Goal: Information Seeking & Learning: Learn about a topic

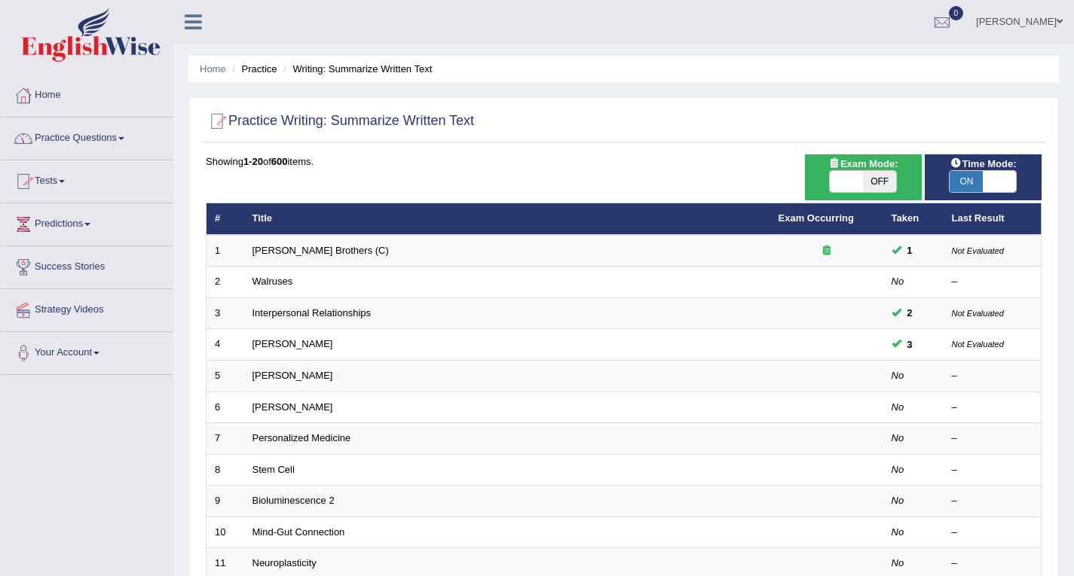
click at [110, 139] on link "Practice Questions" at bounding box center [87, 137] width 172 height 38
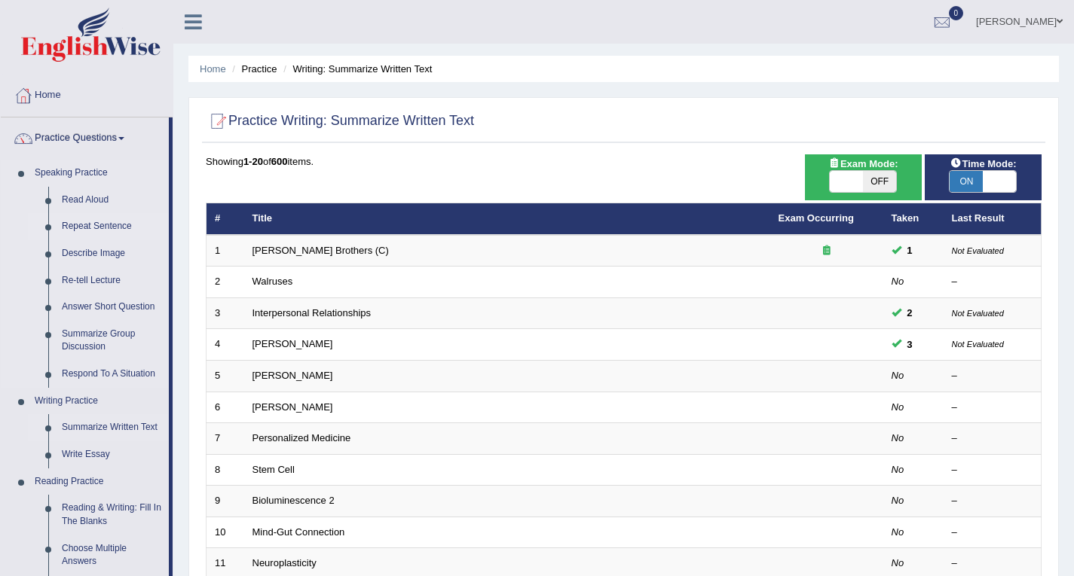
click at [113, 225] on link "Repeat Sentence" at bounding box center [112, 226] width 114 height 27
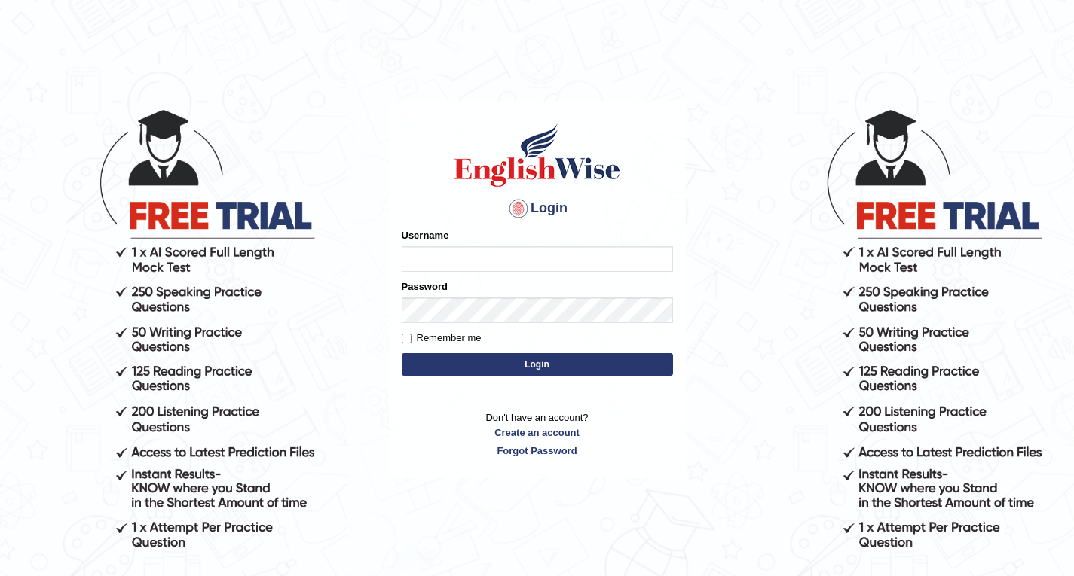
click at [475, 254] on input "Username" at bounding box center [537, 259] width 271 height 26
type input "Rebecca12"
click at [510, 358] on button "Login" at bounding box center [537, 364] width 271 height 23
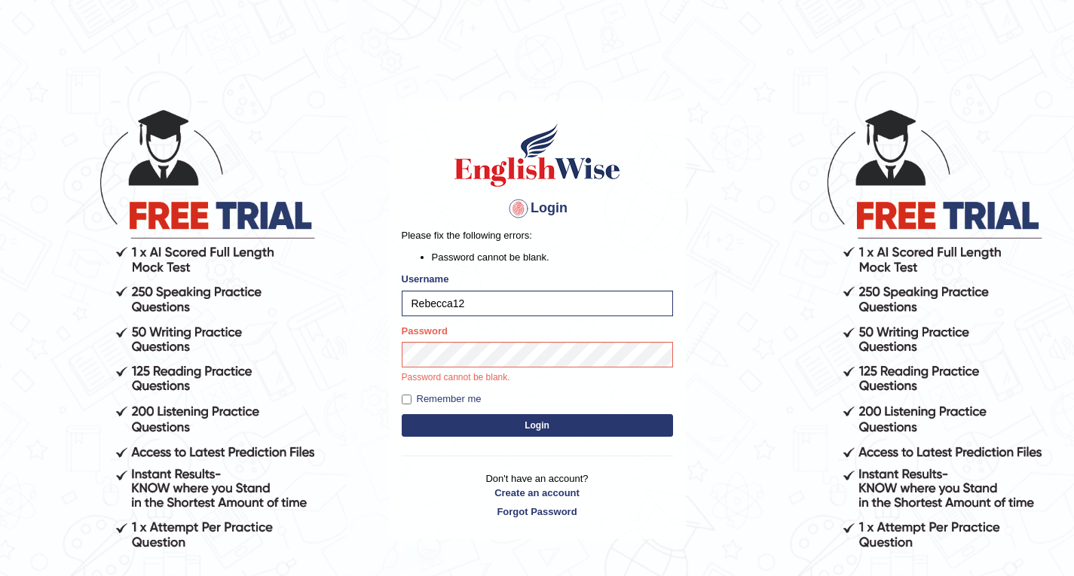
click at [537, 418] on button "Login" at bounding box center [537, 425] width 271 height 23
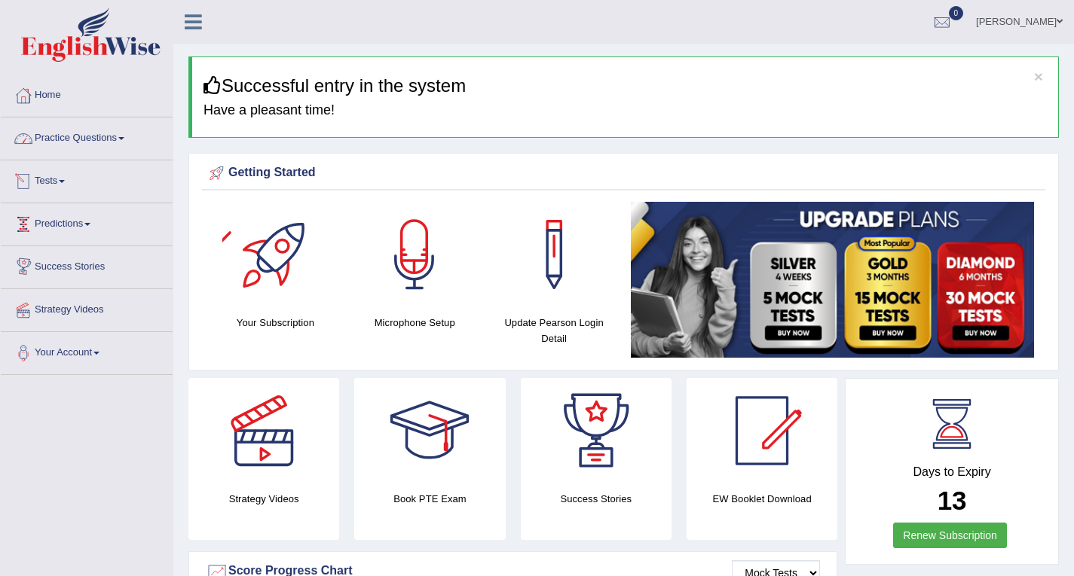
click at [60, 136] on link "Practice Questions" at bounding box center [87, 137] width 172 height 38
click at [103, 140] on link "Practice Questions" at bounding box center [87, 137] width 172 height 38
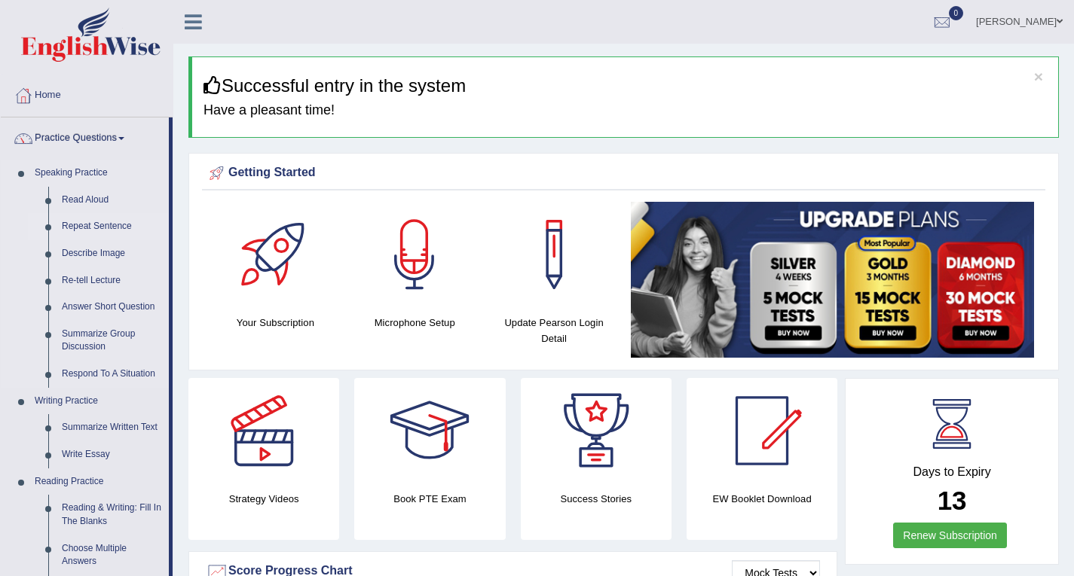
click at [110, 227] on link "Repeat Sentence" at bounding box center [112, 226] width 114 height 27
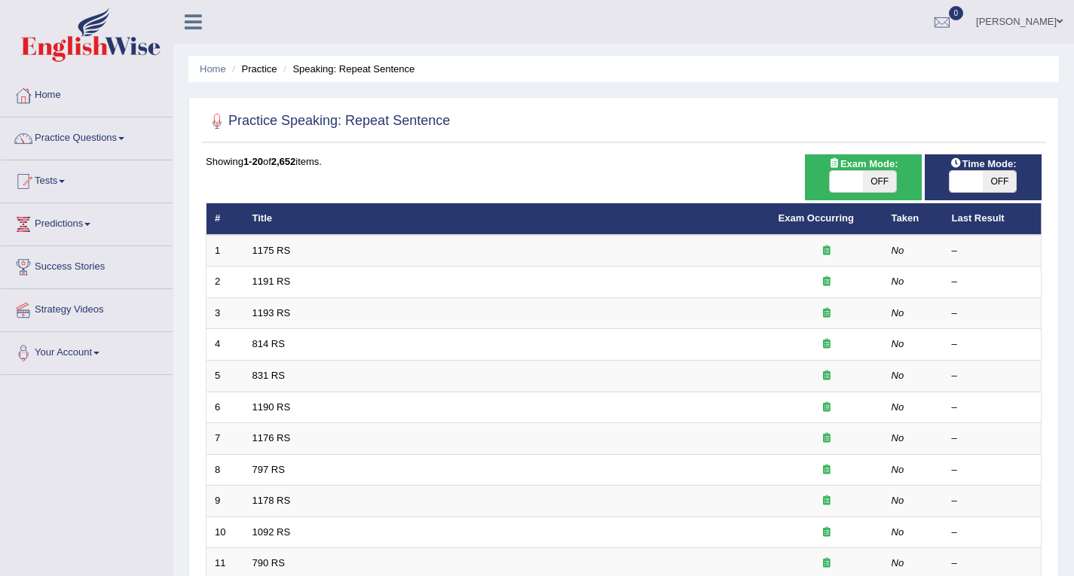
click at [992, 176] on span "OFF" at bounding box center [999, 181] width 33 height 21
checkbox input "true"
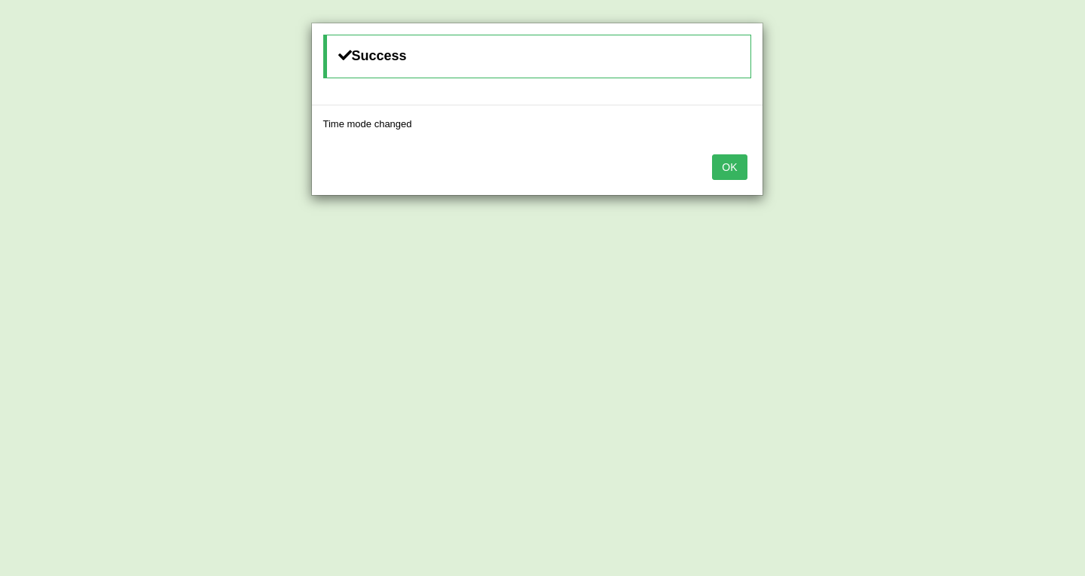
click at [736, 165] on button "OK" at bounding box center [729, 167] width 35 height 26
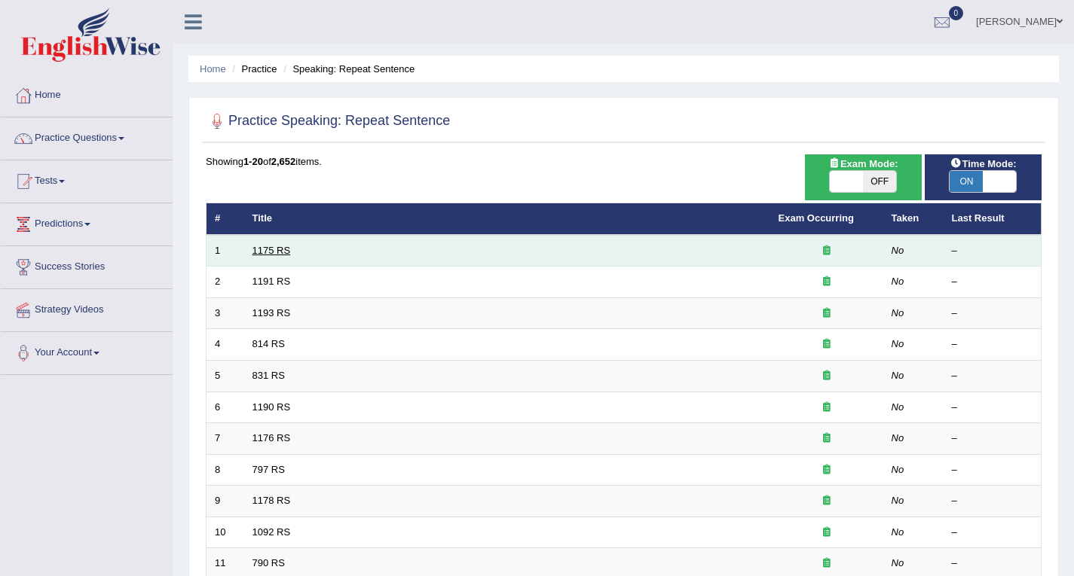
click at [288, 249] on link "1175 RS" at bounding box center [271, 250] width 38 height 11
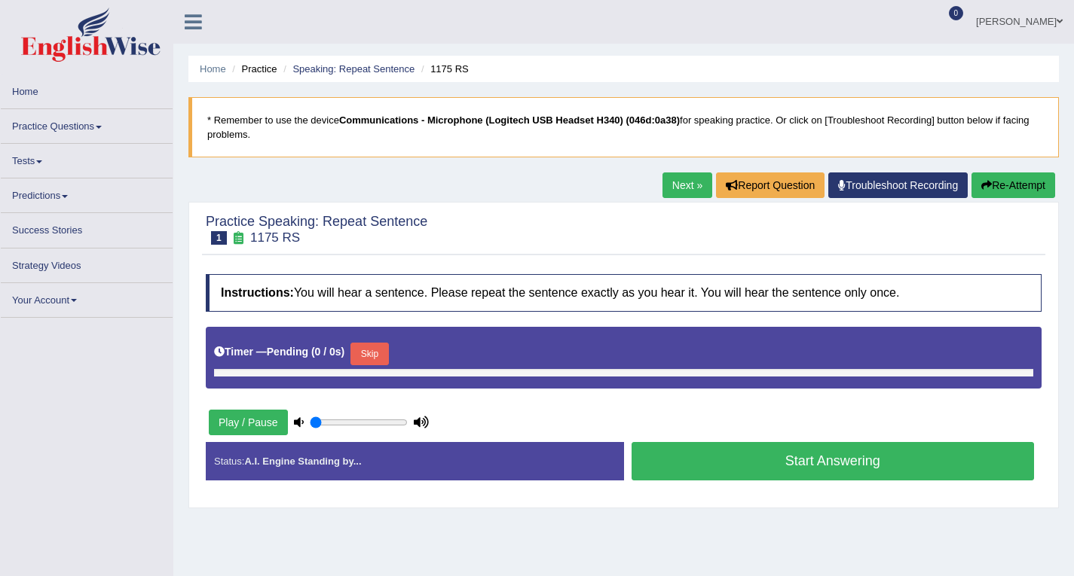
type input "1"
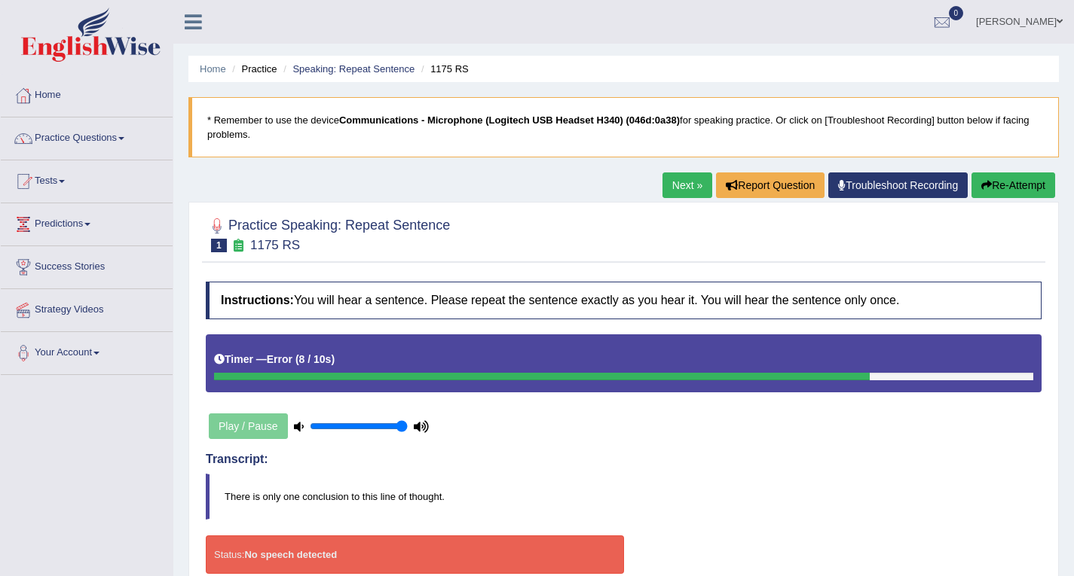
click at [1004, 185] on button "Re-Attempt" at bounding box center [1013, 186] width 84 height 26
click at [1010, 185] on button "Re-Attempt" at bounding box center [1013, 186] width 84 height 26
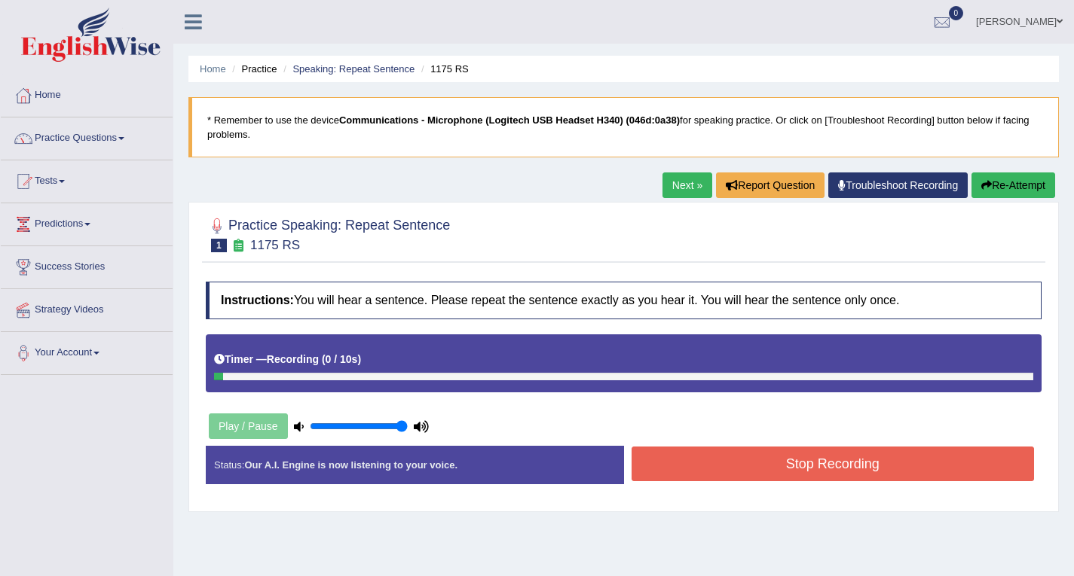
click at [849, 469] on div "Status: Our A.I. Engine is now listening to your voice. Start Answering Stop Re…" at bounding box center [624, 472] width 836 height 53
click at [799, 459] on button "Stop Recording" at bounding box center [832, 464] width 403 height 35
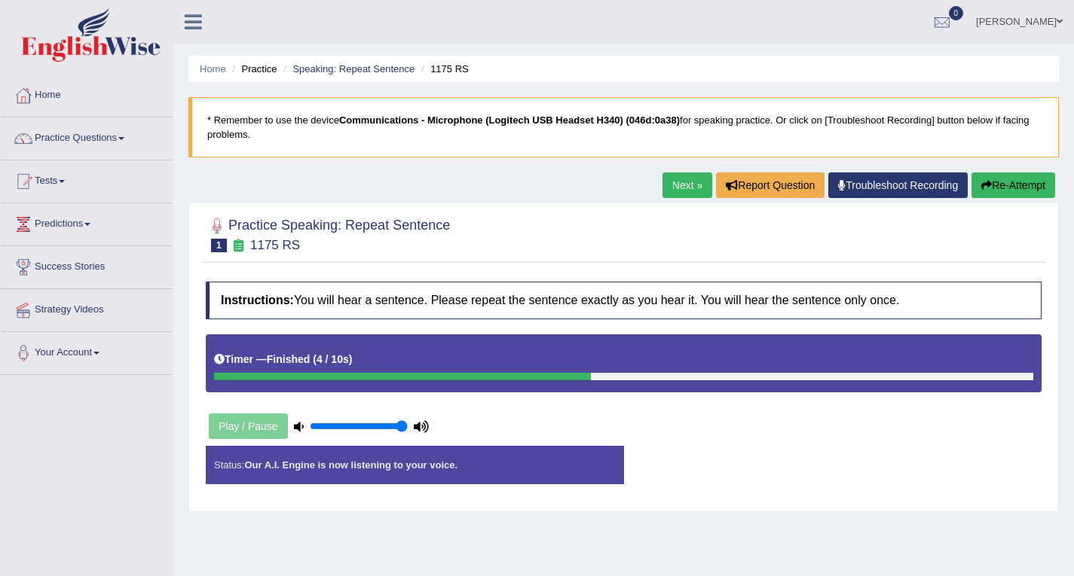
click at [799, 459] on div "Status: Our A.I. Engine is now listening to your voice. Start Answering Stop Re…" at bounding box center [624, 472] width 836 height 53
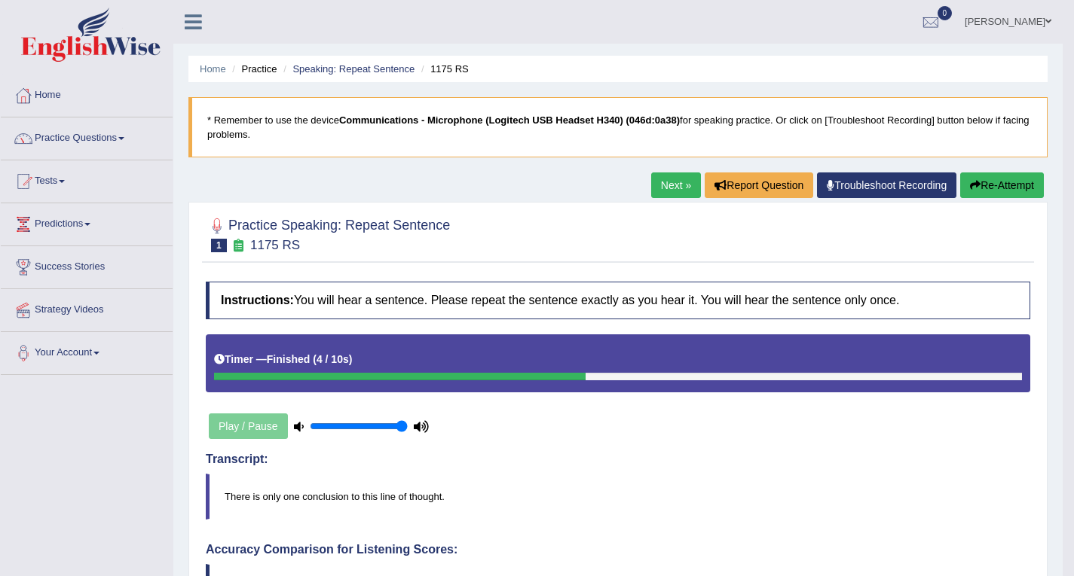
click at [668, 180] on link "Next »" at bounding box center [676, 186] width 50 height 26
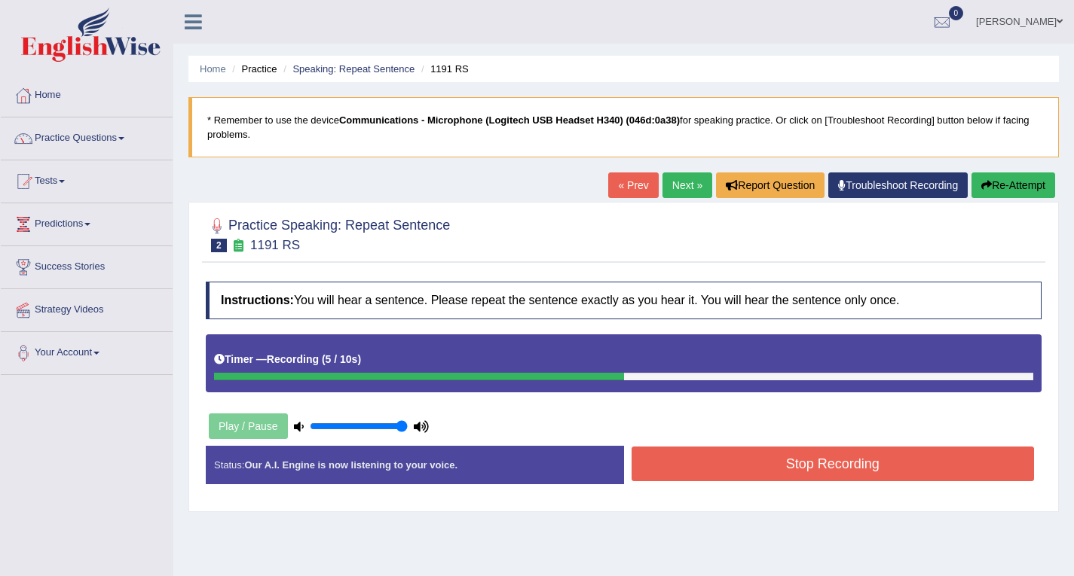
click at [841, 467] on button "Stop Recording" at bounding box center [832, 464] width 403 height 35
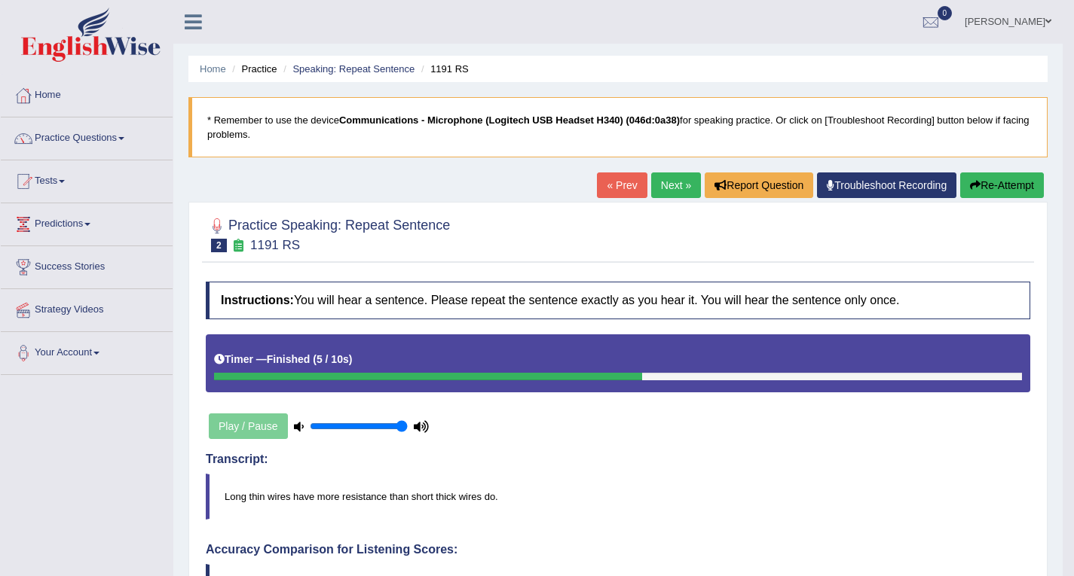
click at [665, 183] on link "Next »" at bounding box center [676, 186] width 50 height 26
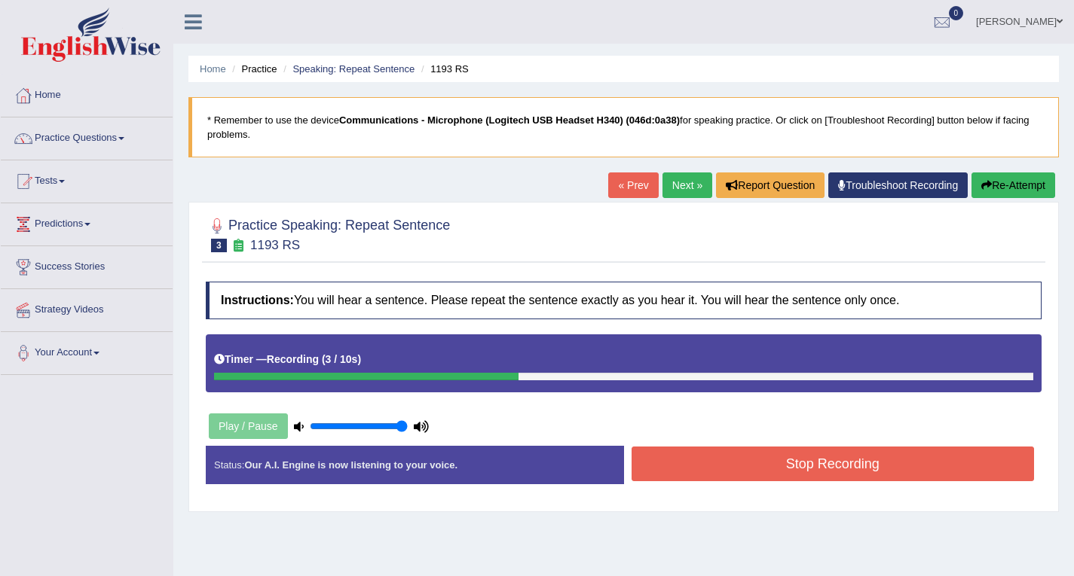
click at [815, 472] on button "Stop Recording" at bounding box center [832, 464] width 403 height 35
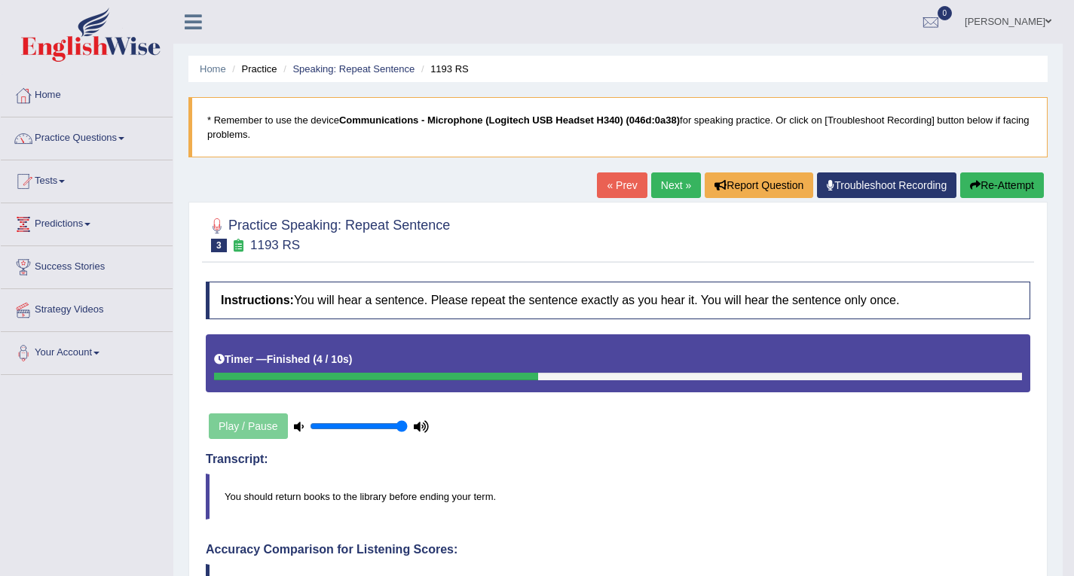
click at [657, 182] on link "Next »" at bounding box center [676, 186] width 50 height 26
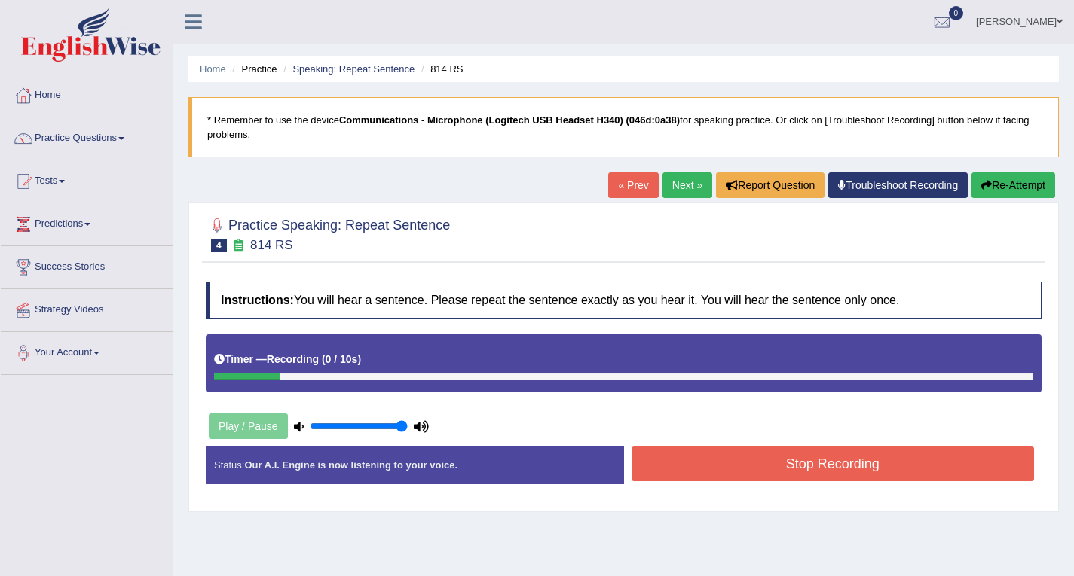
click at [815, 464] on button "Stop Recording" at bounding box center [832, 464] width 403 height 35
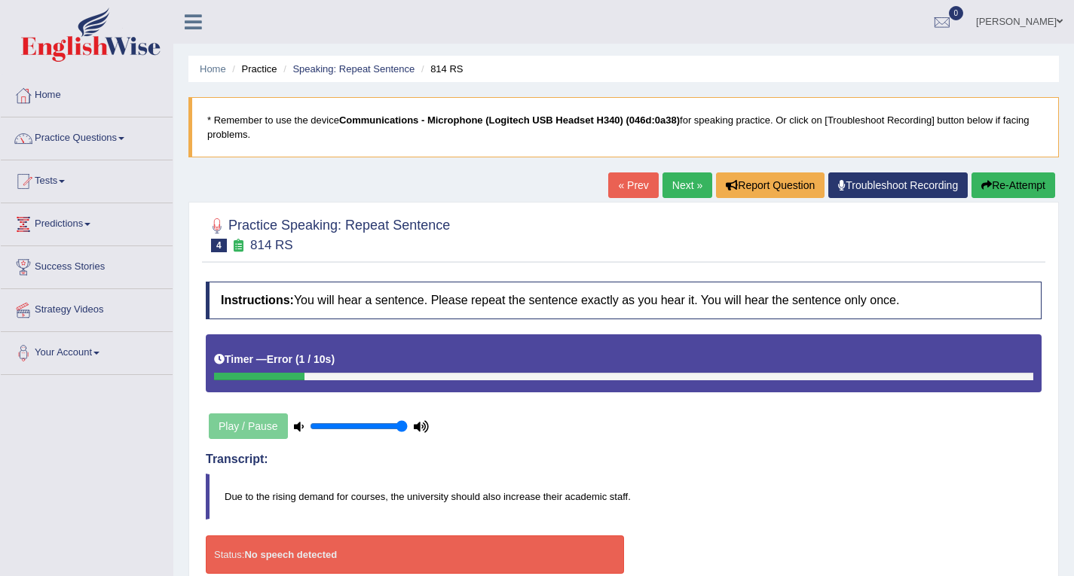
click at [1016, 183] on button "Re-Attempt" at bounding box center [1013, 186] width 84 height 26
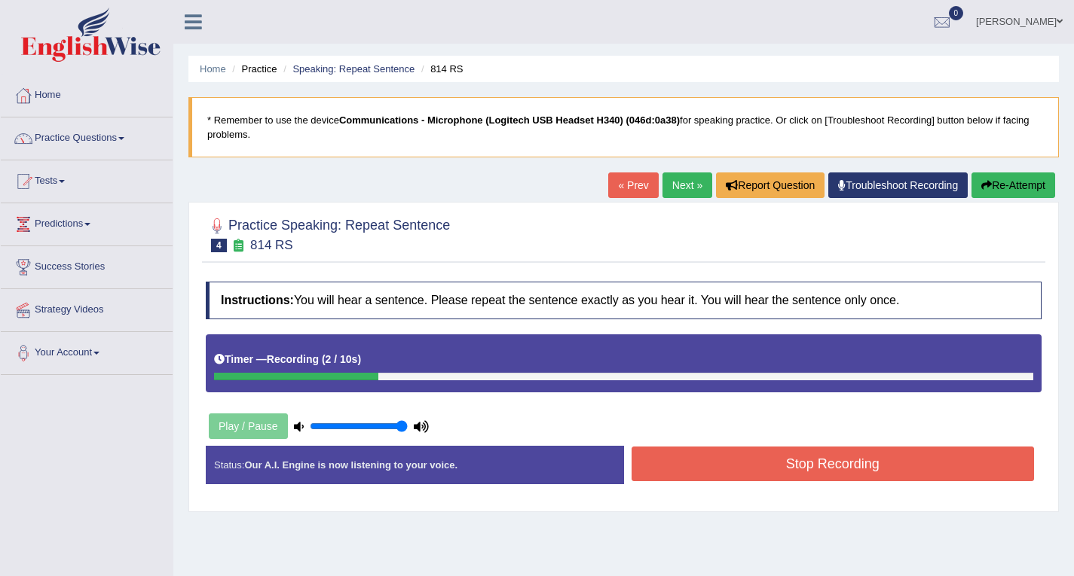
click at [1015, 185] on button "Re-Attempt" at bounding box center [1013, 186] width 84 height 26
click at [810, 467] on button "Stop Recording" at bounding box center [832, 464] width 403 height 35
click at [810, 467] on div "Status: Our A.I. Engine is now listening to your voice. Start Answering Stop Re…" at bounding box center [624, 472] width 836 height 53
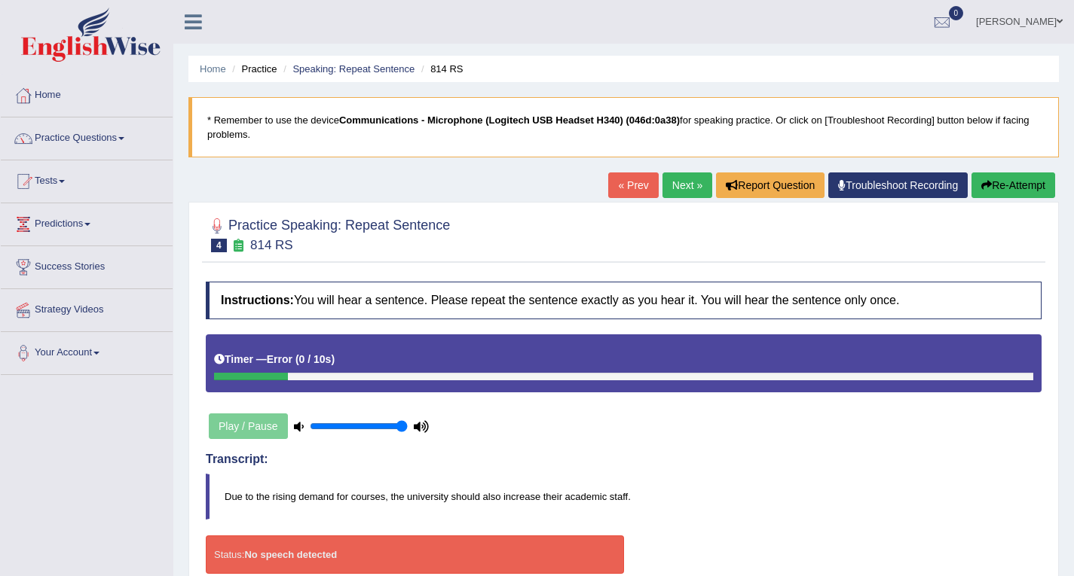
click at [674, 179] on link "Next »" at bounding box center [687, 186] width 50 height 26
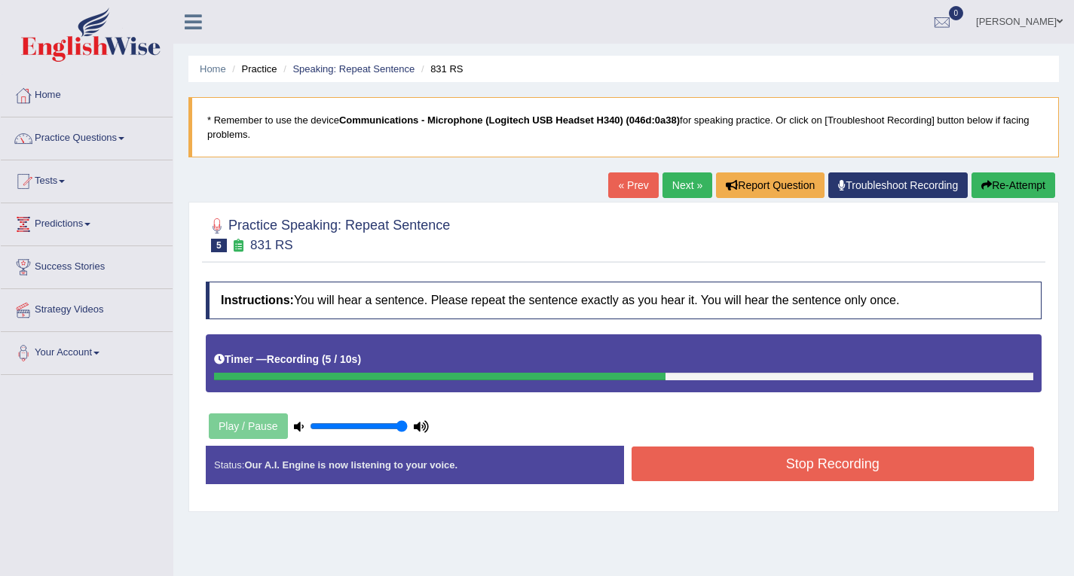
click at [821, 468] on button "Stop Recording" at bounding box center [832, 464] width 403 height 35
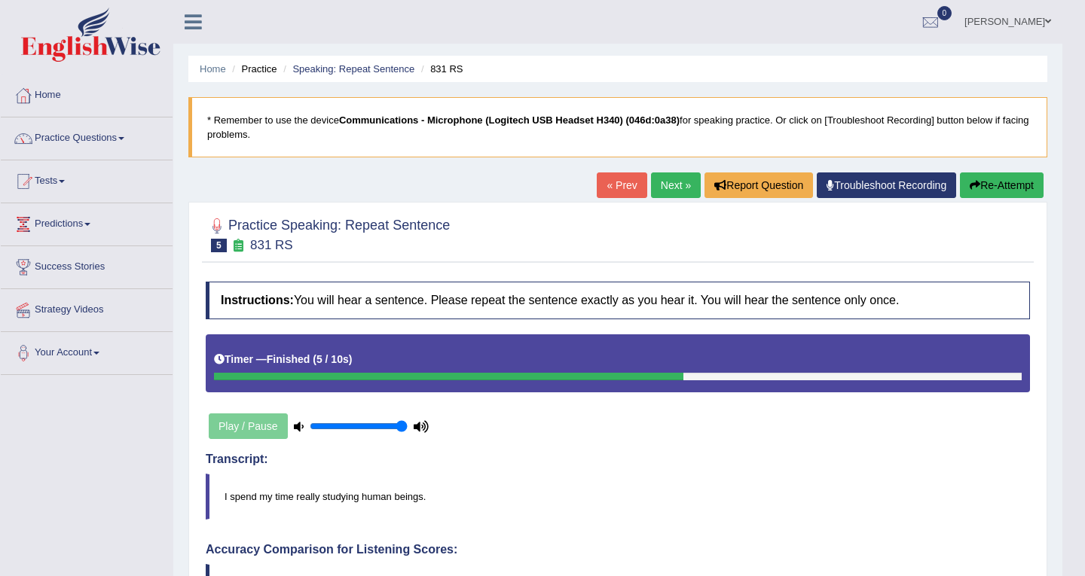
click at [997, 183] on body "Toggle navigation Home Practice Questions Speaking Practice Read Aloud Repeat S…" at bounding box center [542, 288] width 1085 height 576
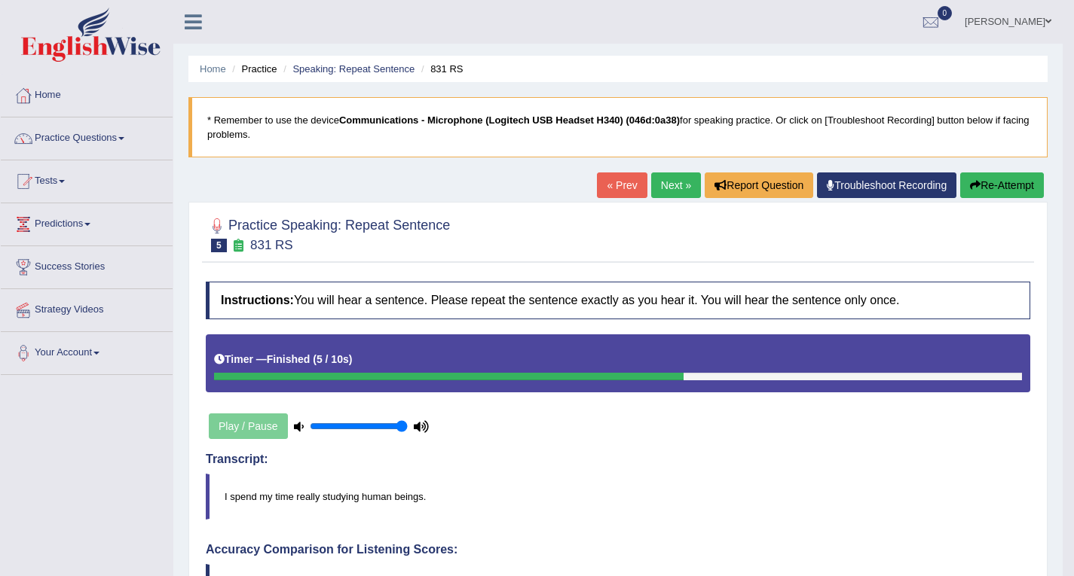
click at [997, 183] on button "Re-Attempt" at bounding box center [1002, 186] width 84 height 26
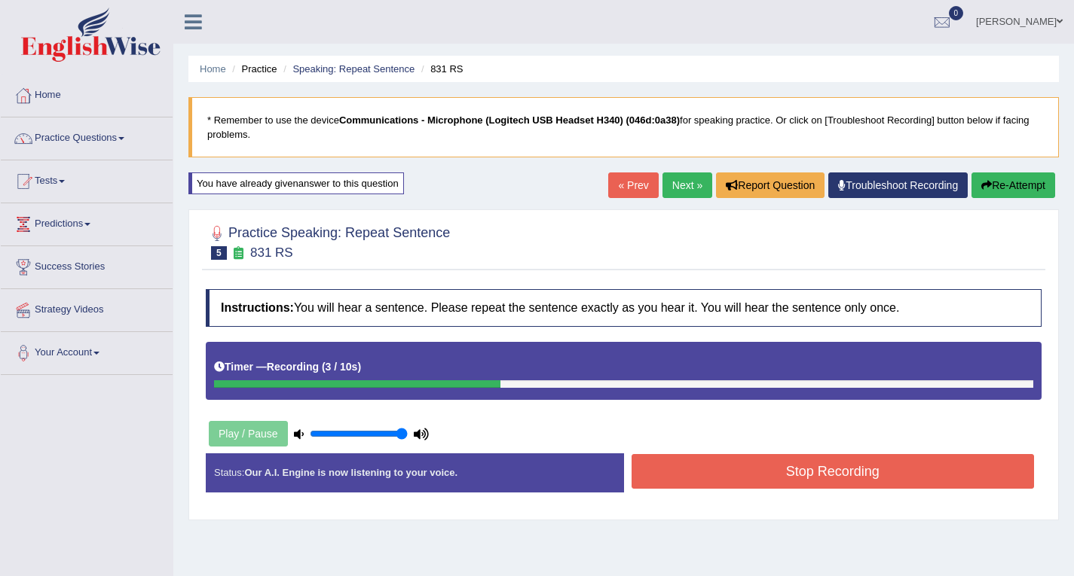
click at [802, 455] on button "Stop Recording" at bounding box center [832, 471] width 403 height 35
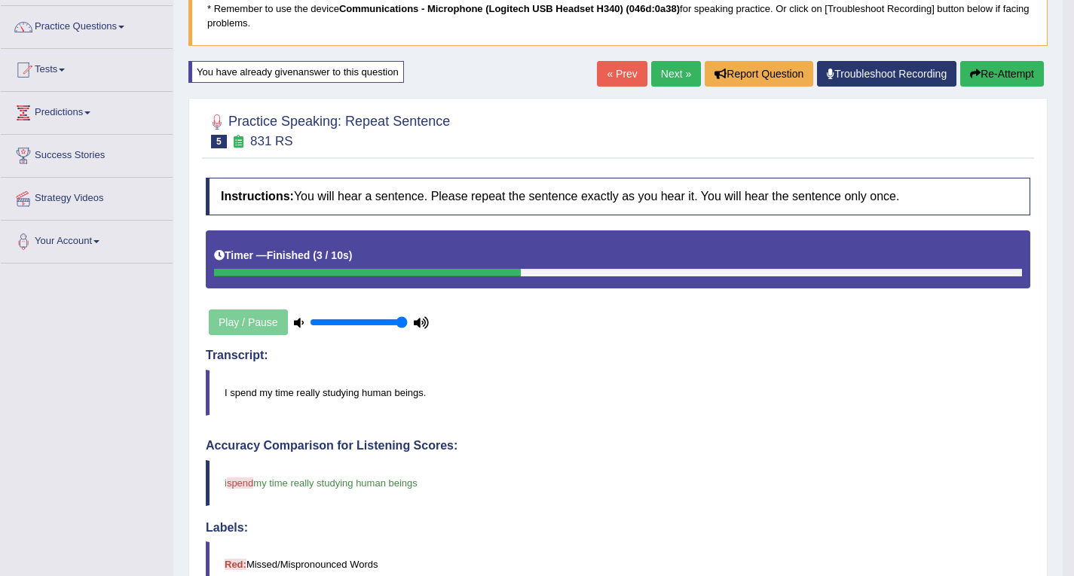
scroll to position [75, 0]
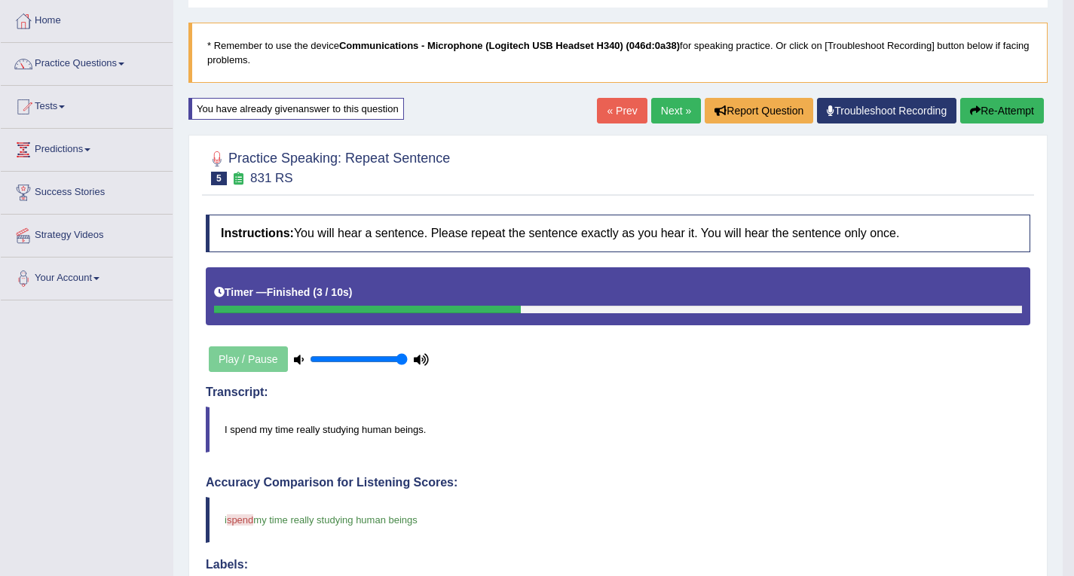
click at [1010, 112] on button "Re-Attempt" at bounding box center [1002, 111] width 84 height 26
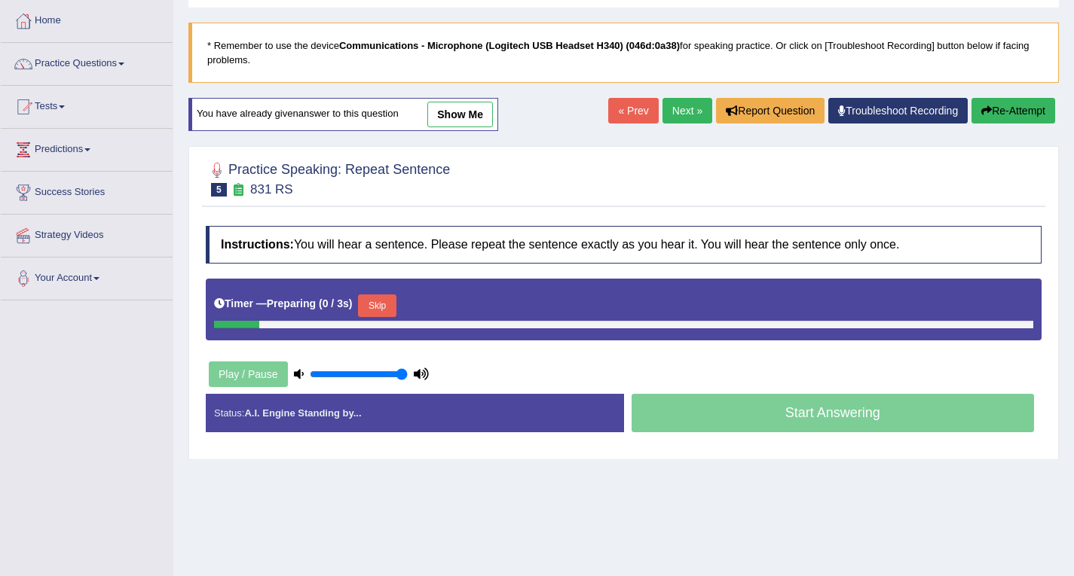
scroll to position [75, 0]
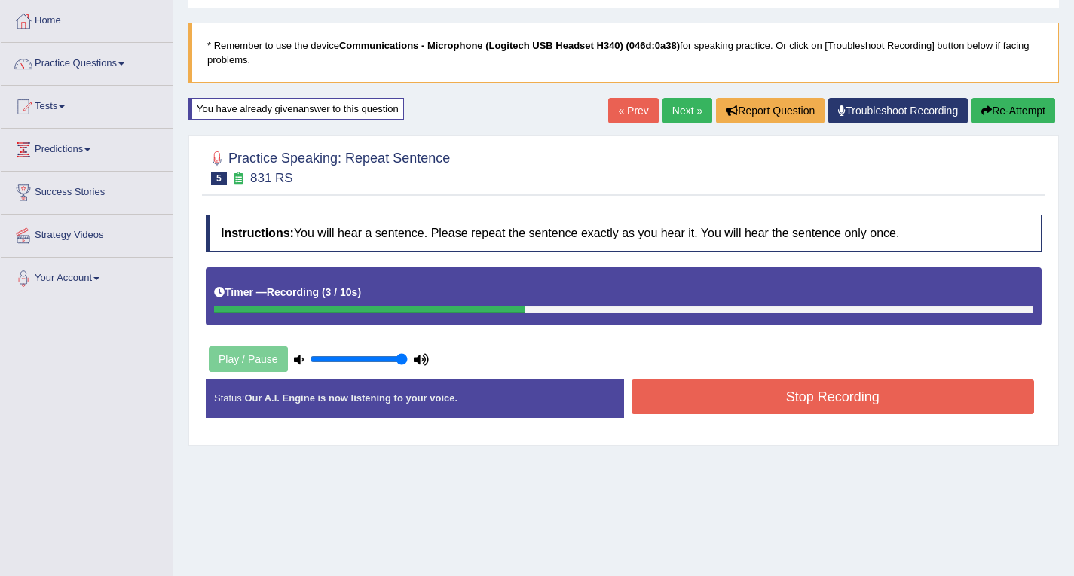
click at [760, 398] on button "Stop Recording" at bounding box center [832, 397] width 403 height 35
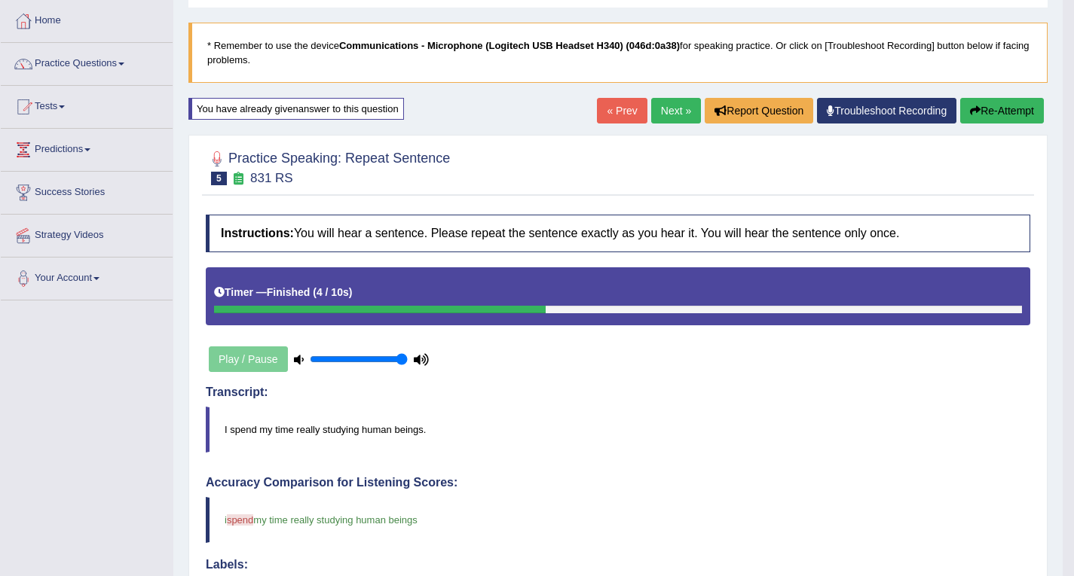
click at [664, 105] on link "Next »" at bounding box center [676, 111] width 50 height 26
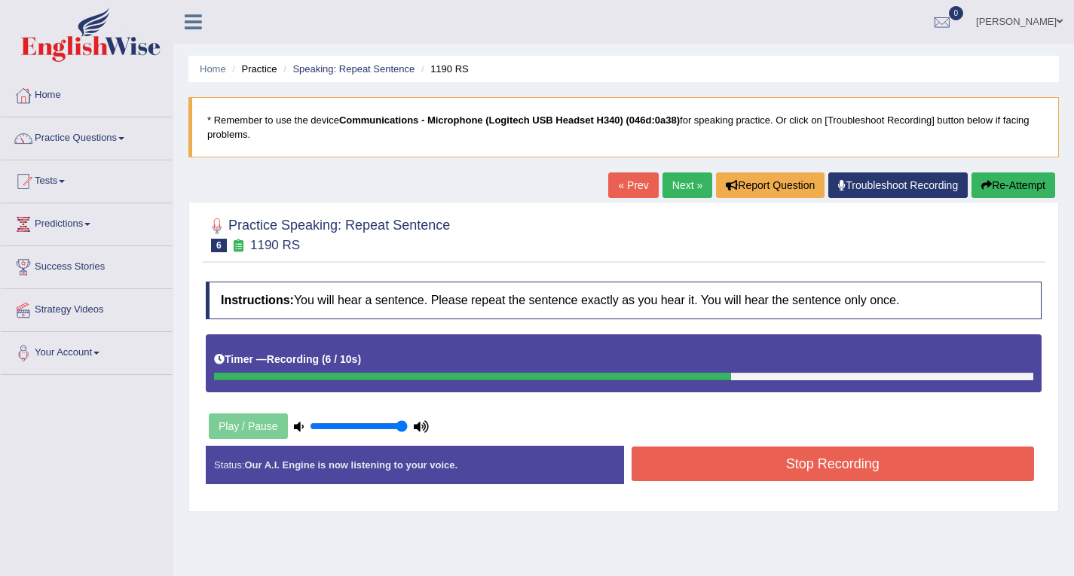
click at [781, 466] on button "Stop Recording" at bounding box center [832, 464] width 403 height 35
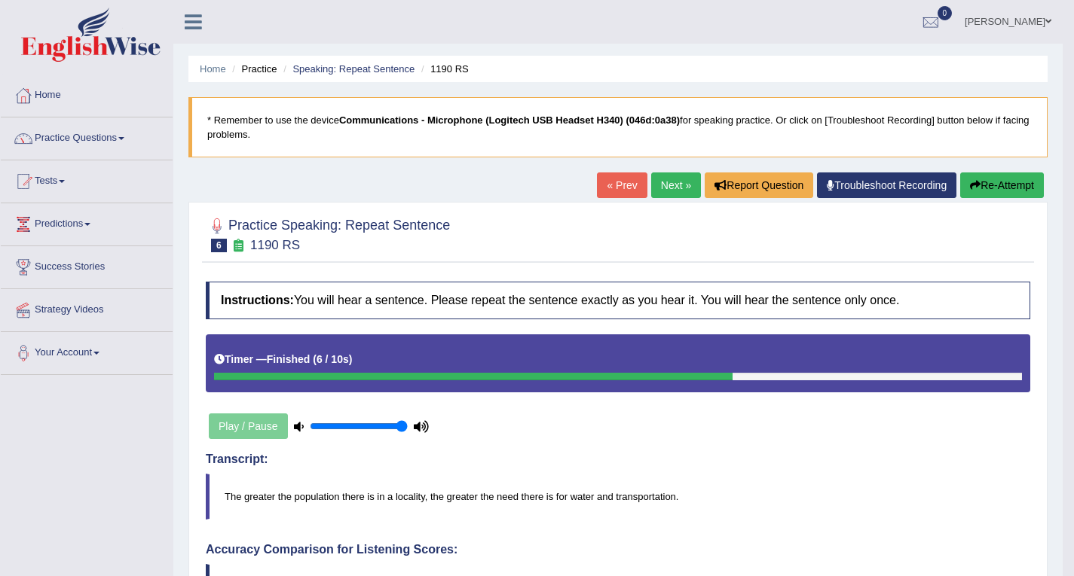
click at [679, 185] on link "Next »" at bounding box center [676, 186] width 50 height 26
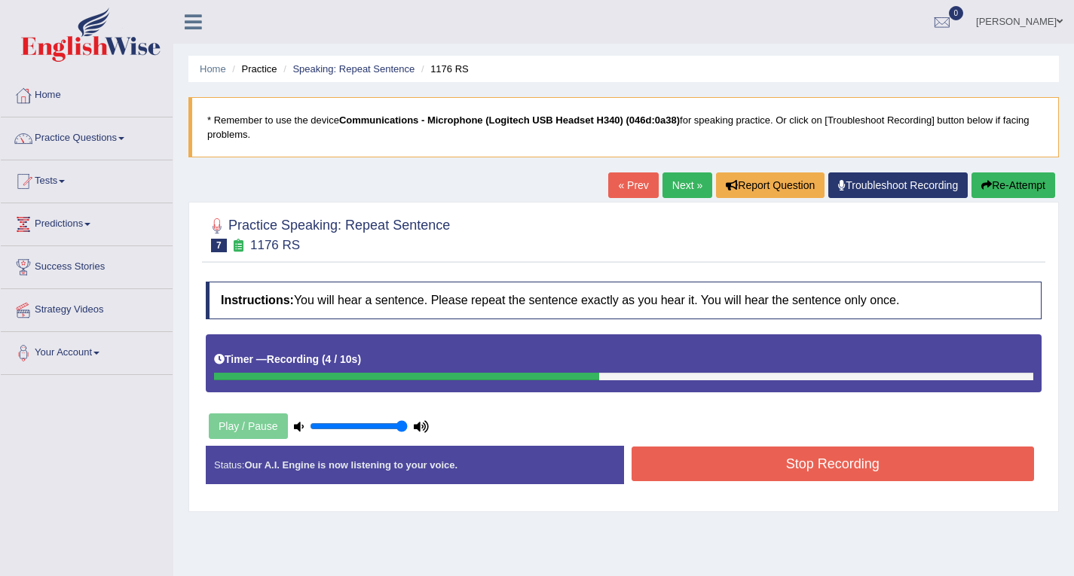
click at [837, 475] on button "Stop Recording" at bounding box center [832, 464] width 403 height 35
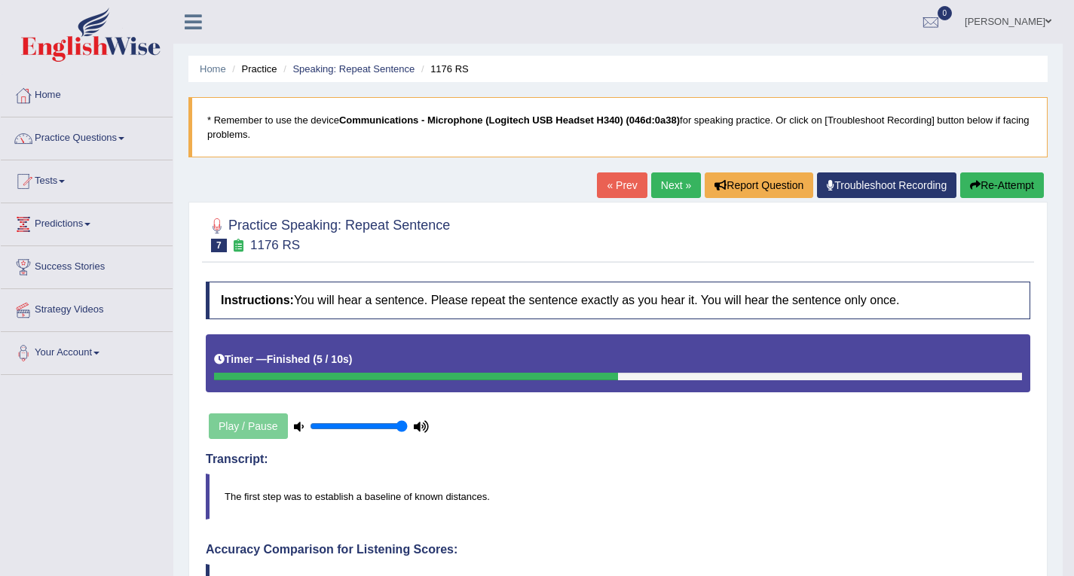
click at [673, 191] on link "Next »" at bounding box center [676, 186] width 50 height 26
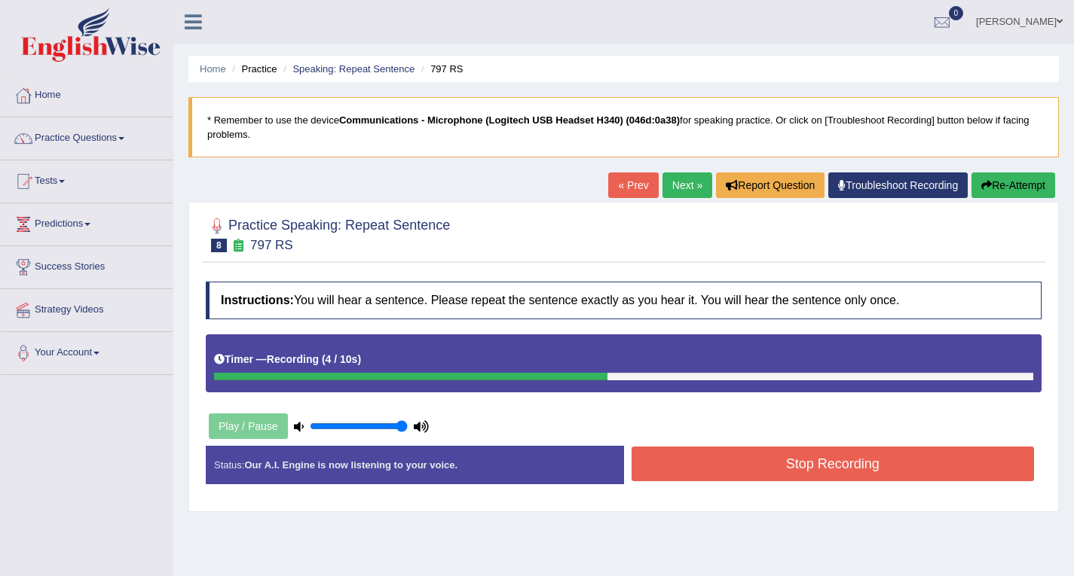
click at [757, 472] on button "Stop Recording" at bounding box center [832, 464] width 403 height 35
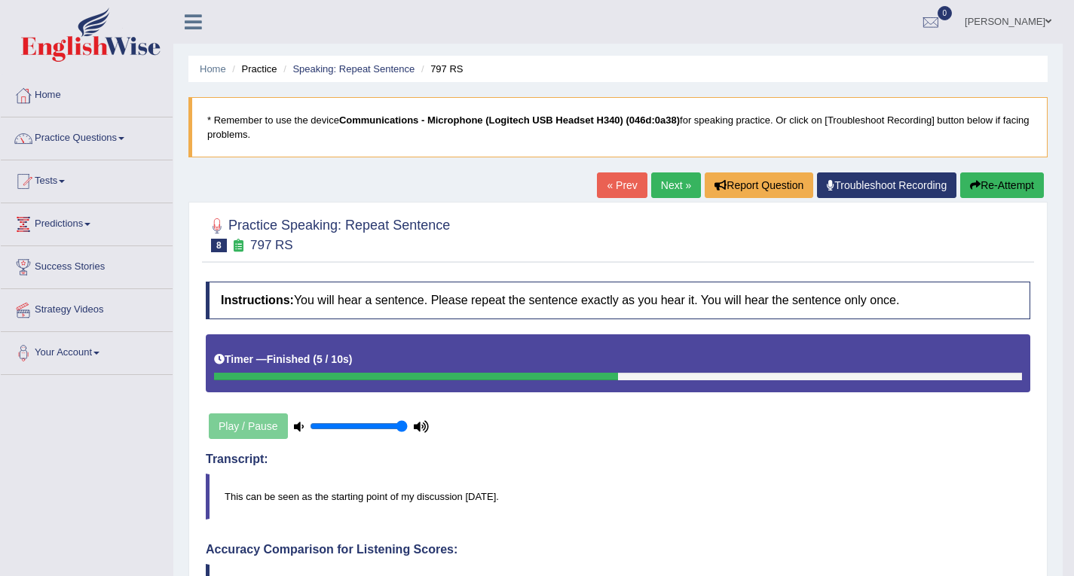
click at [666, 185] on link "Next »" at bounding box center [676, 186] width 50 height 26
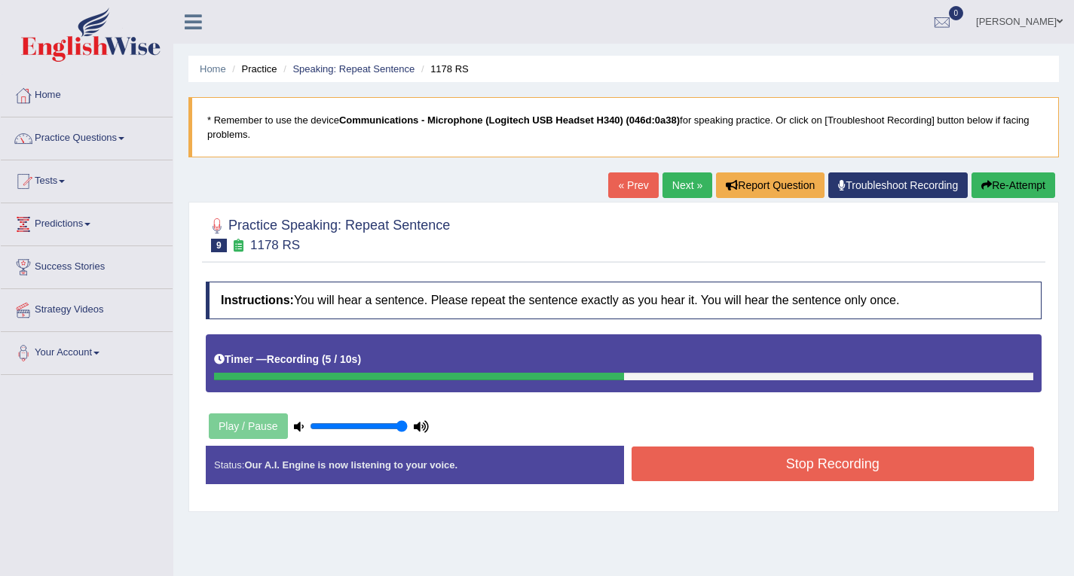
click at [760, 469] on button "Stop Recording" at bounding box center [832, 464] width 403 height 35
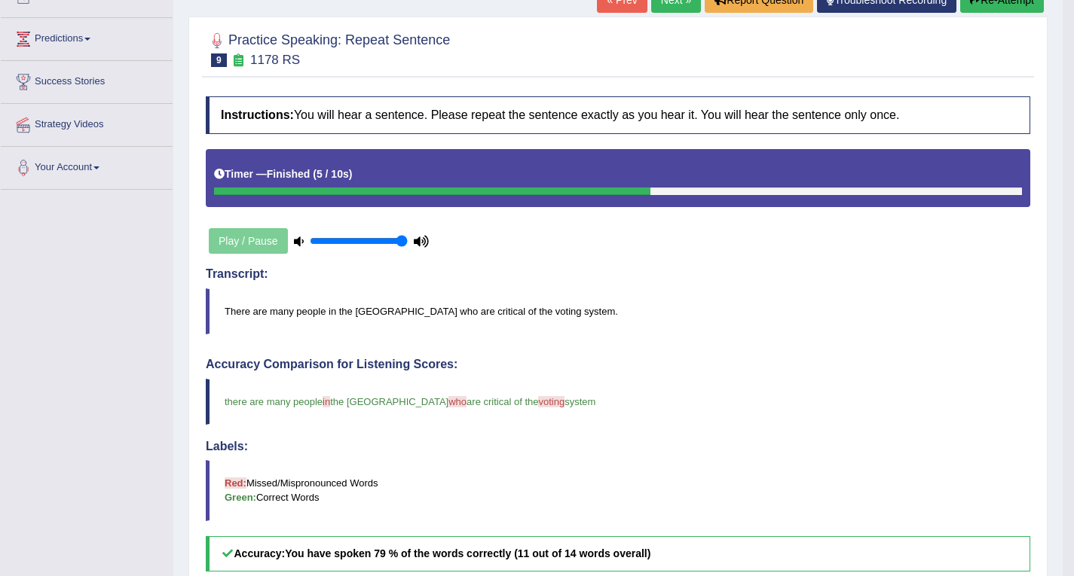
scroll to position [151, 0]
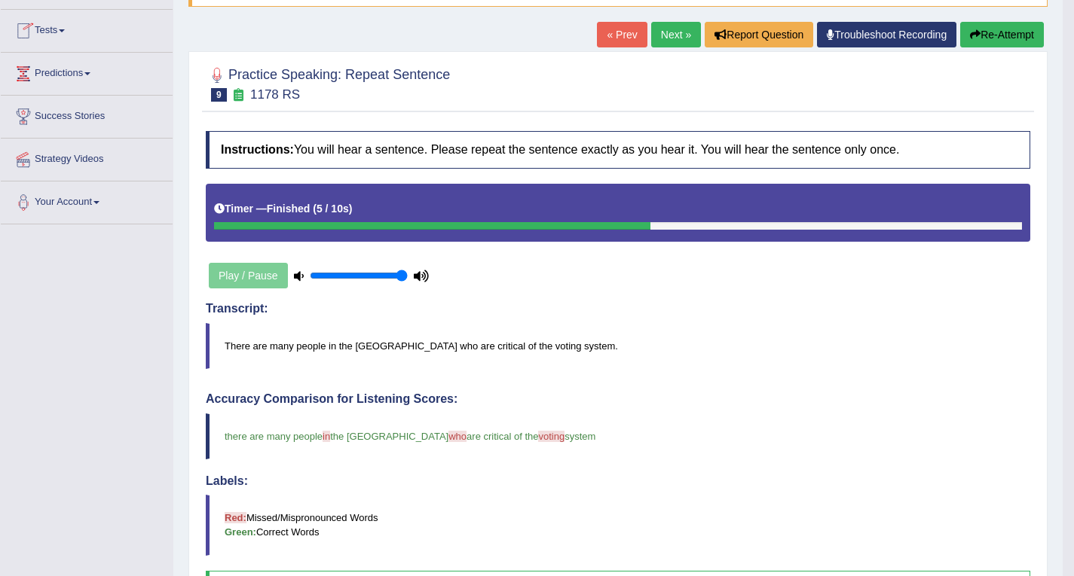
click at [657, 32] on link "Next »" at bounding box center [676, 35] width 50 height 26
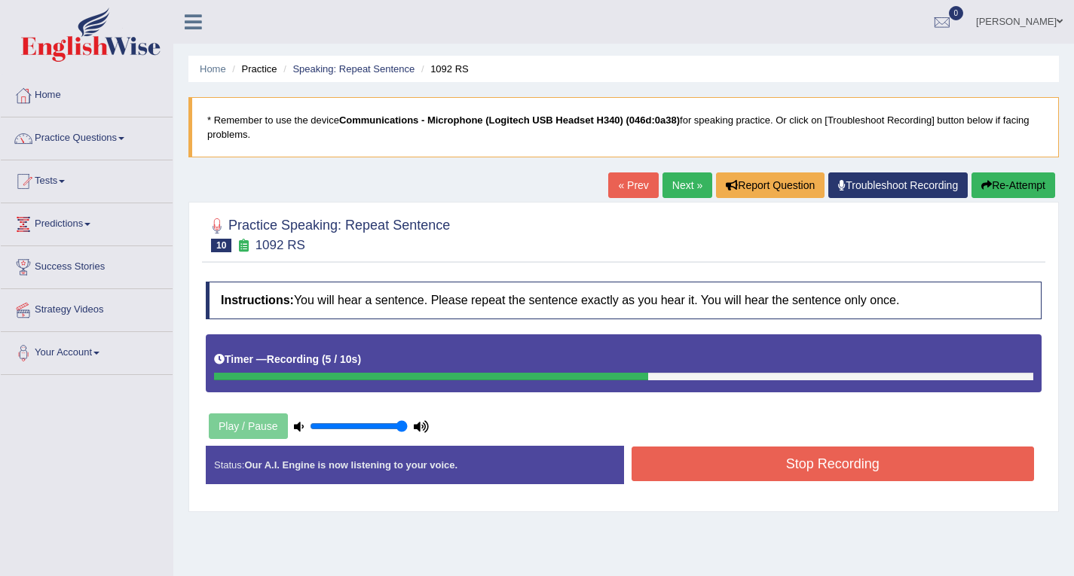
click at [819, 465] on button "Stop Recording" at bounding box center [832, 464] width 403 height 35
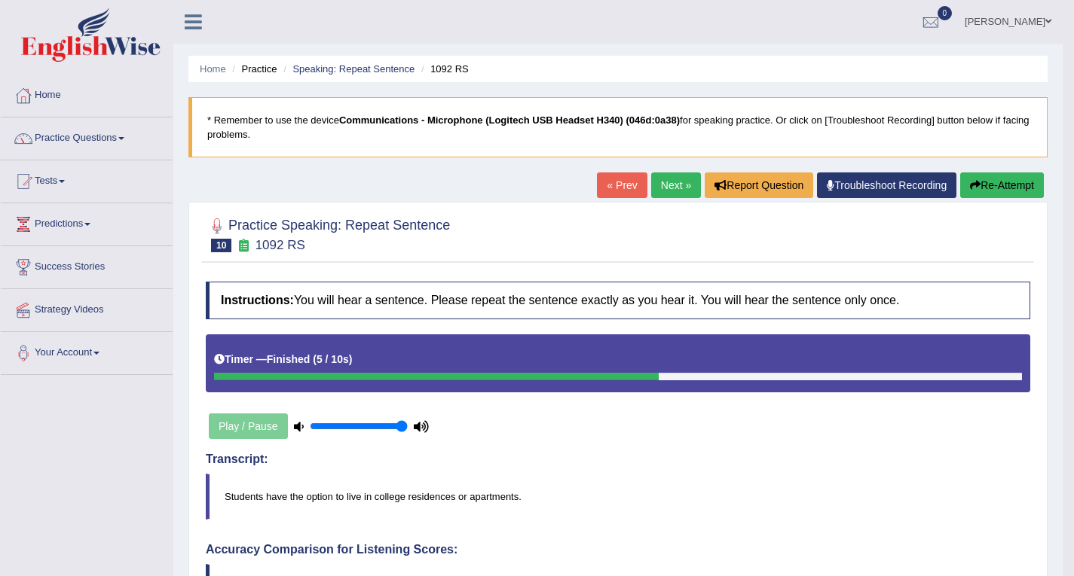
click at [677, 187] on link "Next »" at bounding box center [676, 186] width 50 height 26
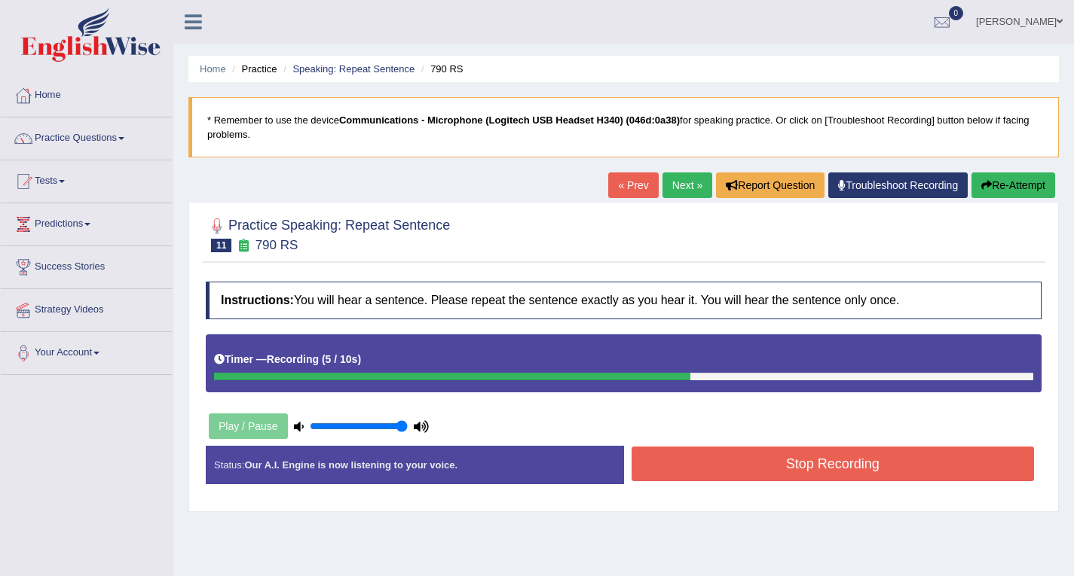
click at [814, 460] on button "Stop Recording" at bounding box center [832, 464] width 403 height 35
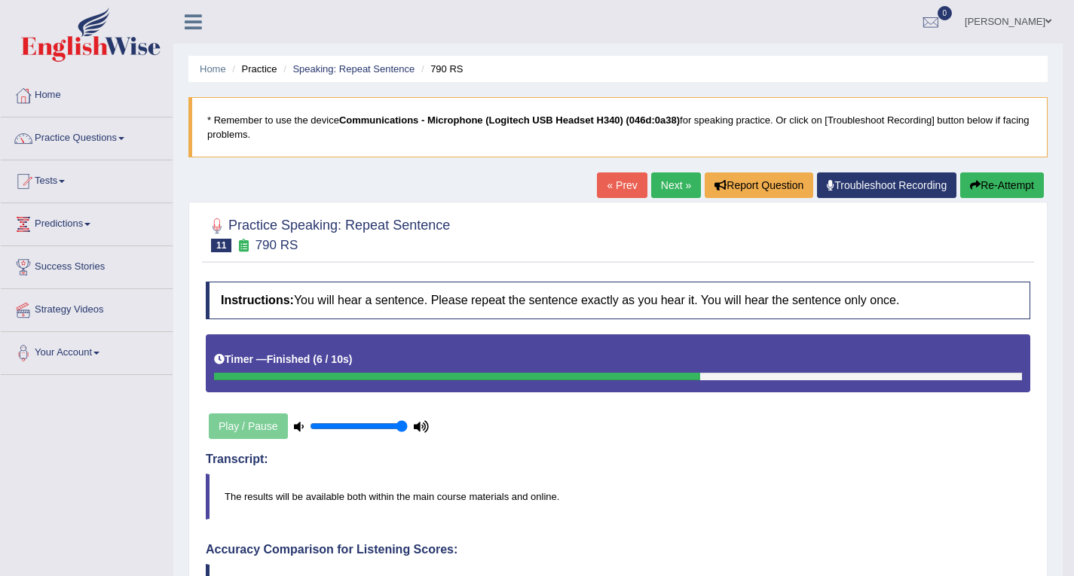
click at [678, 183] on link "Next »" at bounding box center [676, 186] width 50 height 26
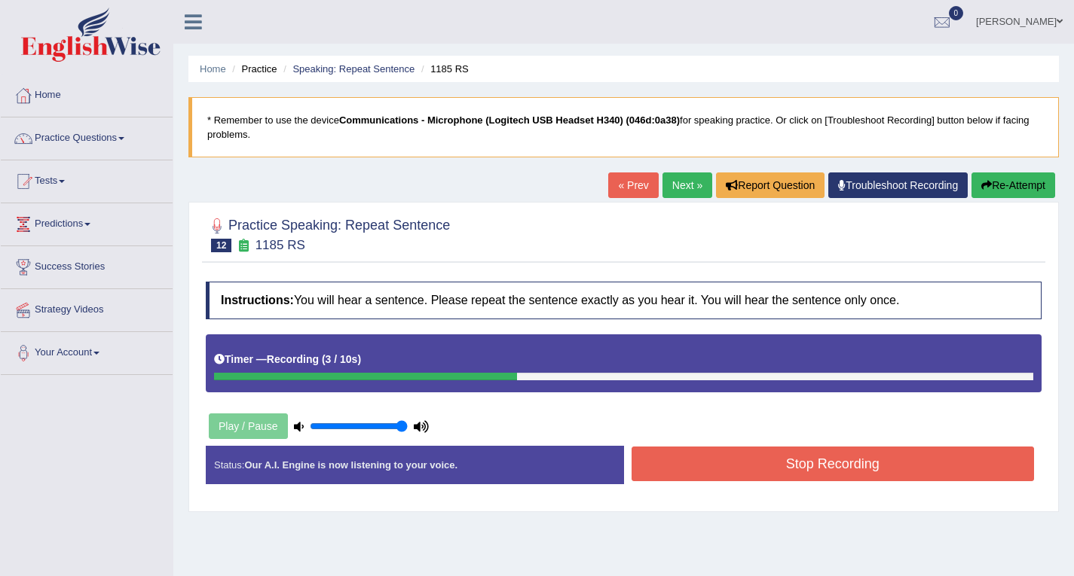
click at [808, 469] on button "Stop Recording" at bounding box center [832, 464] width 403 height 35
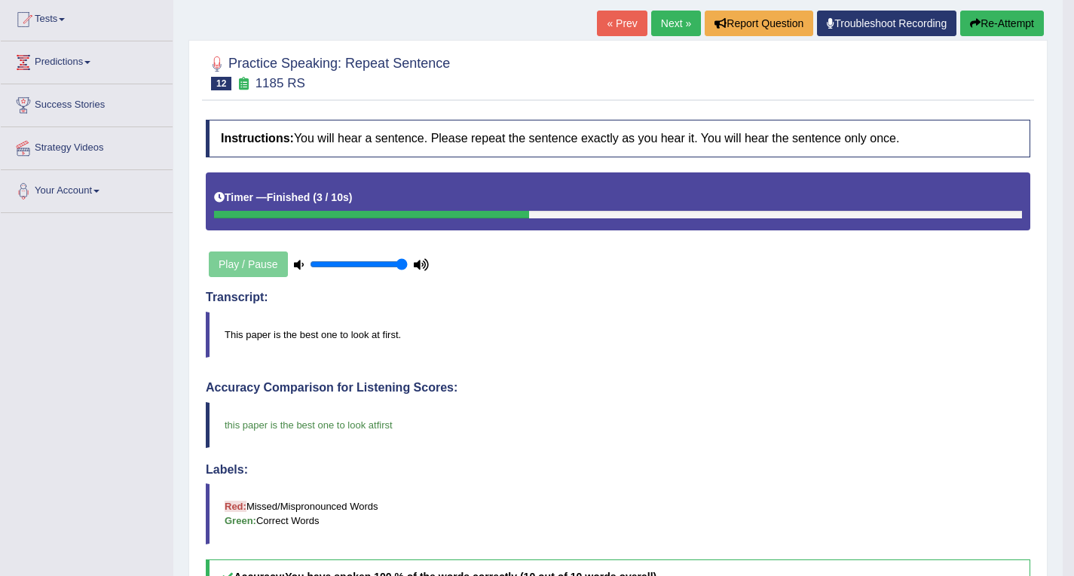
scroll to position [151, 0]
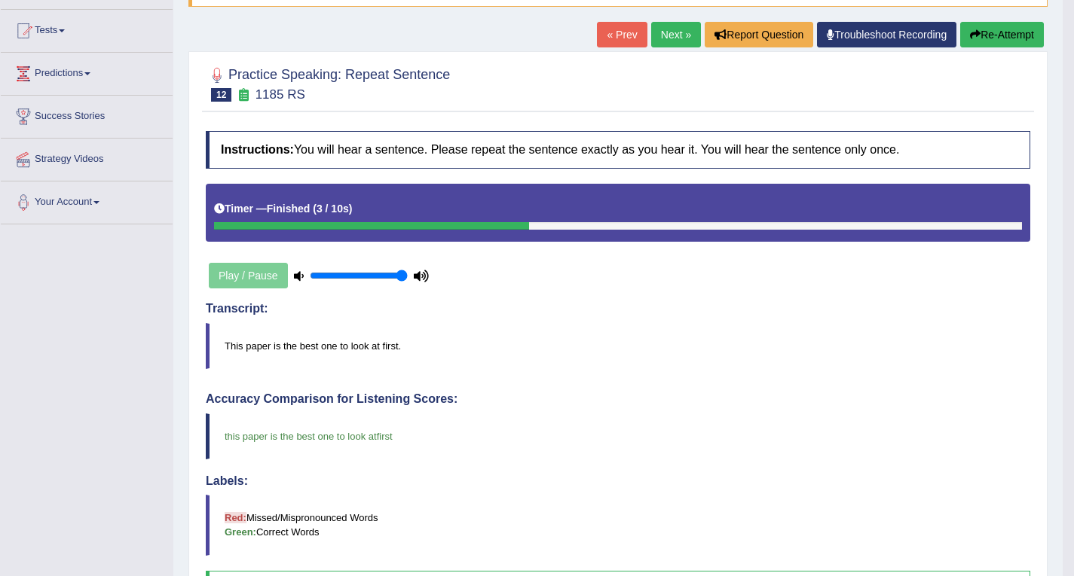
click at [677, 37] on link "Next »" at bounding box center [676, 35] width 50 height 26
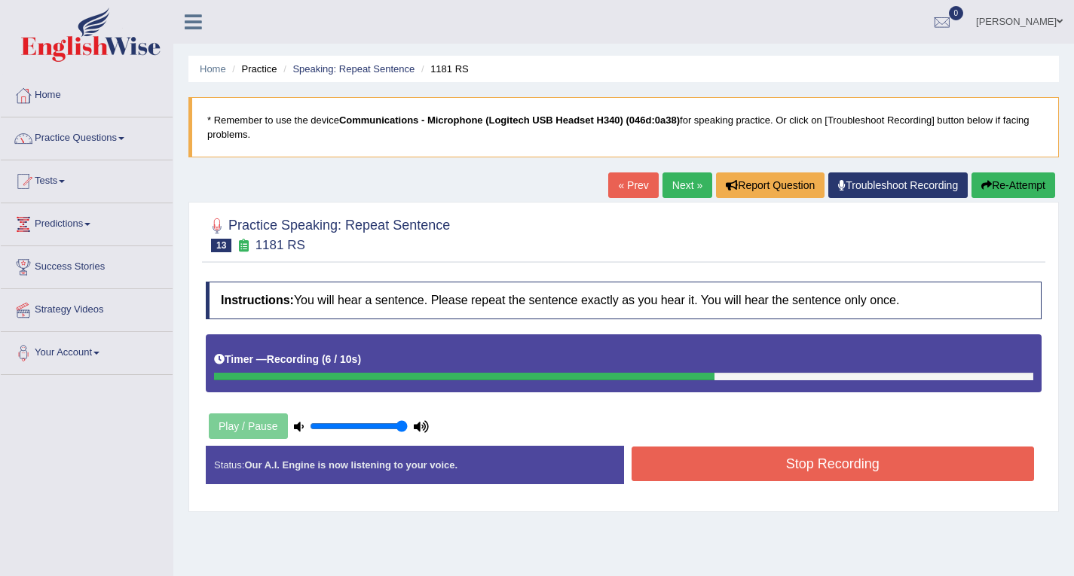
click at [827, 460] on button "Stop Recording" at bounding box center [832, 464] width 403 height 35
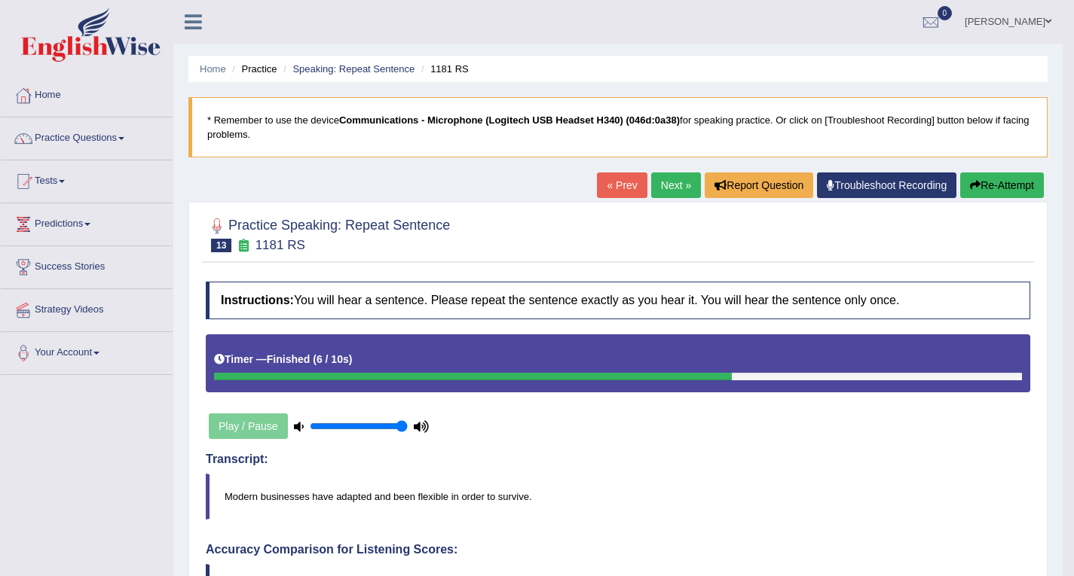
click at [658, 188] on link "Next »" at bounding box center [676, 186] width 50 height 26
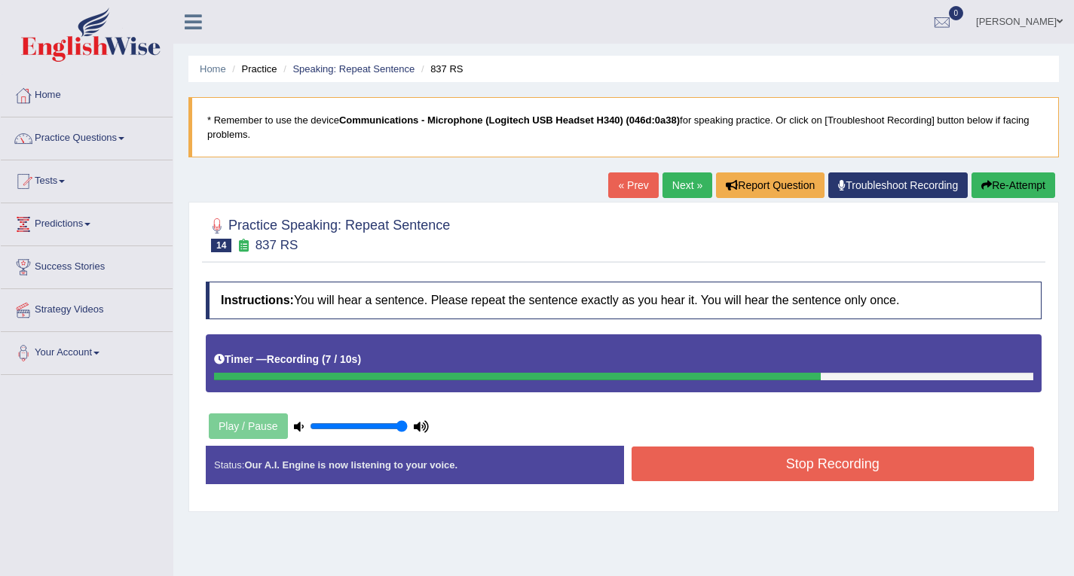
click at [812, 469] on button "Stop Recording" at bounding box center [832, 464] width 403 height 35
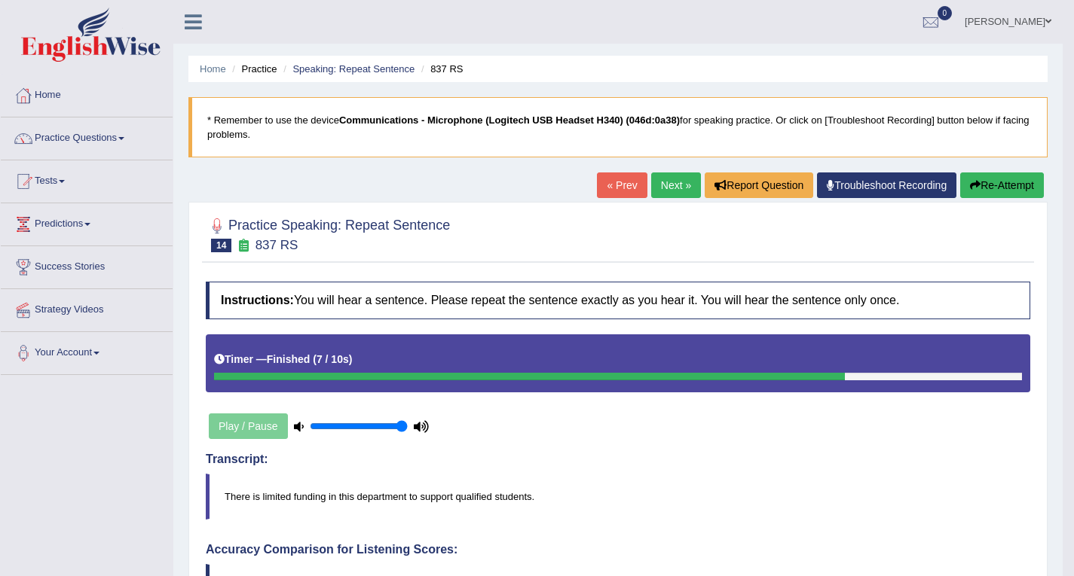
click at [665, 183] on link "Next »" at bounding box center [676, 186] width 50 height 26
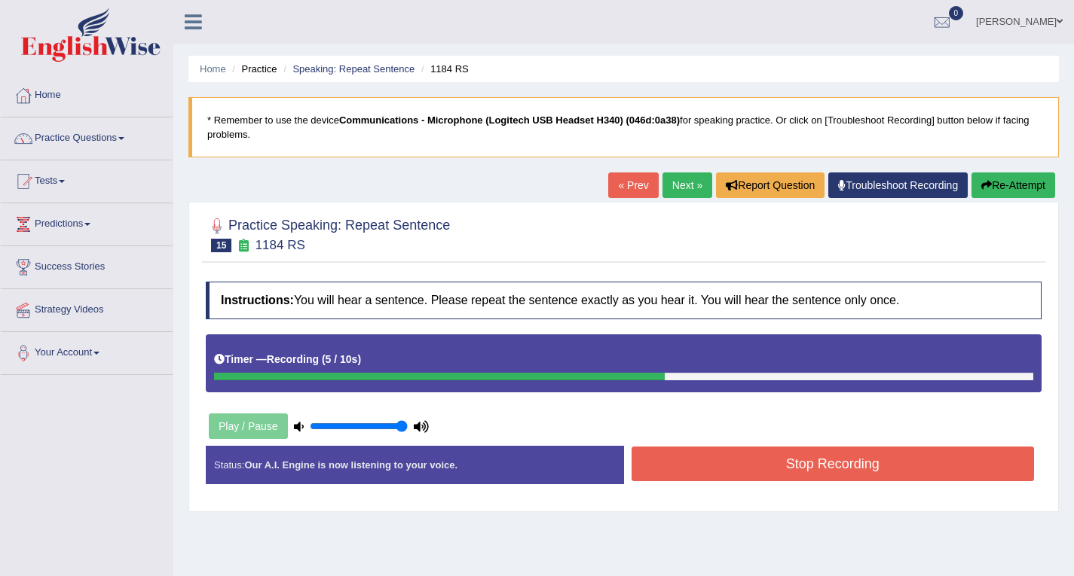
click at [824, 466] on button "Stop Recording" at bounding box center [832, 464] width 403 height 35
click at [824, 466] on div "Status: Our A.I. Engine is now listening to your voice. Start Answering Stop Re…" at bounding box center [624, 472] width 836 height 53
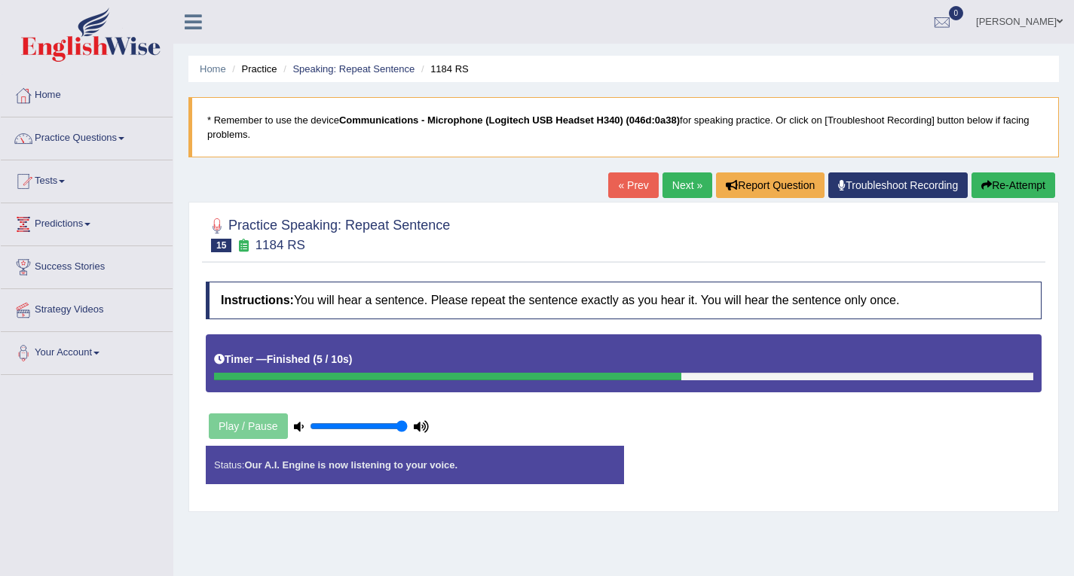
click at [824, 466] on div "Status: Our A.I. Engine is now listening to your voice. Start Answering Stop Re…" at bounding box center [624, 472] width 836 height 53
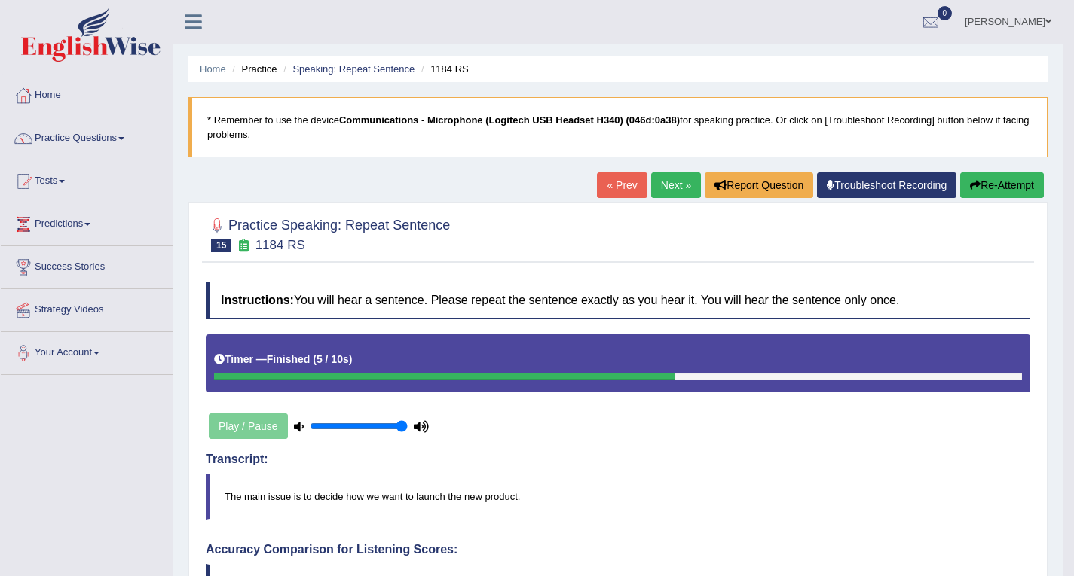
click at [659, 188] on link "Next »" at bounding box center [676, 186] width 50 height 26
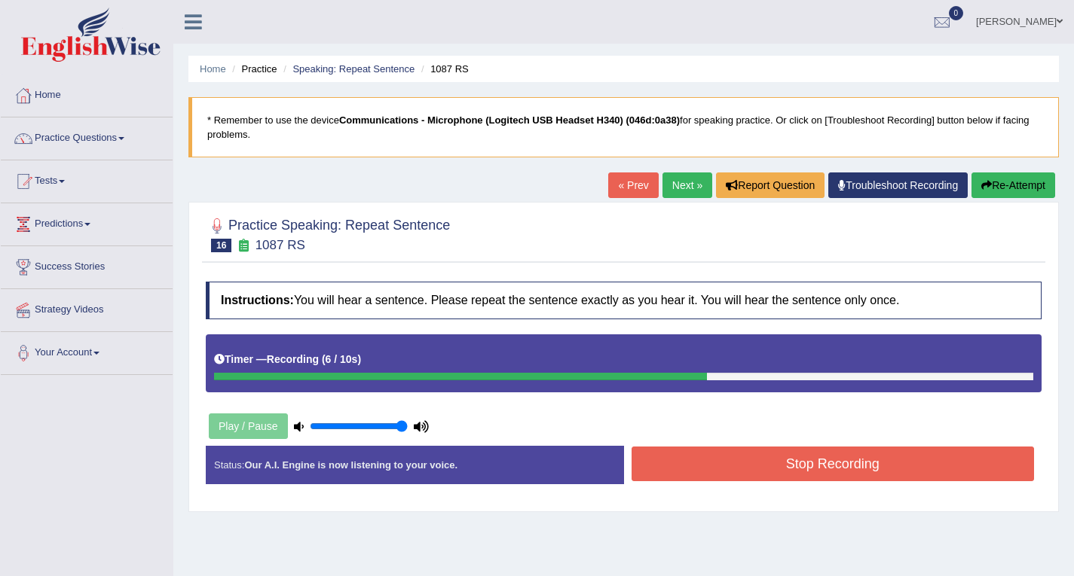
click at [833, 454] on button "Stop Recording" at bounding box center [832, 464] width 403 height 35
click at [833, 454] on div "Status: Our A.I. Engine is now listening to your voice. Start Answering Stop Re…" at bounding box center [624, 472] width 836 height 53
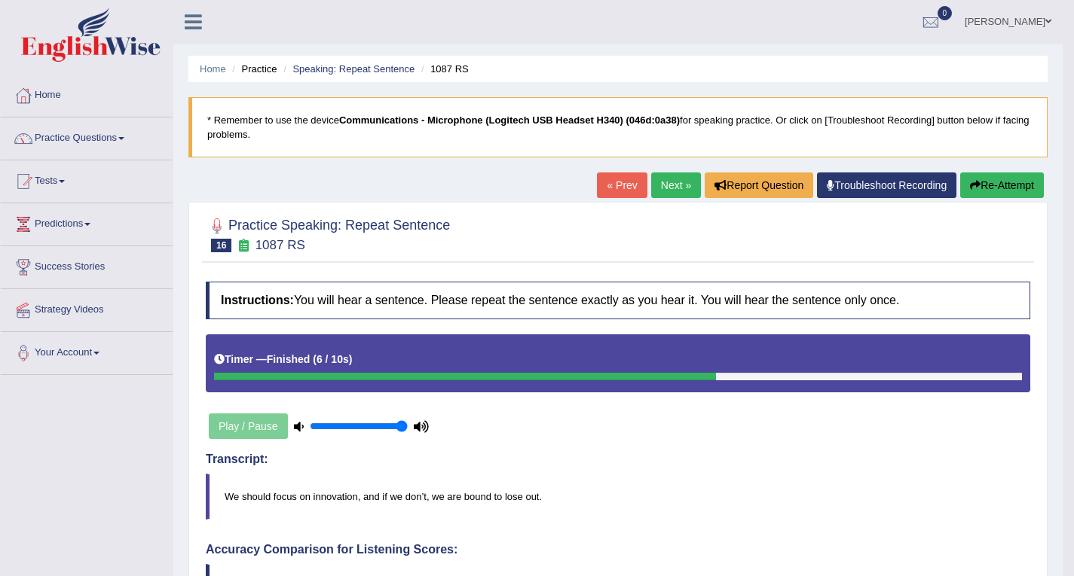
click at [665, 180] on link "Next »" at bounding box center [676, 186] width 50 height 26
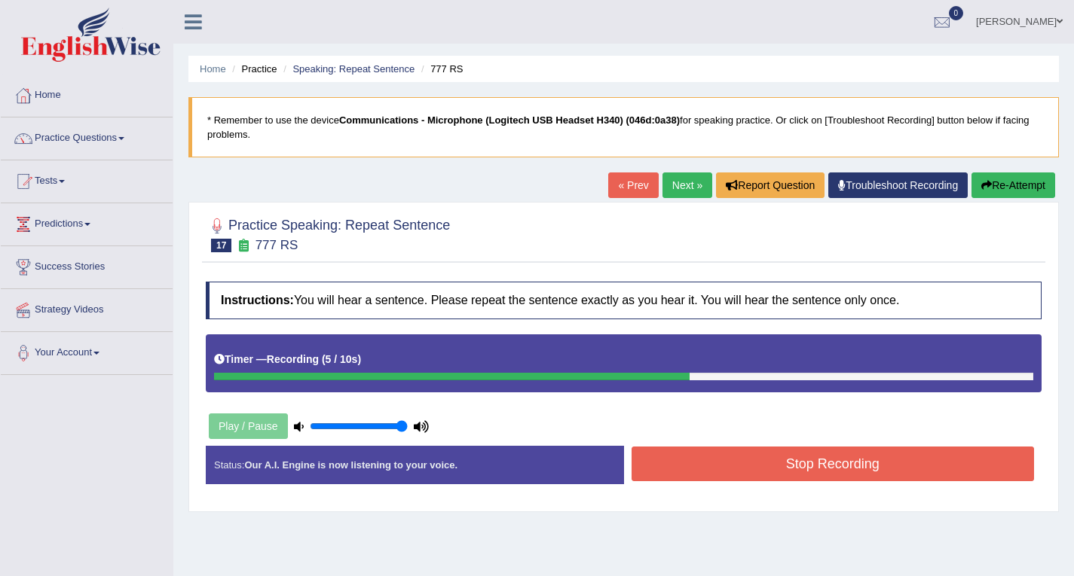
click at [846, 462] on button "Stop Recording" at bounding box center [832, 464] width 403 height 35
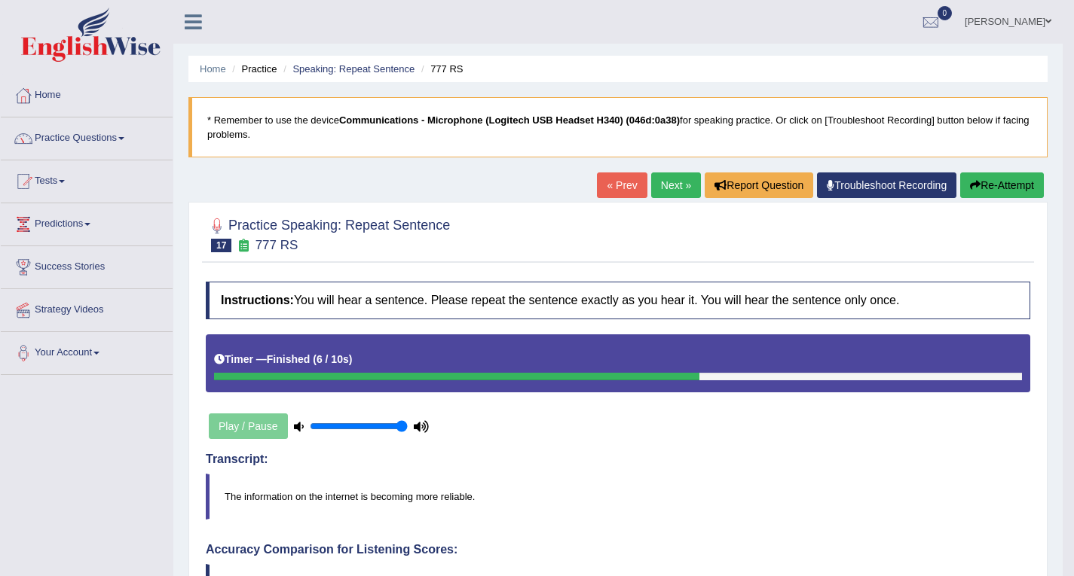
click at [681, 191] on link "Next »" at bounding box center [676, 186] width 50 height 26
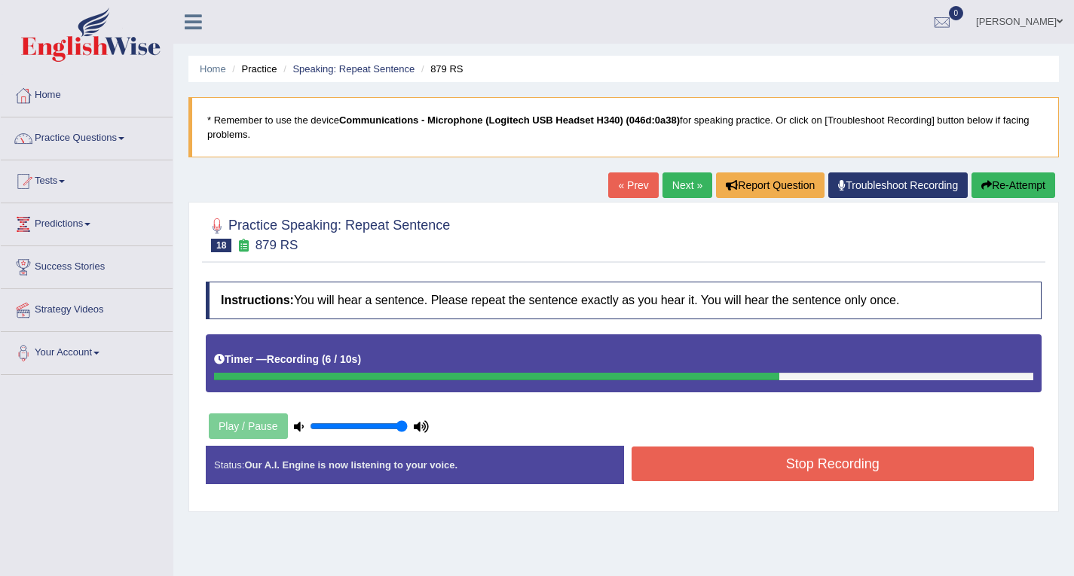
click at [802, 464] on button "Stop Recording" at bounding box center [832, 464] width 403 height 35
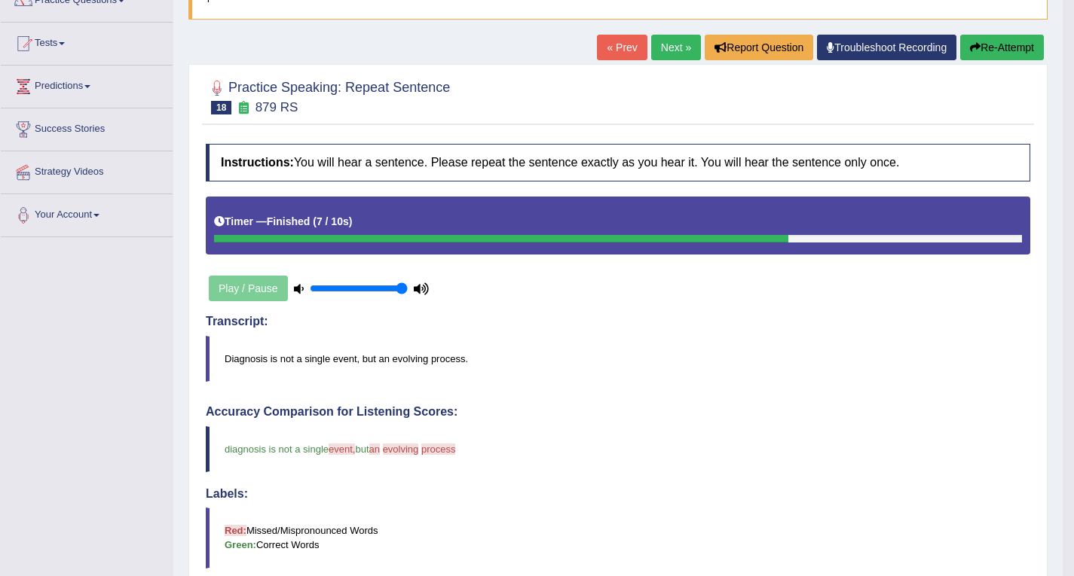
scroll to position [75, 0]
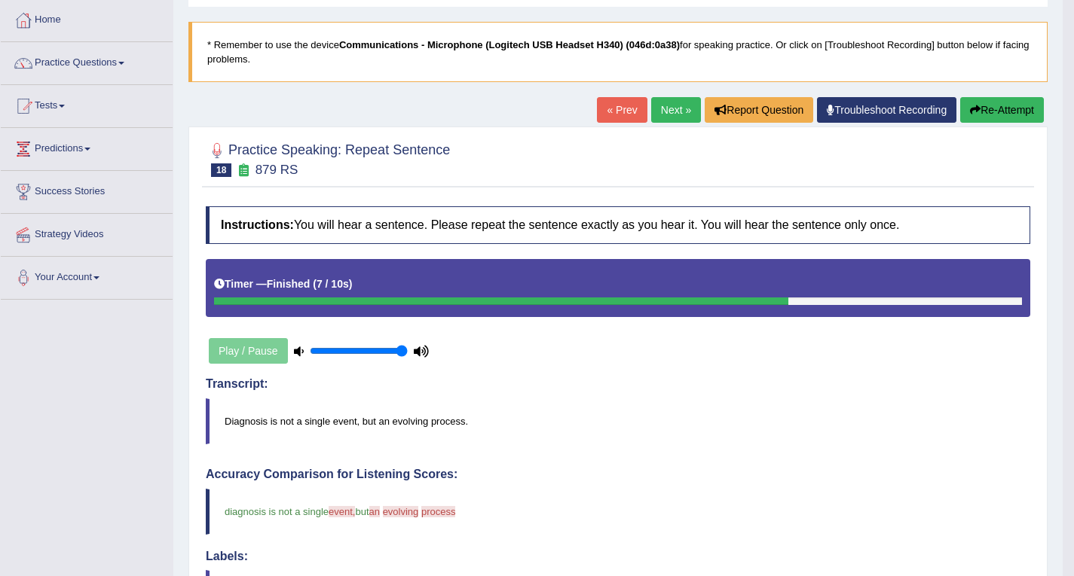
click at [665, 115] on link "Next »" at bounding box center [676, 110] width 50 height 26
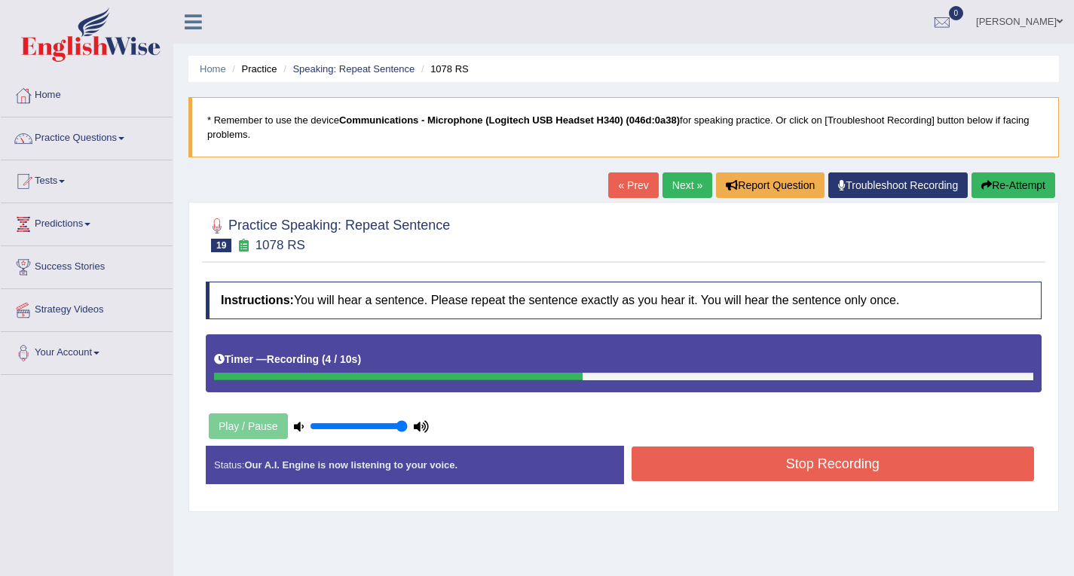
click at [687, 476] on button "Stop Recording" at bounding box center [832, 464] width 403 height 35
click at [687, 476] on div "Status: Our A.I. Engine is now listening to your voice. Start Answering Stop Re…" at bounding box center [624, 472] width 836 height 53
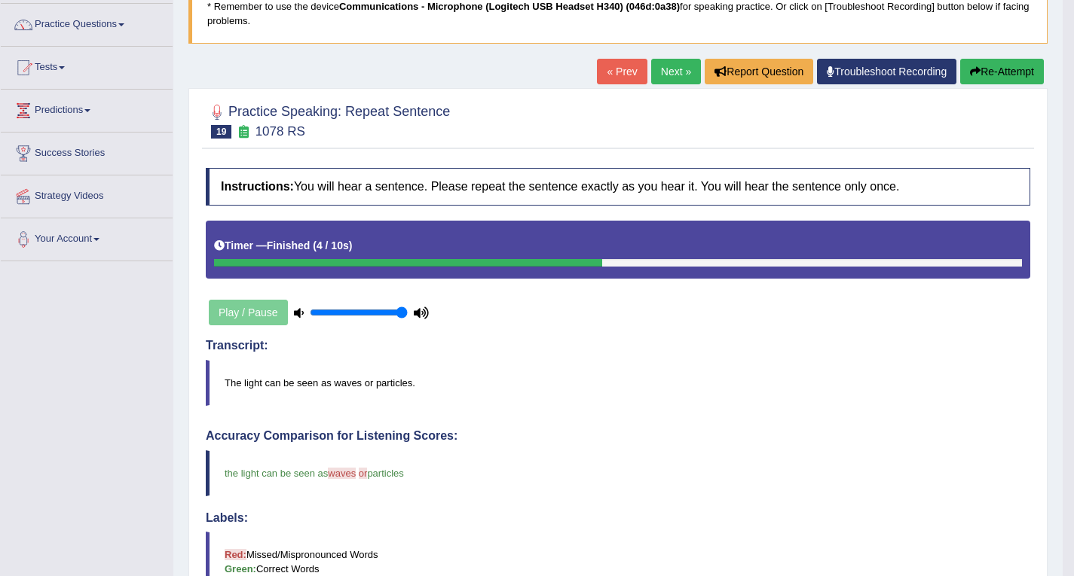
scroll to position [75, 0]
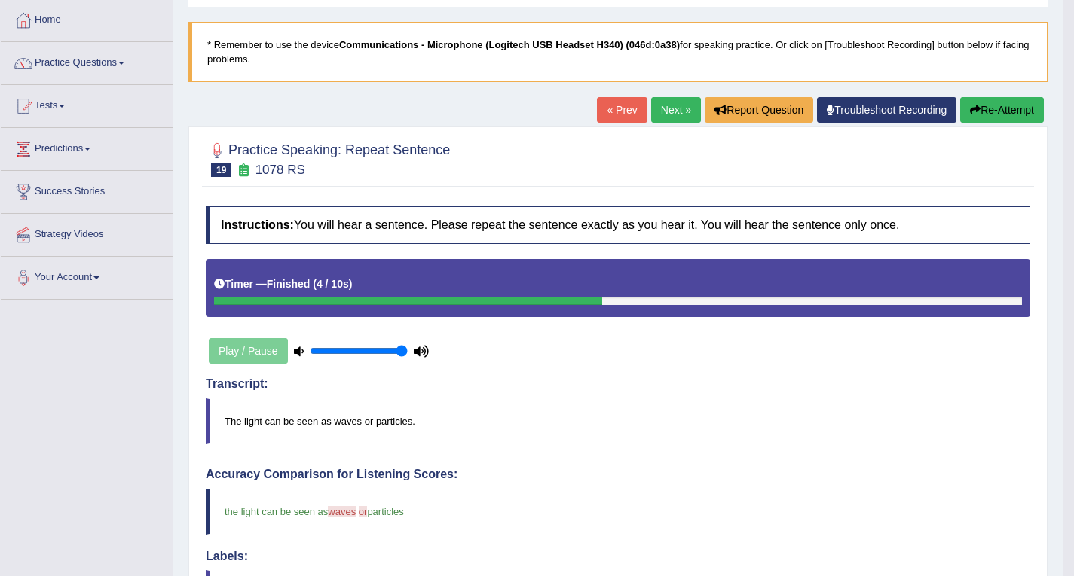
click at [982, 113] on button "Re-Attempt" at bounding box center [1002, 110] width 84 height 26
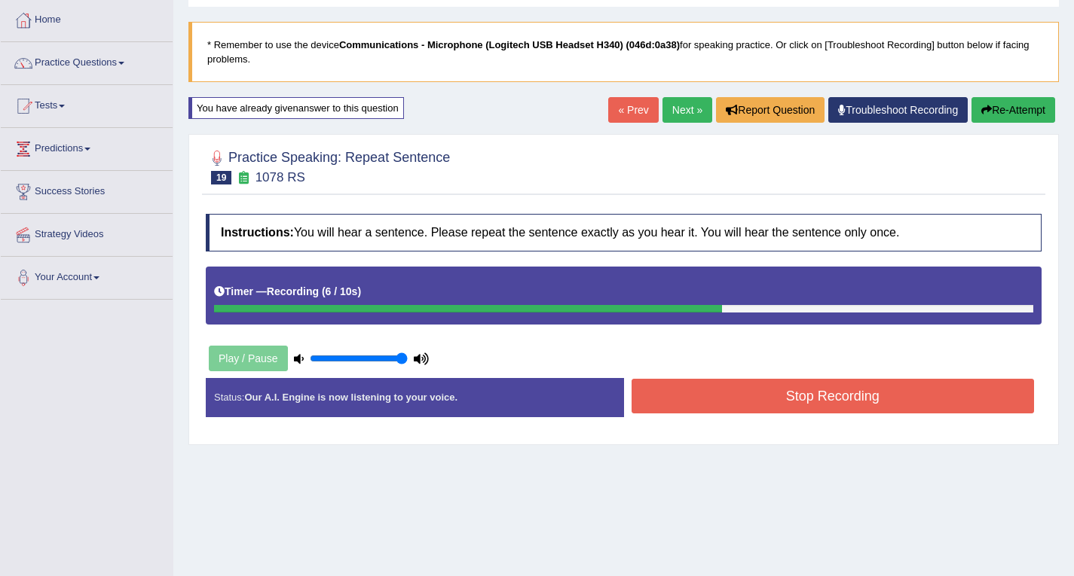
drag, startPoint x: 754, startPoint y: 347, endPoint x: 762, endPoint y: 386, distance: 39.9
click at [760, 360] on div "Instructions: You will hear a sentence. Please repeat the sentence exactly as y…" at bounding box center [623, 321] width 843 height 230
click at [763, 387] on button "Stop Recording" at bounding box center [832, 396] width 403 height 35
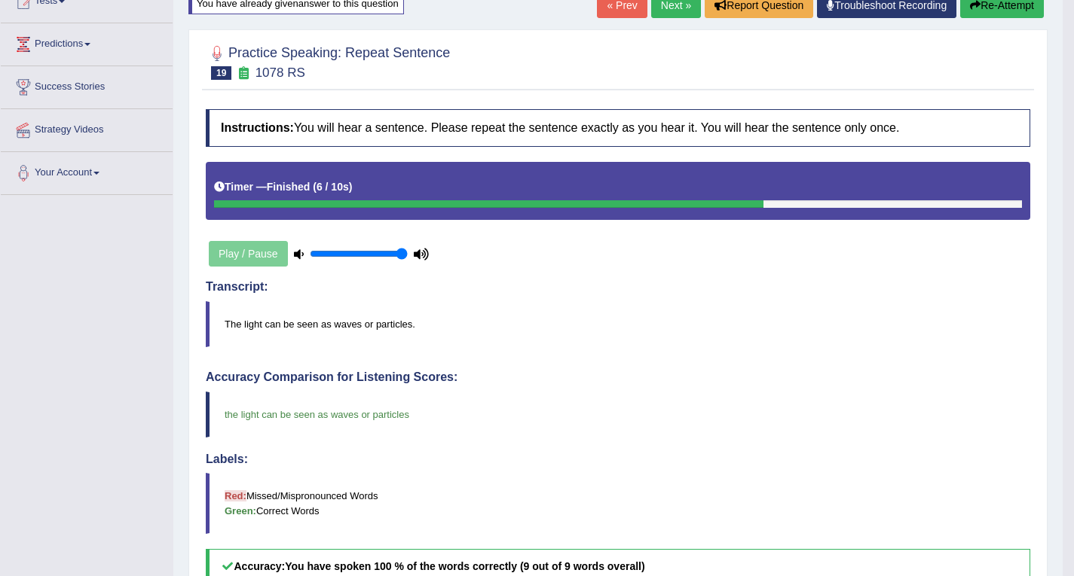
scroll to position [151, 0]
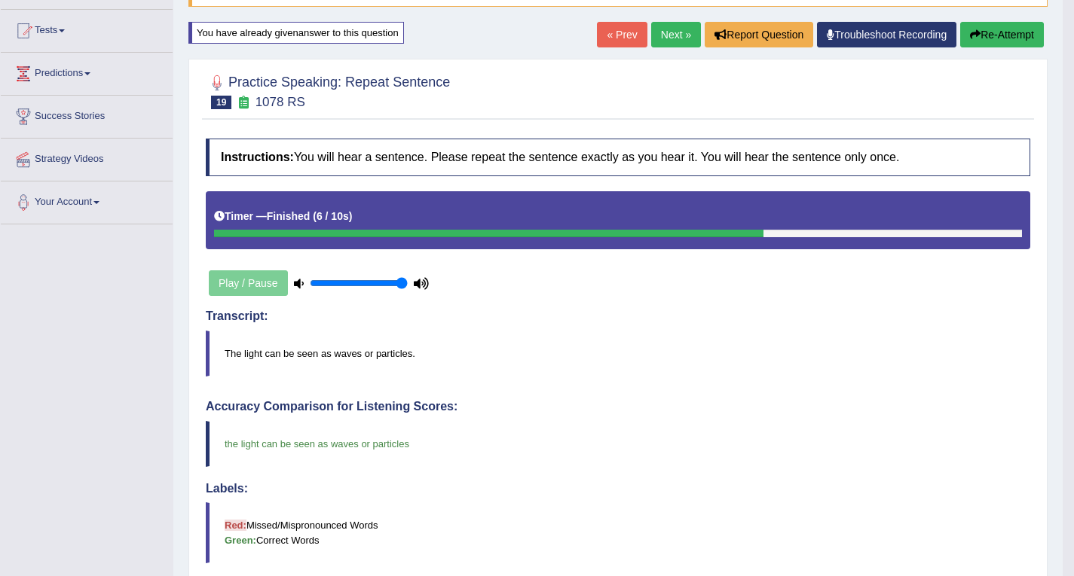
click at [666, 35] on link "Next »" at bounding box center [676, 35] width 50 height 26
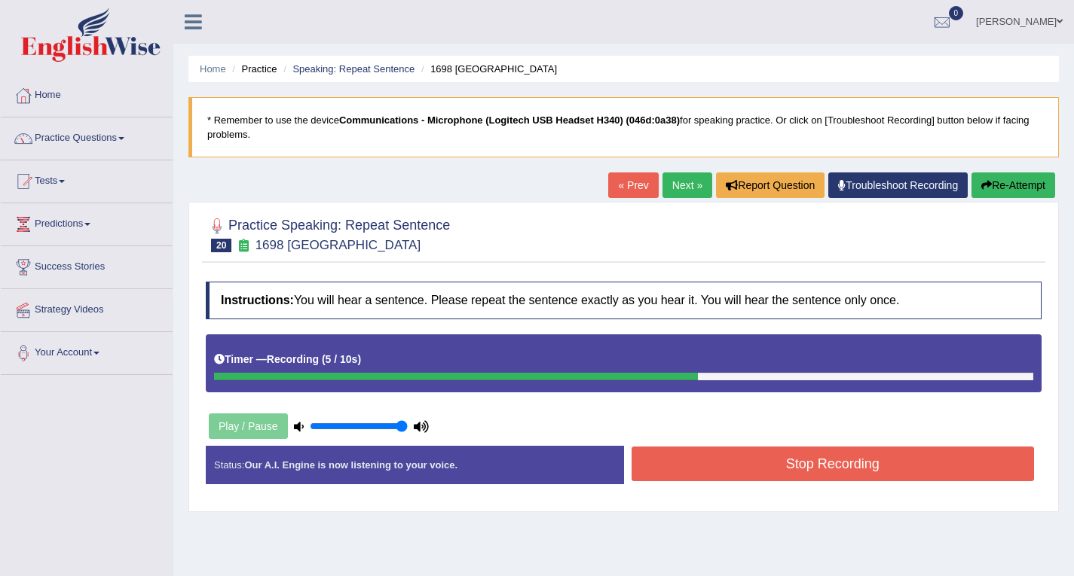
click at [766, 454] on button "Stop Recording" at bounding box center [832, 464] width 403 height 35
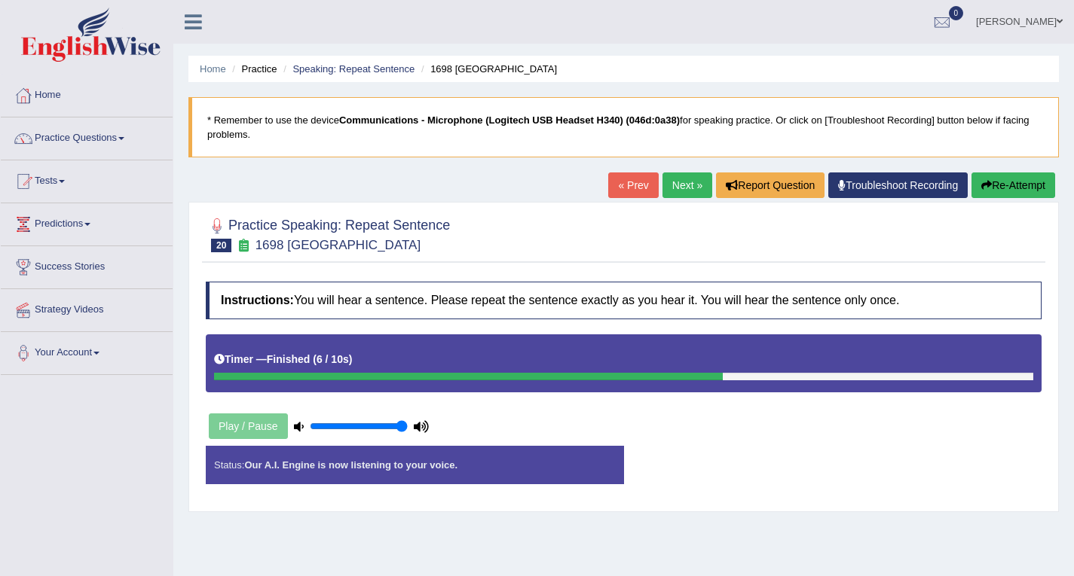
click at [766, 454] on div "Status: Our A.I. Engine is now listening to your voice. Start Answering Stop Re…" at bounding box center [624, 472] width 836 height 53
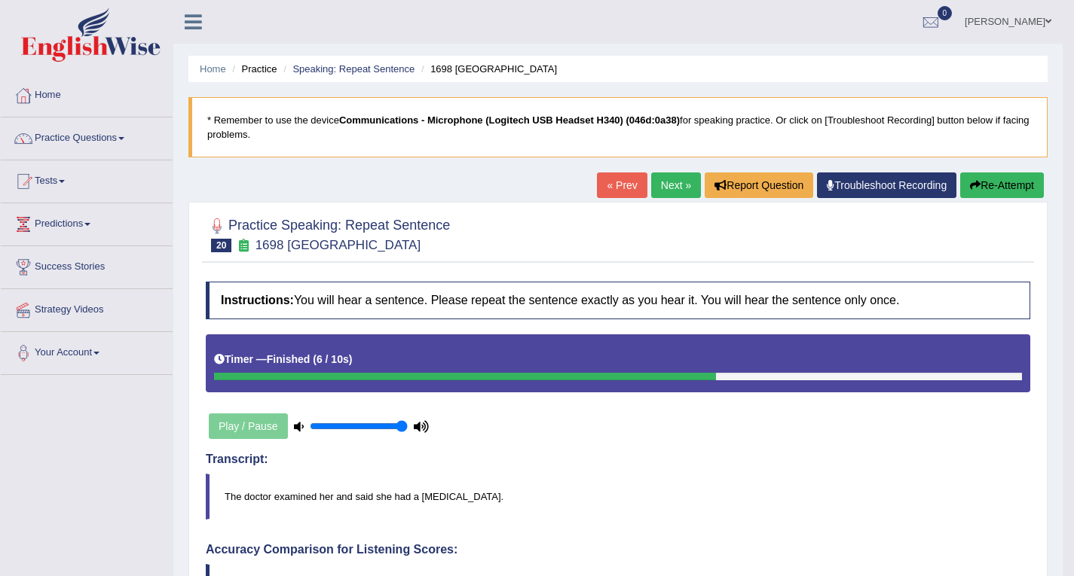
click at [679, 191] on link "Next »" at bounding box center [676, 186] width 50 height 26
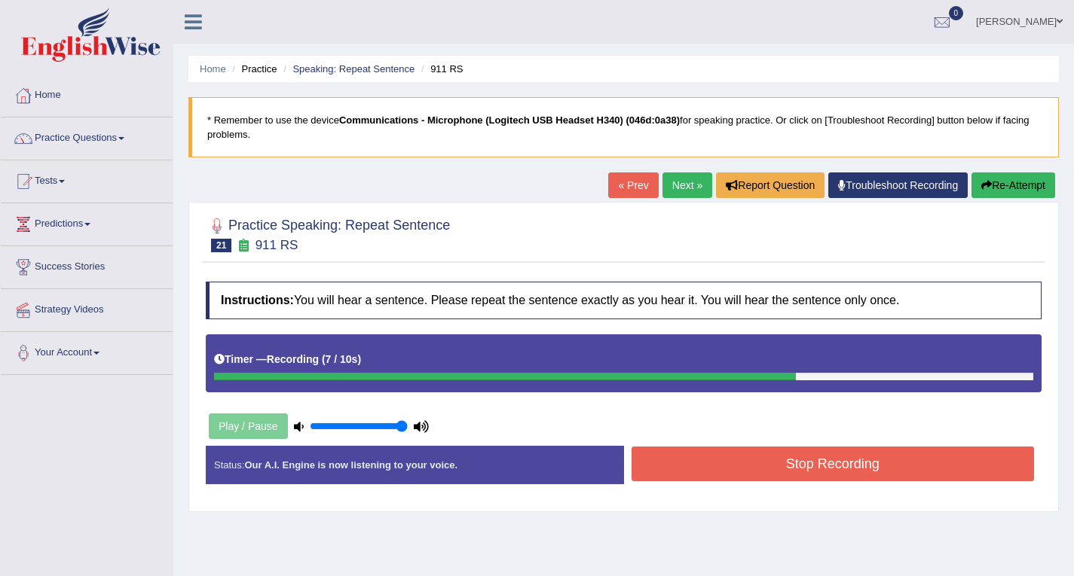
click at [782, 464] on button "Stop Recording" at bounding box center [832, 464] width 403 height 35
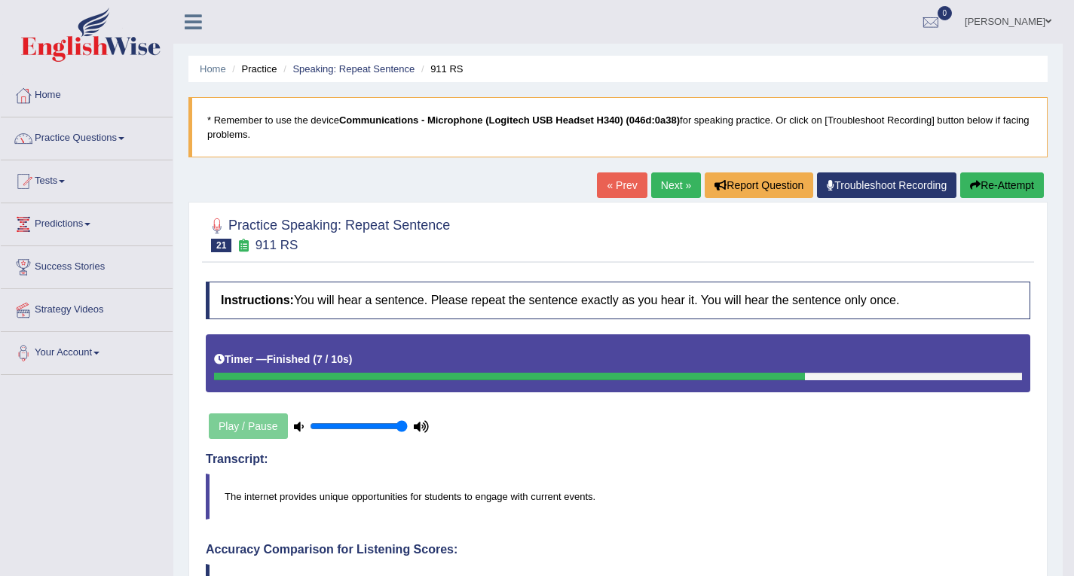
click at [677, 193] on link "Next »" at bounding box center [676, 186] width 50 height 26
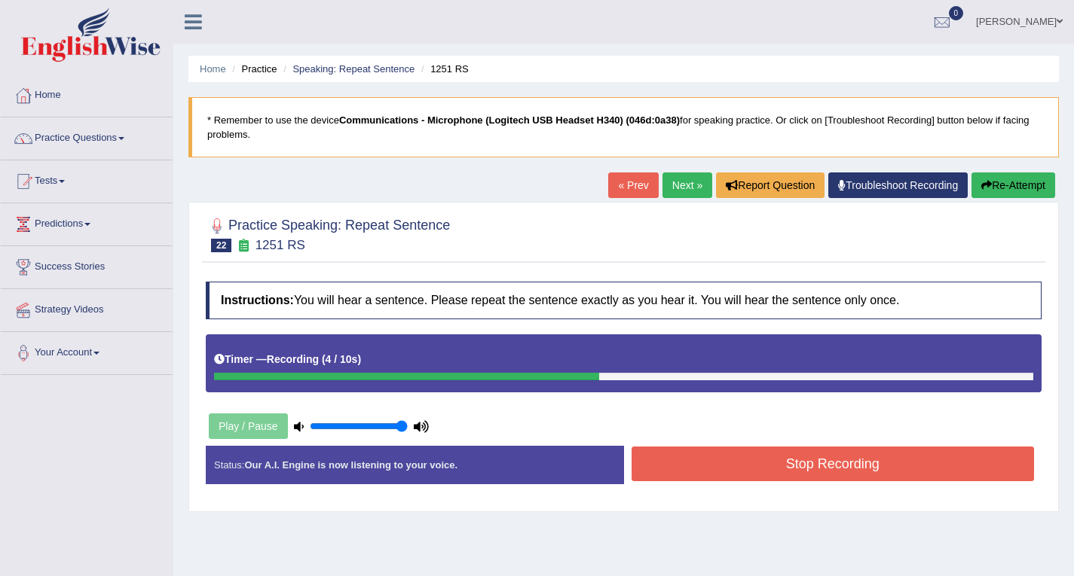
click at [779, 475] on button "Stop Recording" at bounding box center [832, 464] width 403 height 35
click at [779, 475] on div "Status: Our A.I. Engine is now listening to your voice. Start Answering Stop Re…" at bounding box center [624, 472] width 836 height 53
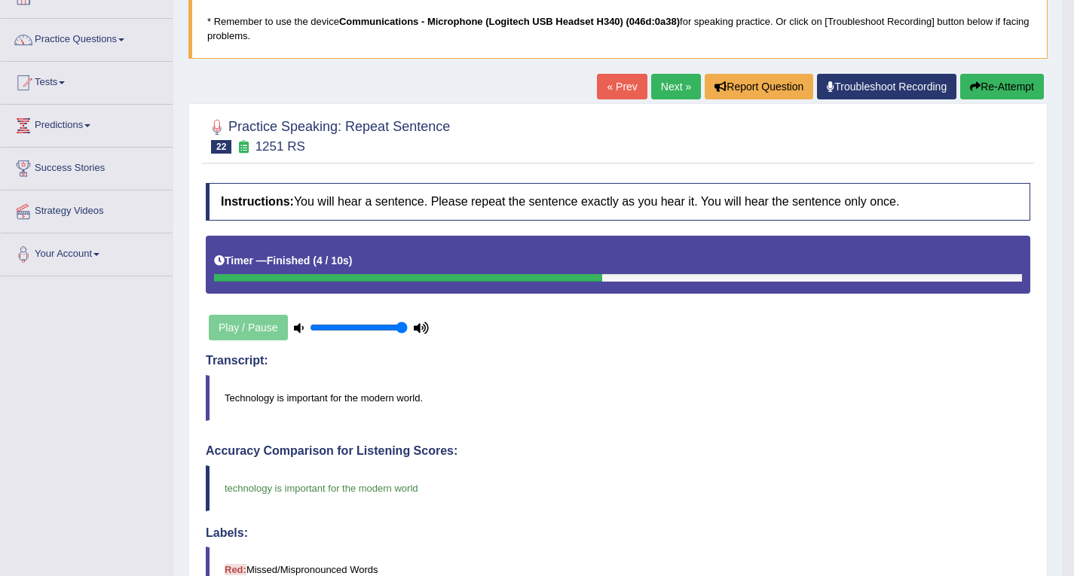
scroll to position [75, 0]
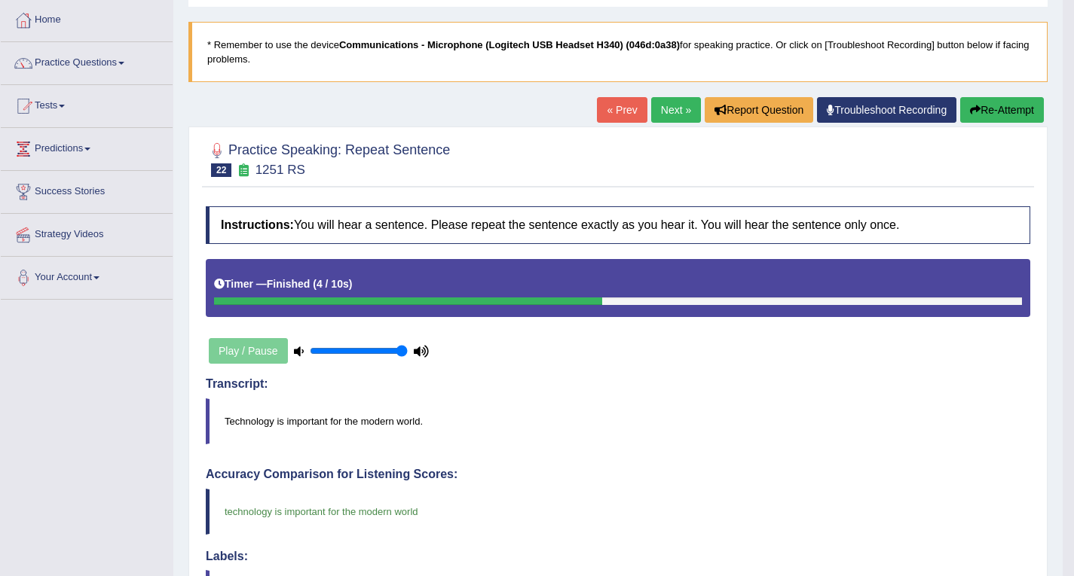
click at [660, 115] on link "Next »" at bounding box center [676, 110] width 50 height 26
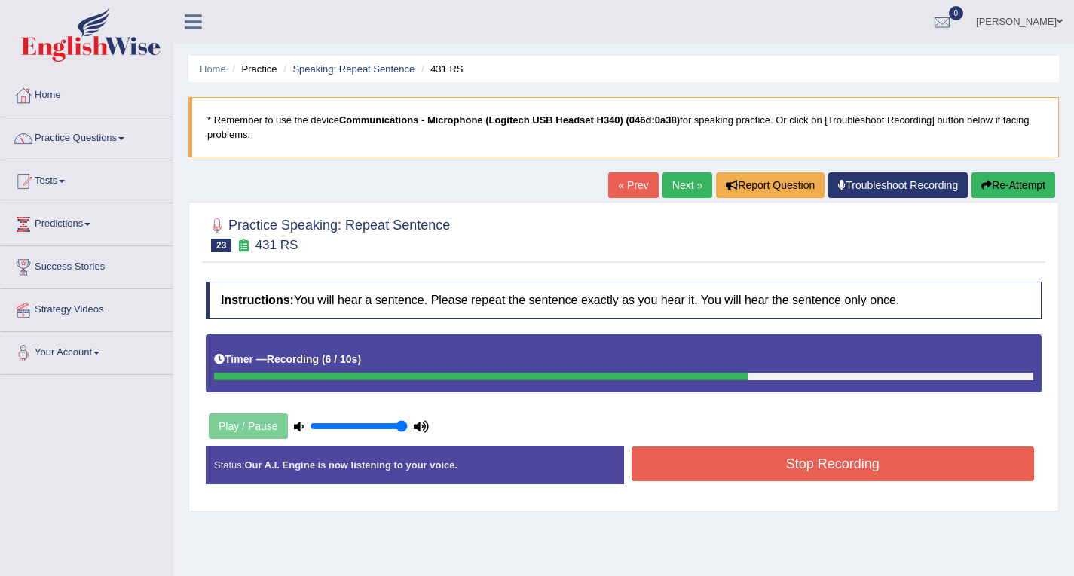
click at [810, 463] on button "Stop Recording" at bounding box center [832, 464] width 403 height 35
click at [810, 463] on div "Status: Our A.I. Engine is now listening to your voice. Start Answering Stop Re…" at bounding box center [624, 472] width 836 height 53
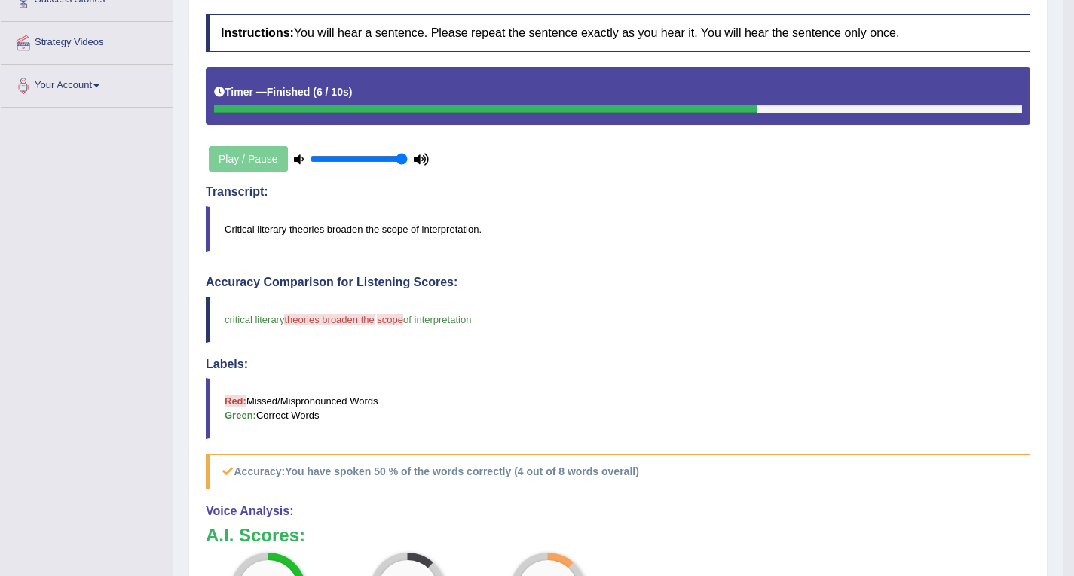
scroll to position [75, 0]
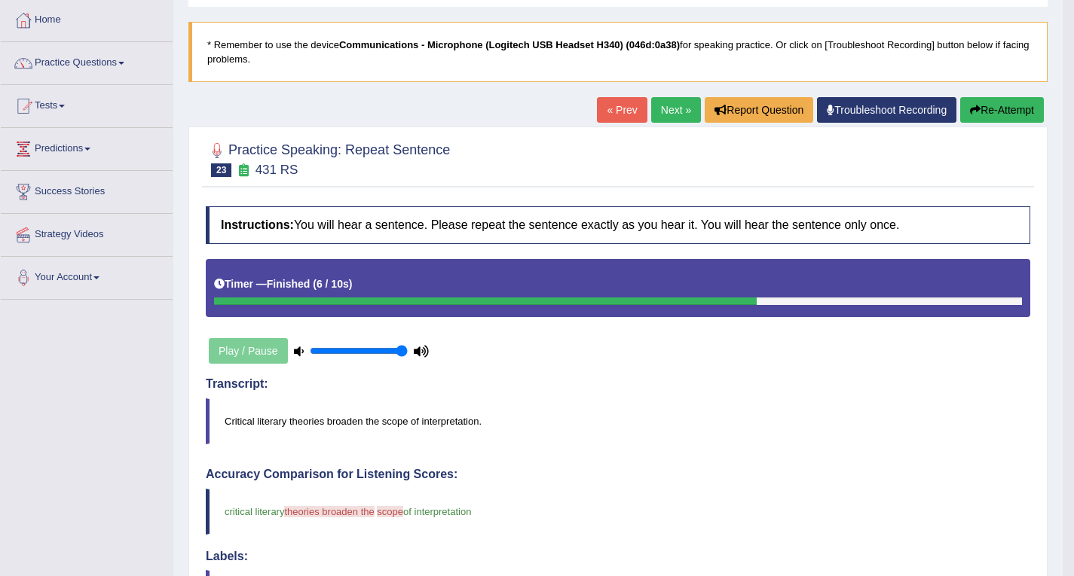
click at [668, 113] on link "Next »" at bounding box center [676, 110] width 50 height 26
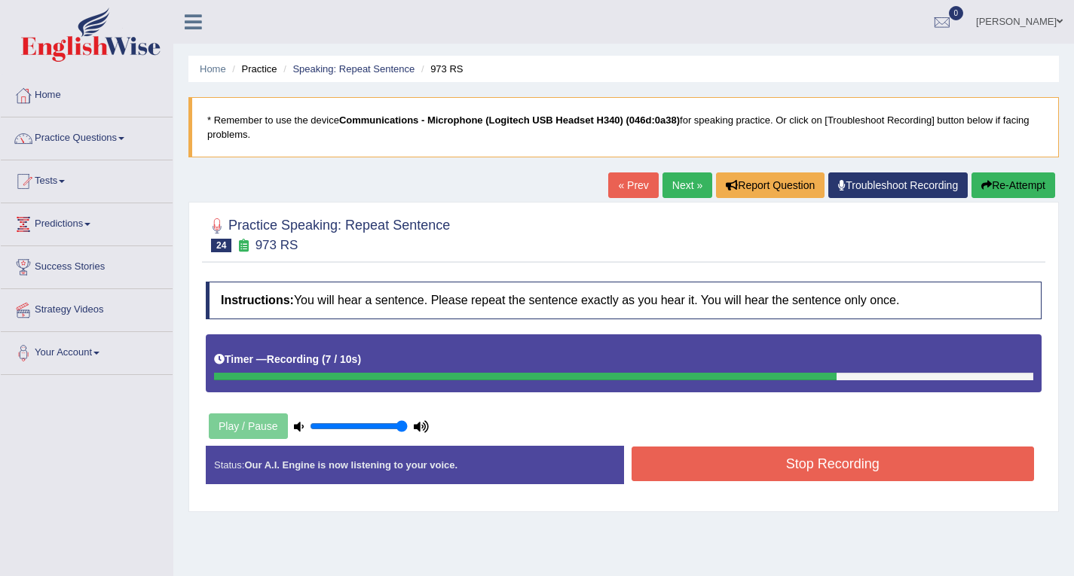
click at [874, 457] on button "Stop Recording" at bounding box center [832, 464] width 403 height 35
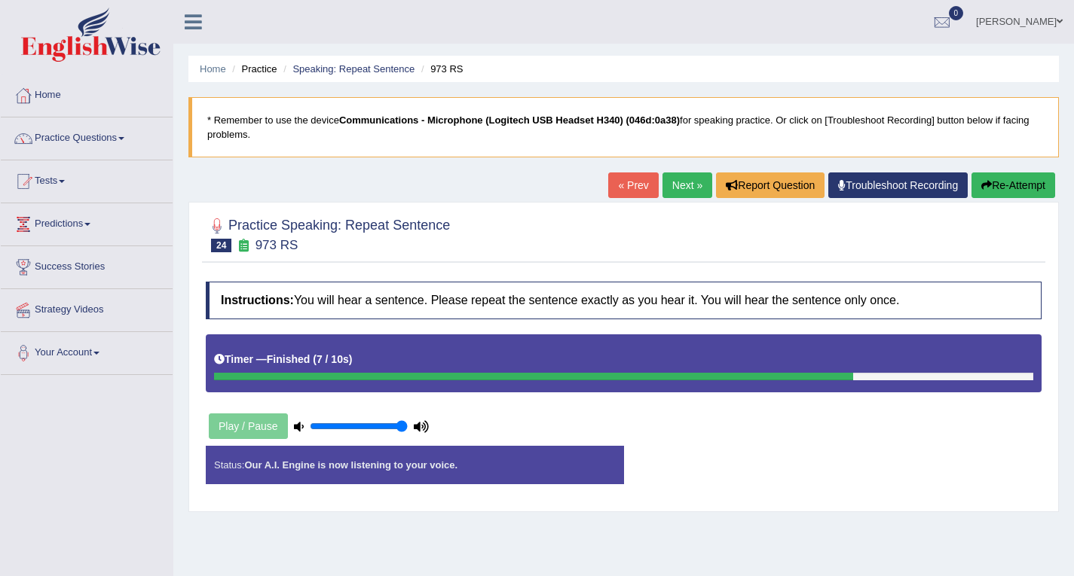
click at [874, 457] on div "Status: Our A.I. Engine is now listening to your voice. Start Answering Stop Re…" at bounding box center [624, 472] width 836 height 53
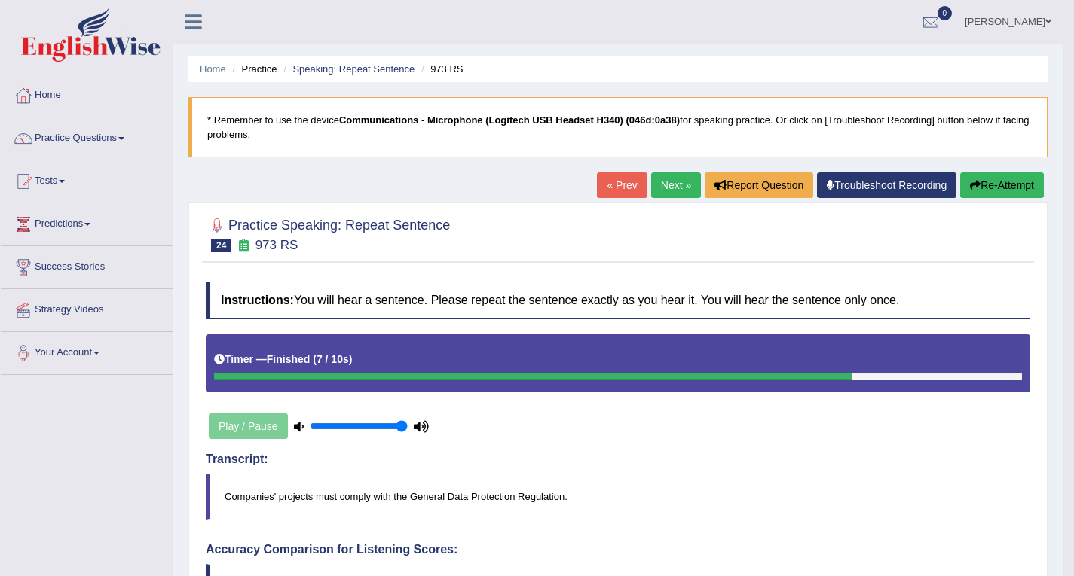
click at [653, 186] on link "Next »" at bounding box center [676, 186] width 50 height 26
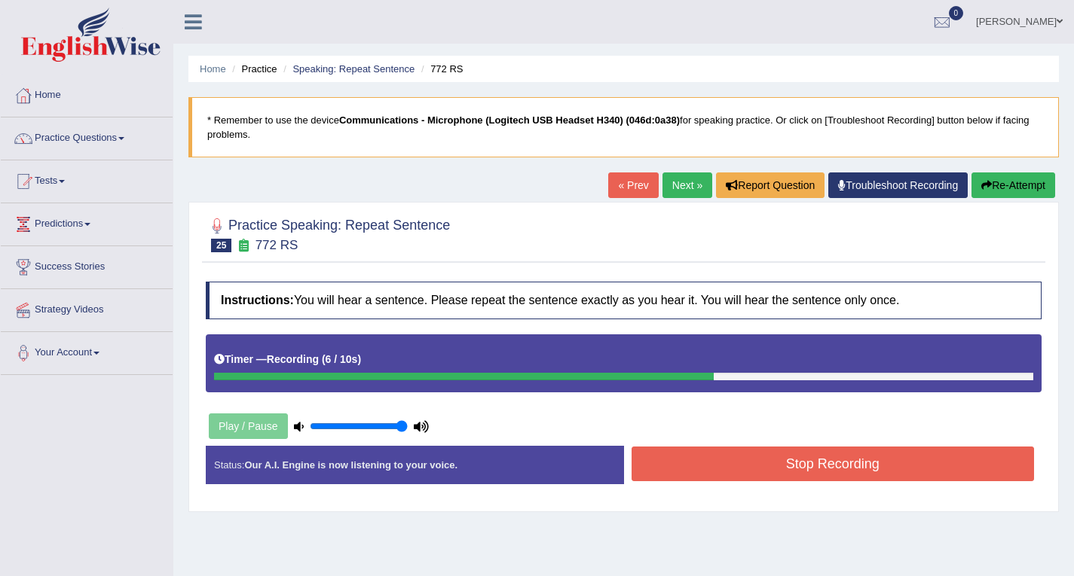
click at [795, 463] on button "Stop Recording" at bounding box center [832, 464] width 403 height 35
click at [795, 463] on div "Status: Our A.I. Engine is now listening to your voice. Start Answering Stop Re…" at bounding box center [624, 472] width 836 height 53
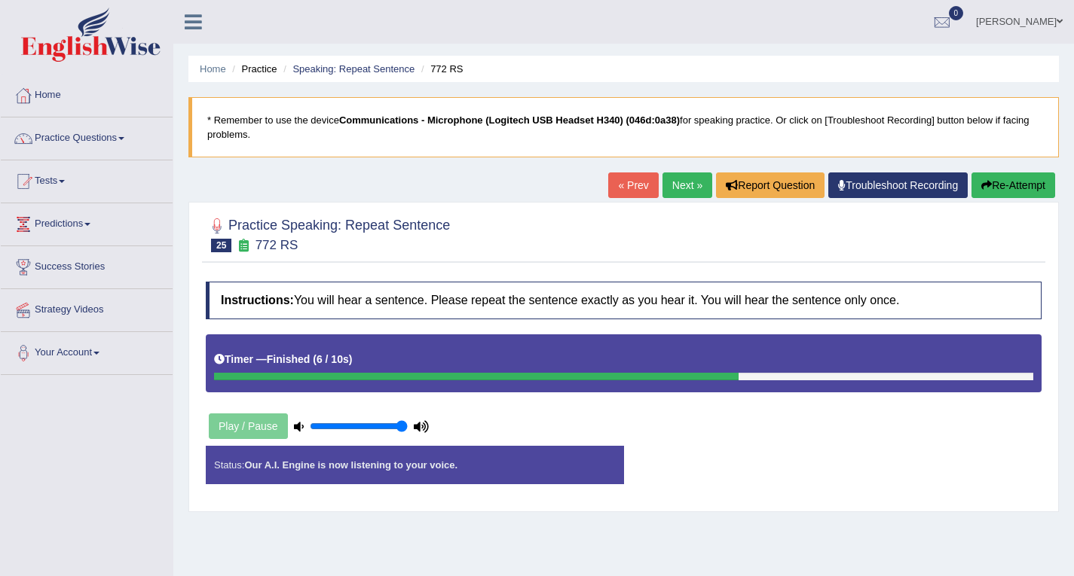
click at [795, 463] on div "Status: Our A.I. Engine is now listening to your voice. Start Answering Stop Re…" at bounding box center [624, 472] width 836 height 53
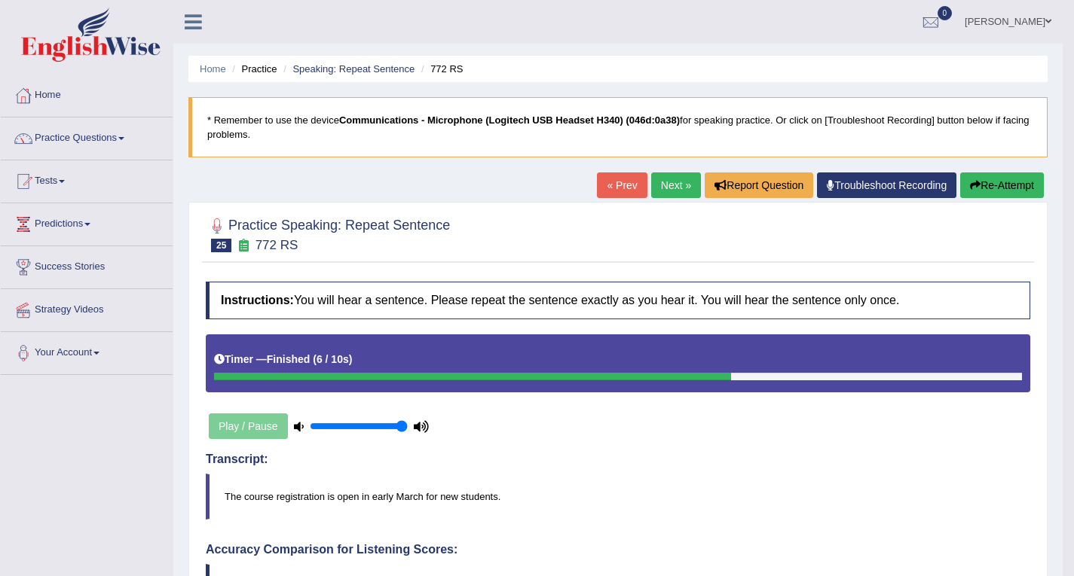
click at [673, 191] on link "Next »" at bounding box center [676, 186] width 50 height 26
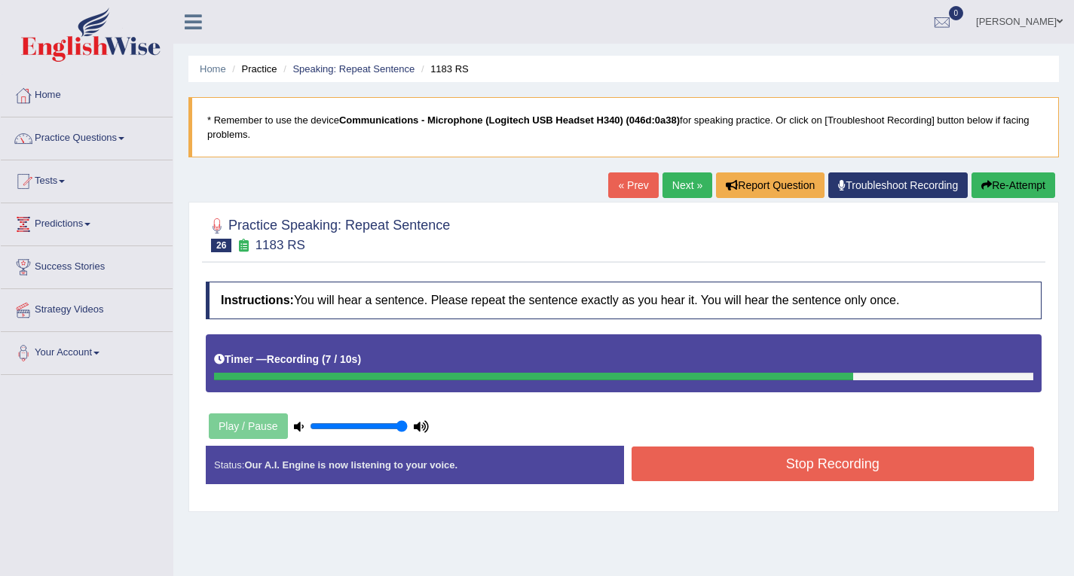
click at [817, 462] on button "Stop Recording" at bounding box center [832, 464] width 403 height 35
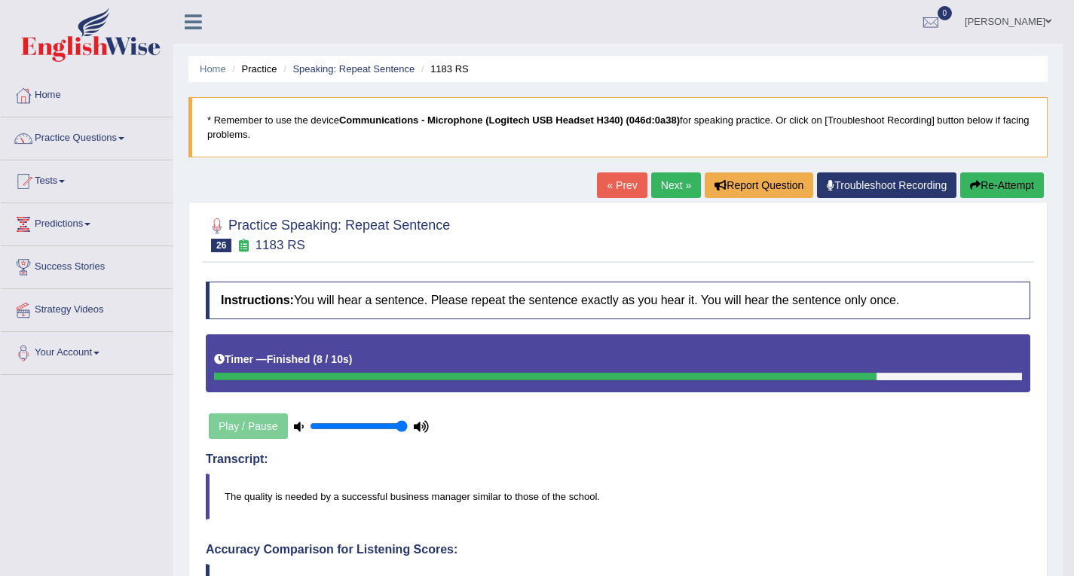
click at [656, 179] on link "Next »" at bounding box center [676, 186] width 50 height 26
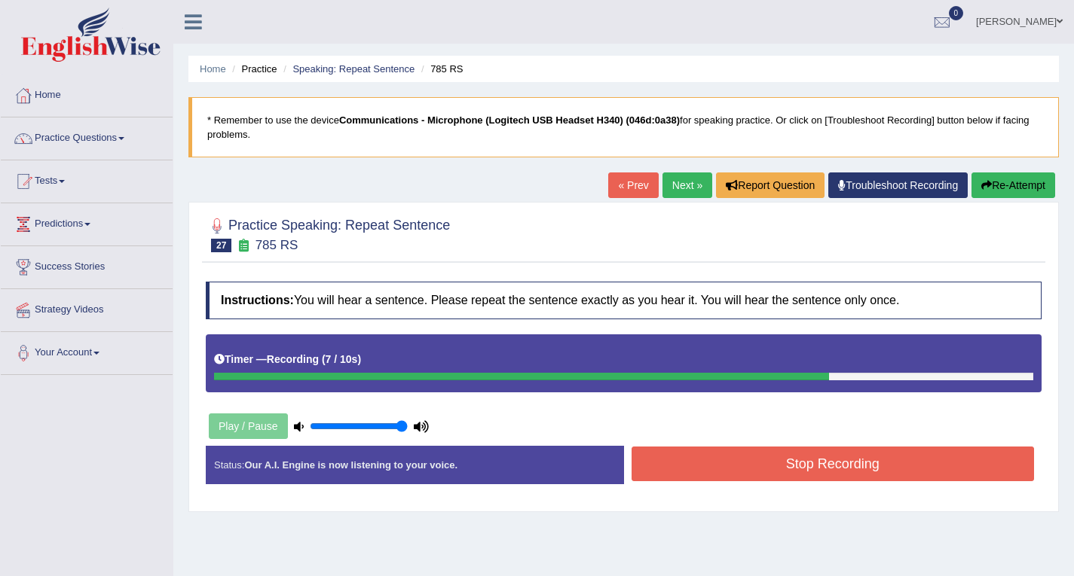
click at [759, 471] on button "Stop Recording" at bounding box center [832, 464] width 403 height 35
click at [759, 471] on div "Status: Our A.I. Engine is now listening to your voice. Start Answering Stop Re…" at bounding box center [624, 472] width 836 height 53
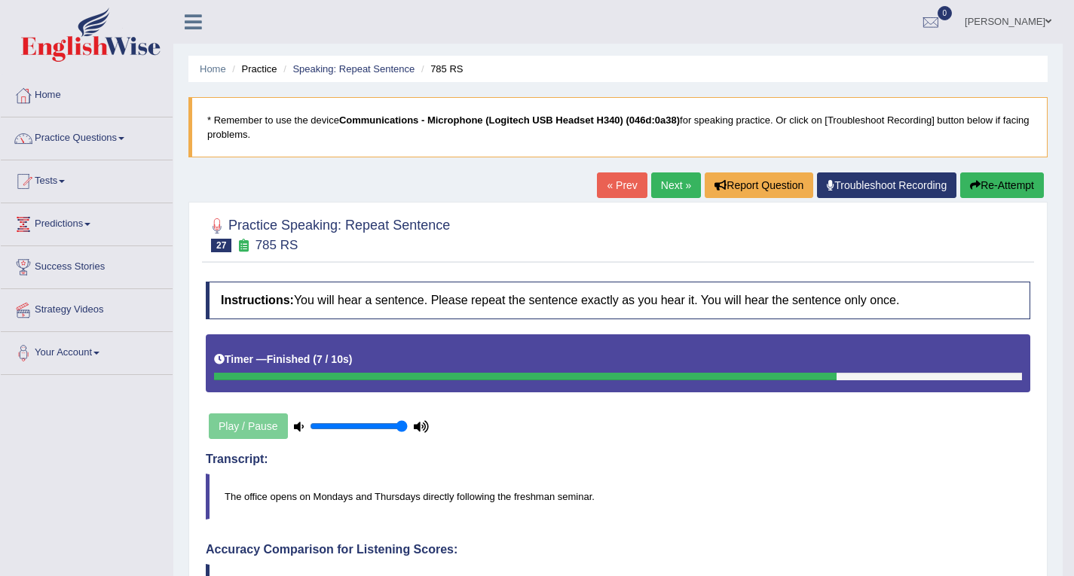
click at [679, 184] on link "Next »" at bounding box center [676, 186] width 50 height 26
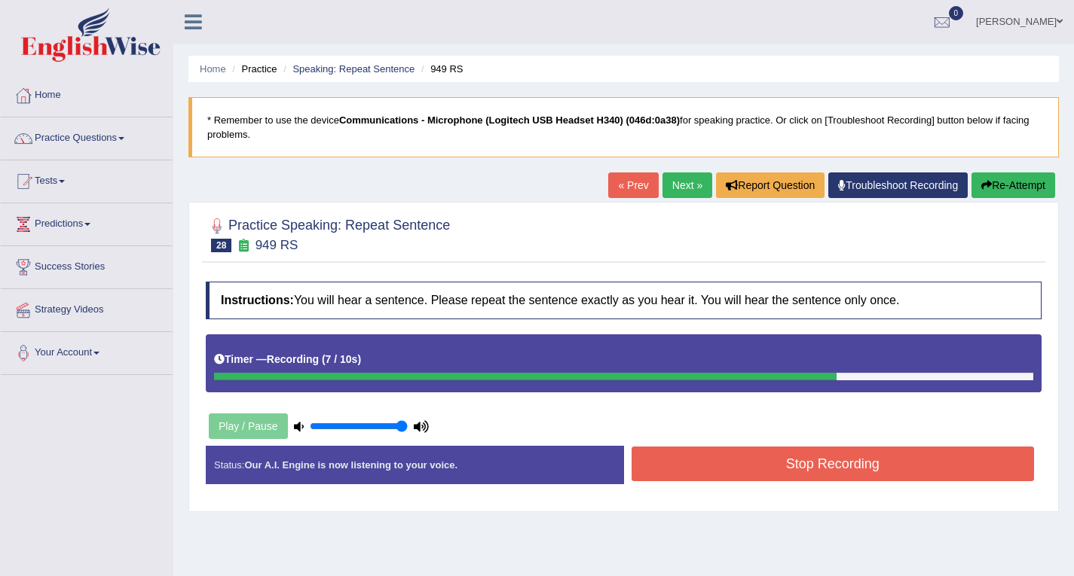
click at [820, 473] on button "Stop Recording" at bounding box center [832, 464] width 403 height 35
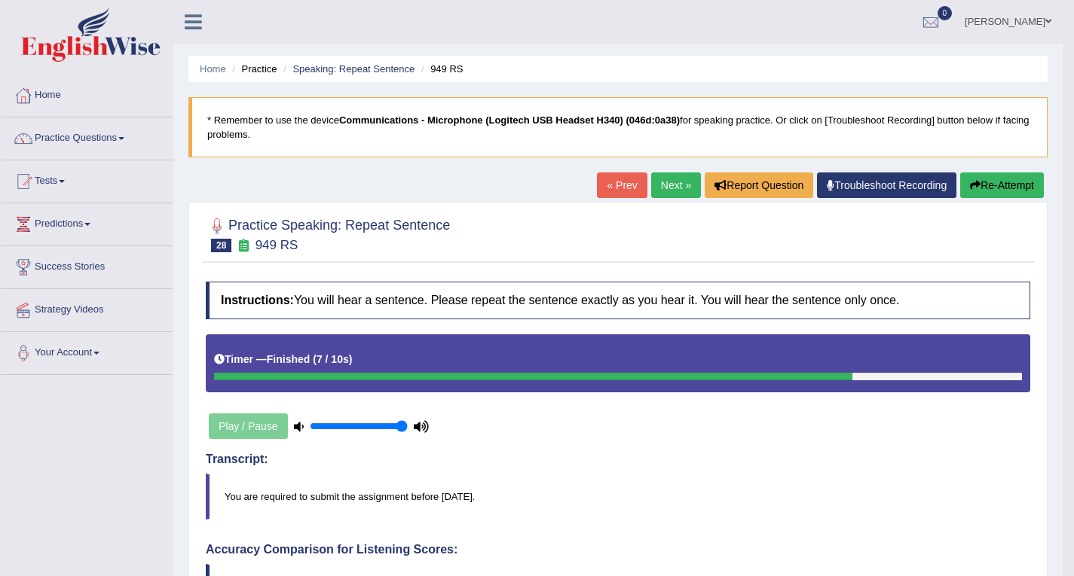
click at [655, 181] on link "Next »" at bounding box center [676, 186] width 50 height 26
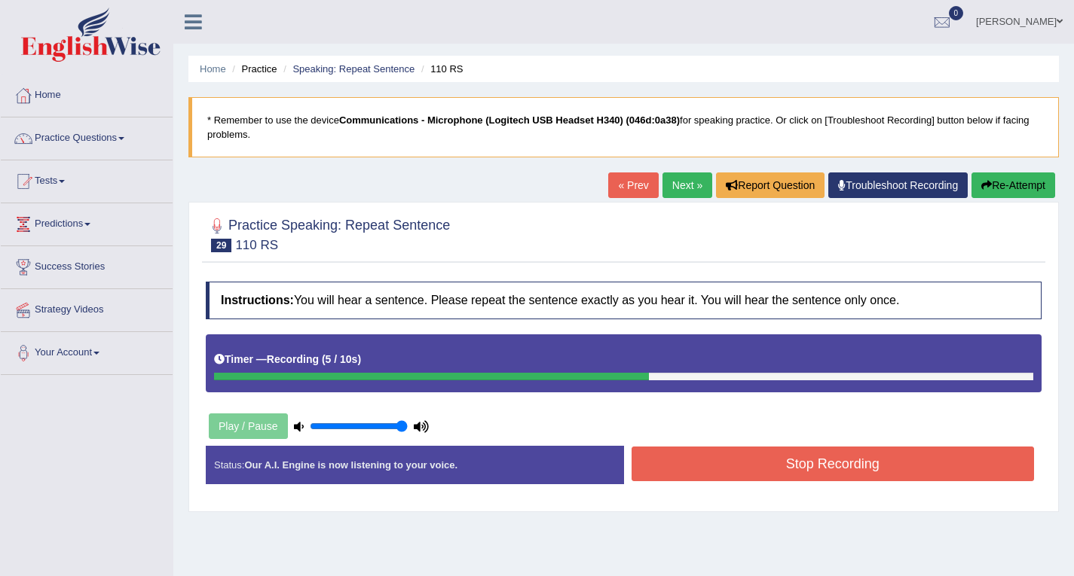
click at [665, 184] on link "Next »" at bounding box center [687, 186] width 50 height 26
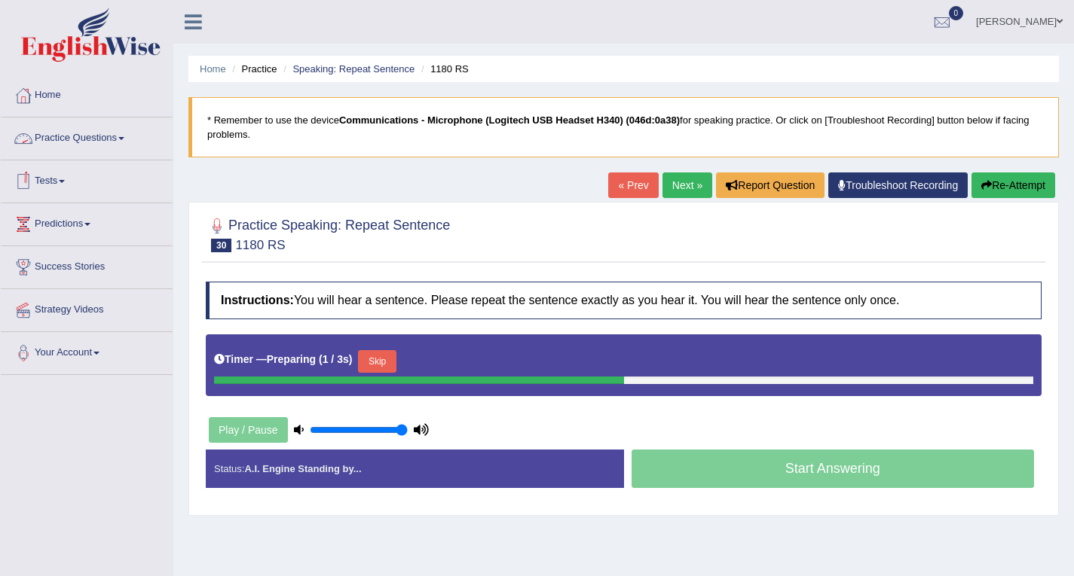
click at [68, 136] on link "Practice Questions" at bounding box center [87, 137] width 172 height 38
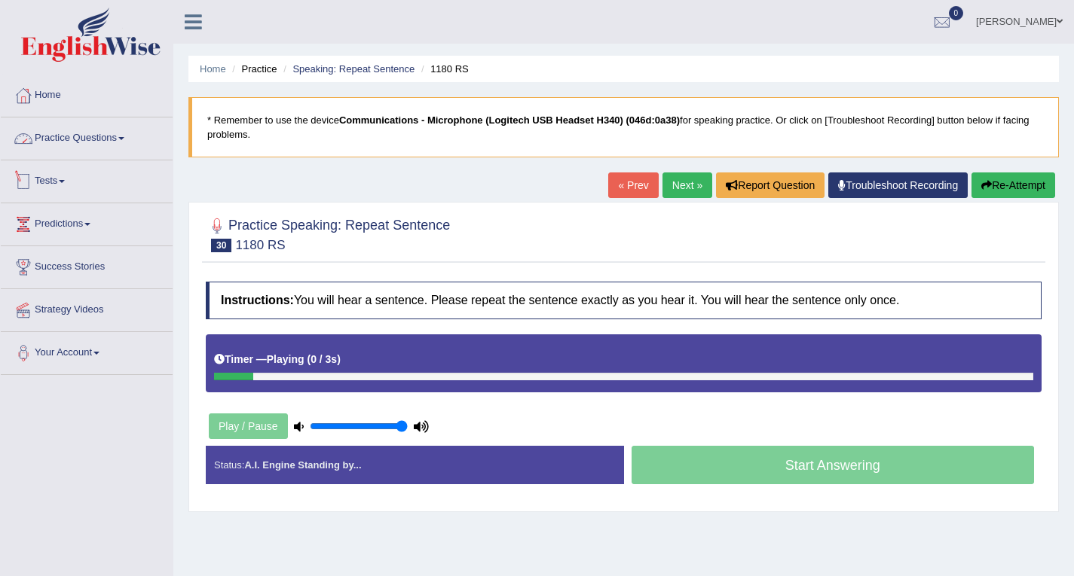
click at [102, 137] on link "Practice Questions" at bounding box center [87, 137] width 172 height 38
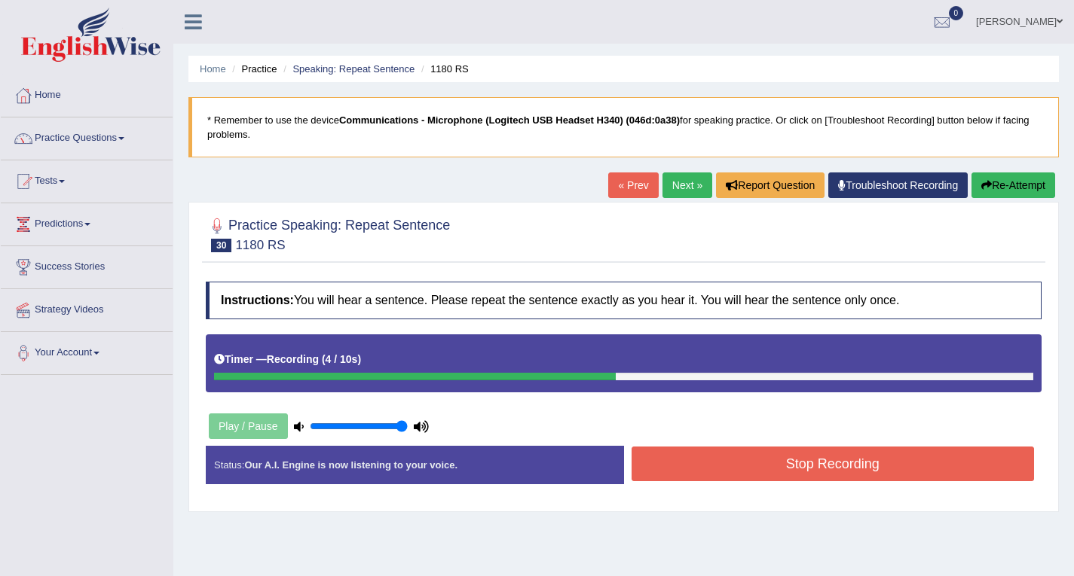
click at [734, 458] on button "Stop Recording" at bounding box center [832, 464] width 403 height 35
click at [734, 458] on div "Status: Our A.I. Engine is now listening to your voice. Start Answering Stop Re…" at bounding box center [624, 472] width 836 height 53
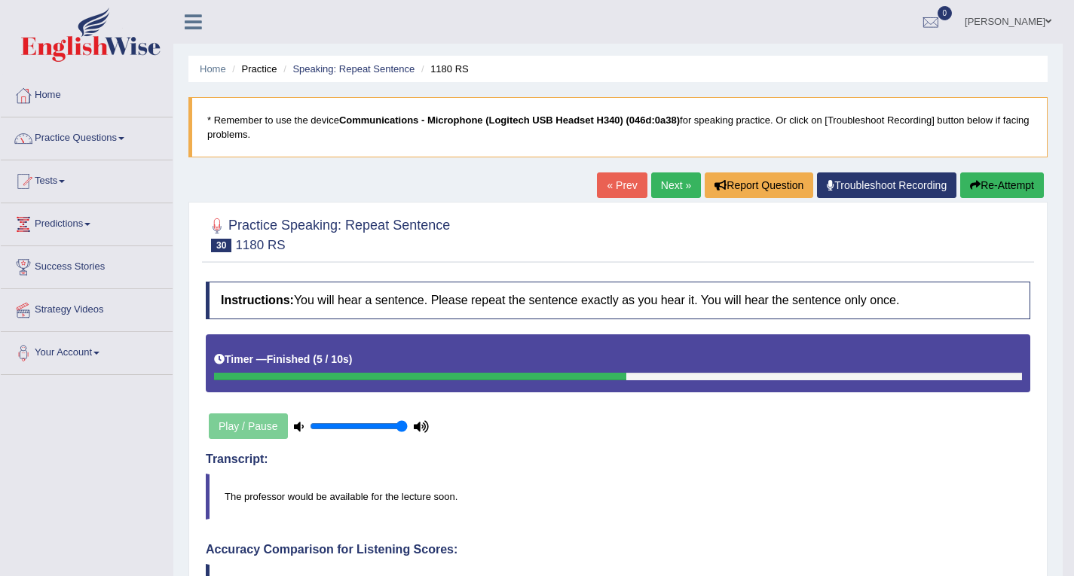
click at [680, 178] on link "Next »" at bounding box center [676, 186] width 50 height 26
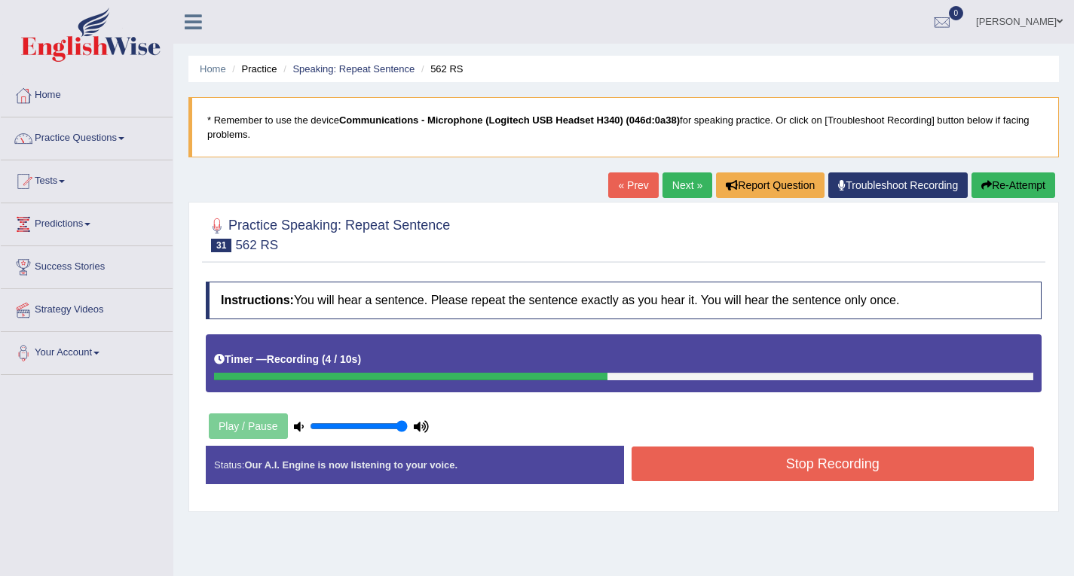
click at [746, 471] on button "Stop Recording" at bounding box center [832, 464] width 403 height 35
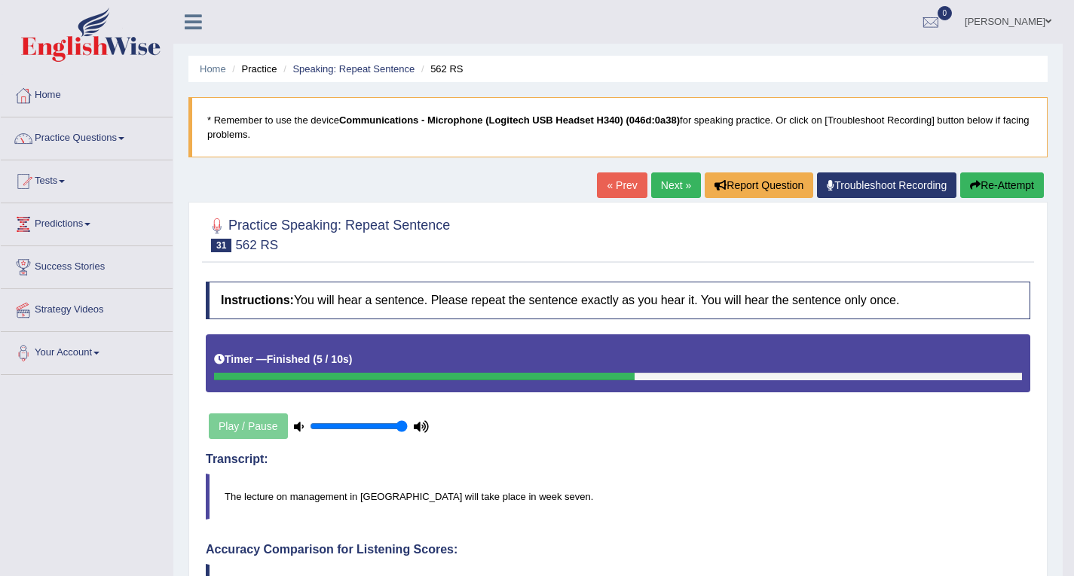
click at [680, 185] on link "Next »" at bounding box center [676, 186] width 50 height 26
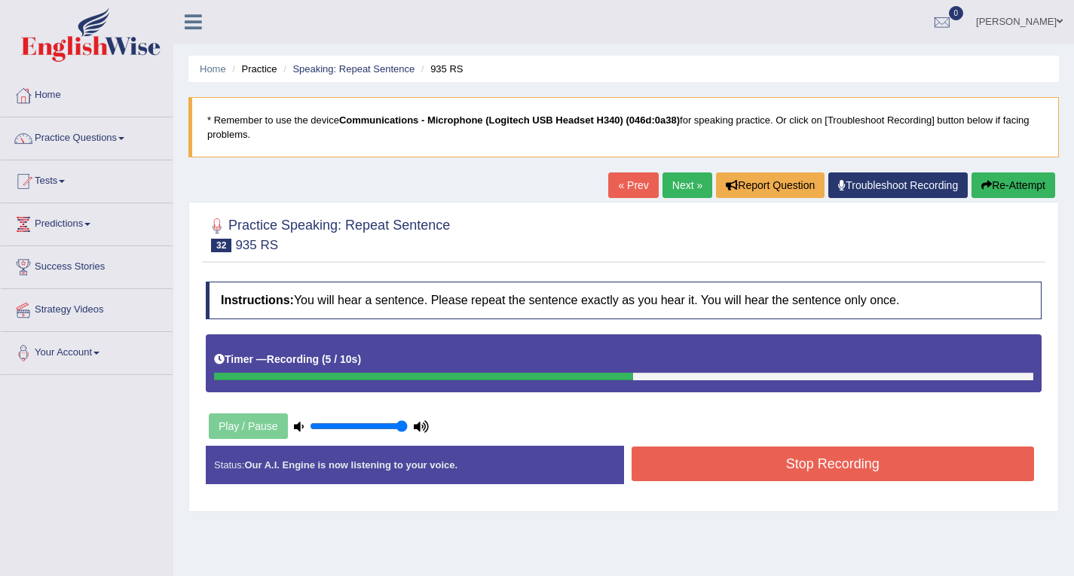
click at [753, 467] on button "Stop Recording" at bounding box center [832, 464] width 403 height 35
click at [753, 467] on div "Status: Our A.I. Engine is now listening to your voice. Start Answering Stop Re…" at bounding box center [624, 472] width 836 height 53
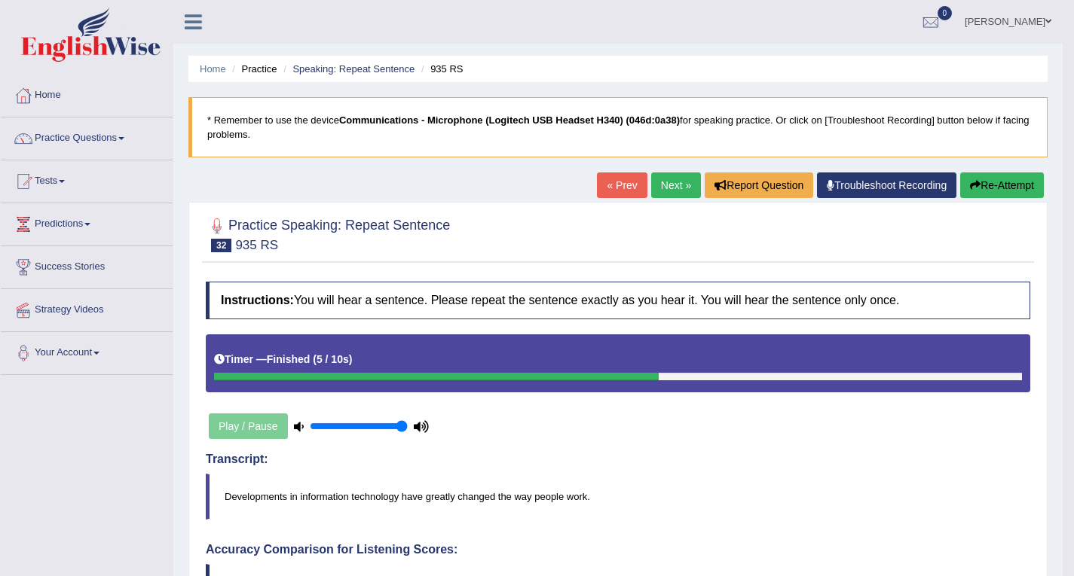
click at [685, 195] on link "Next »" at bounding box center [676, 186] width 50 height 26
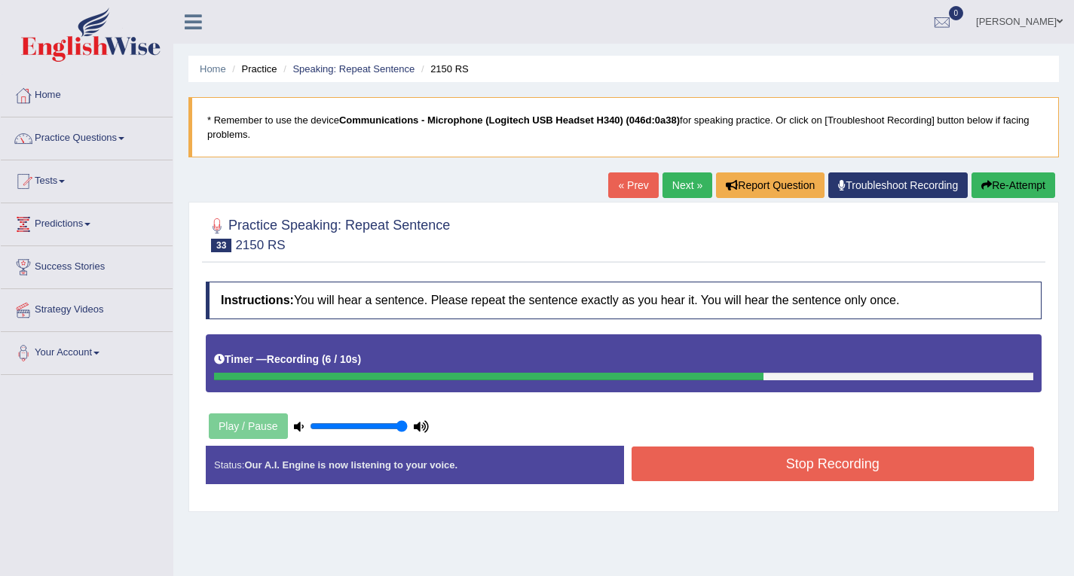
click at [763, 463] on button "Stop Recording" at bounding box center [832, 464] width 403 height 35
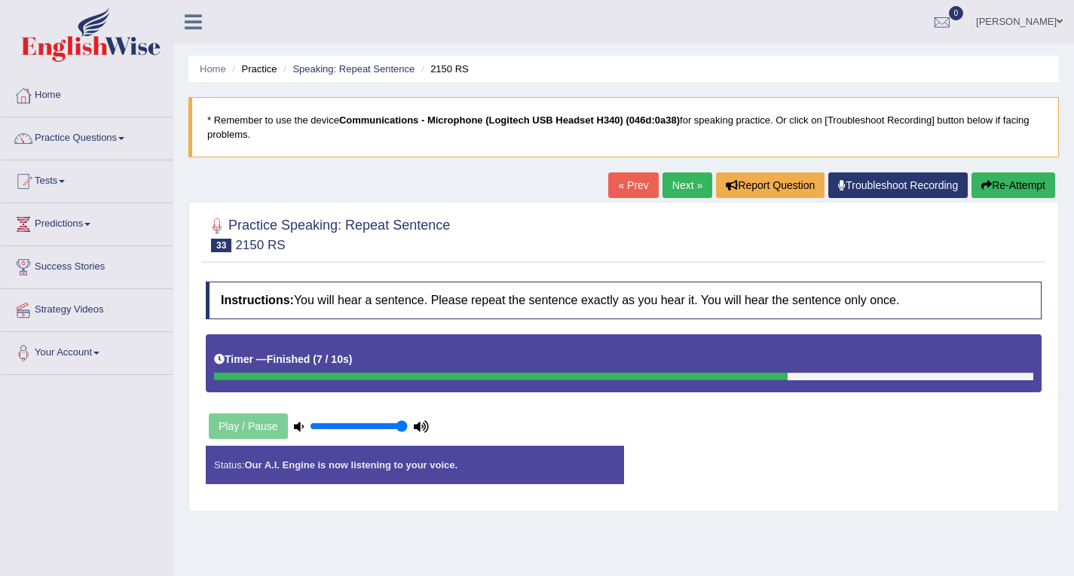
click at [763, 463] on div "Status: Our A.I. Engine is now listening to your voice. Start Answering Stop Re…" at bounding box center [624, 472] width 836 height 53
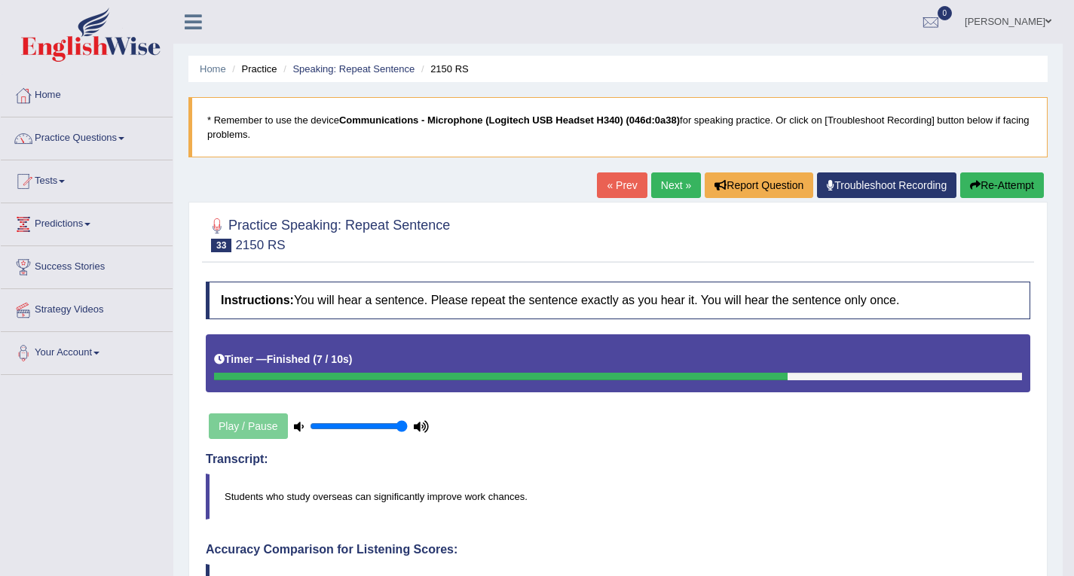
click at [660, 191] on link "Next »" at bounding box center [676, 186] width 50 height 26
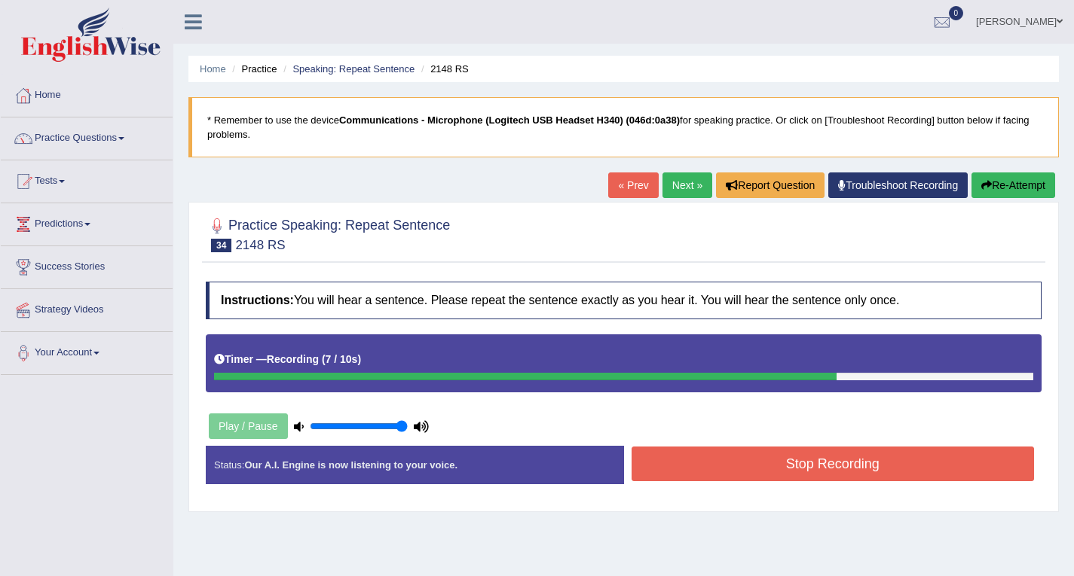
click at [744, 465] on button "Stop Recording" at bounding box center [832, 464] width 403 height 35
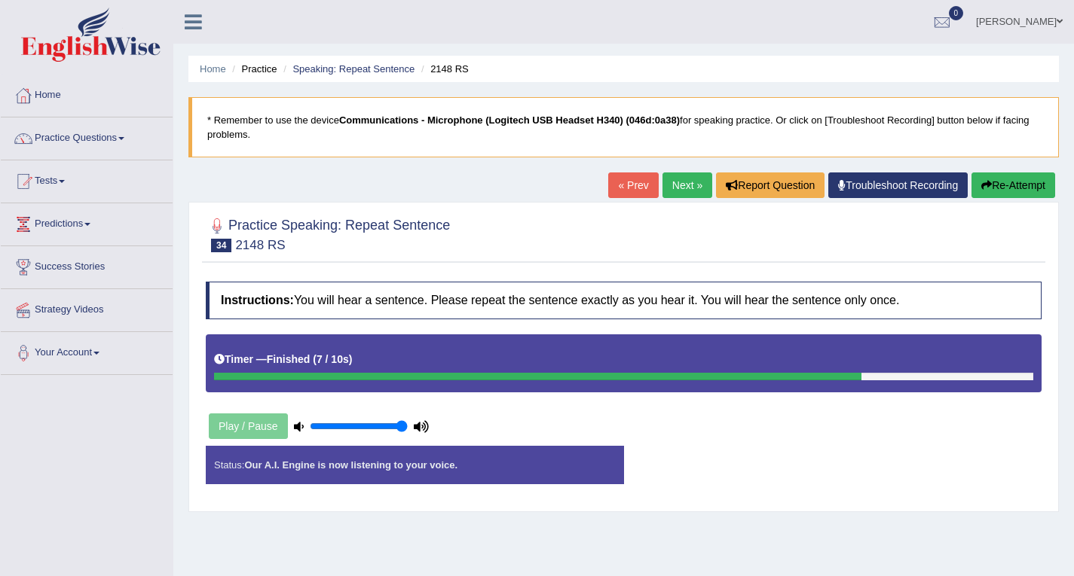
click at [744, 466] on div "Status: Our A.I. Engine is now listening to your voice. Start Answering Stop Re…" at bounding box center [624, 472] width 836 height 53
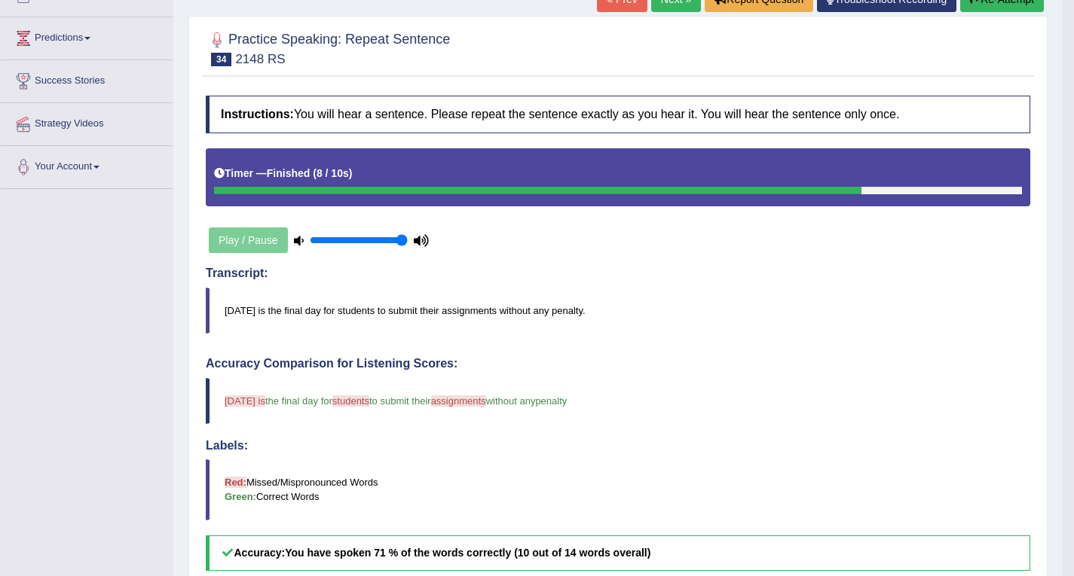
scroll to position [75, 0]
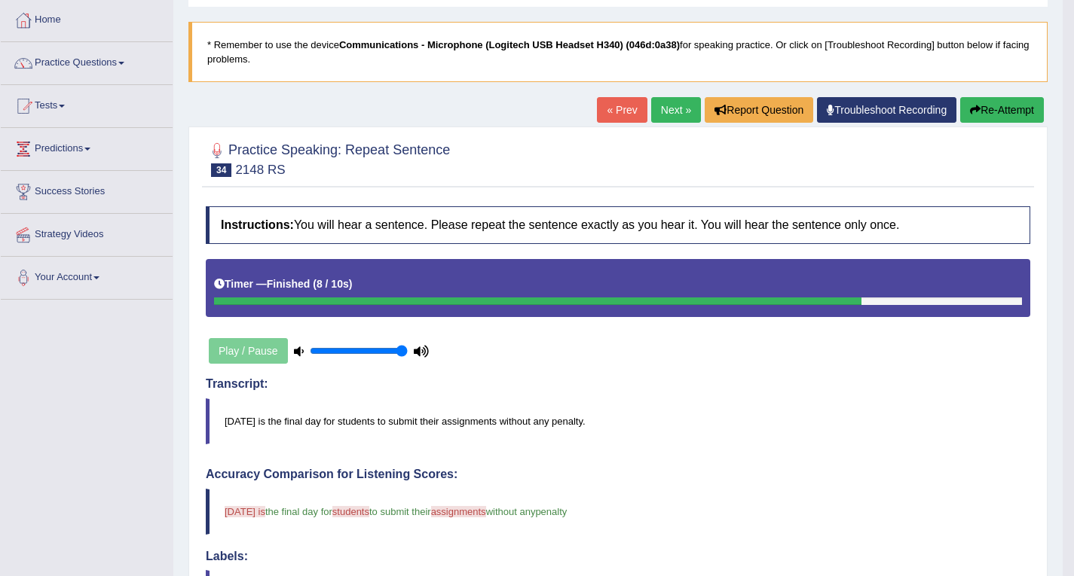
click at [1006, 118] on button "Re-Attempt" at bounding box center [1002, 110] width 84 height 26
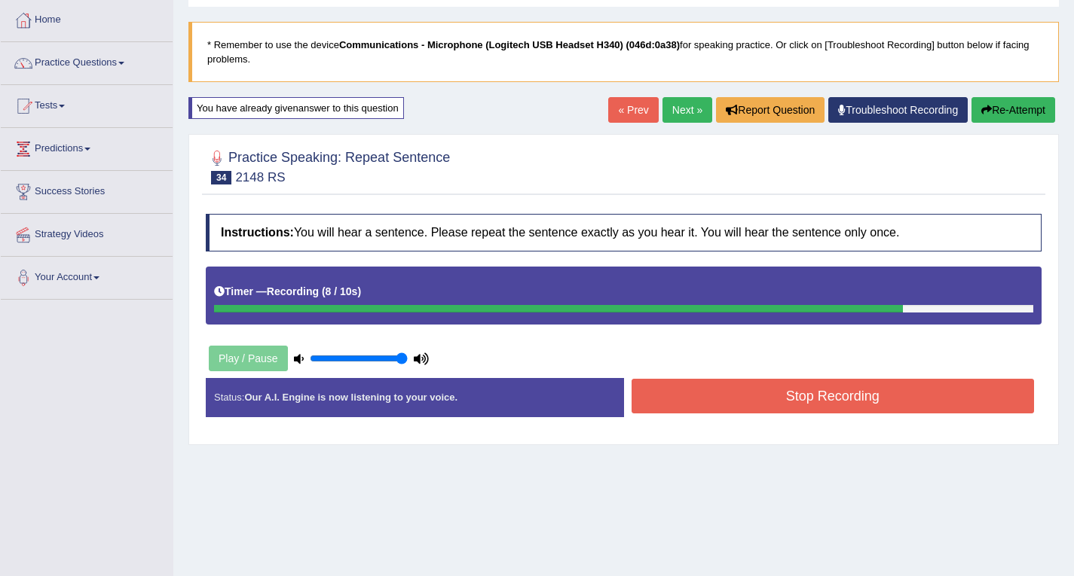
click at [780, 399] on button "Stop Recording" at bounding box center [832, 396] width 403 height 35
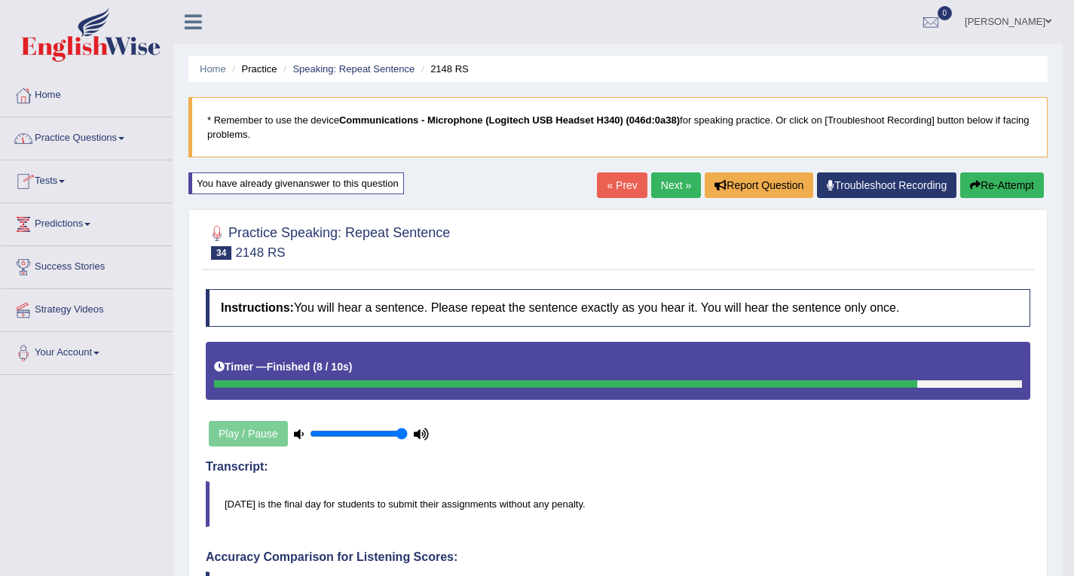
click at [104, 138] on link "Practice Questions" at bounding box center [87, 137] width 172 height 38
click at [124, 136] on link "Practice Questions" at bounding box center [87, 137] width 172 height 38
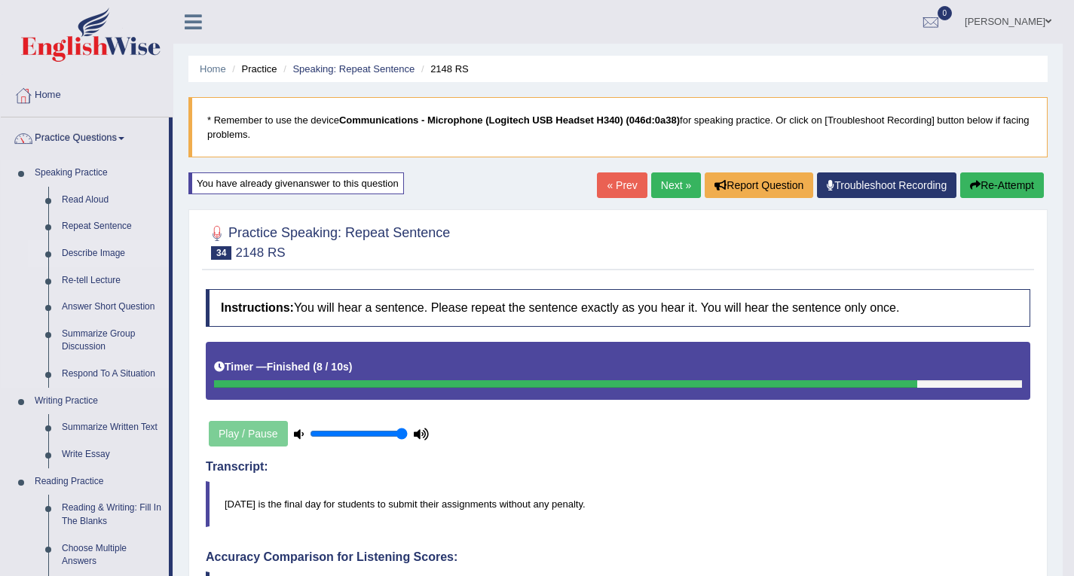
click at [115, 253] on link "Describe Image" at bounding box center [112, 253] width 114 height 27
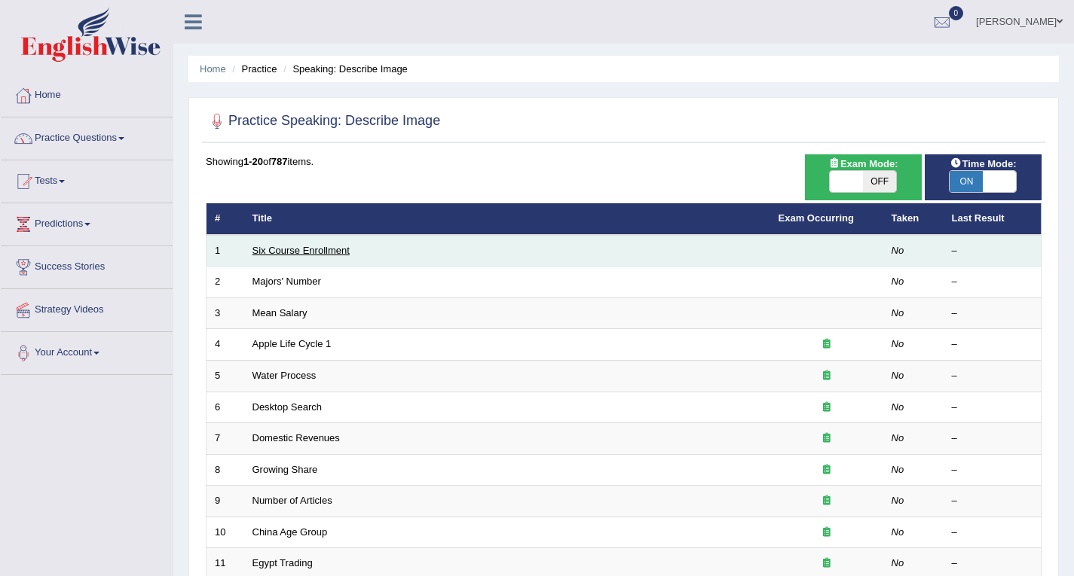
click at [332, 252] on link "Six Course Enrollment" at bounding box center [300, 250] width 97 height 11
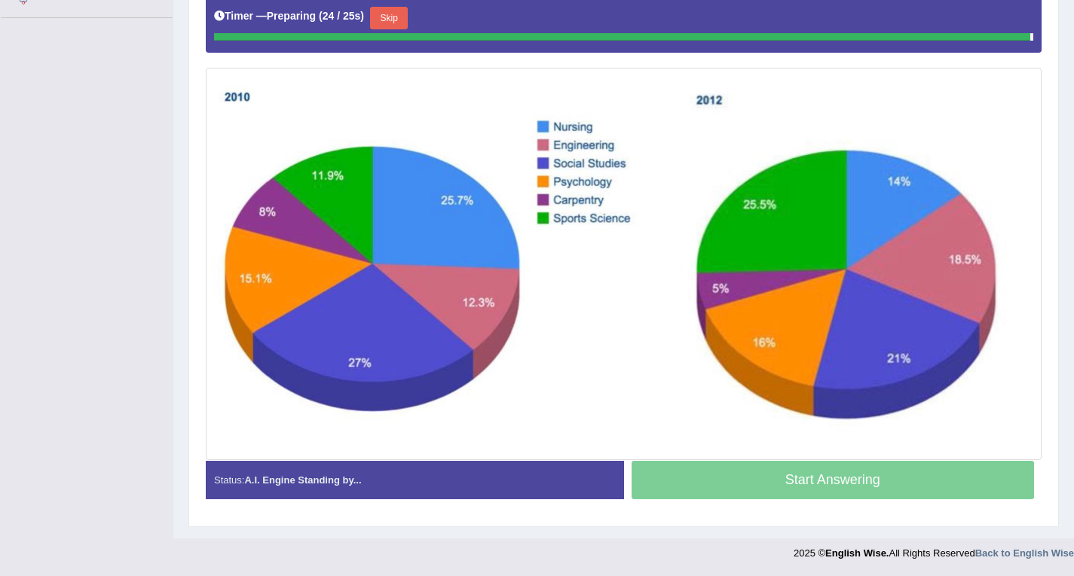
scroll to position [353, 0]
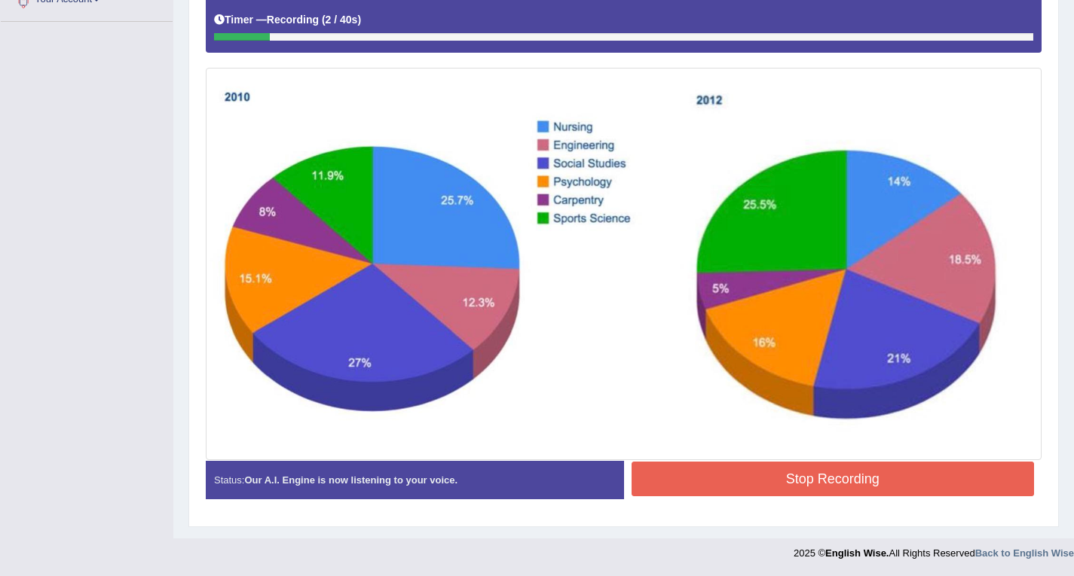
click at [806, 470] on button "Stop Recording" at bounding box center [832, 479] width 403 height 35
click at [806, 470] on div "Status: Our A.I. Engine is now listening to your voice. Start Answering Stop Re…" at bounding box center [624, 487] width 836 height 53
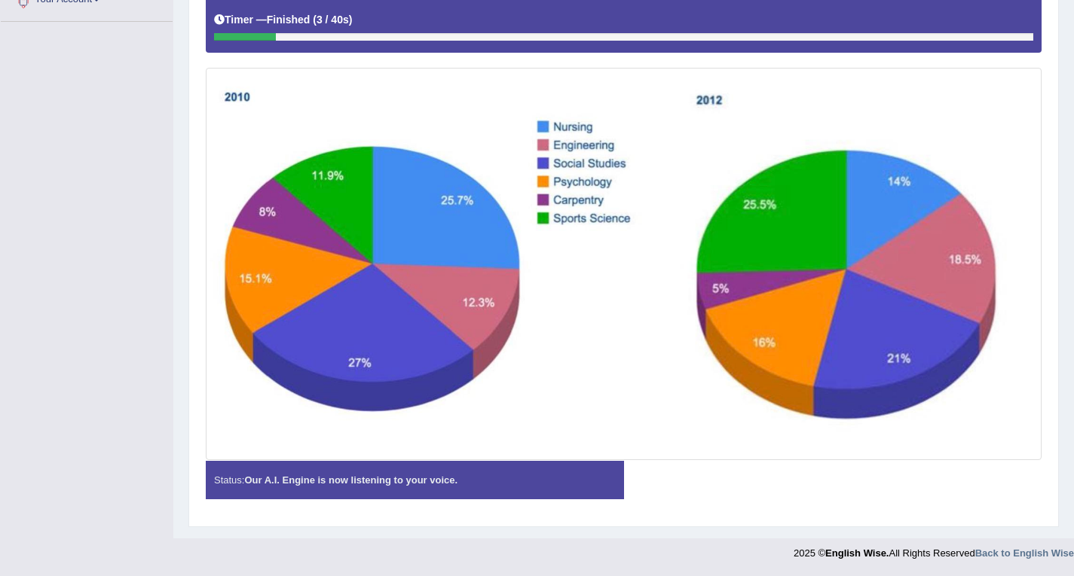
click at [806, 470] on div "Instructions: Look at the image below. In 25 seconds, please speak into the mic…" at bounding box center [623, 220] width 843 height 598
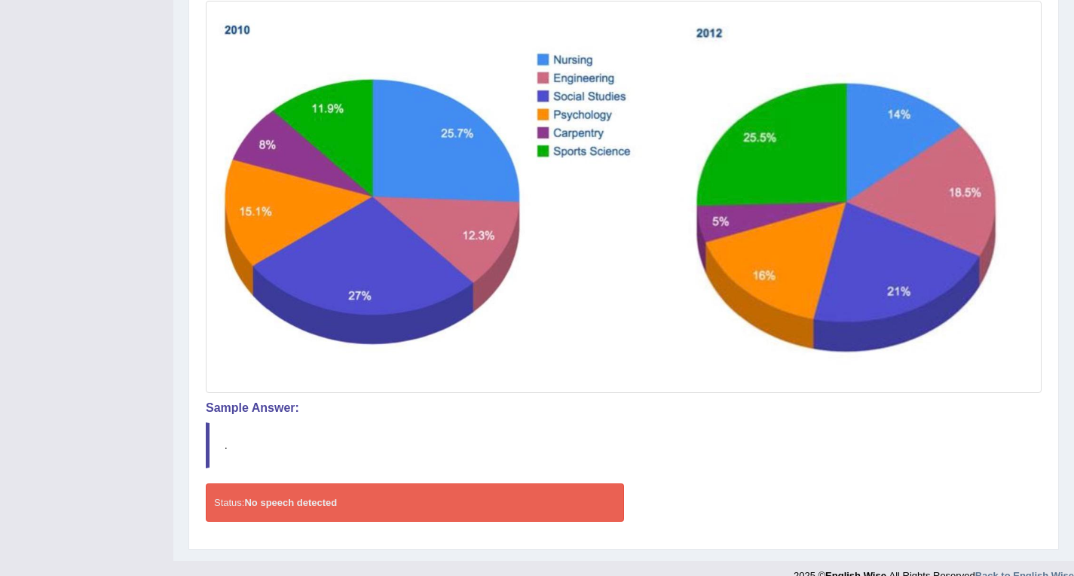
scroll to position [443, 0]
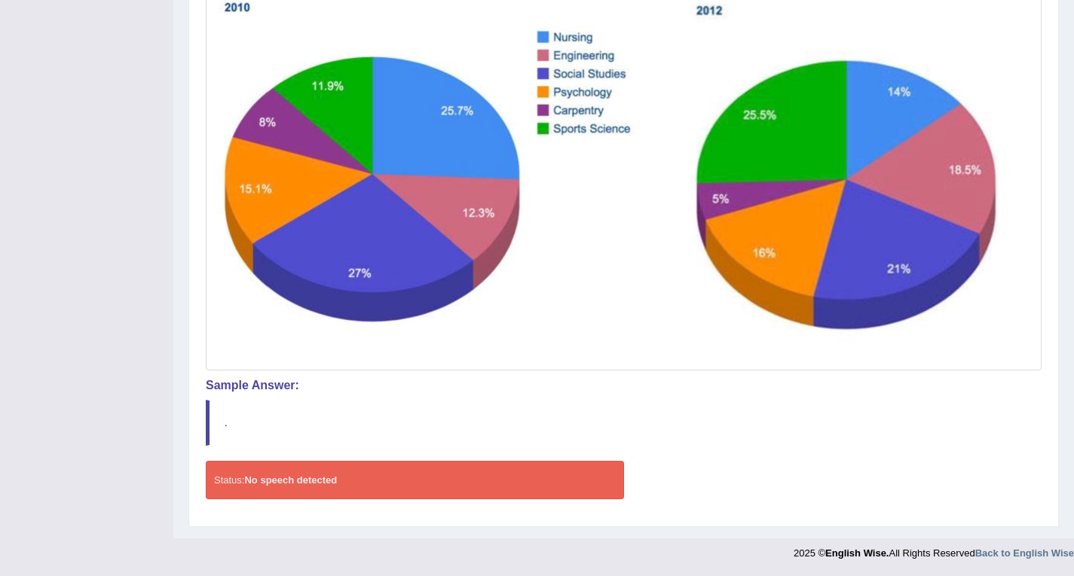
click at [523, 291] on img at bounding box center [623, 174] width 828 height 385
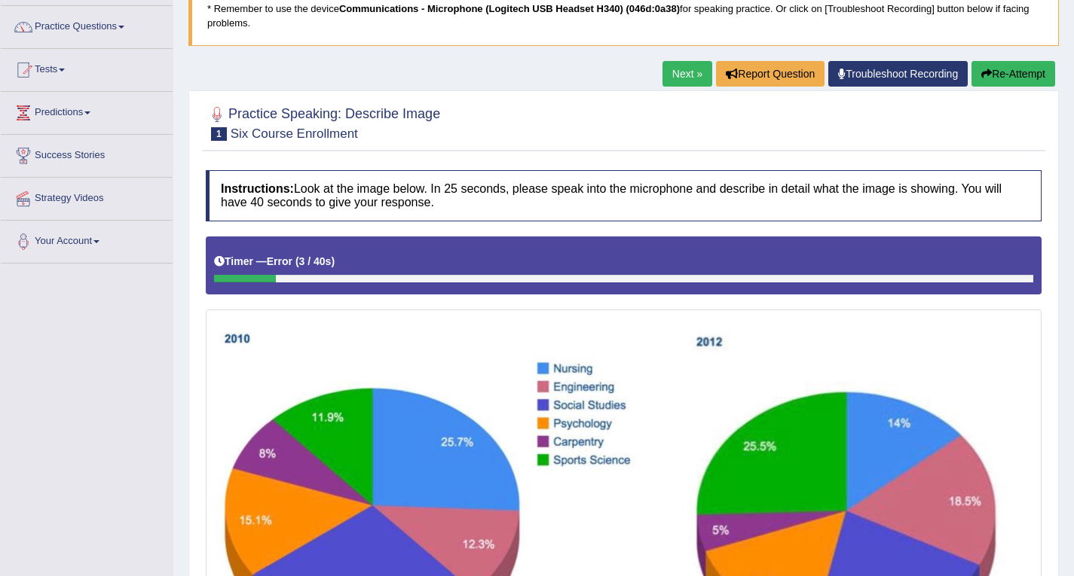
scroll to position [66, 0]
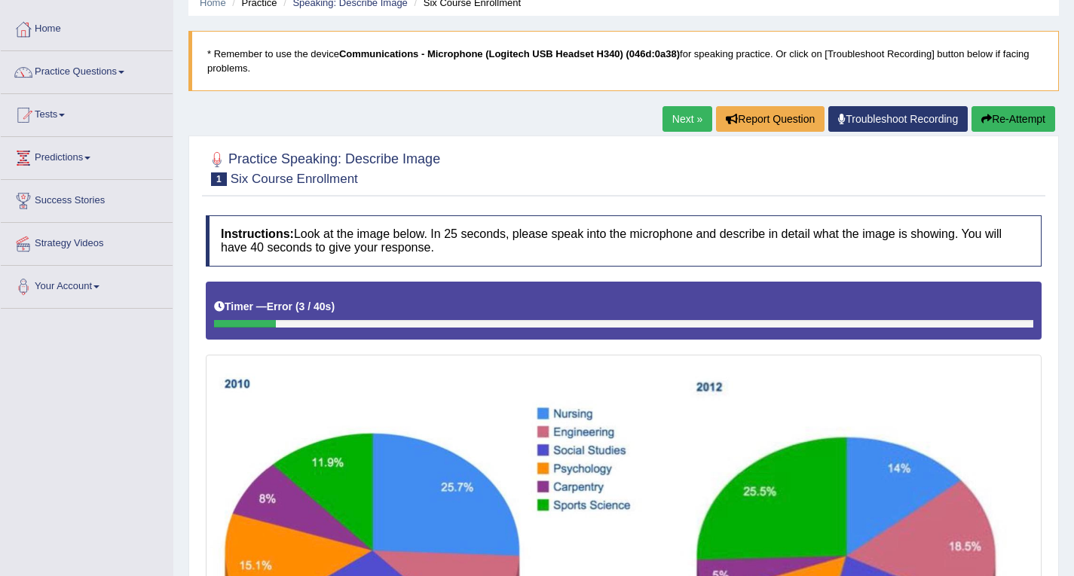
click at [668, 124] on link "Next »" at bounding box center [687, 119] width 50 height 26
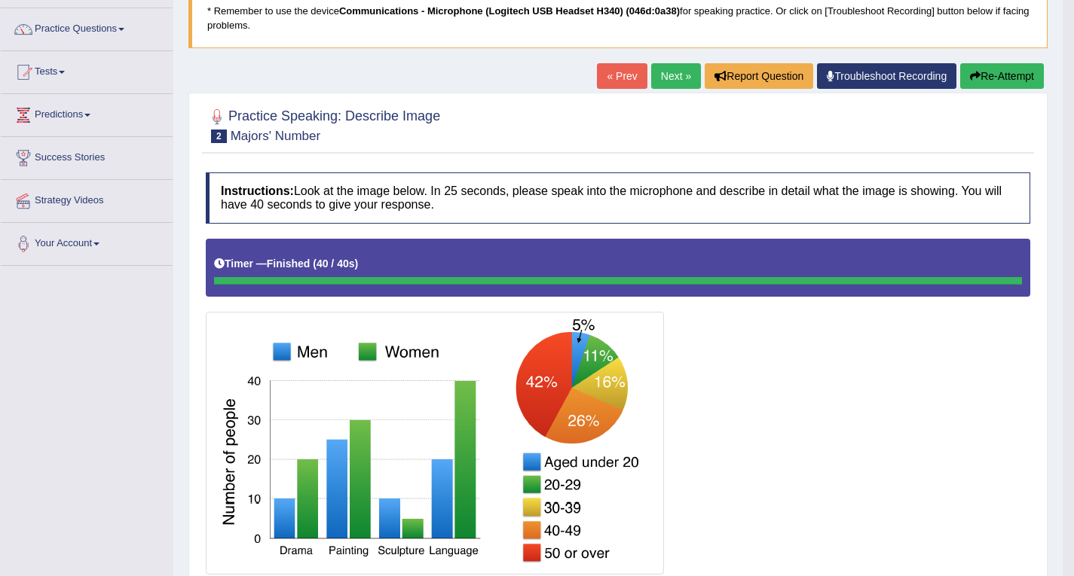
scroll to position [75, 0]
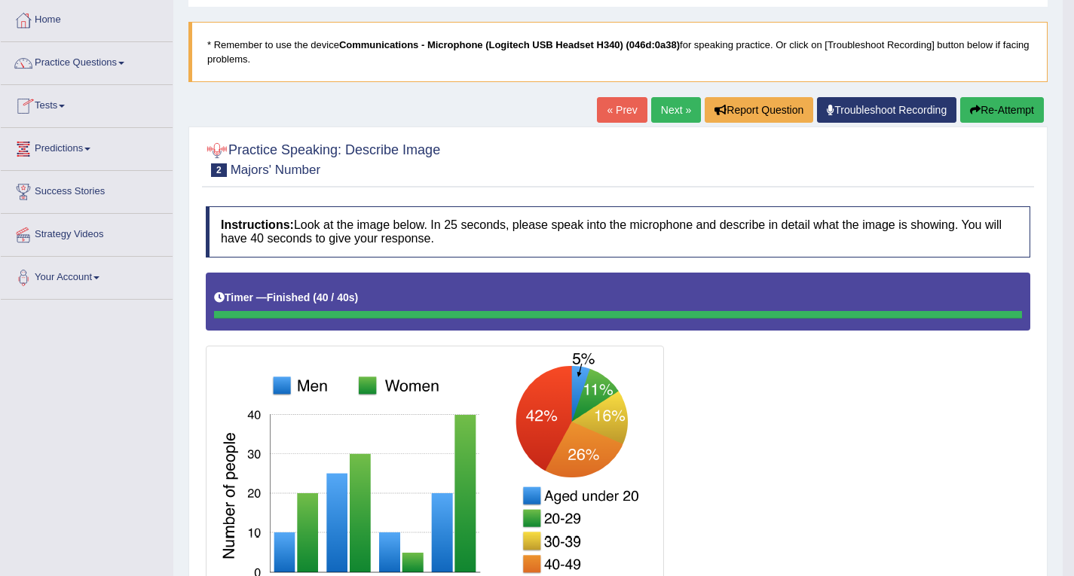
click at [664, 114] on link "Next »" at bounding box center [676, 110] width 50 height 26
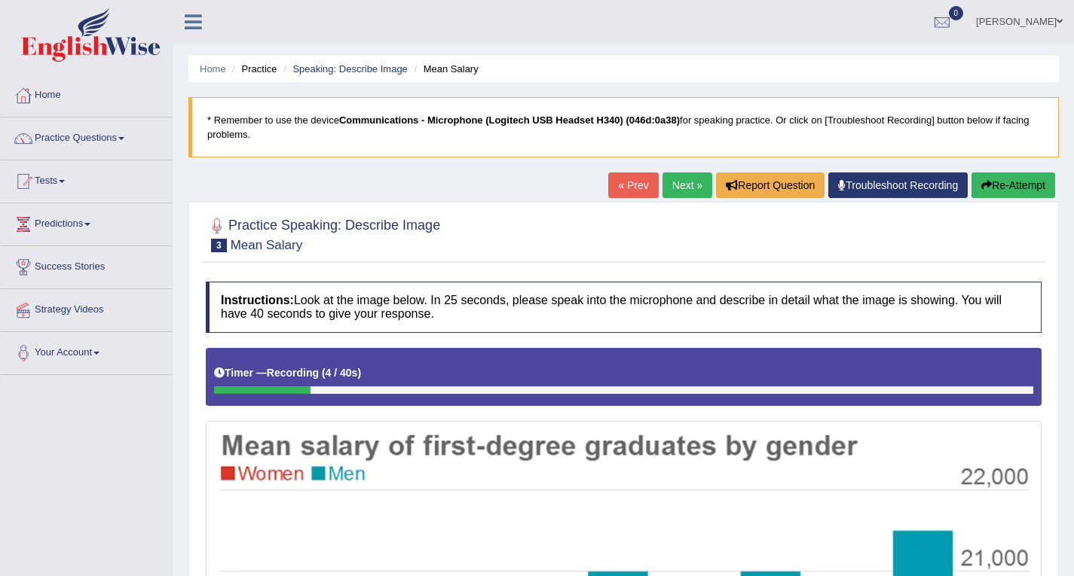
click at [122, 138] on link "Practice Questions" at bounding box center [87, 137] width 172 height 38
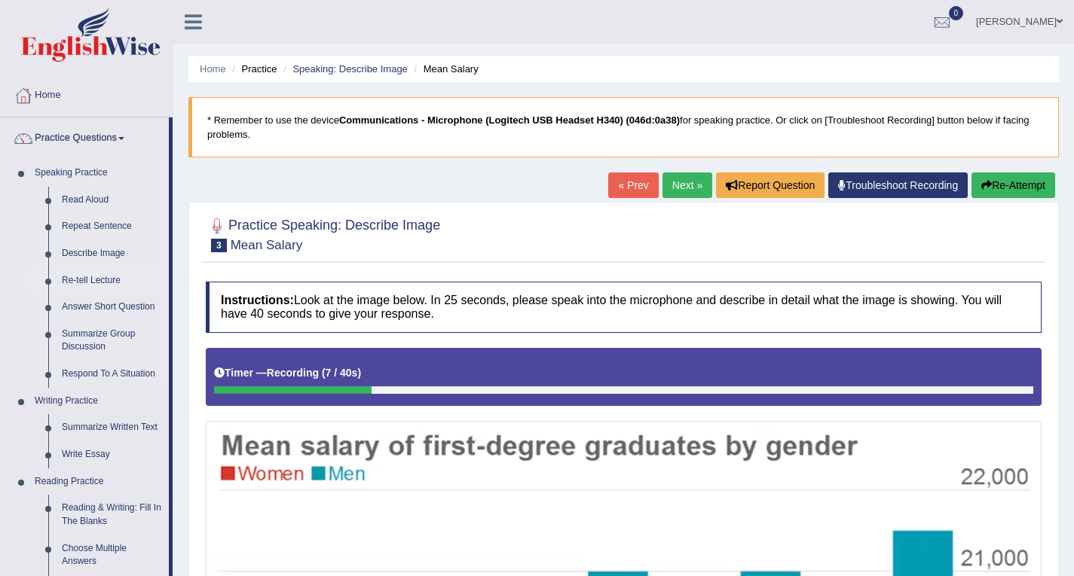
click at [110, 282] on link "Re-tell Lecture" at bounding box center [112, 280] width 114 height 27
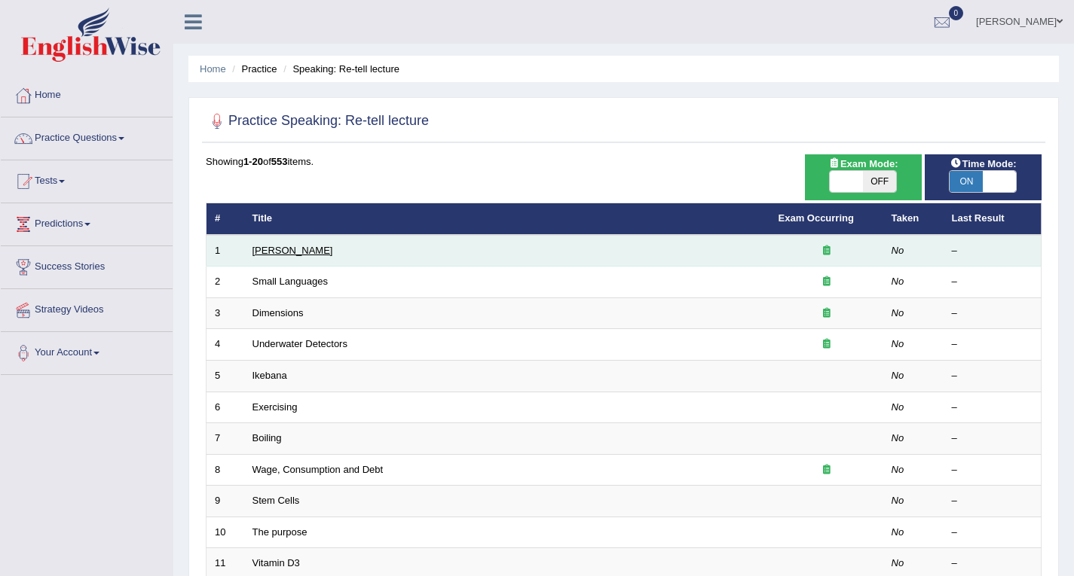
click at [300, 245] on link "[PERSON_NAME]" at bounding box center [292, 250] width 81 height 11
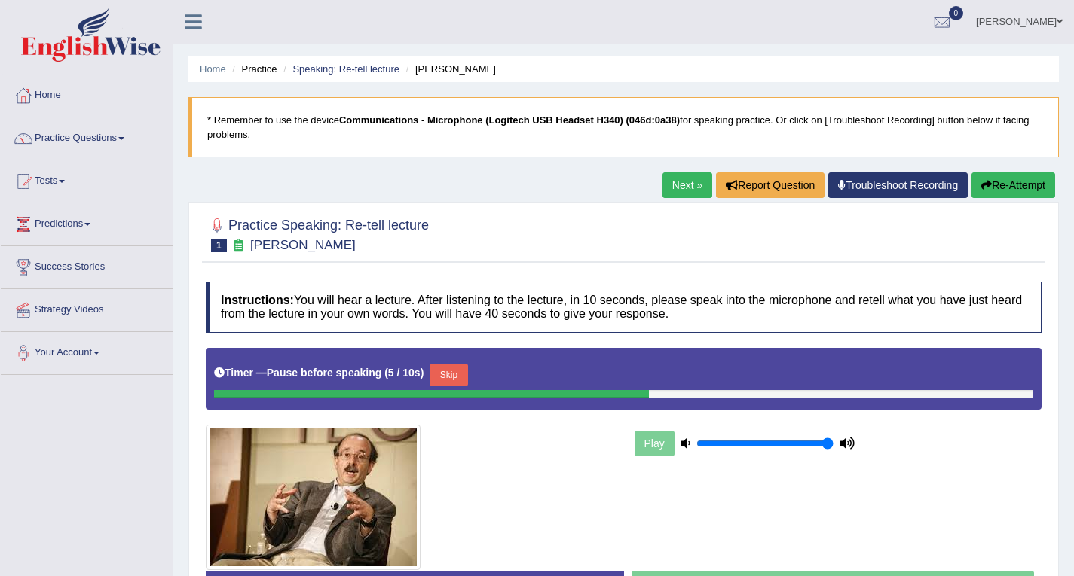
click at [663, 185] on link "Next »" at bounding box center [687, 186] width 50 height 26
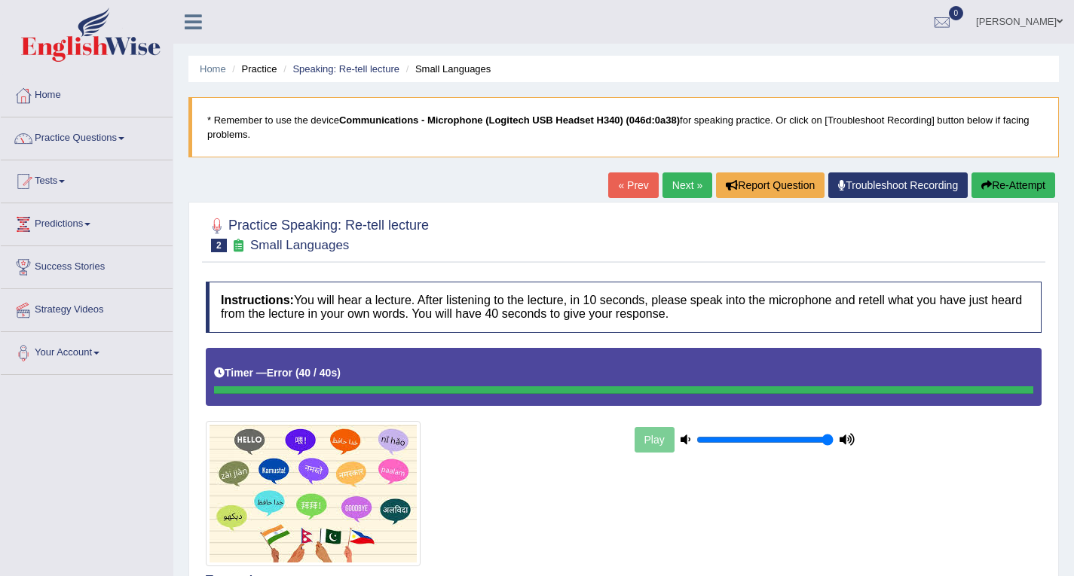
click at [124, 139] on span at bounding box center [121, 138] width 6 height 3
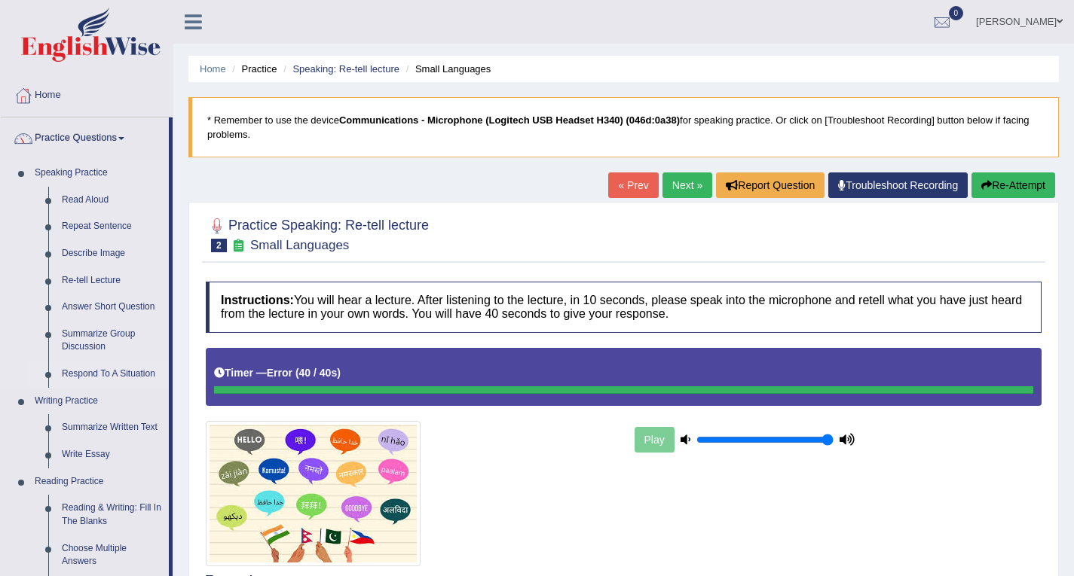
click at [148, 374] on link "Respond To A Situation" at bounding box center [112, 374] width 114 height 27
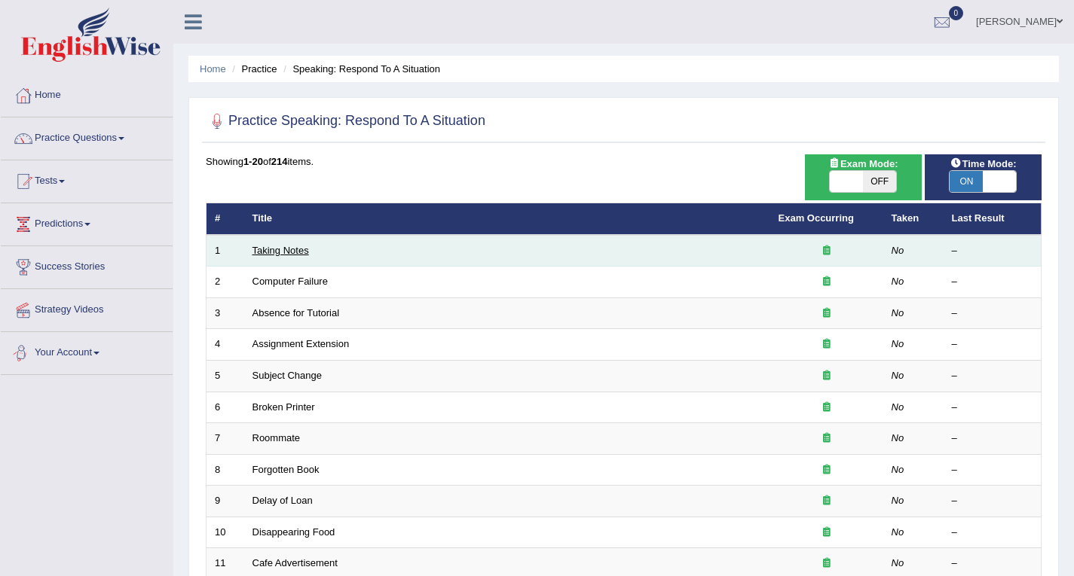
click at [289, 247] on link "Taking Notes" at bounding box center [280, 250] width 57 height 11
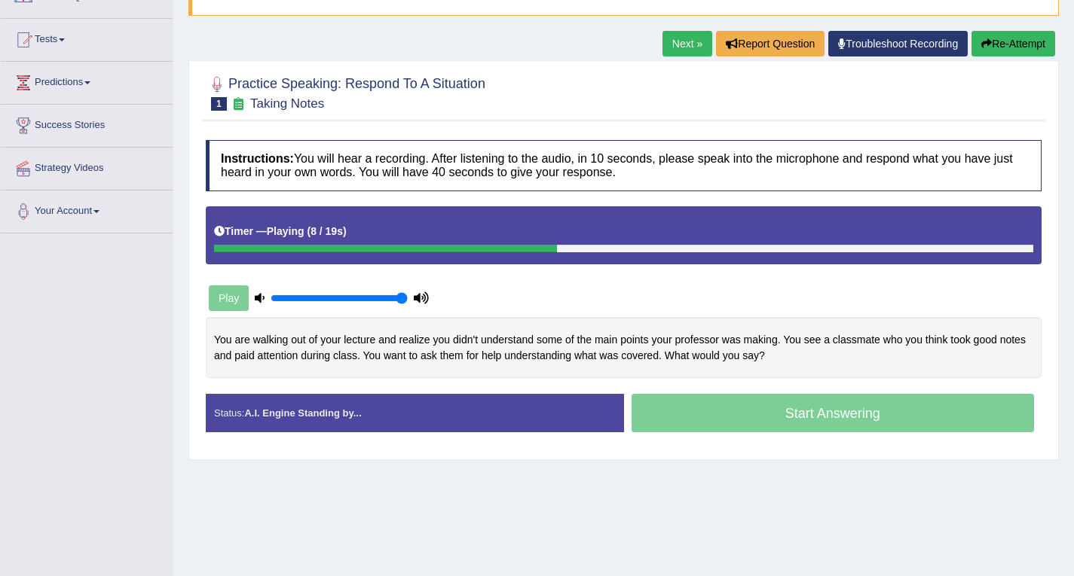
scroll to position [151, 0]
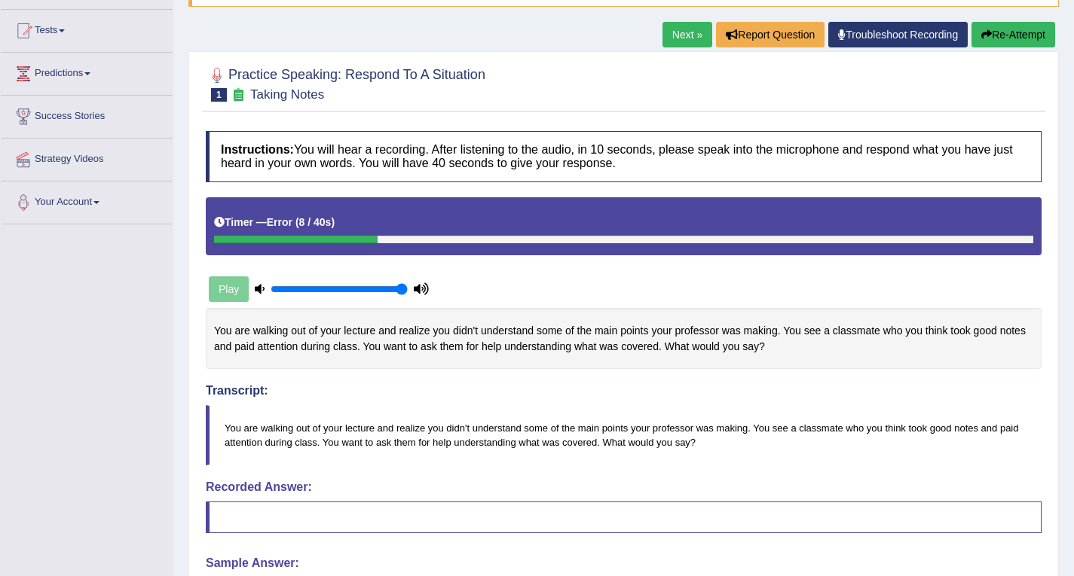
click at [248, 514] on blockquote at bounding box center [624, 518] width 836 height 32
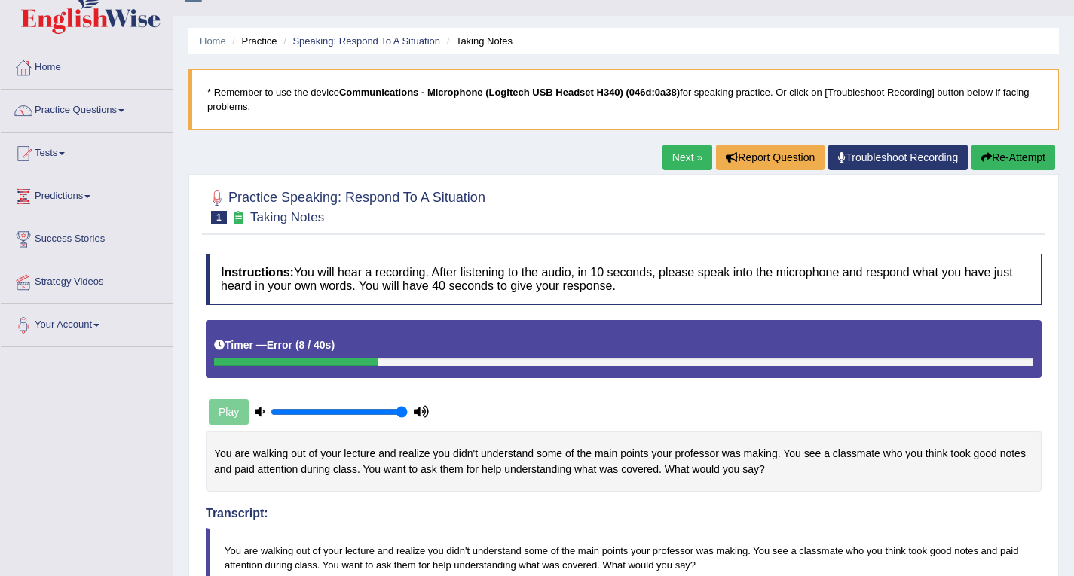
scroll to position [26, 0]
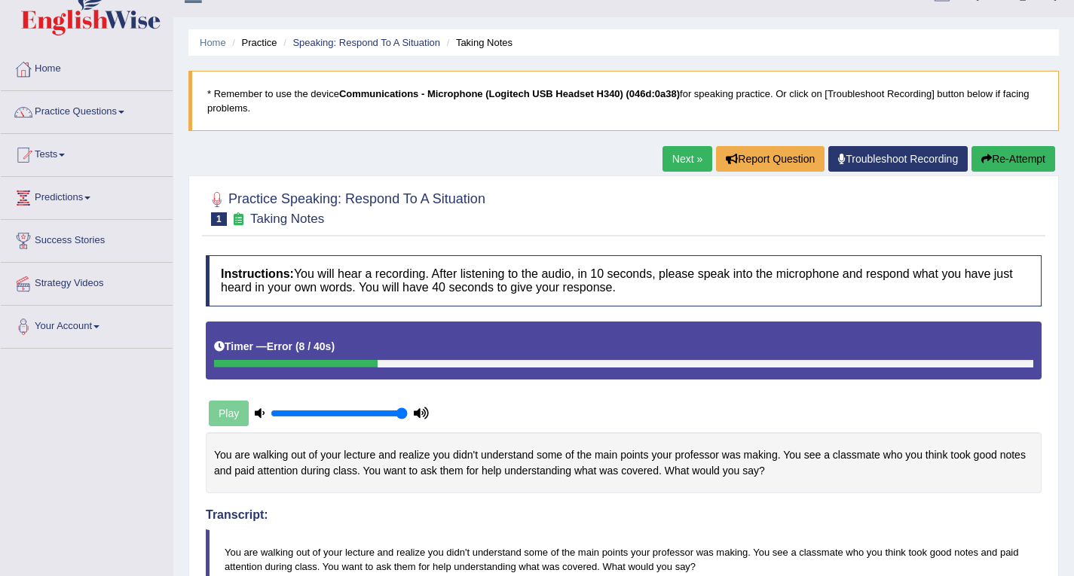
click at [692, 154] on link "Next »" at bounding box center [687, 159] width 50 height 26
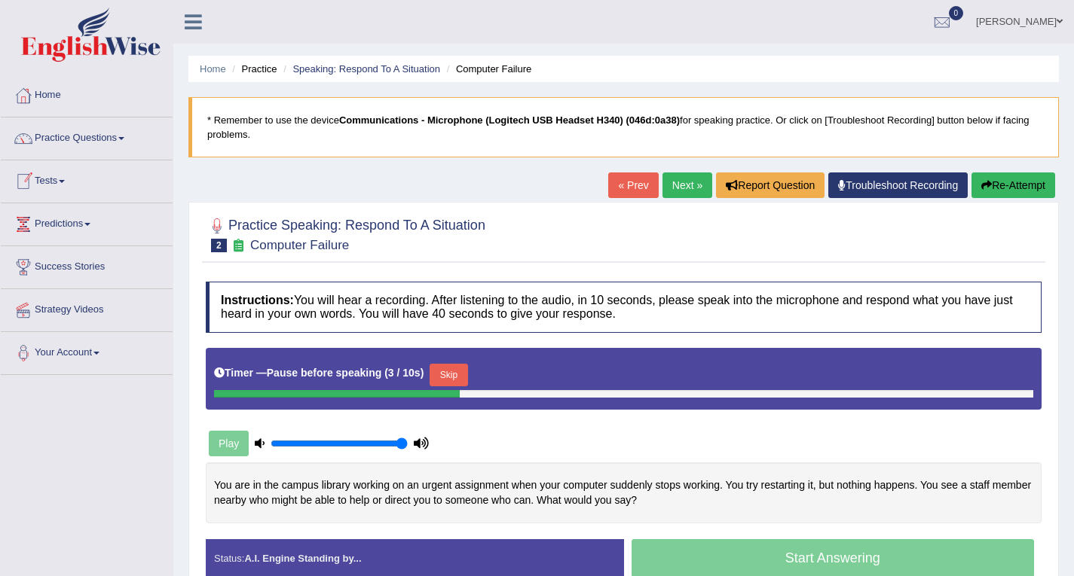
click at [694, 197] on link "Next »" at bounding box center [687, 186] width 50 height 26
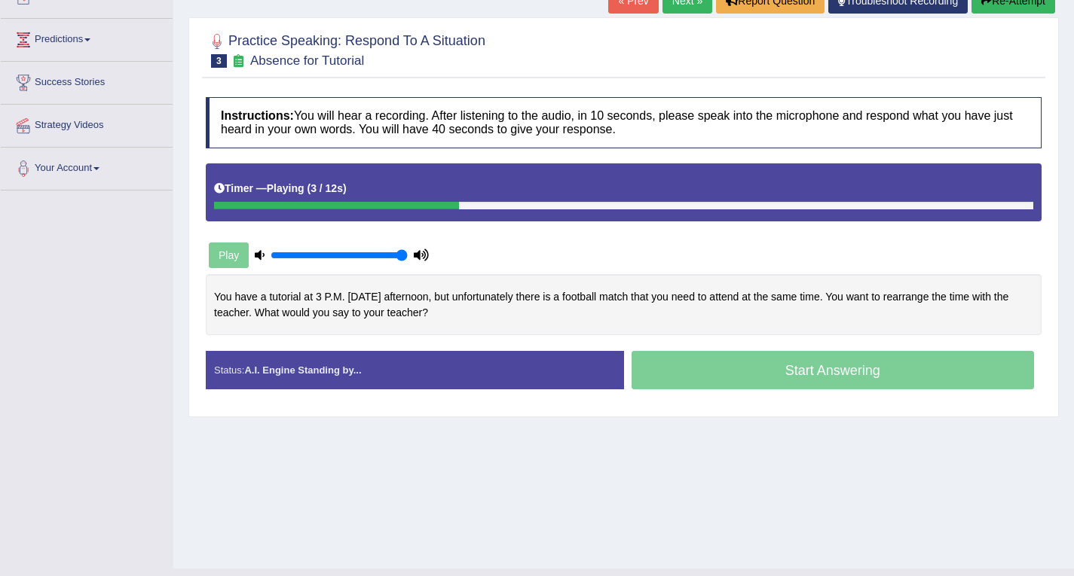
scroll to position [215, 0]
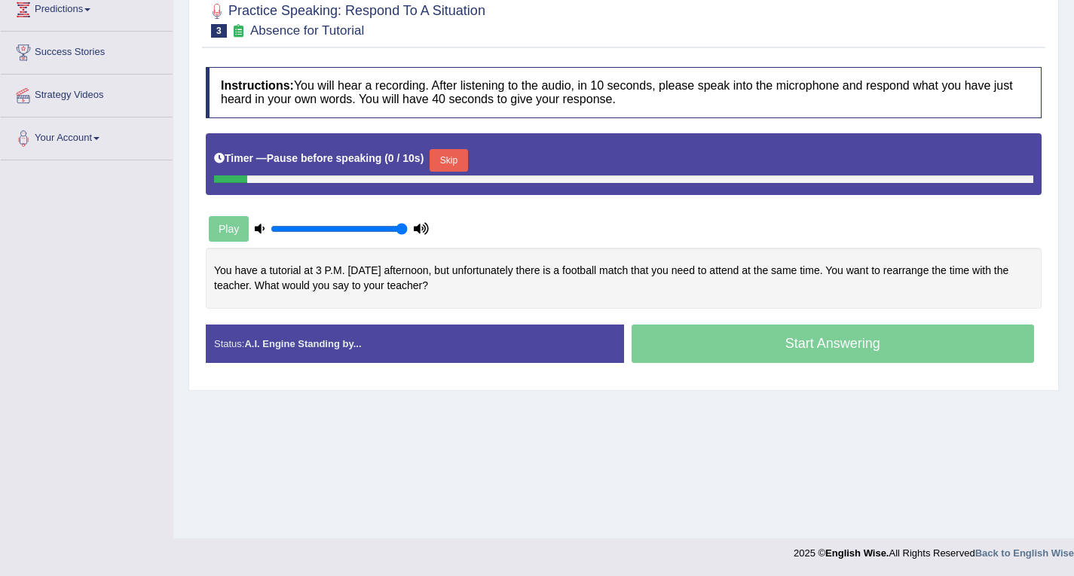
click at [754, 347] on div "Start Answering" at bounding box center [833, 346] width 418 height 42
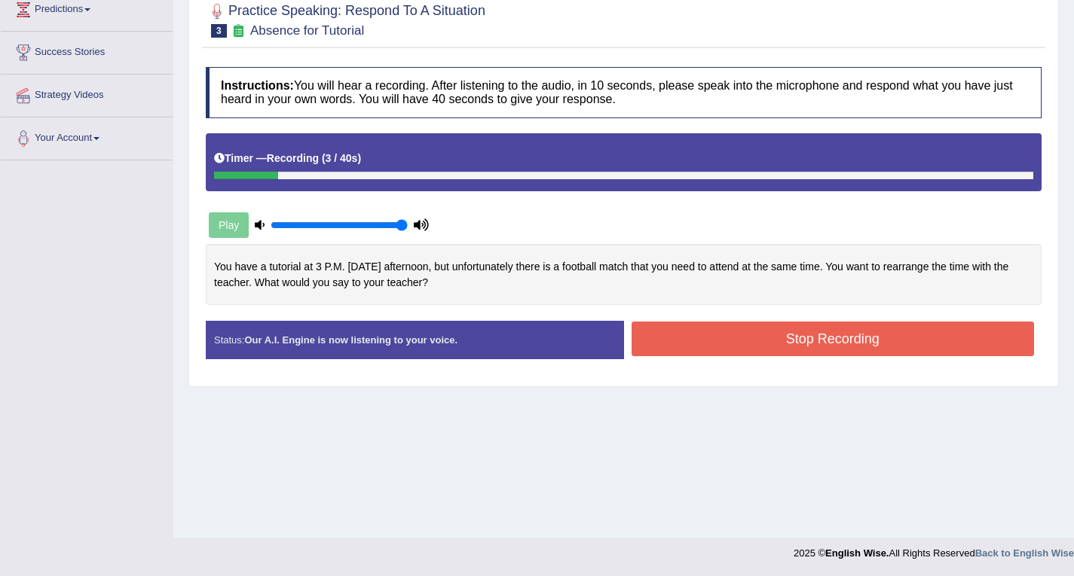
click at [785, 347] on button "Stop Recording" at bounding box center [832, 339] width 403 height 35
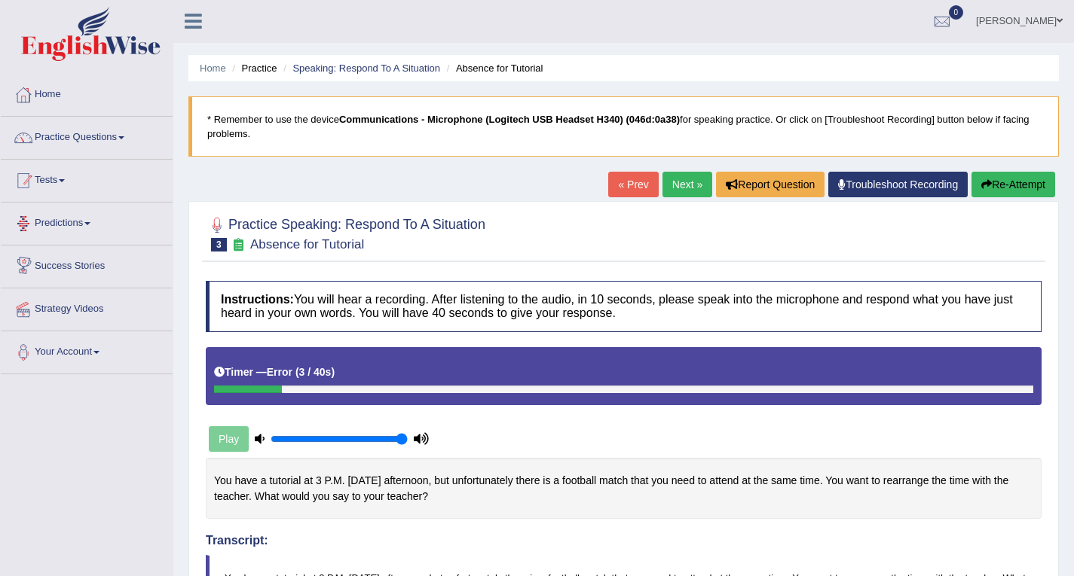
scroll to position [0, 0]
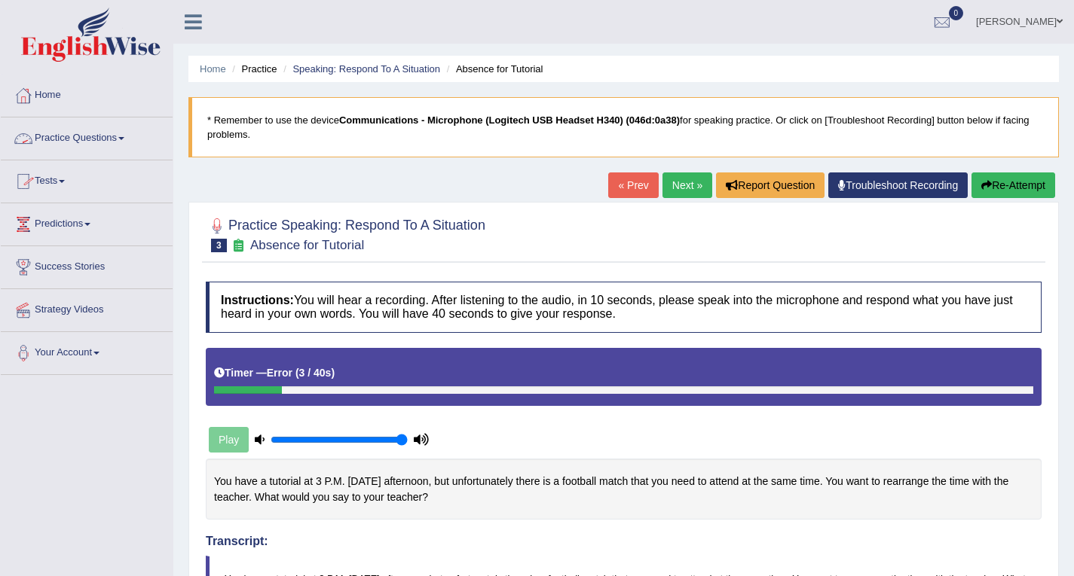
click at [132, 136] on link "Practice Questions" at bounding box center [87, 137] width 172 height 38
click at [124, 139] on span at bounding box center [121, 138] width 6 height 3
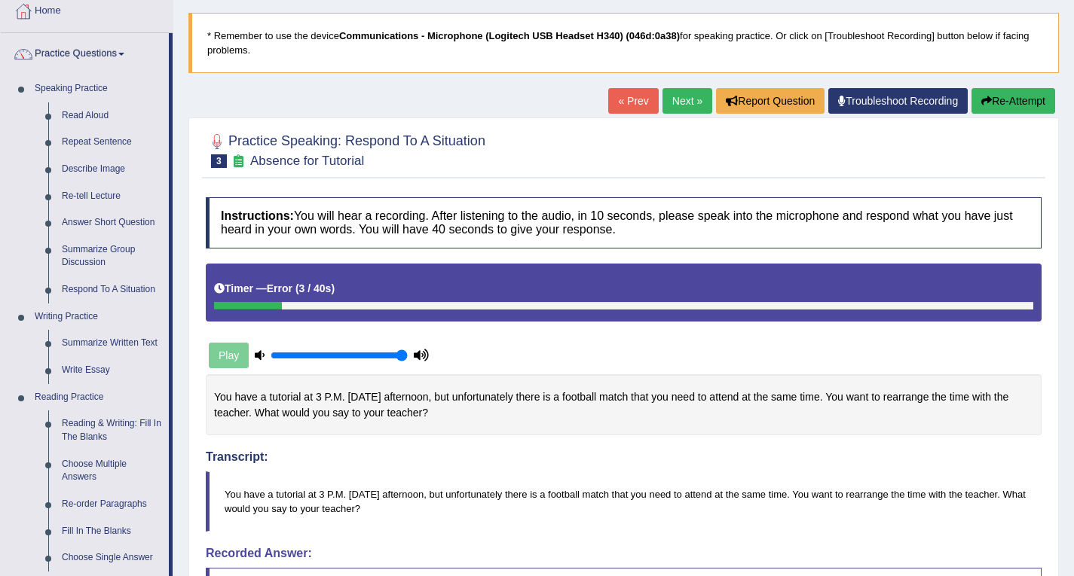
scroll to position [226, 0]
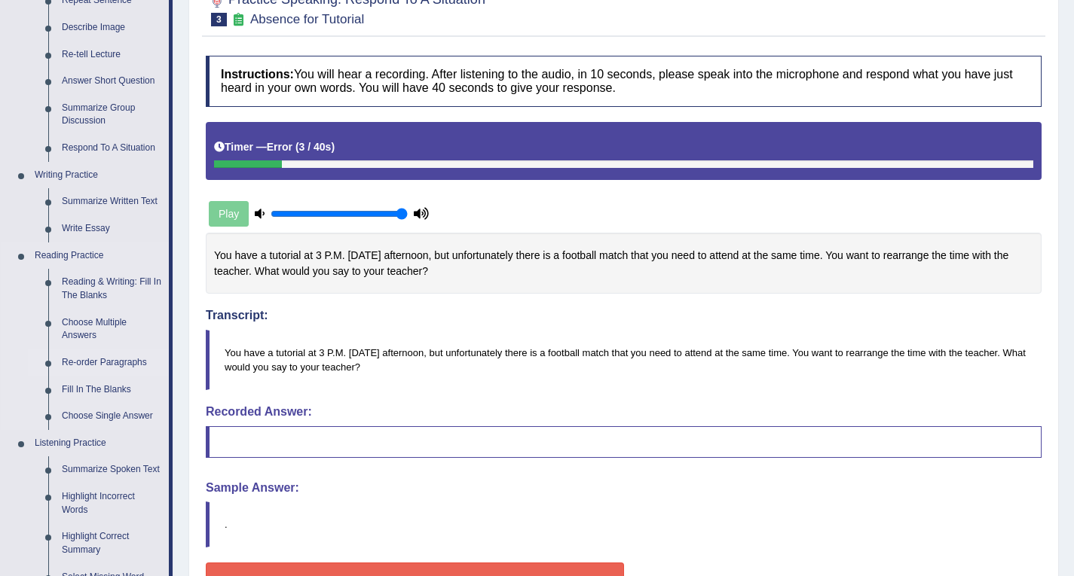
click at [158, 372] on link "Re-order Paragraphs" at bounding box center [112, 363] width 114 height 27
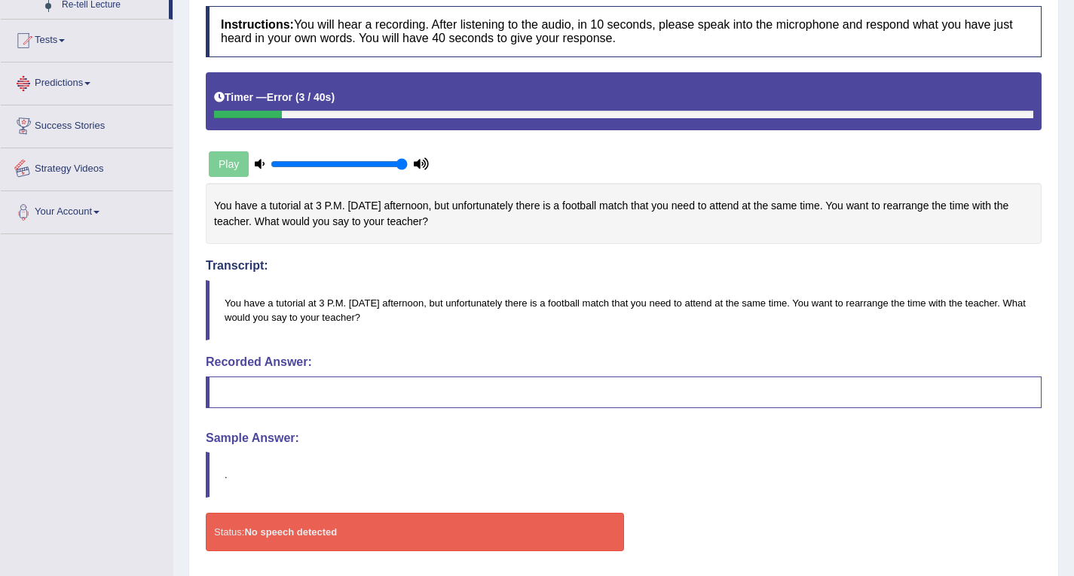
scroll to position [328, 0]
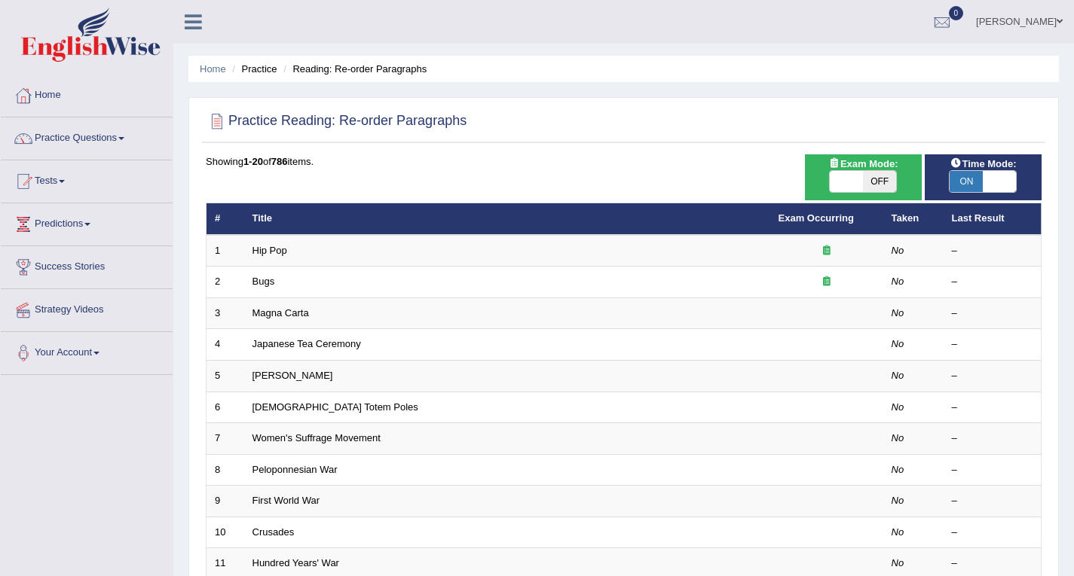
click at [124, 139] on span at bounding box center [121, 138] width 6 height 3
click at [117, 138] on link "Practice Questions" at bounding box center [87, 137] width 172 height 38
click at [124, 137] on span at bounding box center [121, 138] width 6 height 3
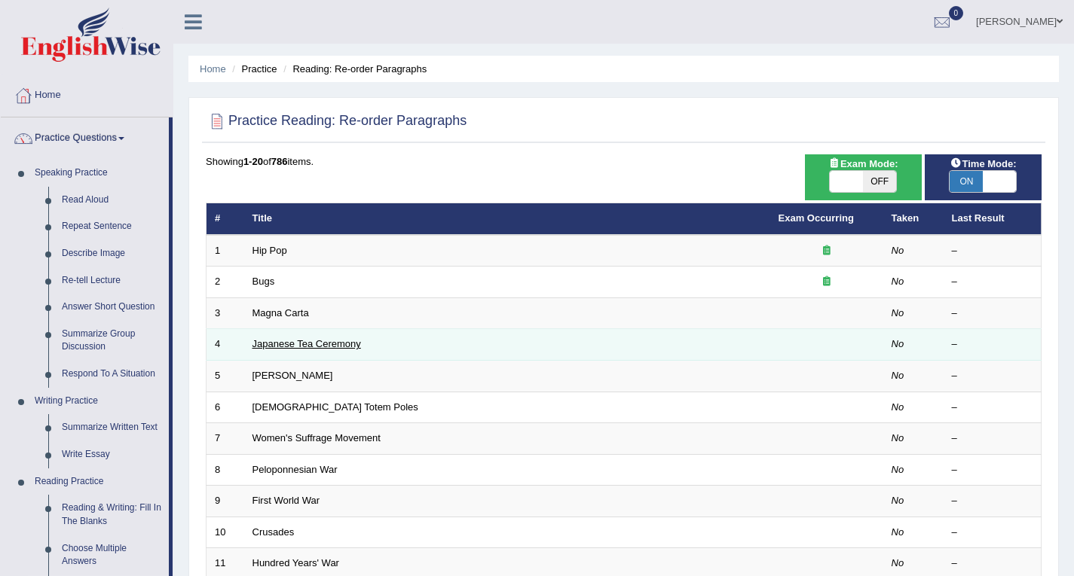
click at [332, 347] on link "Japanese Tea Ceremony" at bounding box center [306, 343] width 109 height 11
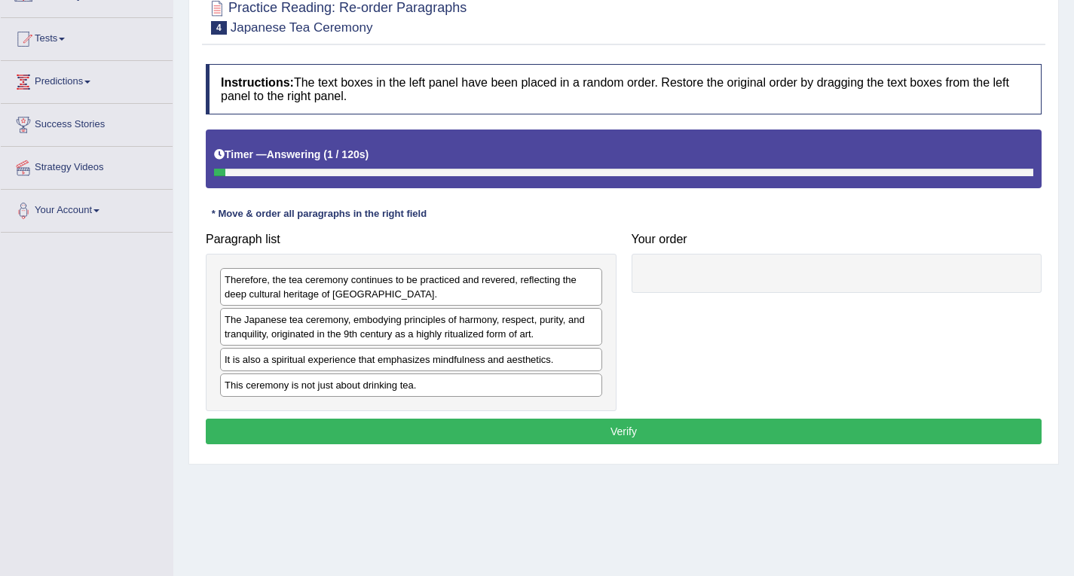
scroll to position [151, 0]
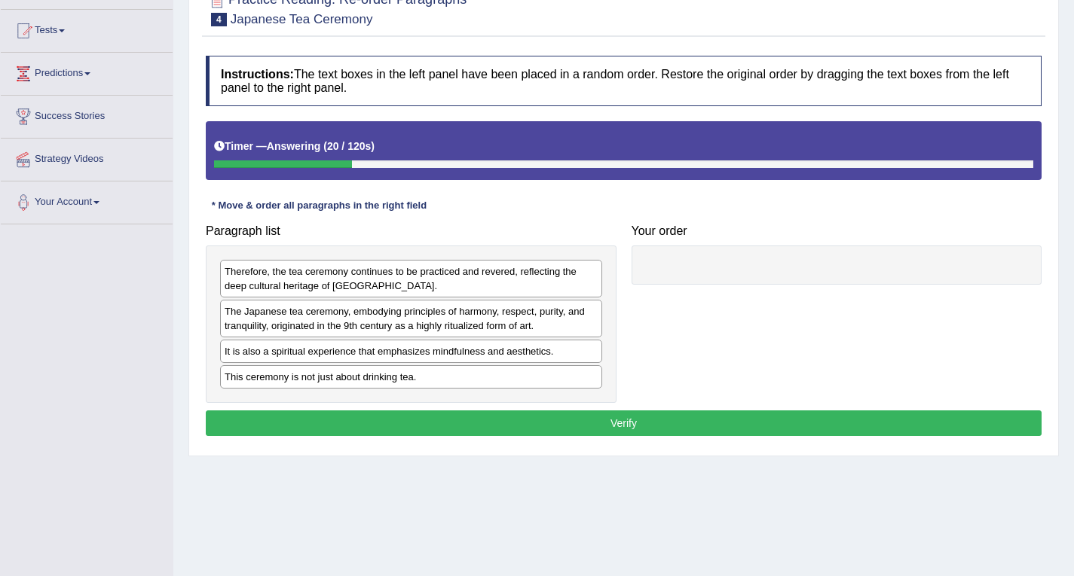
click at [371, 316] on div "The Japanese tea ceremony, embodying principles of harmony, respect, purity, an…" at bounding box center [411, 319] width 382 height 38
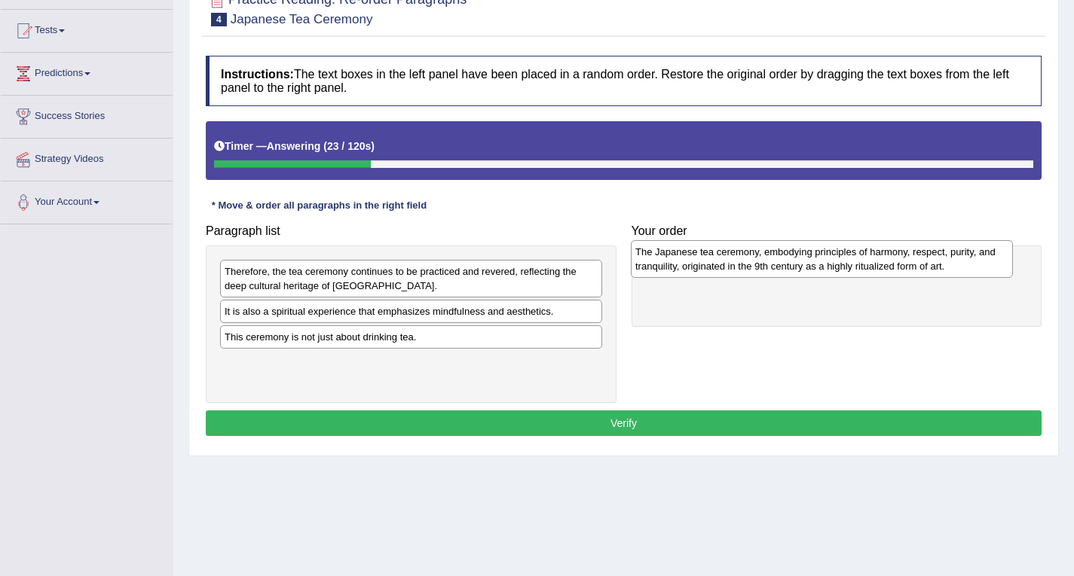
drag, startPoint x: 371, startPoint y: 316, endPoint x: 781, endPoint y: 257, distance: 415.0
click at [781, 257] on div "The Japanese tea ceremony, embodying principles of harmony, respect, purity, an…" at bounding box center [822, 259] width 382 height 38
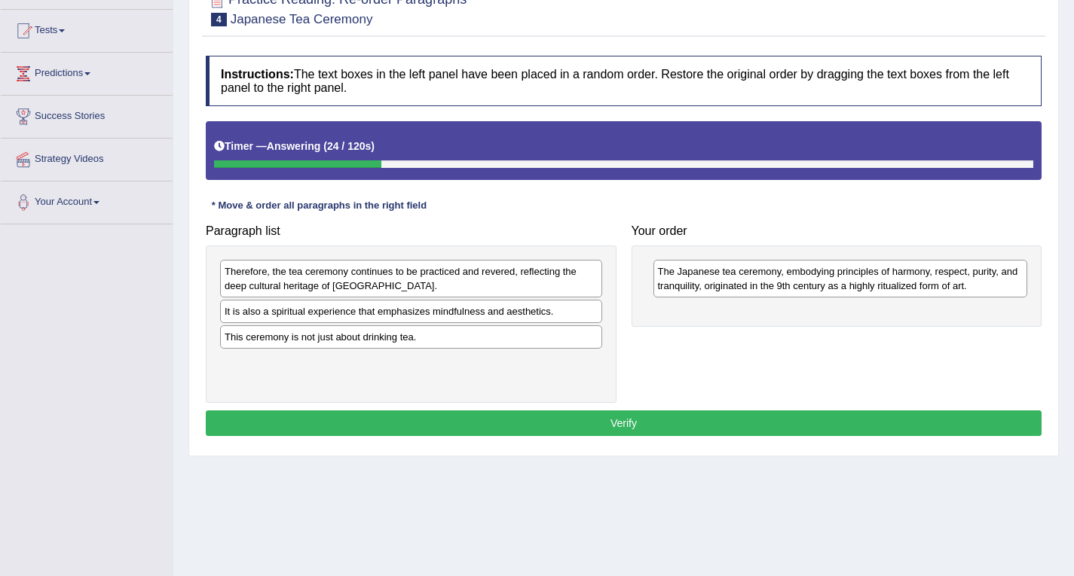
click at [401, 337] on div "This ceremony is not just about drinking tea." at bounding box center [411, 337] width 382 height 23
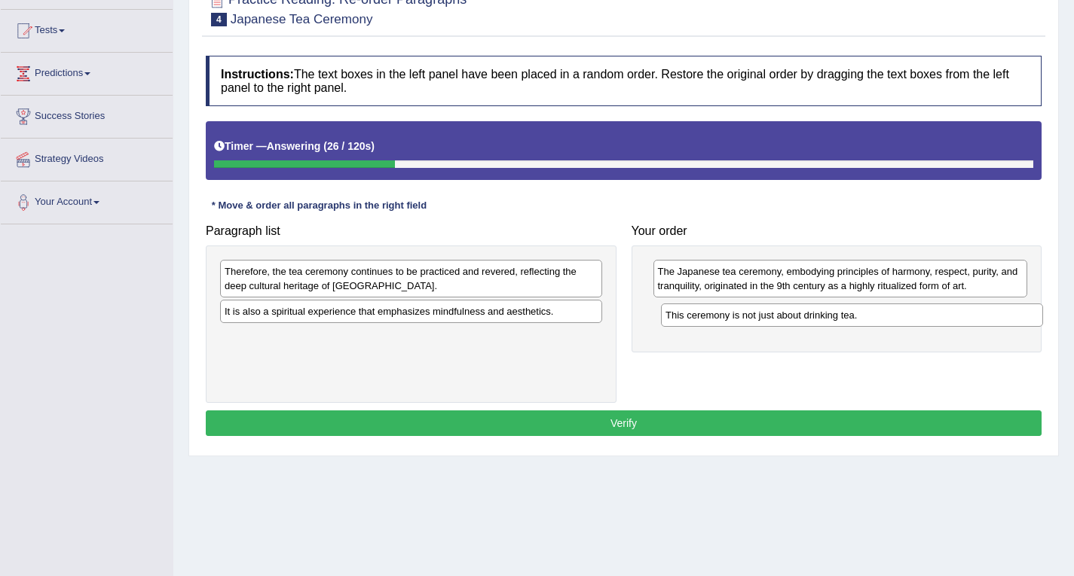
drag, startPoint x: 401, startPoint y: 337, endPoint x: 842, endPoint y: 315, distance: 441.3
click at [842, 315] on div "This ceremony is not just about drinking tea." at bounding box center [852, 315] width 382 height 23
click at [842, 315] on div "This ceremony is not just about drinking tea." at bounding box center [849, 313] width 382 height 23
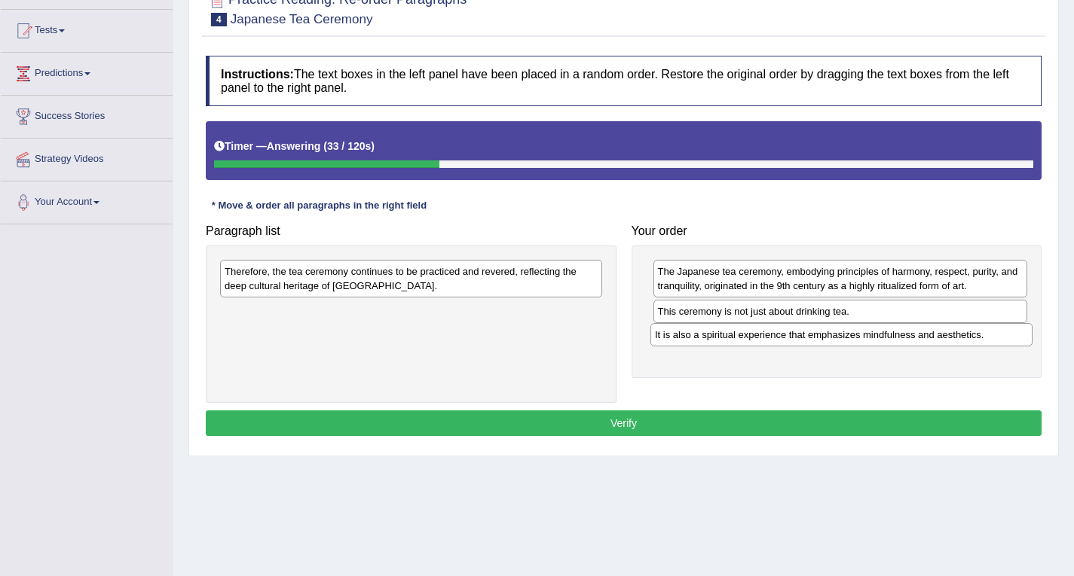
drag, startPoint x: 356, startPoint y: 310, endPoint x: 786, endPoint y: 333, distance: 430.9
click at [786, 333] on div "It is also a spiritual experience that emphasizes mindfulness and aesthetics." at bounding box center [841, 334] width 382 height 23
click at [326, 282] on div "Therefore, the tea ceremony continues to be practiced and revered, reflecting t…" at bounding box center [411, 279] width 382 height 38
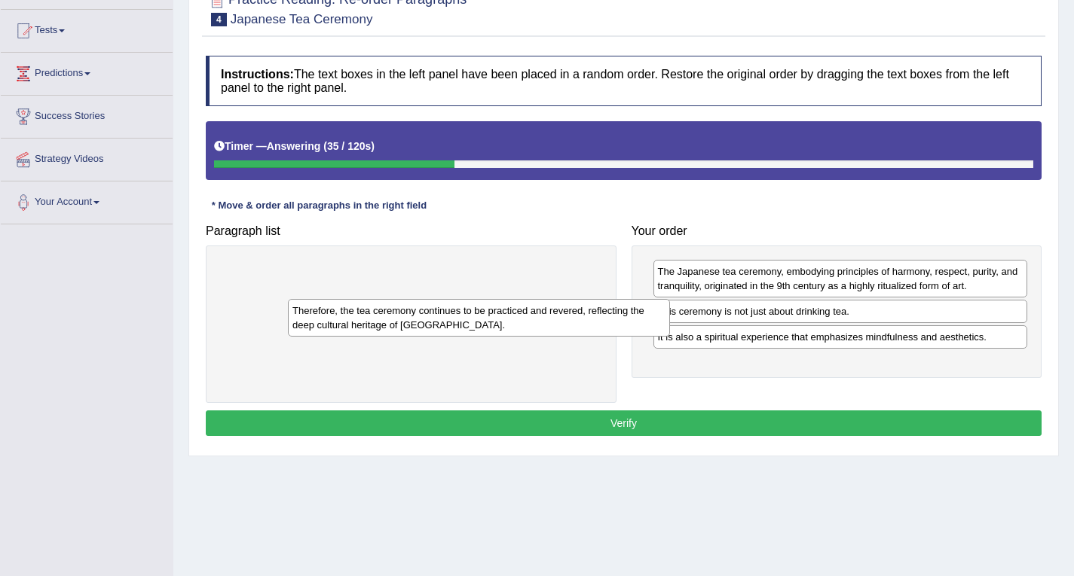
drag, startPoint x: 326, startPoint y: 282, endPoint x: 400, endPoint y: 331, distance: 89.2
click at [398, 326] on div "Therefore, the tea ceremony continues to be practiced and revered, reflecting t…" at bounding box center [479, 318] width 382 height 38
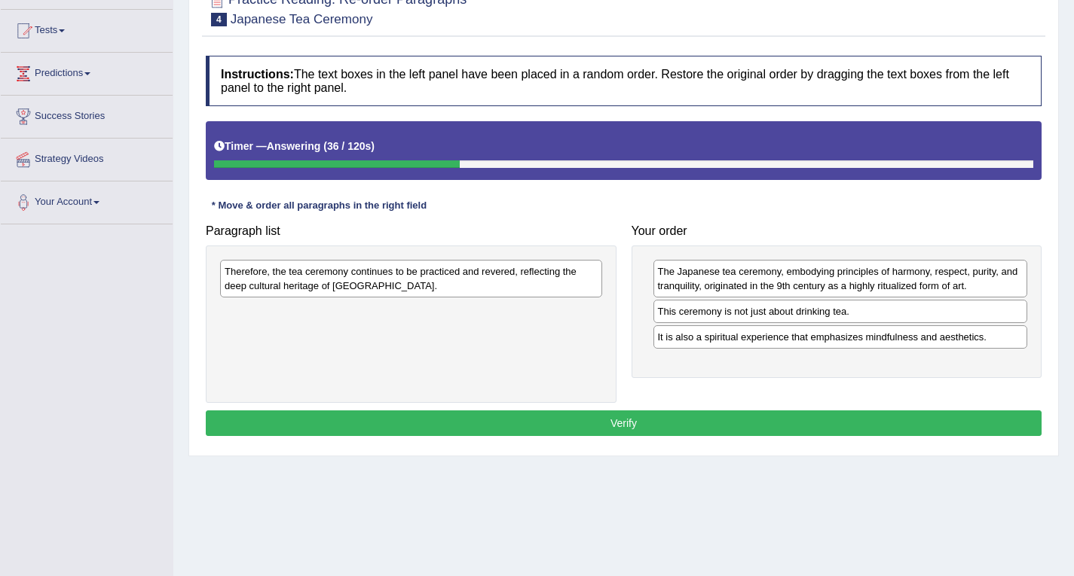
drag, startPoint x: 400, startPoint y: 331, endPoint x: 414, endPoint y: 325, distance: 14.8
click at [414, 338] on div "Therefore, the tea ceremony continues to be practiced and revered, reflecting t…" at bounding box center [411, 325] width 411 height 158
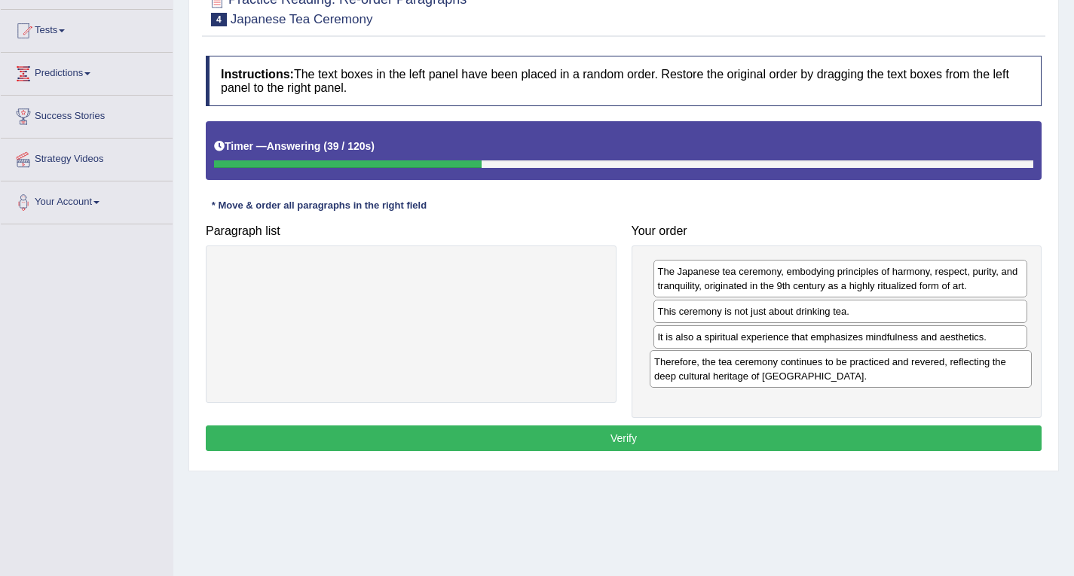
drag, startPoint x: 426, startPoint y: 273, endPoint x: 858, endPoint y: 363, distance: 441.9
click at [858, 363] on div "Therefore, the tea ceremony continues to be practiced and revered, reflecting t…" at bounding box center [841, 369] width 382 height 38
click at [859, 363] on div "Therefore, the tea ceremony continues to be practiced and revered, reflecting t…" at bounding box center [841, 369] width 382 height 38
click at [861, 363] on div "Therefore, the tea ceremony continues to be practiced and revered, reflecting t…" at bounding box center [844, 369] width 382 height 38
click at [862, 363] on div "Therefore, the tea ceremony continues to be practiced and revered, reflecting t…" at bounding box center [844, 369] width 382 height 38
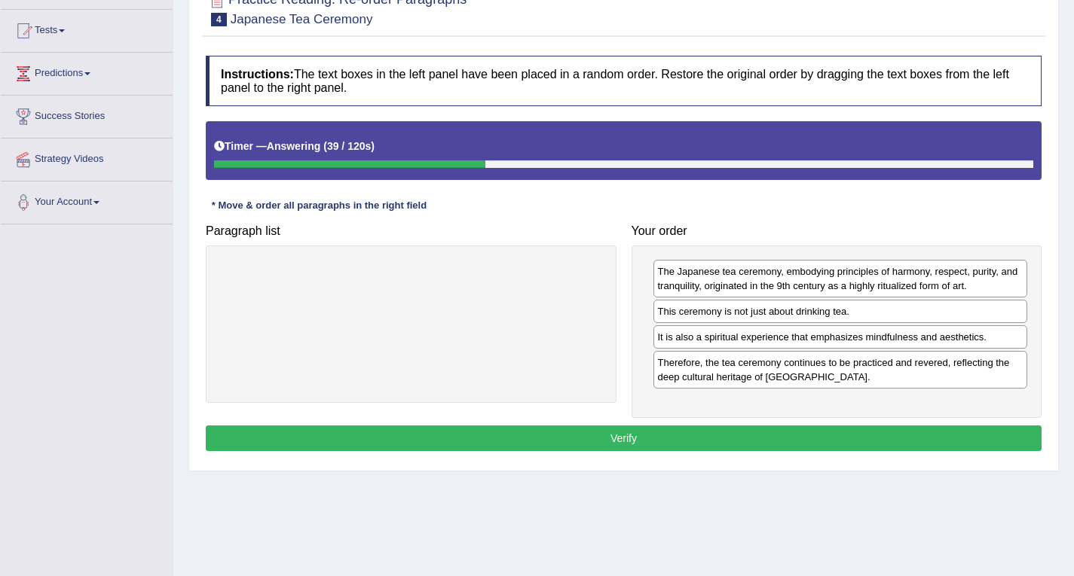
click at [864, 362] on div "Therefore, the tea ceremony continues to be practiced and revered, reflecting t…" at bounding box center [840, 370] width 374 height 38
click at [589, 436] on button "Verify" at bounding box center [624, 439] width 836 height 26
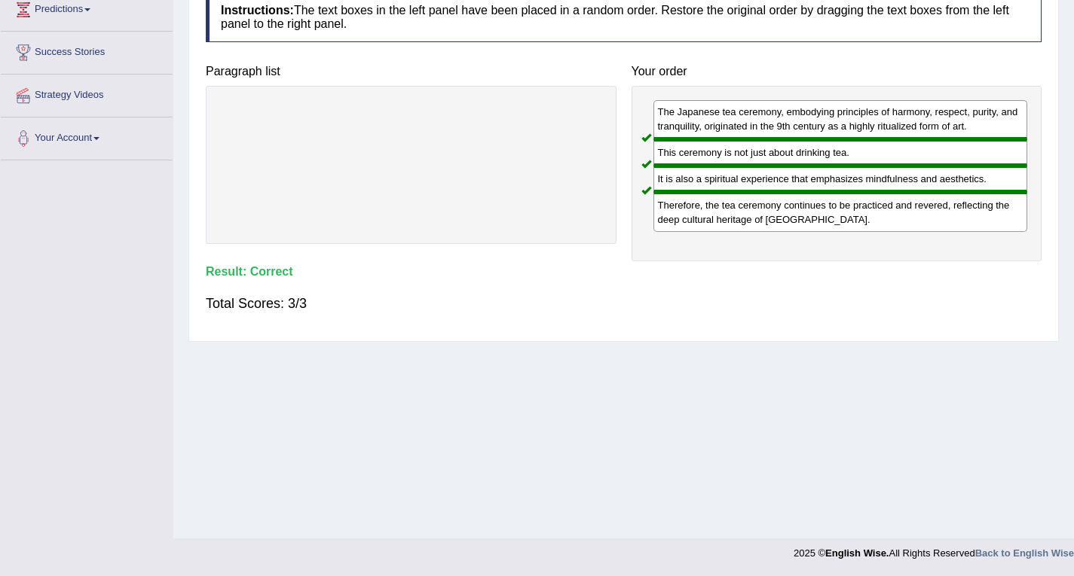
scroll to position [0, 0]
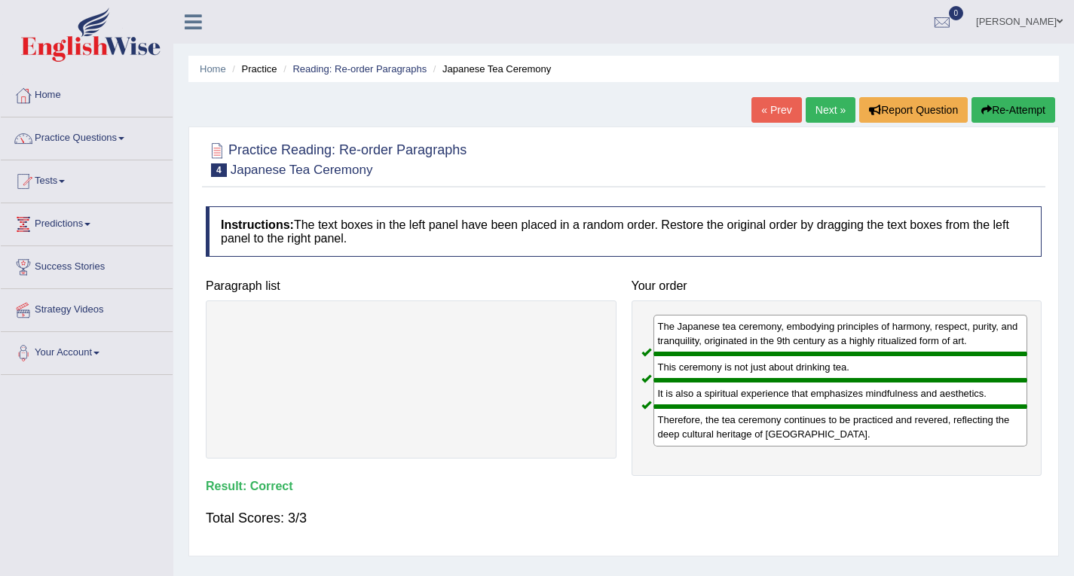
click at [820, 109] on link "Next »" at bounding box center [831, 110] width 50 height 26
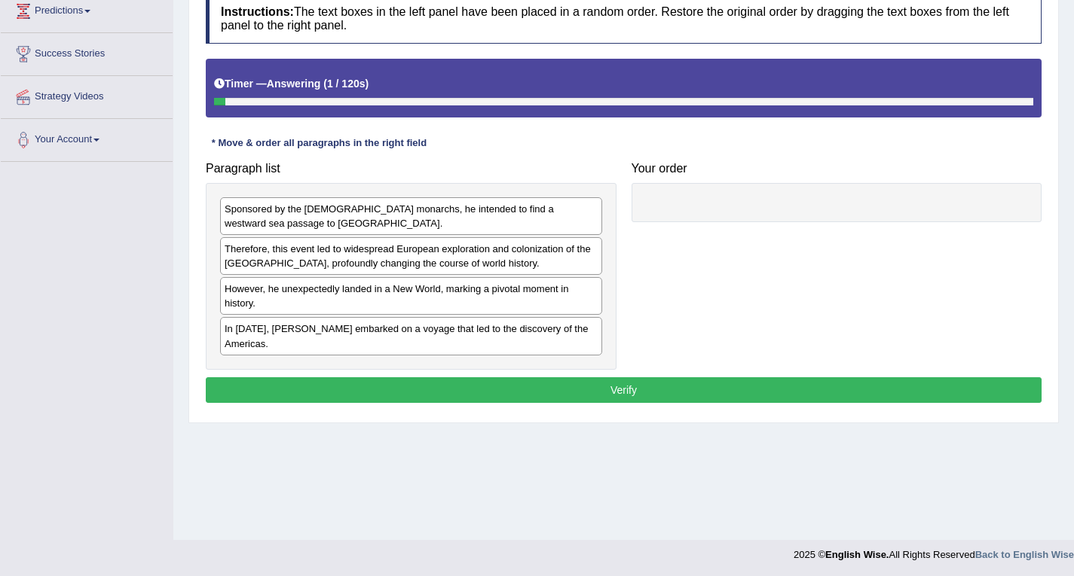
scroll to position [215, 0]
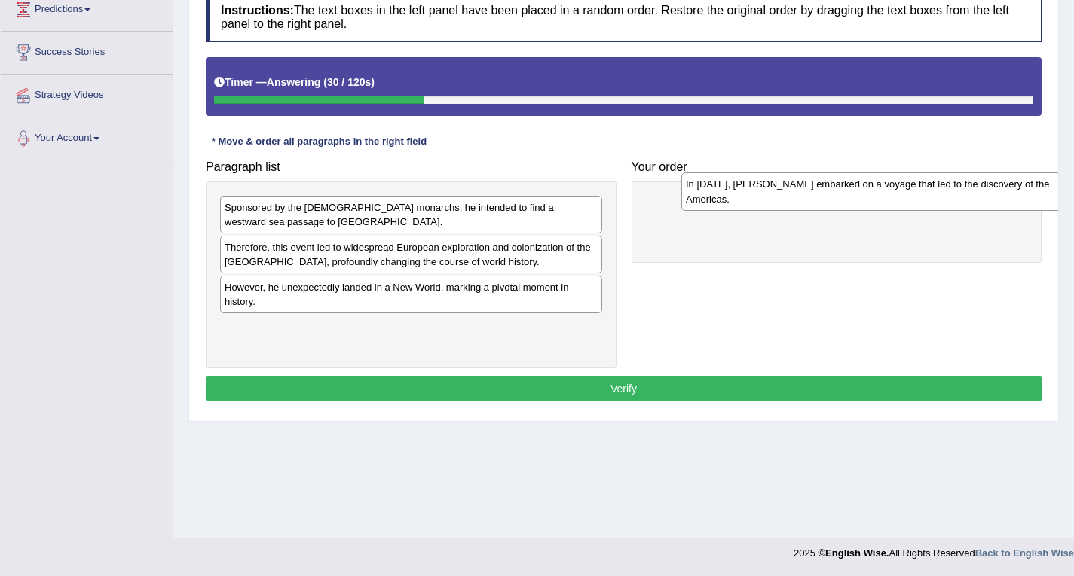
drag, startPoint x: 286, startPoint y: 331, endPoint x: 747, endPoint y: 188, distance: 482.9
click at [747, 188] on div "In [DATE], [PERSON_NAME] embarked on a voyage that led to the discovery of the …" at bounding box center [872, 192] width 382 height 38
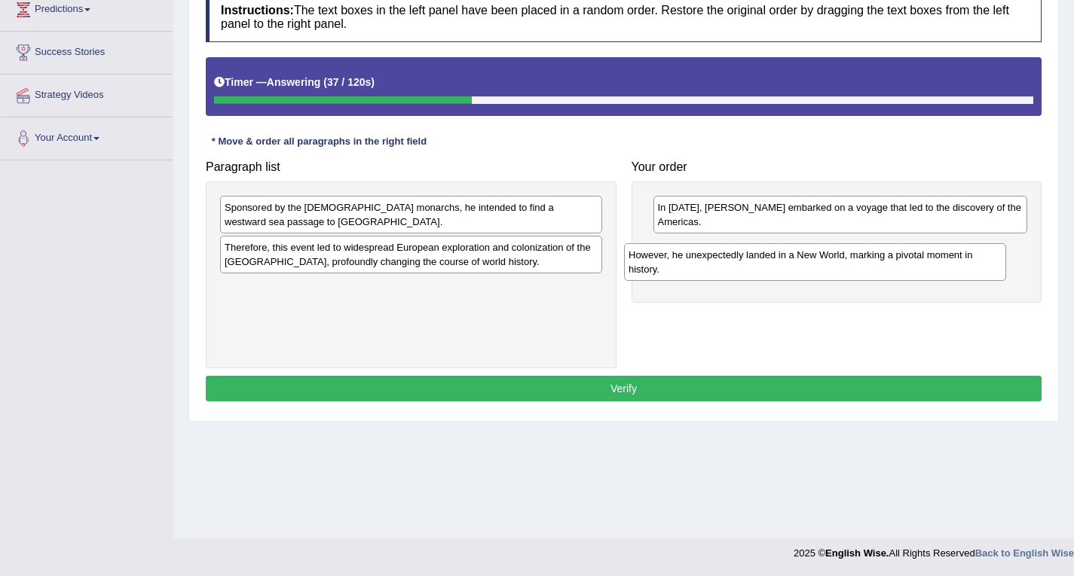
drag, startPoint x: 289, startPoint y: 299, endPoint x: 692, endPoint y: 267, distance: 405.2
click at [692, 267] on div "However, he unexpectedly landed in a New World, marking a pivotal moment in his…" at bounding box center [815, 262] width 382 height 38
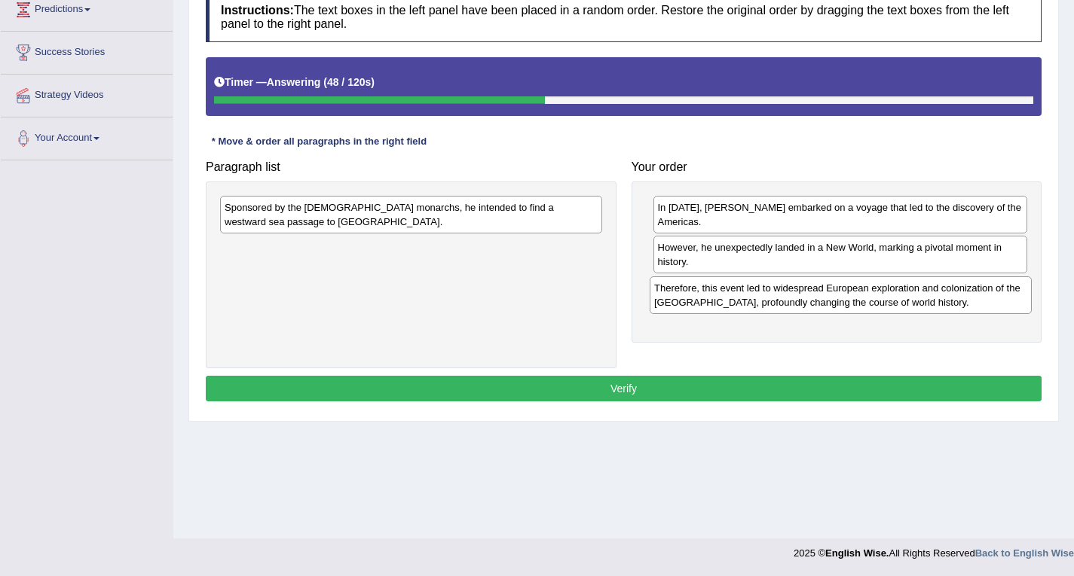
drag, startPoint x: 264, startPoint y: 255, endPoint x: 693, endPoint y: 295, distance: 431.4
click at [693, 295] on div "Therefore, this event led to widespread European exploration and colonization o…" at bounding box center [841, 296] width 382 height 38
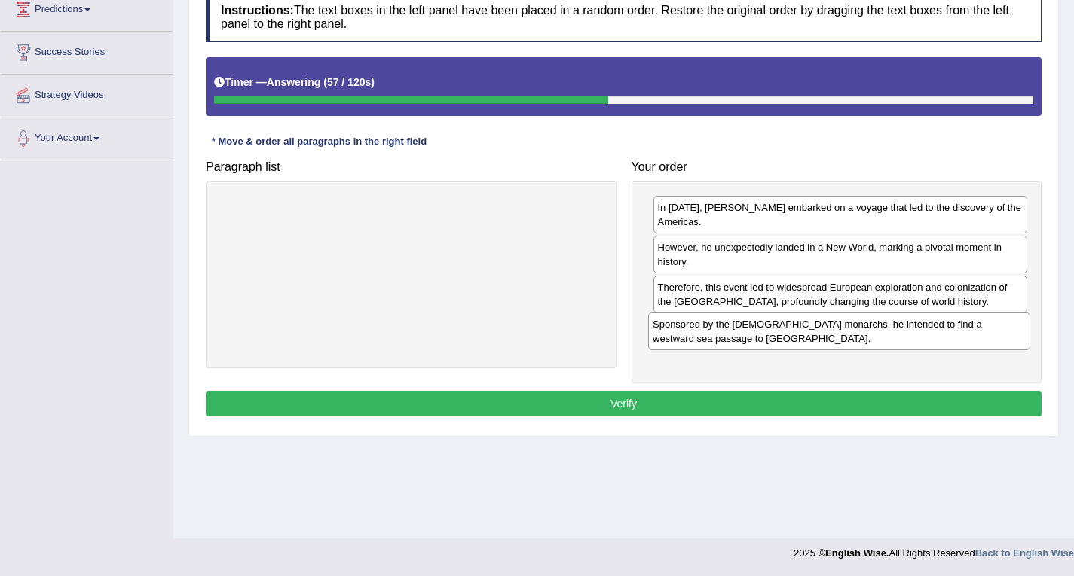
drag, startPoint x: 359, startPoint y: 215, endPoint x: 787, endPoint y: 332, distance: 443.6
click at [787, 332] on div "Sponsored by the Spanish monarchs, he intended to find a westward sea passage t…" at bounding box center [839, 332] width 382 height 38
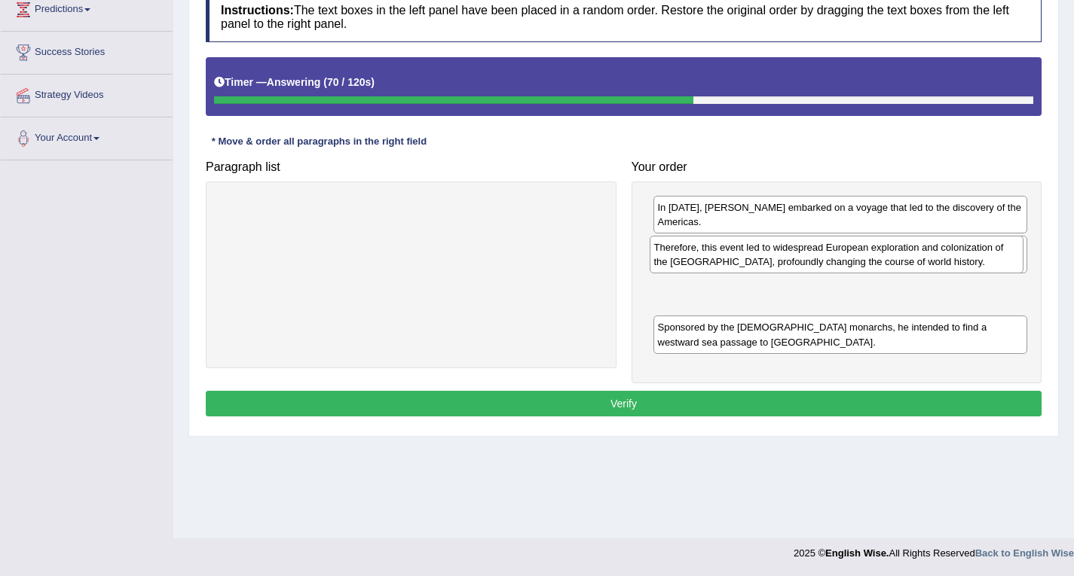
drag, startPoint x: 740, startPoint y: 298, endPoint x: 735, endPoint y: 256, distance: 41.8
click at [735, 256] on div "Therefore, this event led to widespread European exploration and colonization o…" at bounding box center [837, 255] width 374 height 38
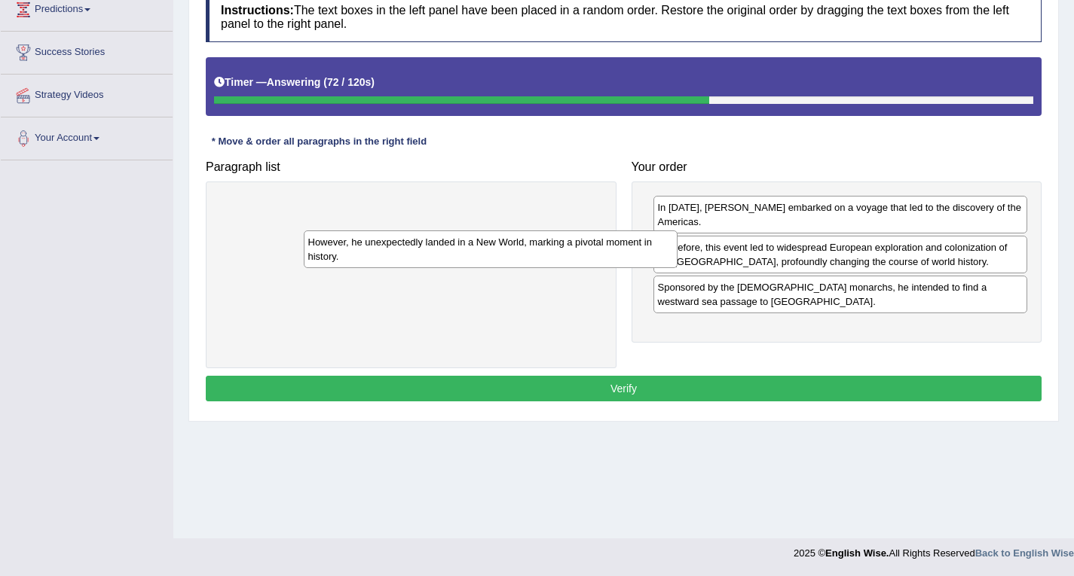
drag, startPoint x: 711, startPoint y: 246, endPoint x: 356, endPoint y: 241, distance: 354.9
click at [356, 241] on div "However, he unexpectedly landed in a New World, marking a pivotal moment in his…" at bounding box center [491, 250] width 374 height 38
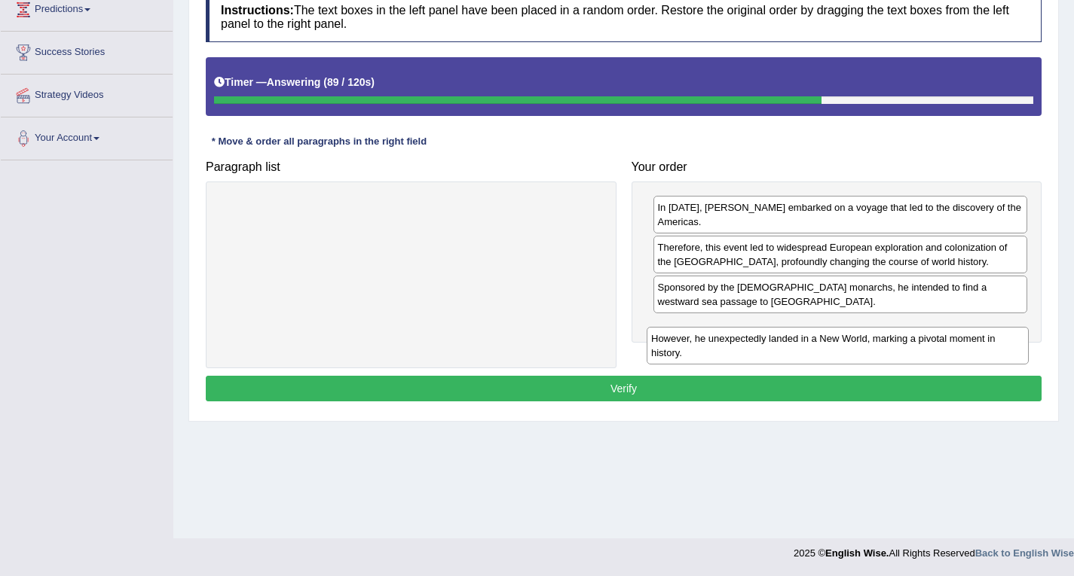
drag, startPoint x: 499, startPoint y: 207, endPoint x: 924, endPoint y: 338, distance: 444.5
click at [925, 338] on div "However, he unexpectedly landed in a New World, marking a pivotal moment in his…" at bounding box center [838, 346] width 382 height 38
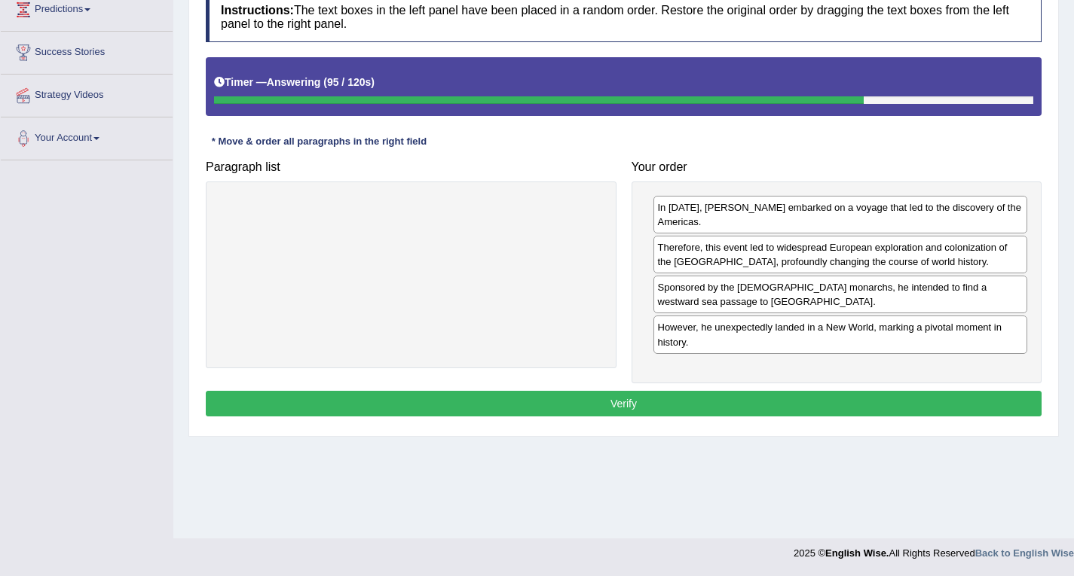
click at [637, 401] on button "Verify" at bounding box center [624, 404] width 836 height 26
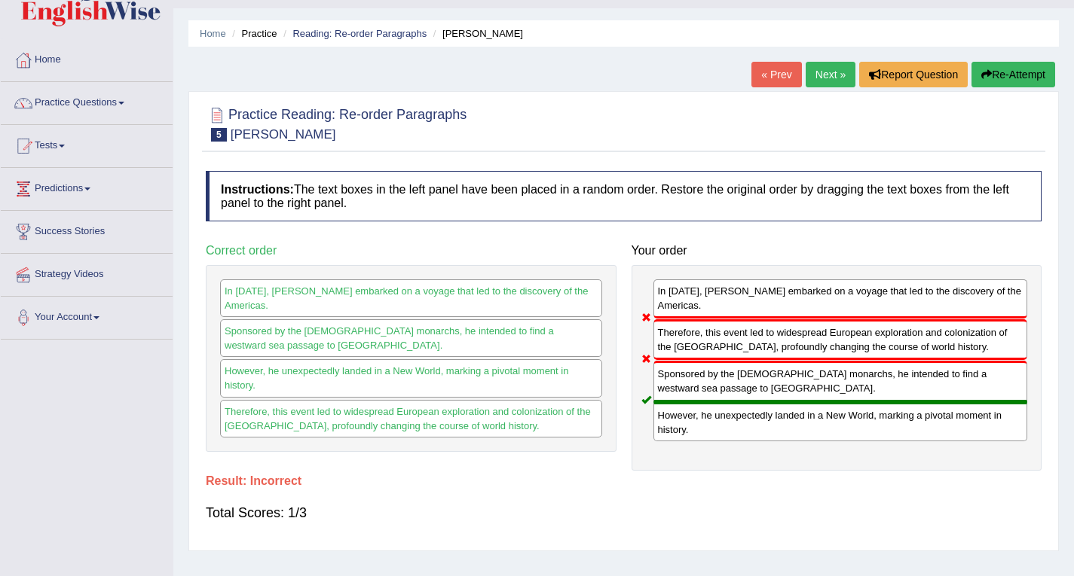
scroll to position [0, 0]
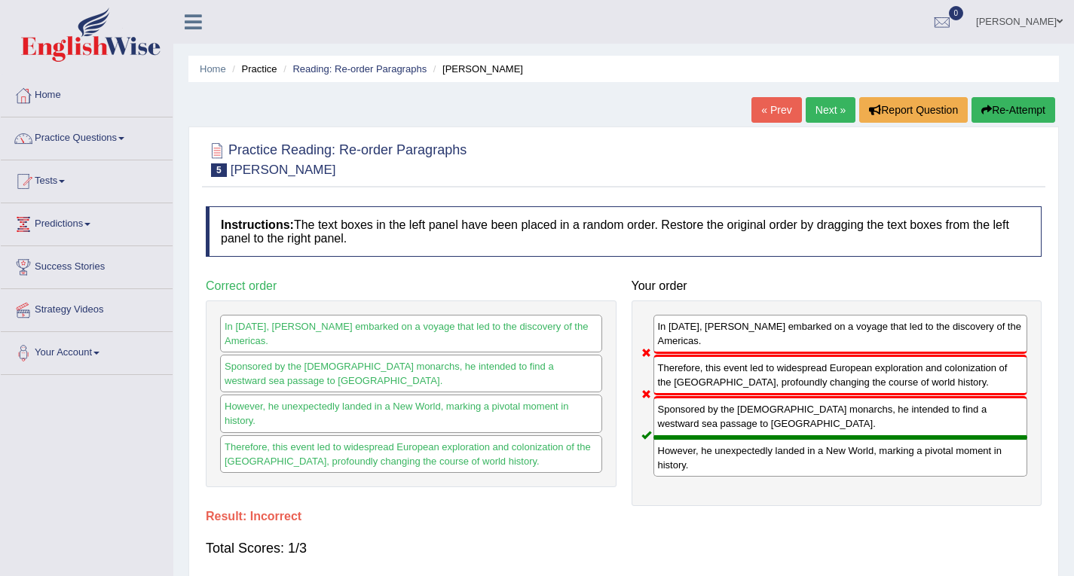
click at [812, 113] on link "Next »" at bounding box center [831, 110] width 50 height 26
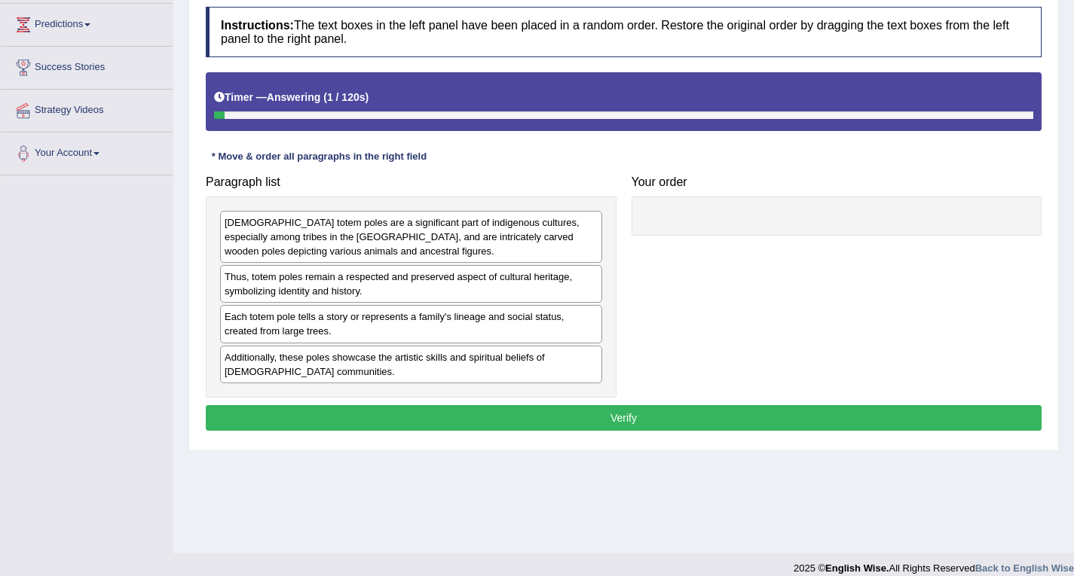
scroll to position [215, 0]
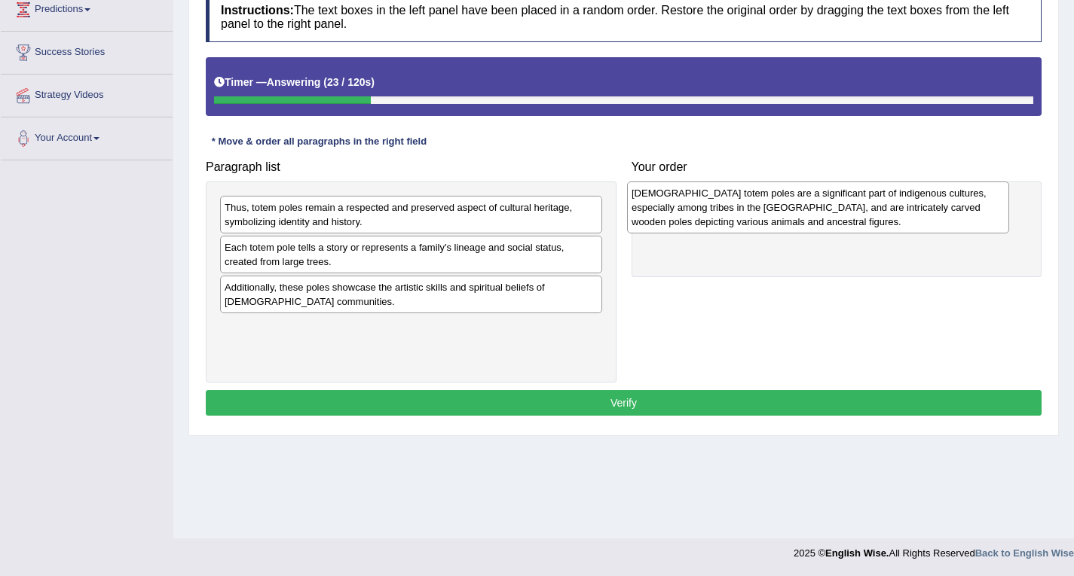
drag, startPoint x: 281, startPoint y: 220, endPoint x: 686, endPoint y: 206, distance: 404.9
click at [686, 206] on div "[DEMOGRAPHIC_DATA] totem poles are a significant part of indigenous cultures, e…" at bounding box center [818, 208] width 382 height 52
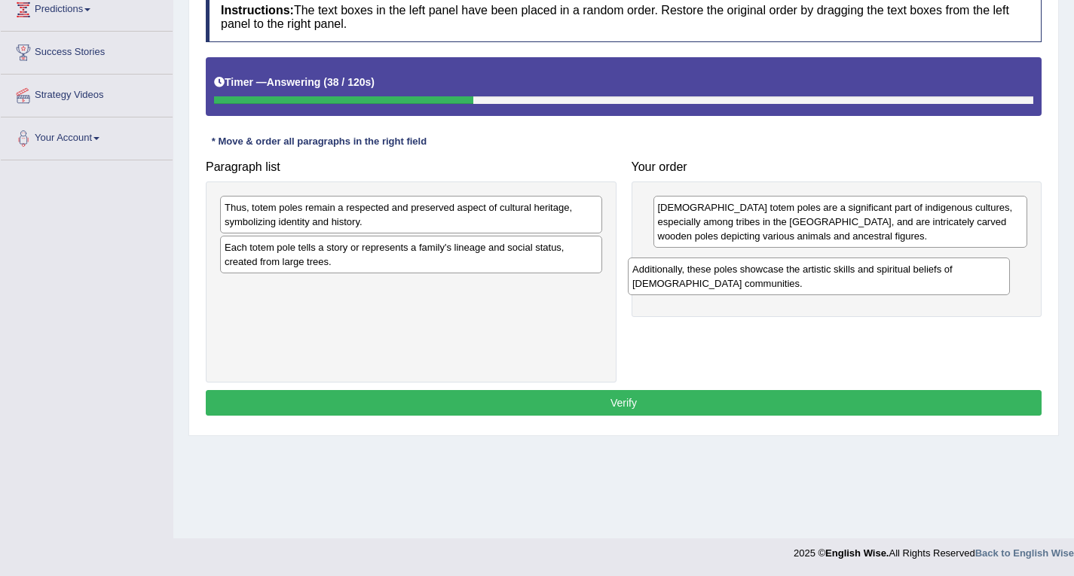
drag, startPoint x: 307, startPoint y: 291, endPoint x: 715, endPoint y: 271, distance: 408.1
click at [715, 271] on div "Additionally, these poles showcase the artistic skills and spiritual beliefs of…" at bounding box center [819, 277] width 382 height 38
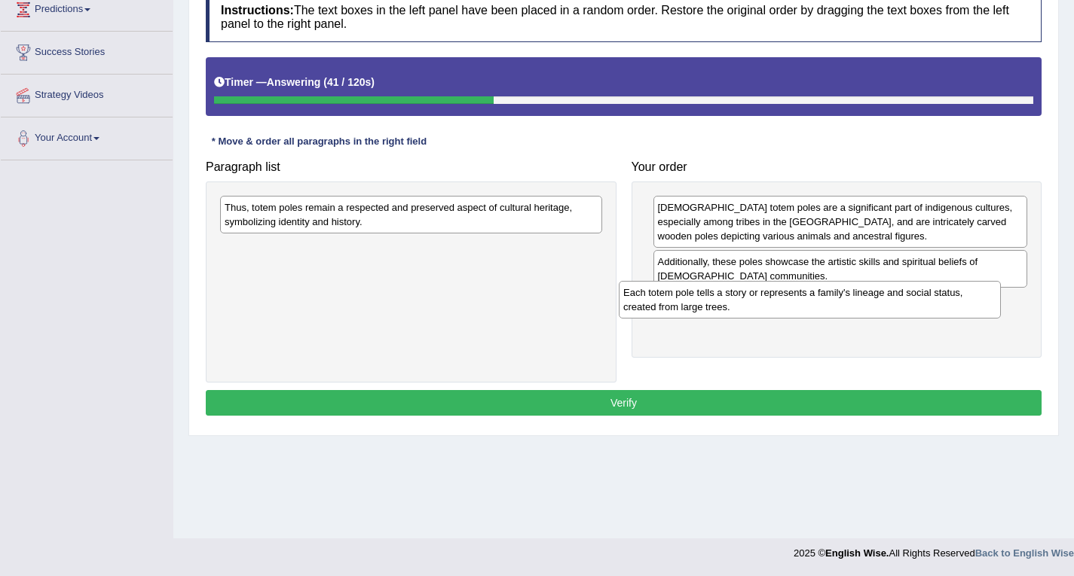
drag, startPoint x: 353, startPoint y: 252, endPoint x: 753, endPoint y: 295, distance: 402.5
click at [753, 295] on div "Each totem pole tells a story or represents a family's lineage and social statu…" at bounding box center [810, 300] width 382 height 38
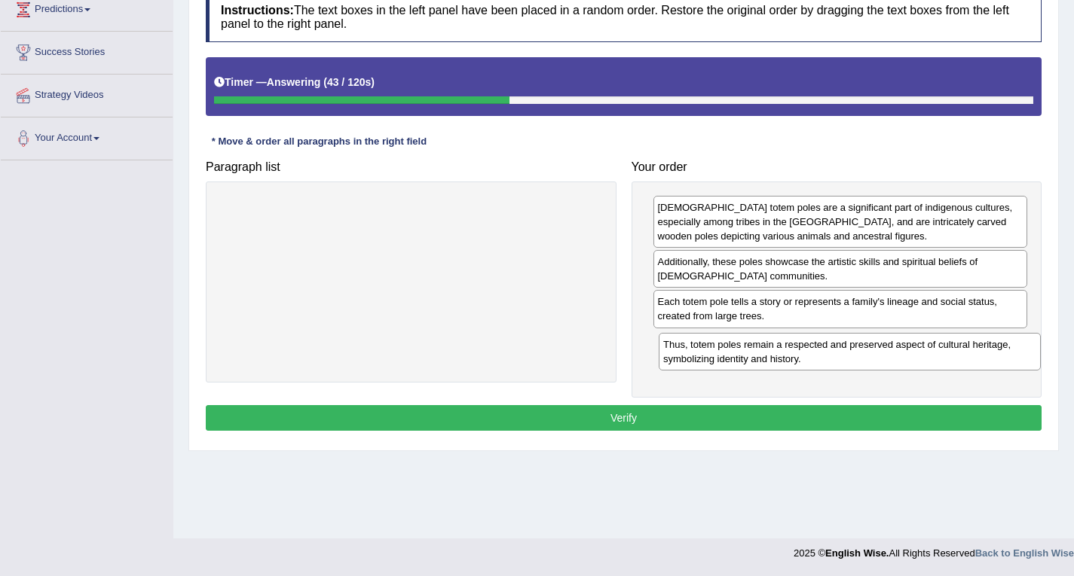
drag, startPoint x: 347, startPoint y: 212, endPoint x: 783, endPoint y: 347, distance: 456.7
click at [783, 347] on div "Thus, totem poles remain a respected and preserved aspect of cultural heritage,…" at bounding box center [850, 352] width 382 height 38
click at [619, 416] on button "Verify" at bounding box center [624, 418] width 836 height 26
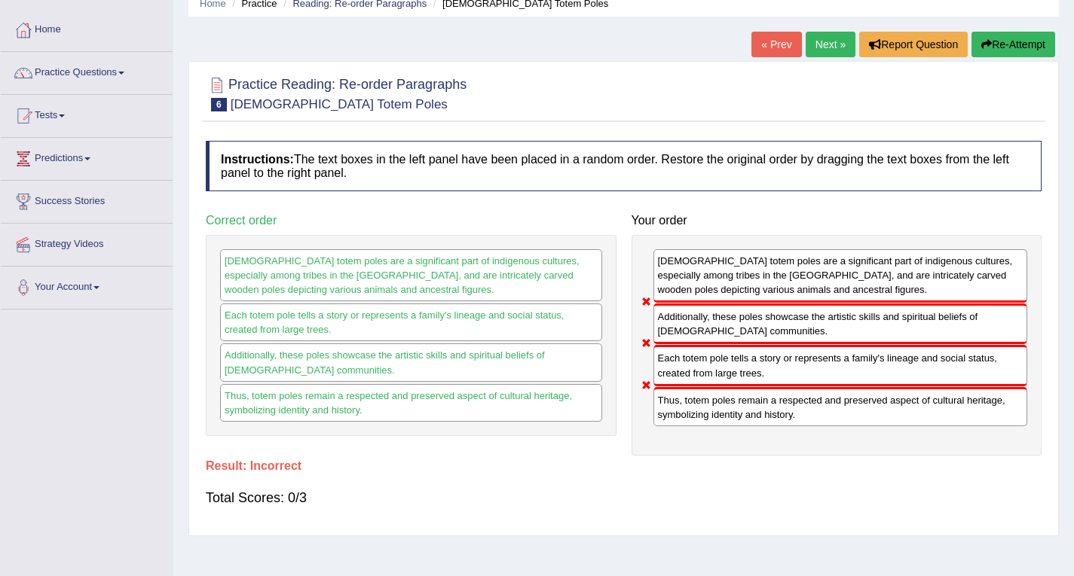
scroll to position [64, 0]
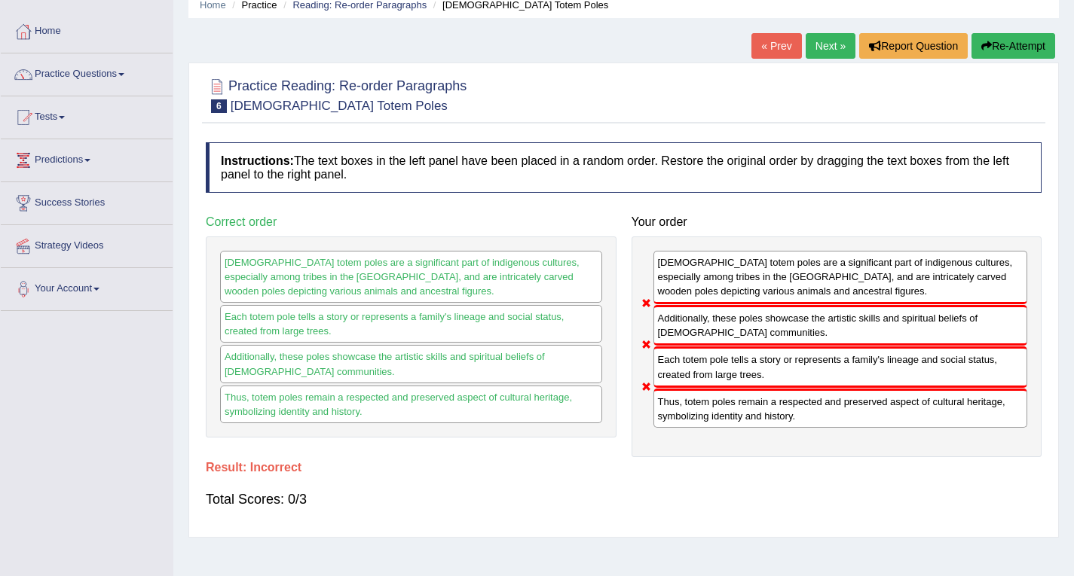
click at [1006, 47] on button "Re-Attempt" at bounding box center [1013, 46] width 84 height 26
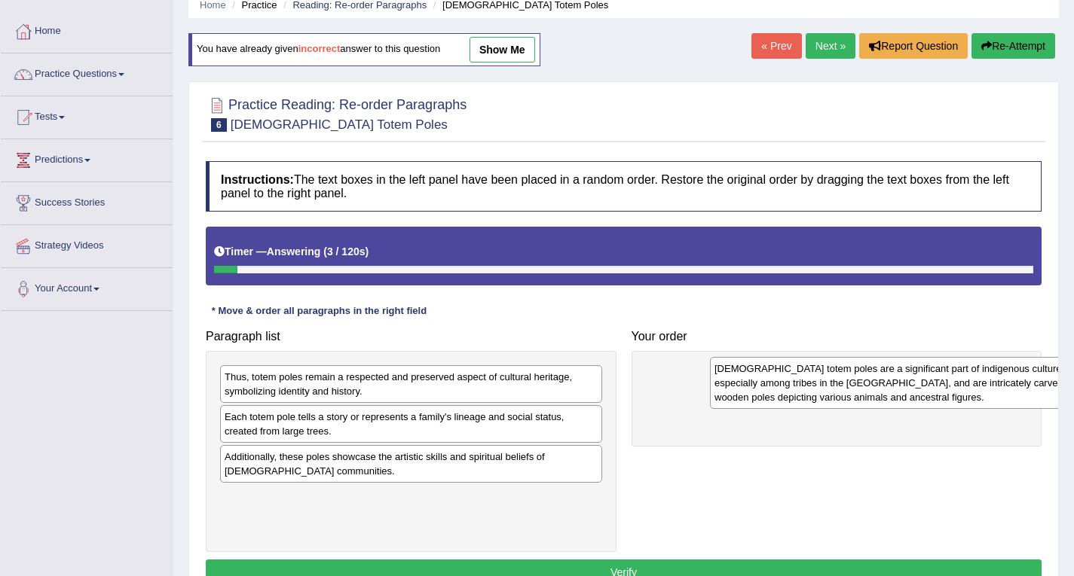
drag, startPoint x: 323, startPoint y: 406, endPoint x: 812, endPoint y: 397, distance: 489.1
click at [812, 397] on div "[DEMOGRAPHIC_DATA] totem poles are a significant part of indigenous cultures, e…" at bounding box center [901, 383] width 382 height 52
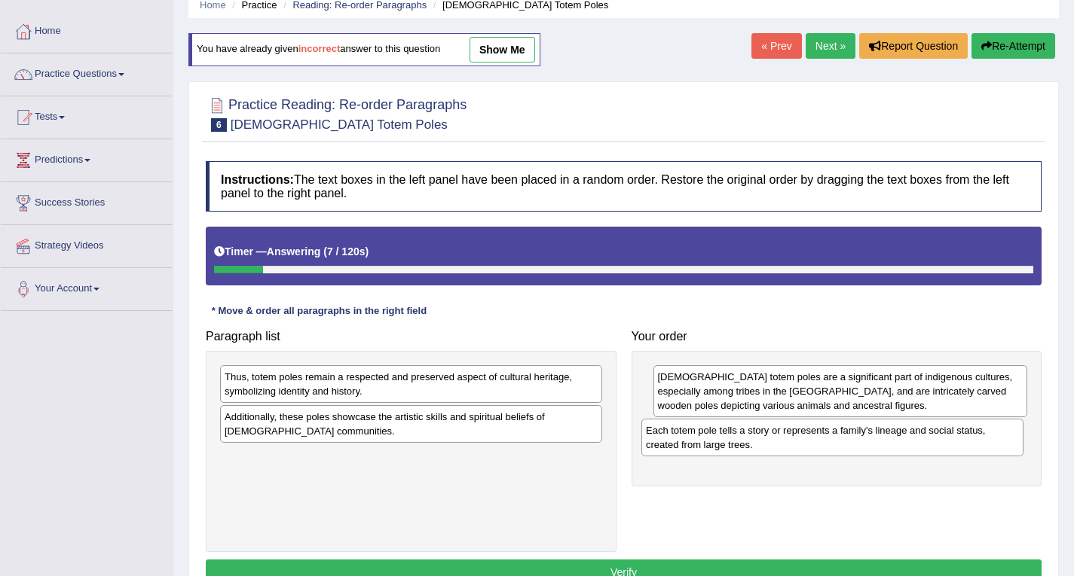
drag, startPoint x: 525, startPoint y: 430, endPoint x: 946, endPoint y: 443, distance: 421.4
click at [946, 443] on div "Each totem pole tells a story or represents a family's lineage and social statu…" at bounding box center [832, 438] width 382 height 38
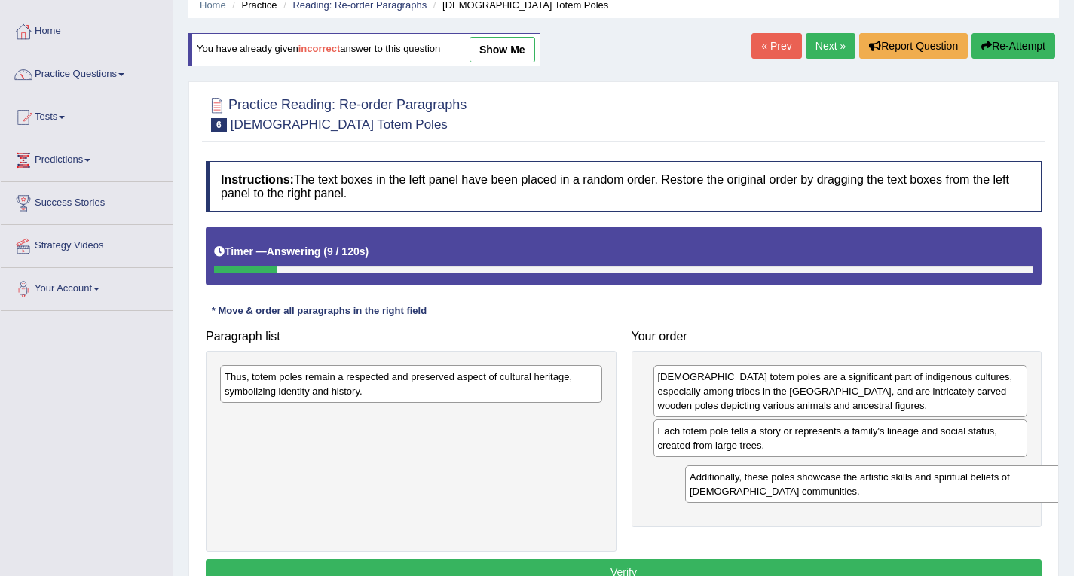
drag, startPoint x: 535, startPoint y: 430, endPoint x: 1000, endPoint y: 491, distance: 468.8
click at [1000, 491] on div "Additionally, these poles showcase the artistic skills and spiritual beliefs of…" at bounding box center [876, 485] width 382 height 38
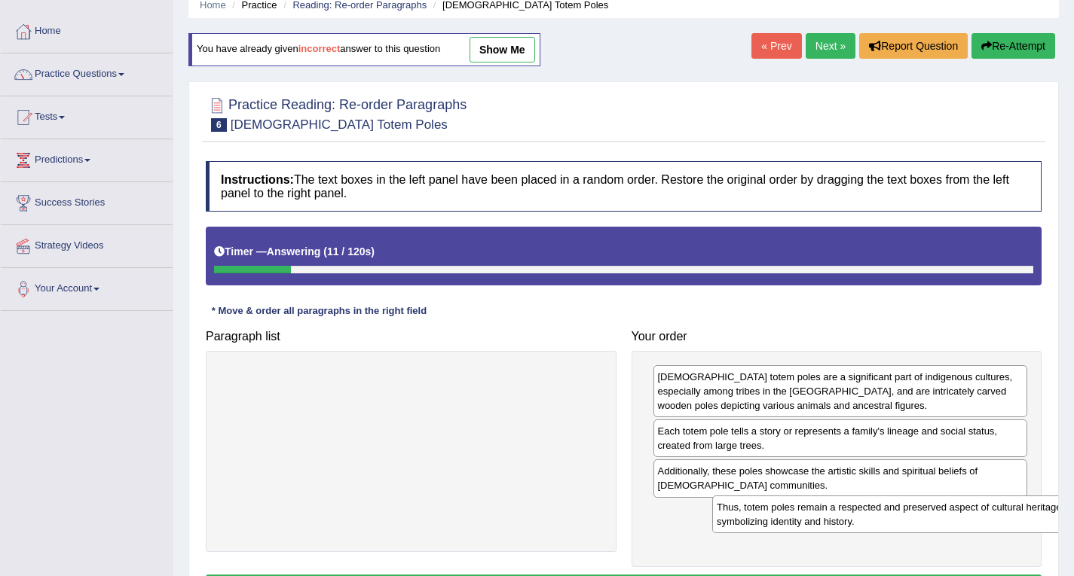
drag, startPoint x: 583, startPoint y: 399, endPoint x: 1075, endPoint y: 529, distance: 508.3
click at [1073, 512] on html "Toggle navigation Home Practice Questions Speaking Practice Read Aloud Repeat S…" at bounding box center [537, 224] width 1074 height 576
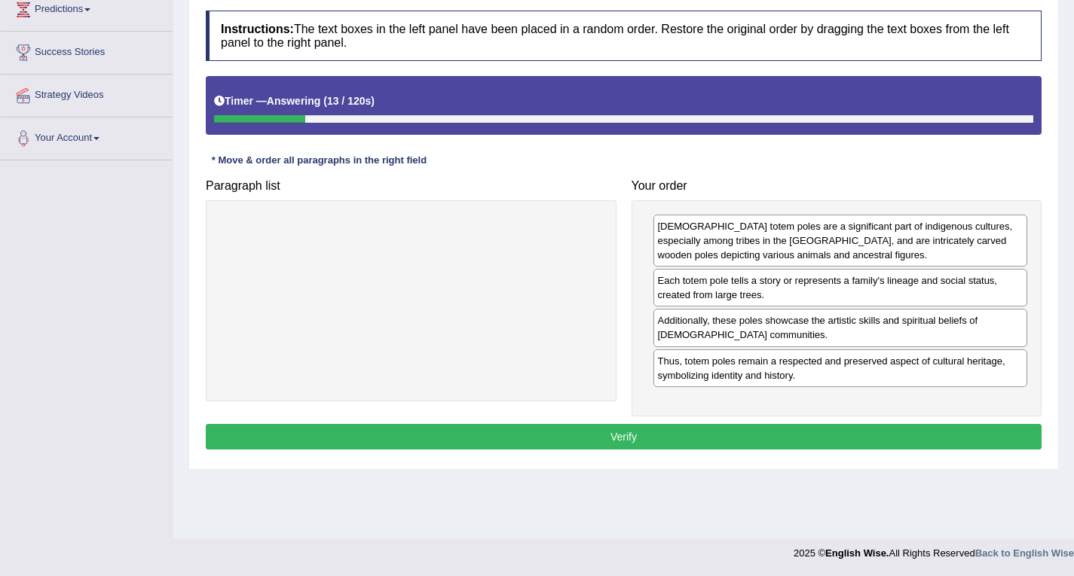
click at [637, 431] on button "Verify" at bounding box center [624, 437] width 836 height 26
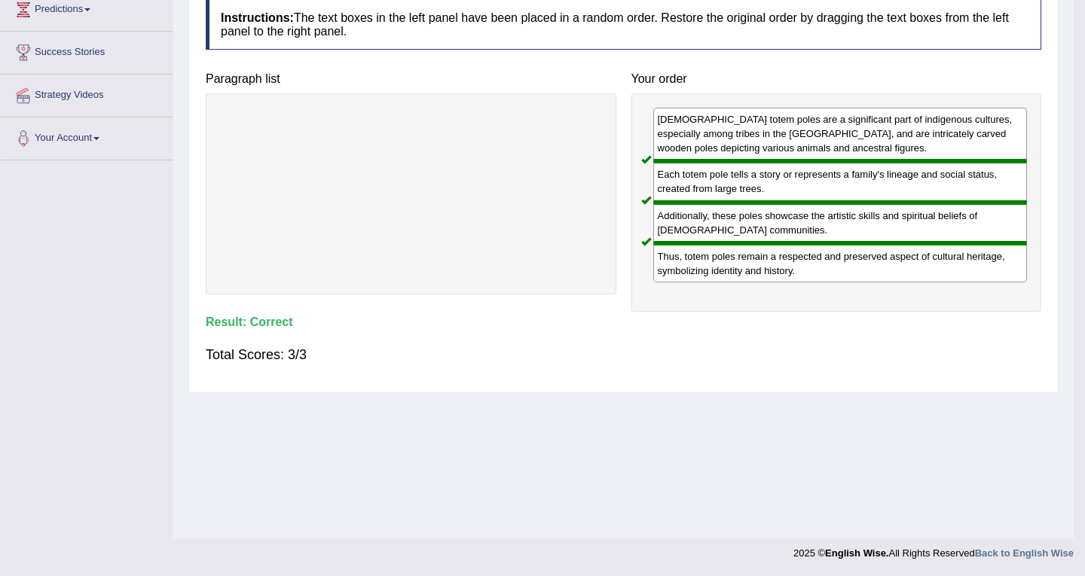
click at [637, 431] on div "Home Practice Reading: Re-order Paragraphs Native American Totem Poles You have…" at bounding box center [623, 162] width 900 height 754
click at [637, 362] on body "Toggle navigation Home Practice Questions Speaking Practice Read Aloud Repeat S…" at bounding box center [542, 73] width 1085 height 576
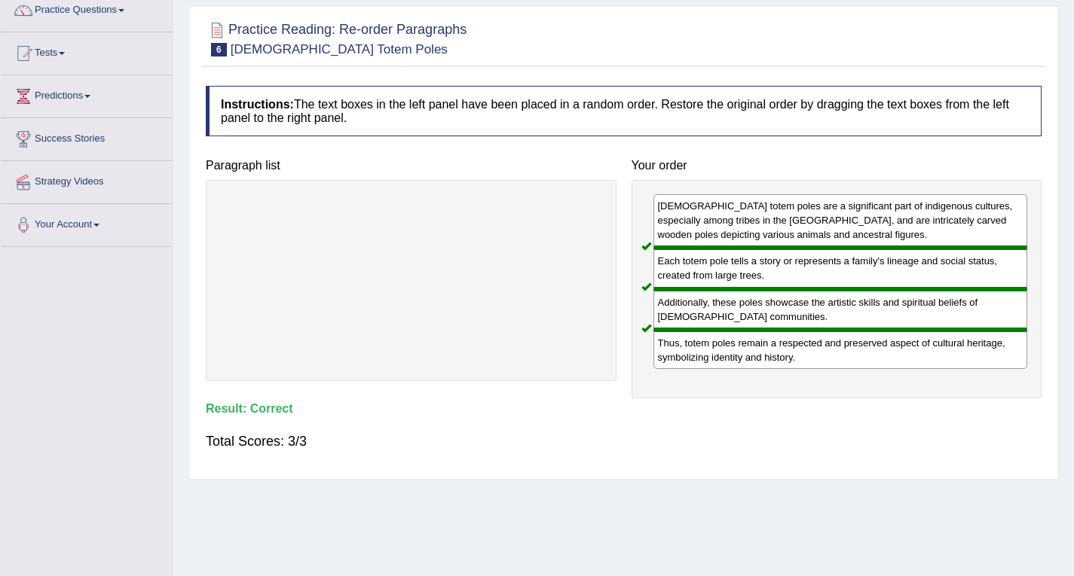
scroll to position [0, 0]
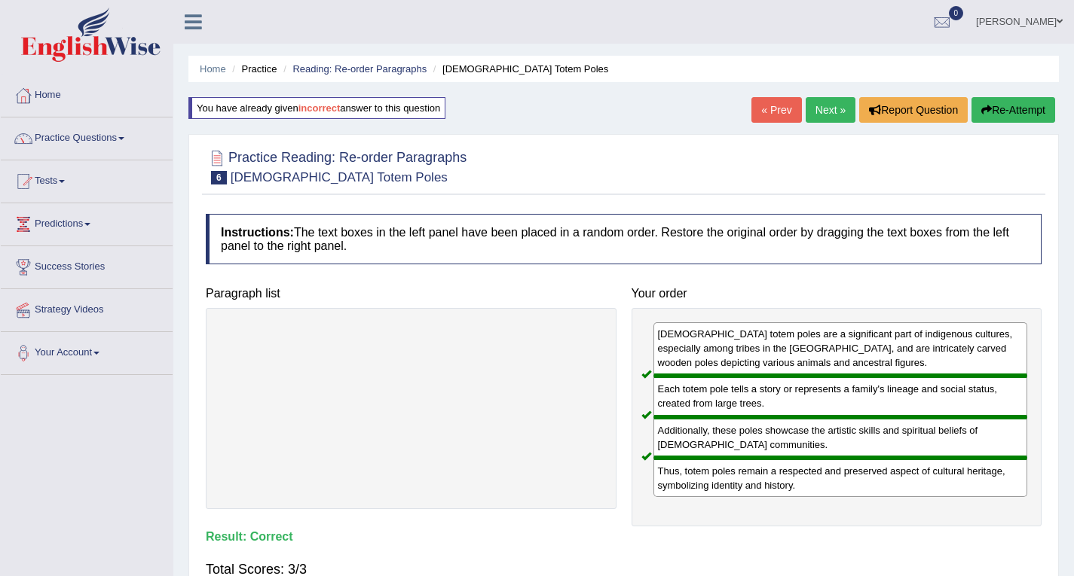
click at [824, 105] on link "Next »" at bounding box center [831, 110] width 50 height 26
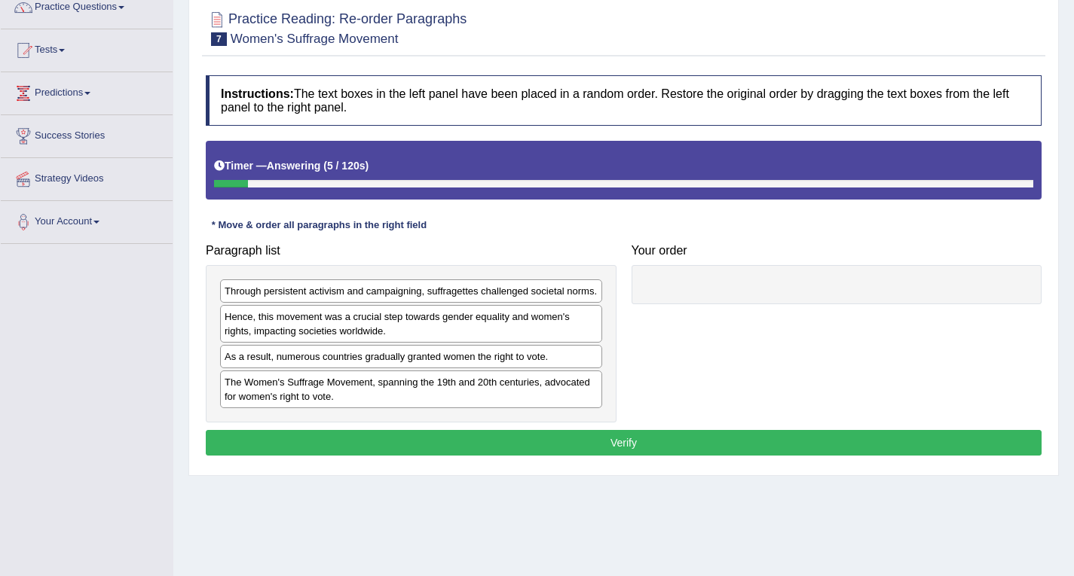
scroll to position [151, 0]
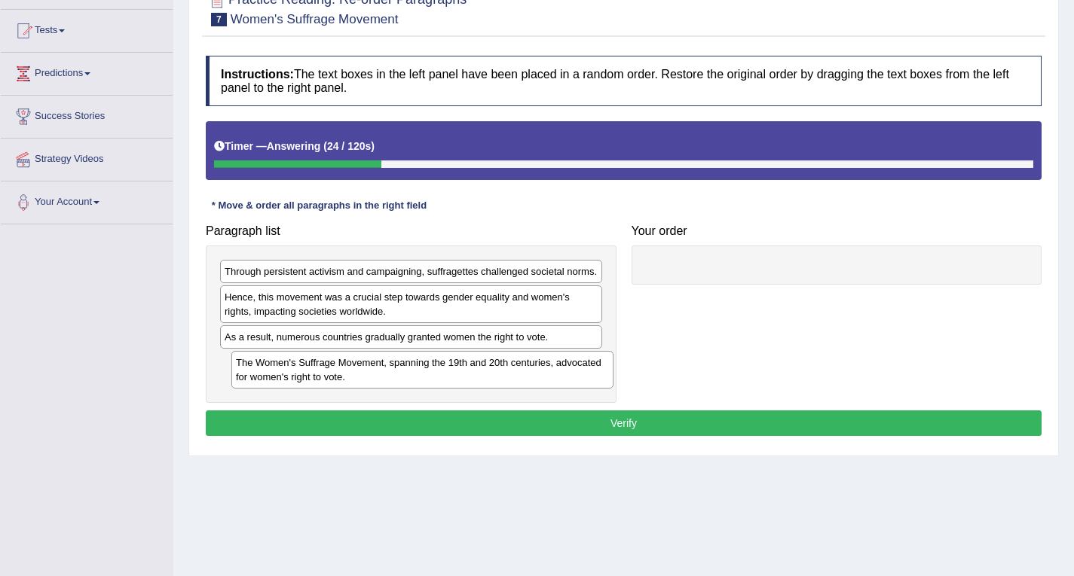
drag, startPoint x: 499, startPoint y: 368, endPoint x: 708, endPoint y: 296, distance: 221.4
click at [613, 351] on div "The Women's Suffrage Movement, spanning the 19th and 20th centuries, advocated …" at bounding box center [422, 370] width 382 height 38
drag, startPoint x: 708, startPoint y: 296, endPoint x: 907, endPoint y: 170, distance: 235.8
click at [907, 170] on div "Timer — Answering ( 25 / 120s ) Skip" at bounding box center [624, 150] width 836 height 58
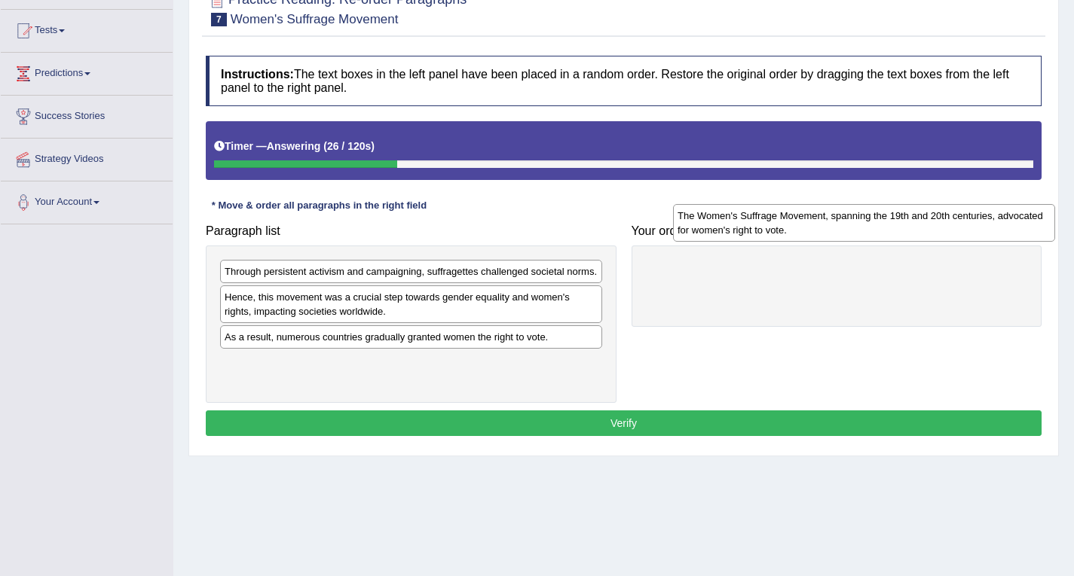
drag, startPoint x: 516, startPoint y: 379, endPoint x: 969, endPoint y: 232, distance: 476.1
click at [969, 232] on div "The Women's Suffrage Movement, spanning the 19th and 20th centuries, advocated …" at bounding box center [864, 223] width 382 height 38
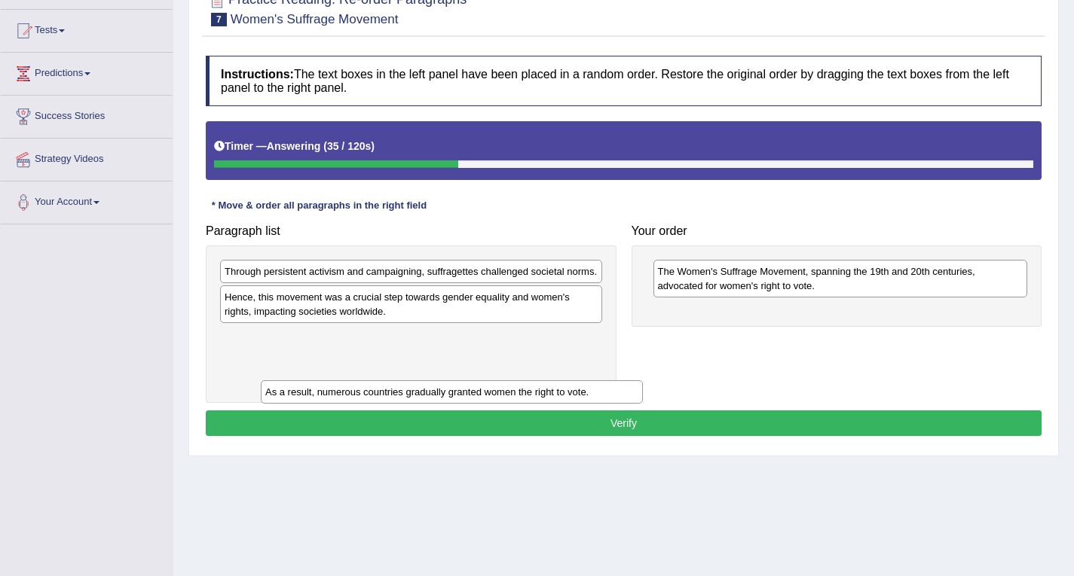
drag, startPoint x: 518, startPoint y: 340, endPoint x: 558, endPoint y: 393, distance: 67.2
click at [558, 393] on div "As a result, numerous countries gradually granted women the right to vote." at bounding box center [452, 392] width 382 height 23
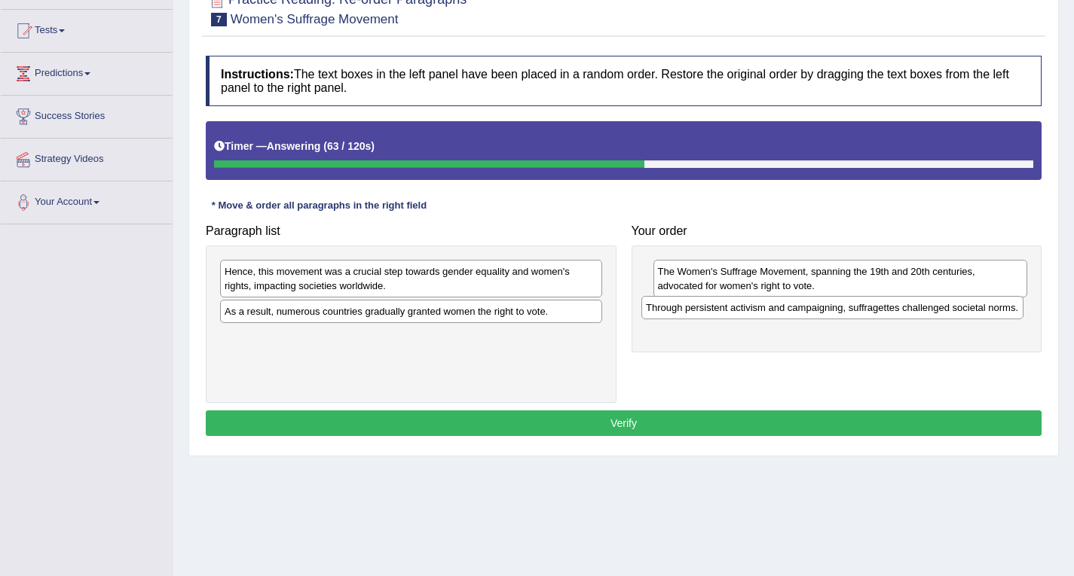
drag, startPoint x: 361, startPoint y: 278, endPoint x: 782, endPoint y: 314, distance: 422.8
click at [782, 314] on div "Through persistent activism and campaigning, suffragettes challenged societal n…" at bounding box center [832, 307] width 382 height 23
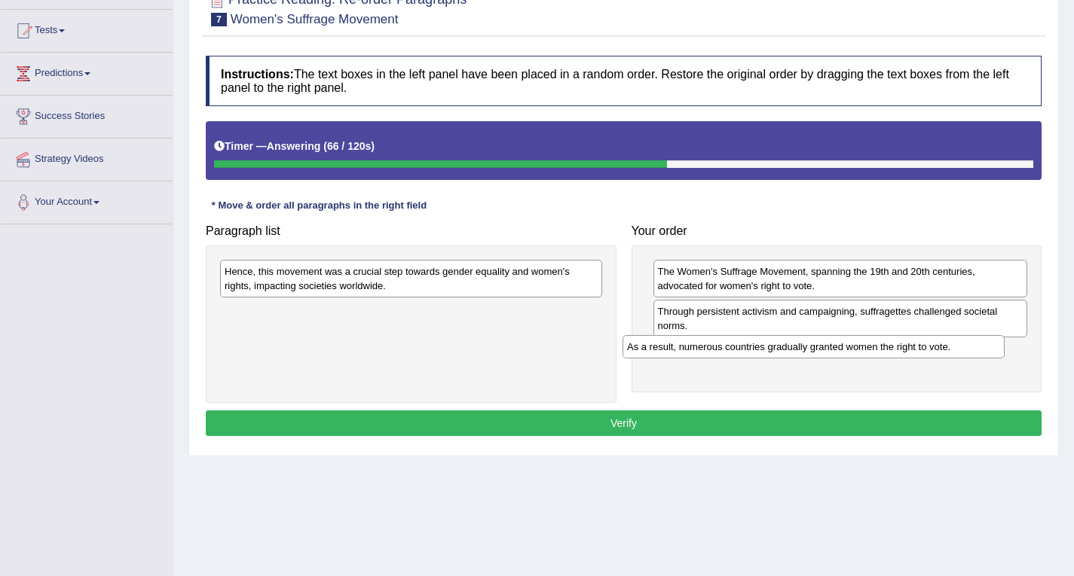
drag, startPoint x: 451, startPoint y: 315, endPoint x: 821, endPoint y: 353, distance: 371.1
click at [844, 349] on div "As a result, numerous countries gradually granted women the right to vote." at bounding box center [813, 346] width 382 height 23
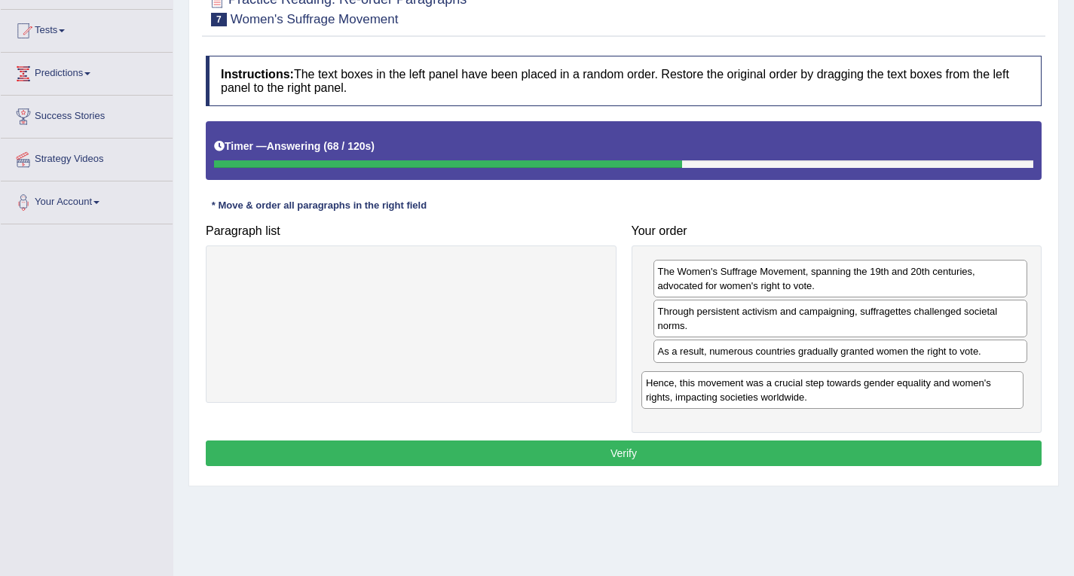
drag, startPoint x: 547, startPoint y: 277, endPoint x: 967, endPoint y: 390, distance: 434.5
click at [968, 389] on div "Hence, this movement was a crucial step towards gender equality and women's rig…" at bounding box center [832, 390] width 382 height 38
click at [657, 453] on button "Verify" at bounding box center [624, 454] width 836 height 26
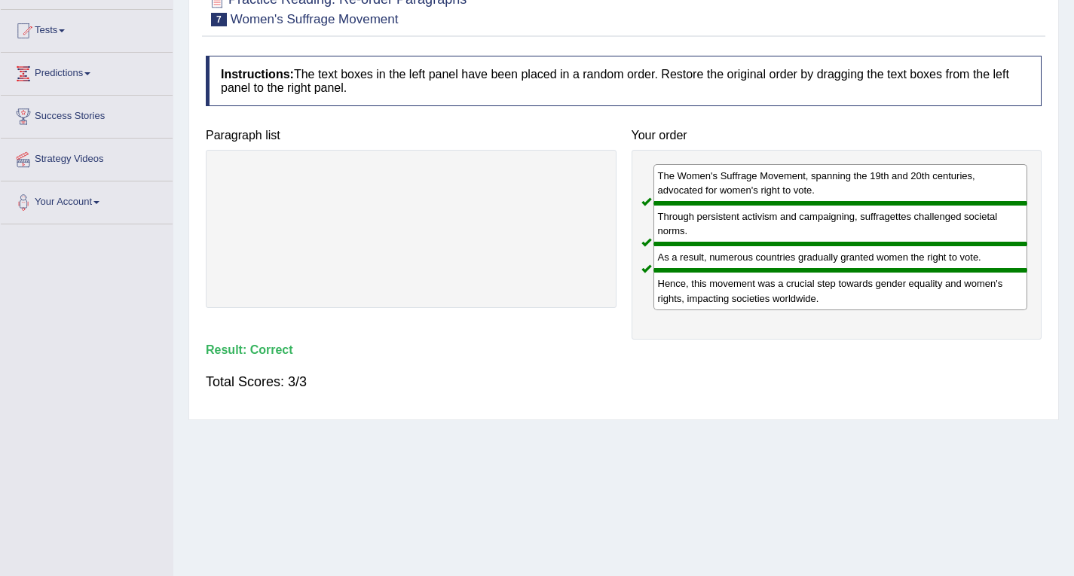
scroll to position [0, 0]
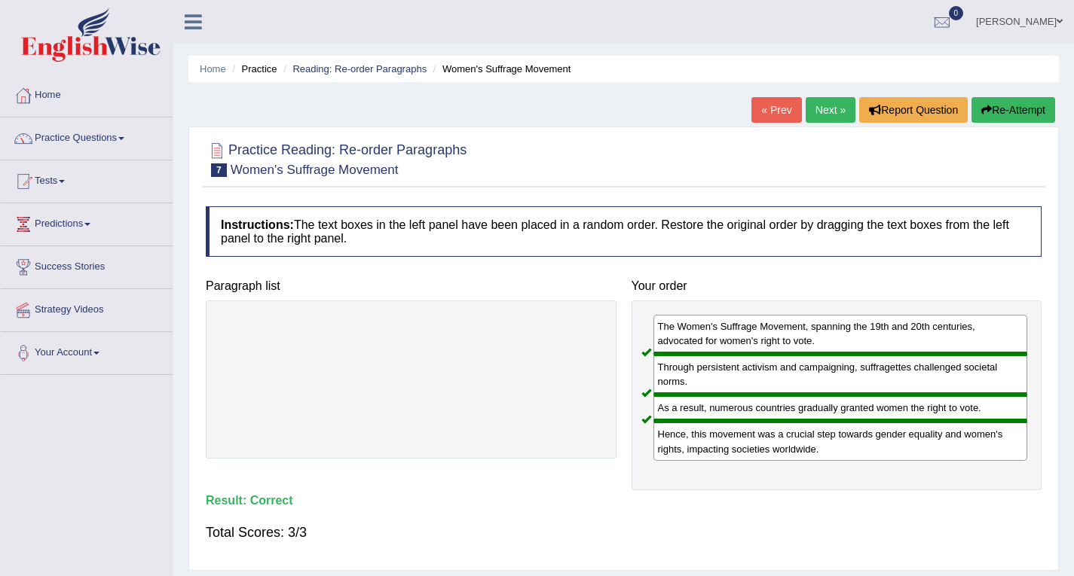
click at [815, 108] on link "Next »" at bounding box center [831, 110] width 50 height 26
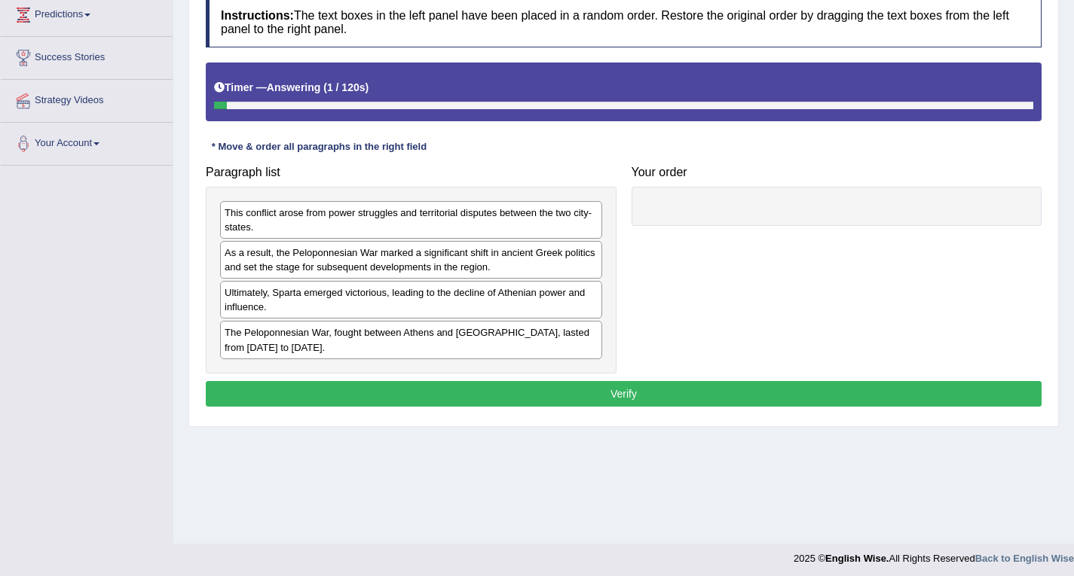
scroll to position [215, 0]
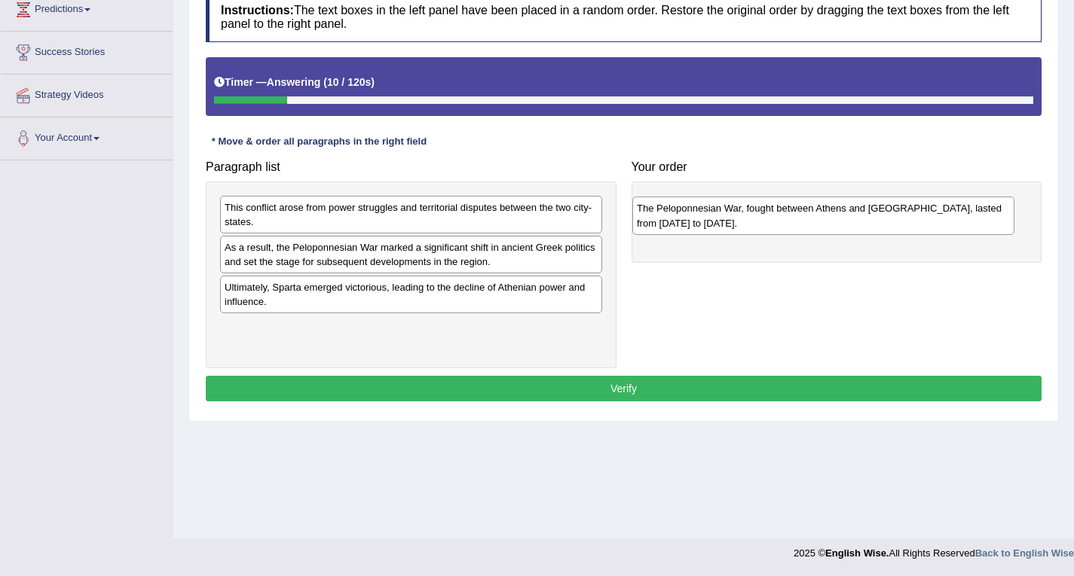
drag, startPoint x: 332, startPoint y: 341, endPoint x: 744, endPoint y: 222, distance: 429.0
click at [744, 222] on div "The Peloponnesian War, fought between Athens and [GEOGRAPHIC_DATA], lasted from…" at bounding box center [823, 216] width 382 height 38
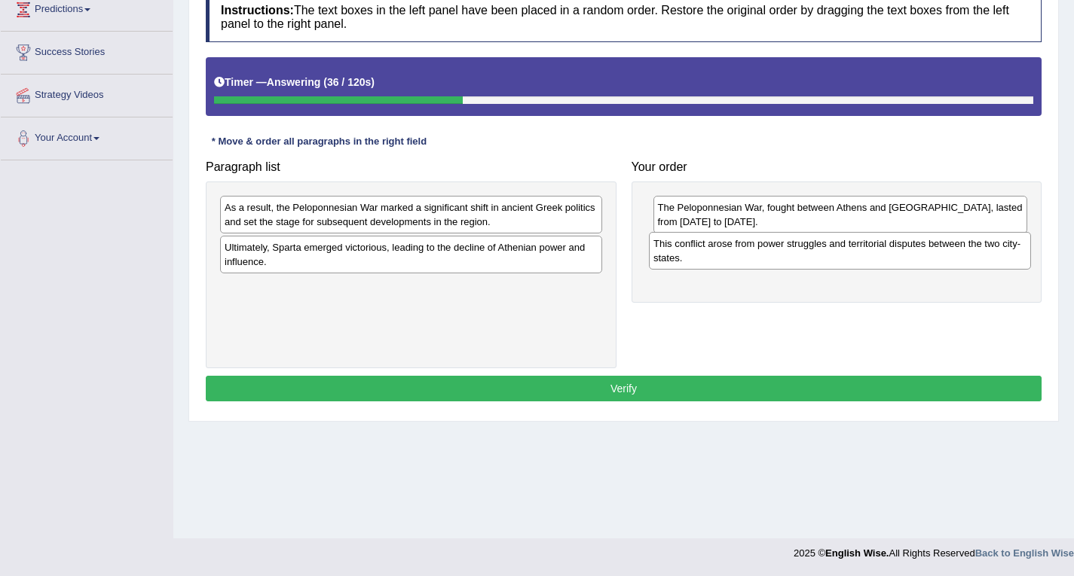
drag, startPoint x: 309, startPoint y: 218, endPoint x: 738, endPoint y: 254, distance: 430.3
click at [738, 254] on div "This conflict arose from power struggles and territorial disputes between the t…" at bounding box center [840, 251] width 382 height 38
click at [374, 255] on div "Ultimately, Sparta emerged victorious, leading to the decline of Athenian power…" at bounding box center [411, 255] width 382 height 38
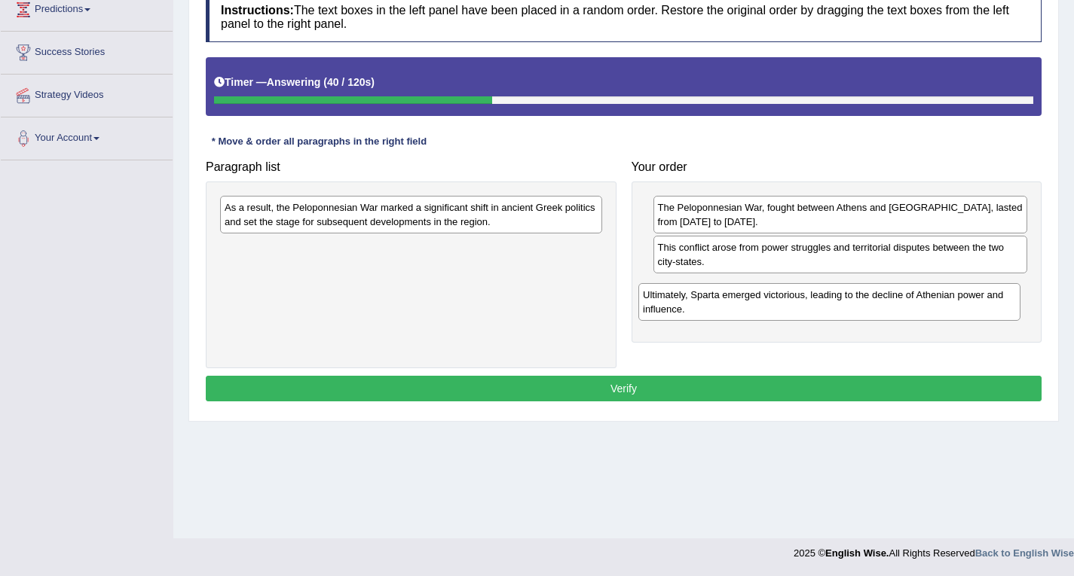
drag, startPoint x: 374, startPoint y: 255, endPoint x: 793, endPoint y: 302, distance: 420.8
click at [793, 302] on div "Ultimately, Sparta emerged victorious, leading to the decline of Athenian power…" at bounding box center [829, 302] width 382 height 38
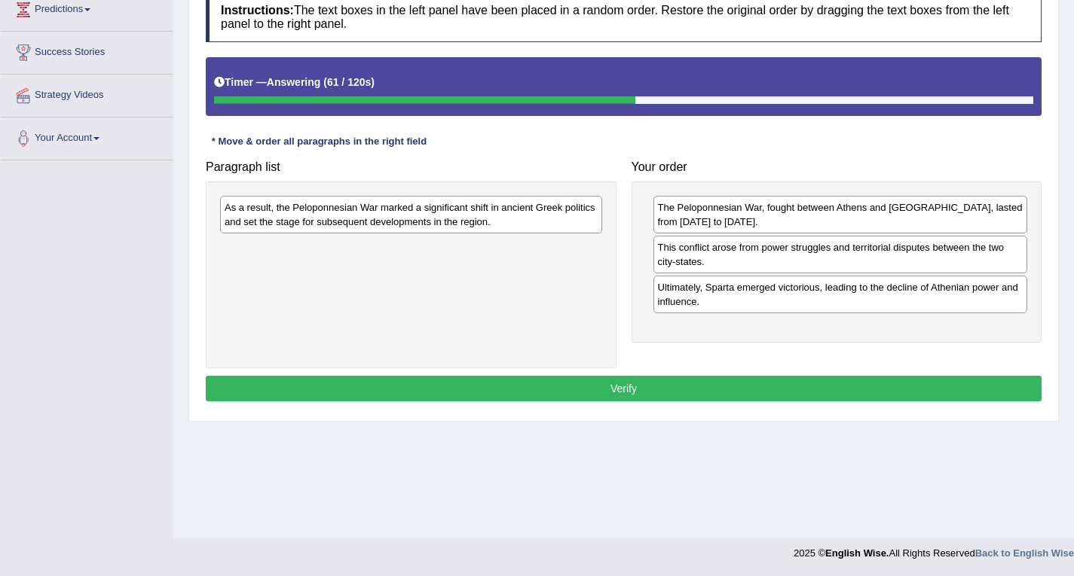
click at [693, 298] on div "Ultimately, Sparta emerged victorious, leading to the decline of Athenian power…" at bounding box center [840, 295] width 374 height 38
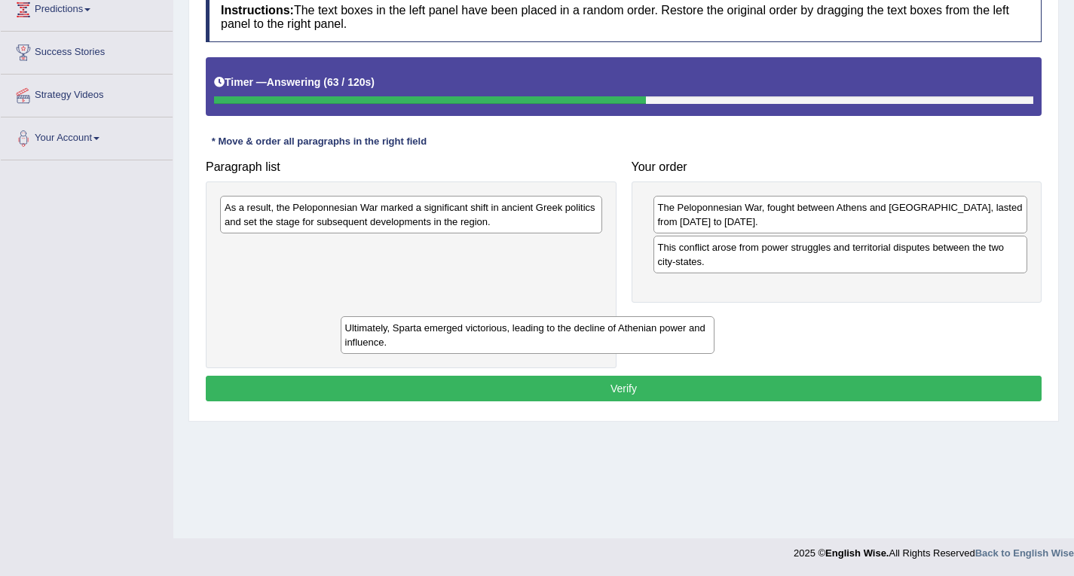
drag, startPoint x: 693, startPoint y: 298, endPoint x: 352, endPoint y: 310, distance: 341.5
click at [369, 330] on div "Ultimately, Sparta emerged victorious, leading to the decline of Athenian power…" at bounding box center [528, 335] width 374 height 38
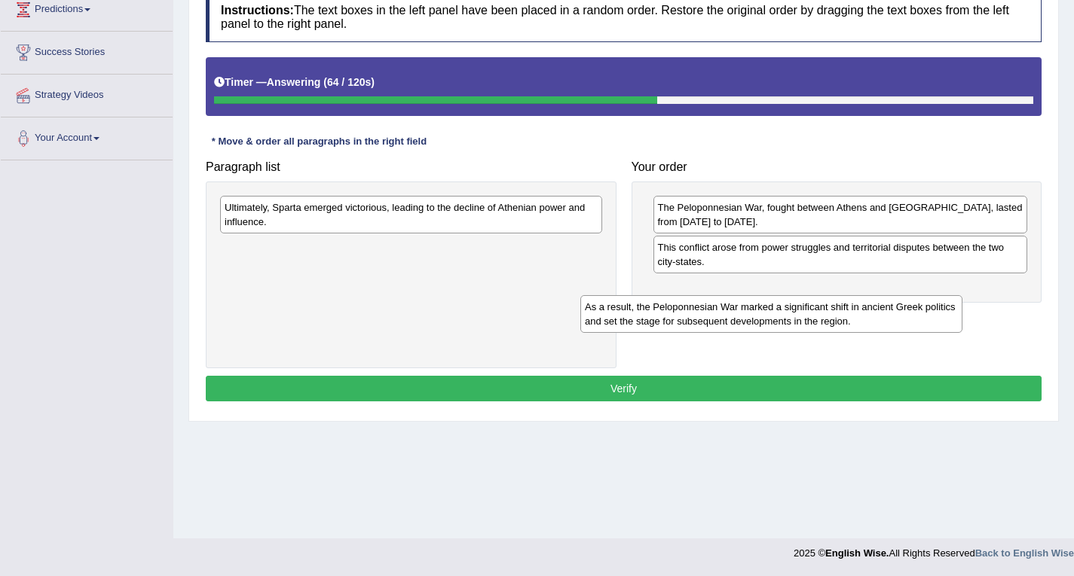
drag, startPoint x: 408, startPoint y: 207, endPoint x: 771, endPoint y: 300, distance: 374.8
click at [771, 300] on div "As a result, the Peloponnesian War marked a significant shift in ancient Greek …" at bounding box center [771, 314] width 382 height 38
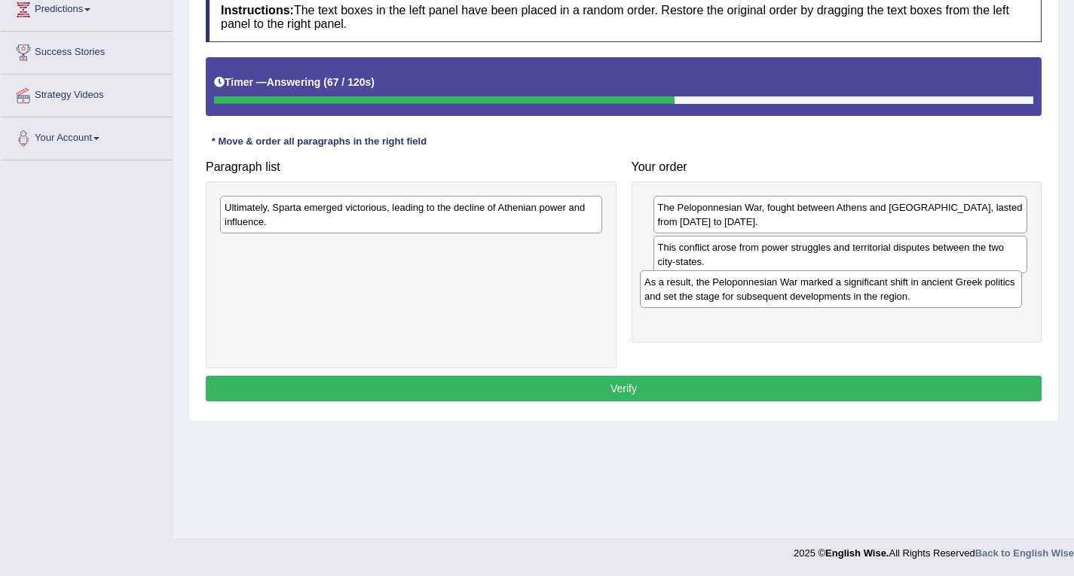
drag, startPoint x: 493, startPoint y: 260, endPoint x: 918, endPoint y: 295, distance: 426.4
click at [918, 295] on div "As a result, the Peloponnesian War marked a significant shift in ancient Greek …" at bounding box center [831, 290] width 382 height 38
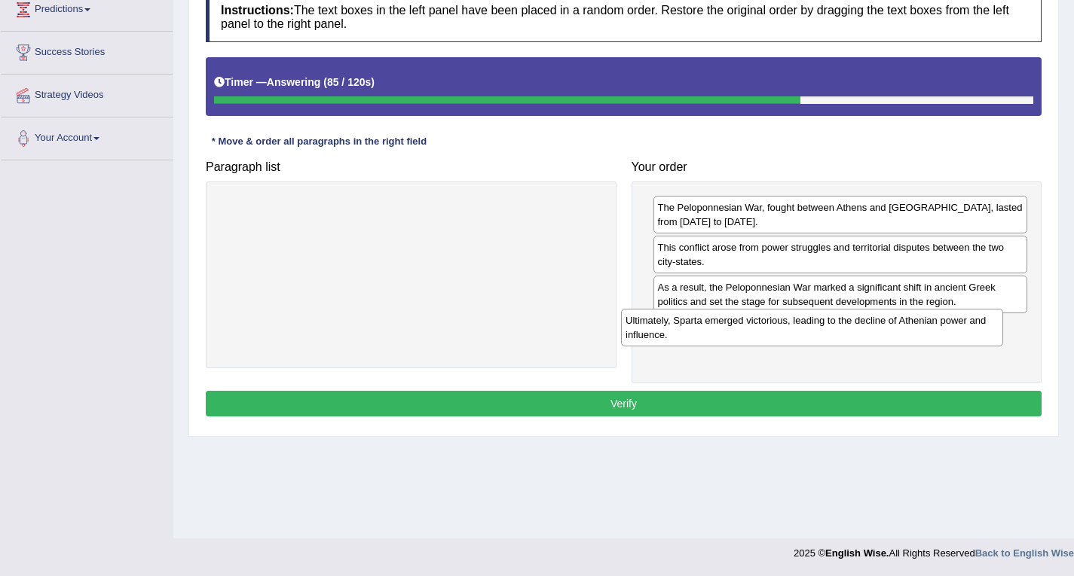
drag, startPoint x: 558, startPoint y: 222, endPoint x: 958, endPoint y: 335, distance: 416.5
click at [958, 335] on div "Ultimately, Sparta emerged victorious, leading to the decline of Athenian power…" at bounding box center [812, 328] width 382 height 38
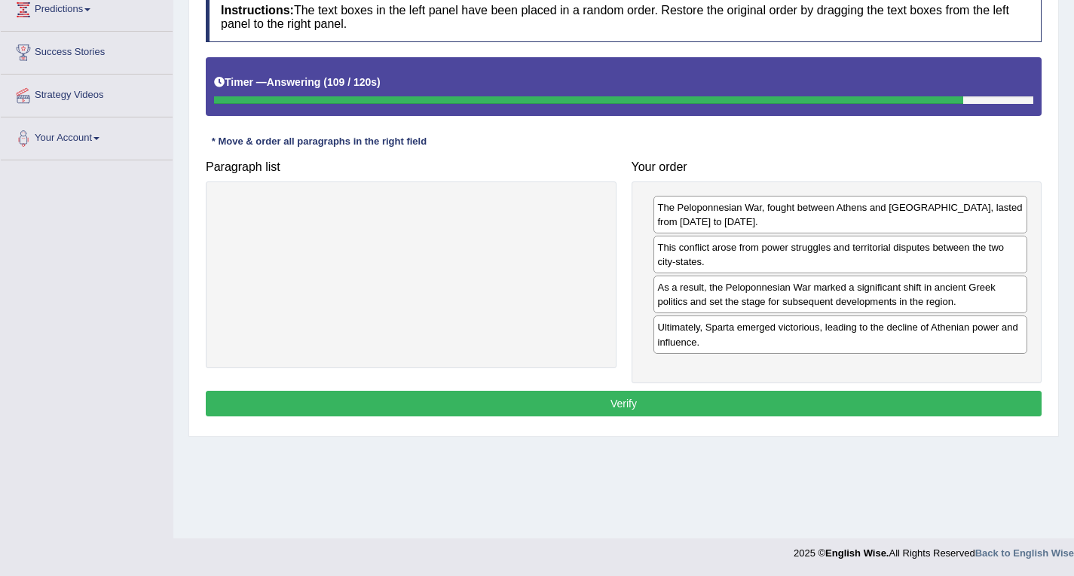
click at [712, 295] on div "As a result, the Peloponnesian War marked a significant shift in ancient Greek …" at bounding box center [840, 295] width 374 height 38
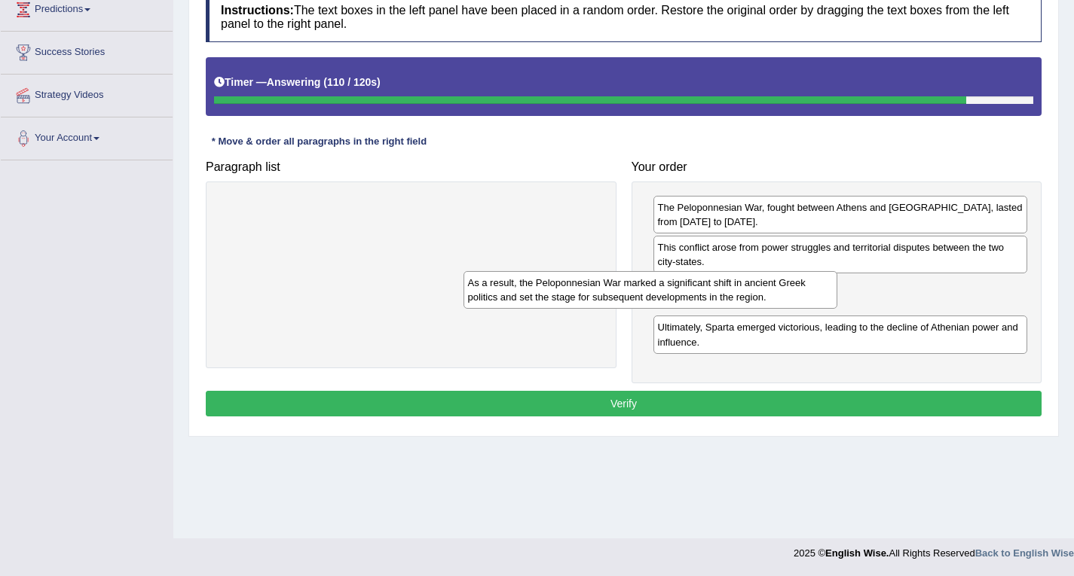
drag, startPoint x: 533, startPoint y: 291, endPoint x: 460, endPoint y: 290, distance: 73.1
click at [463, 290] on div "As a result, the Peloponnesian War marked a significant shift in ancient Greek …" at bounding box center [650, 290] width 374 height 38
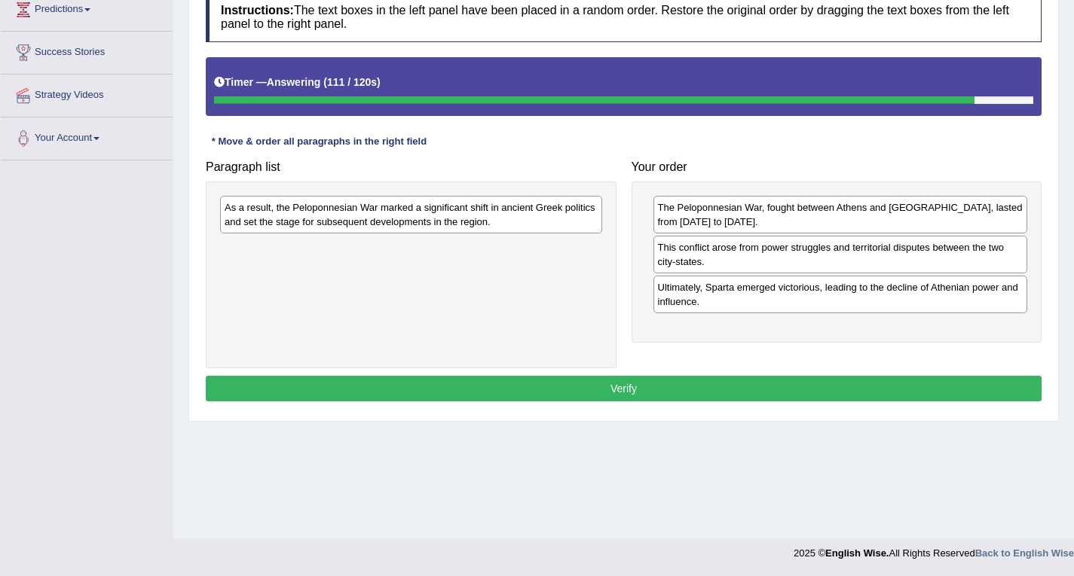
click at [695, 292] on div "Ultimately, Sparta emerged victorious, leading to the decline of Athenian power…" at bounding box center [840, 295] width 374 height 38
drag, startPoint x: 695, startPoint y: 292, endPoint x: 705, endPoint y: 315, distance: 25.0
click at [696, 293] on div "Ultimately, Sparta emerged victorious, leading to the decline of Athenian power…" at bounding box center [840, 295] width 374 height 38
drag, startPoint x: 705, startPoint y: 315, endPoint x: 716, endPoint y: 298, distance: 20.1
click at [711, 295] on div "Ultimately, Sparta emerged victorious, leading to the decline of Athenian power…" at bounding box center [840, 295] width 374 height 38
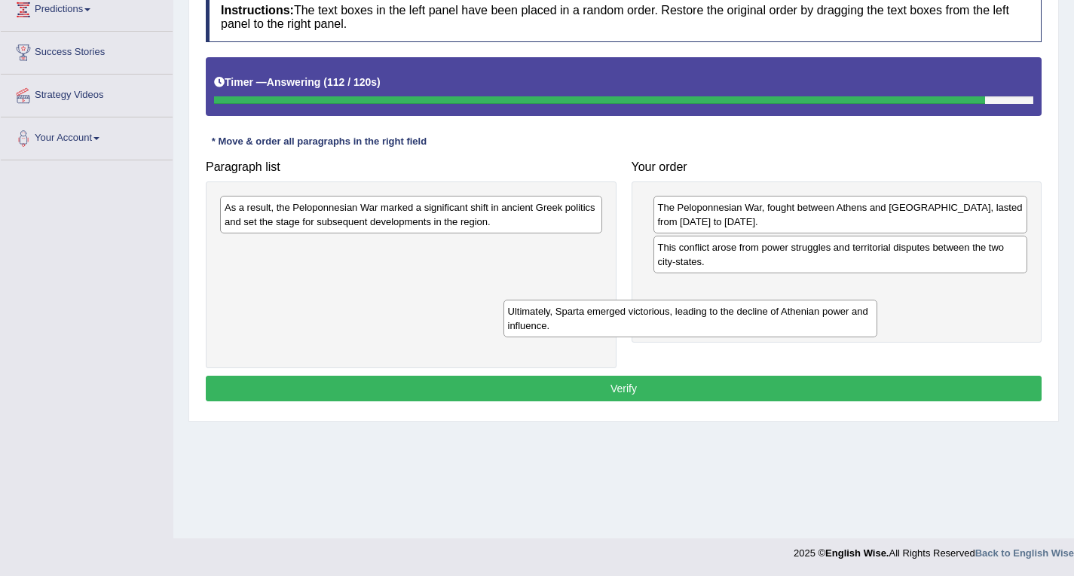
drag, startPoint x: 711, startPoint y: 295, endPoint x: 436, endPoint y: 316, distance: 275.8
click at [503, 319] on div "Ultimately, Sparta emerged victorious, leading to the decline of Athenian power…" at bounding box center [690, 319] width 374 height 38
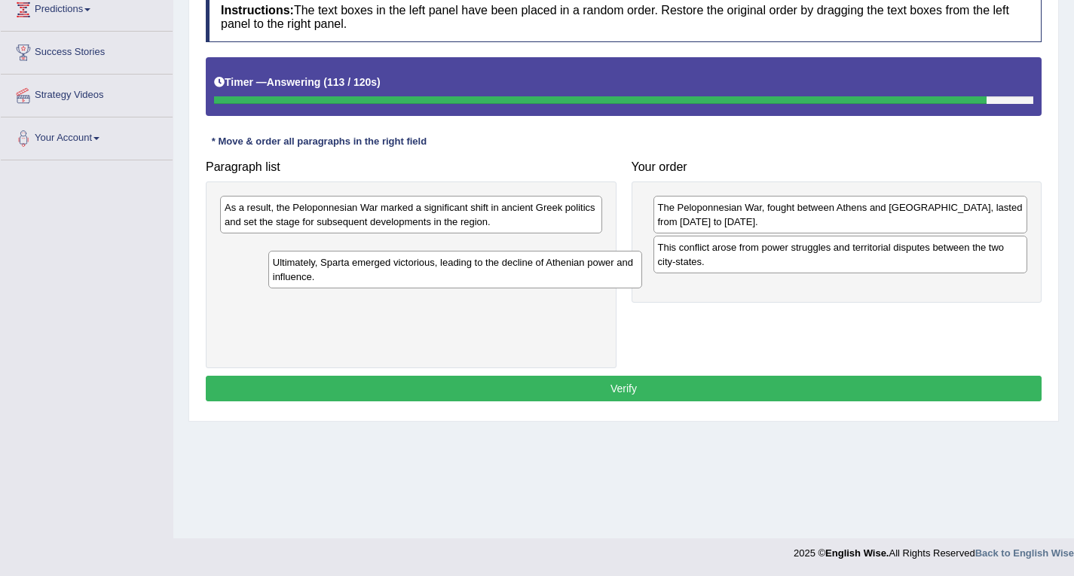
drag, startPoint x: 436, startPoint y: 316, endPoint x: 351, endPoint y: 267, distance: 97.2
click at [344, 292] on div "Paragraph list As a result, the Peloponnesian War marked a significant shift in…" at bounding box center [623, 260] width 851 height 215
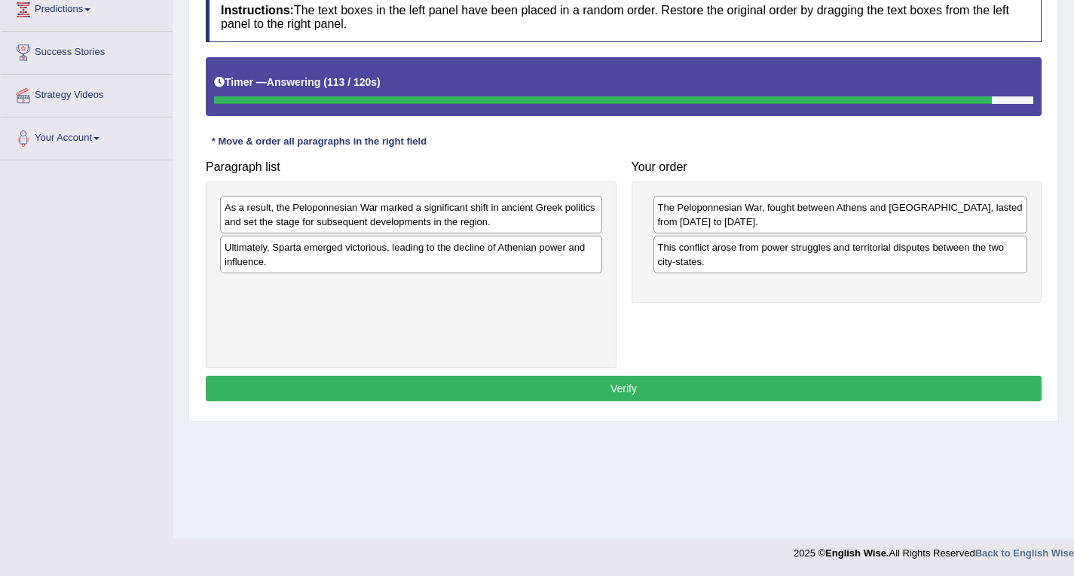
click at [726, 257] on div "This conflict arose from power struggles and territorial disputes between the t…" at bounding box center [840, 255] width 374 height 38
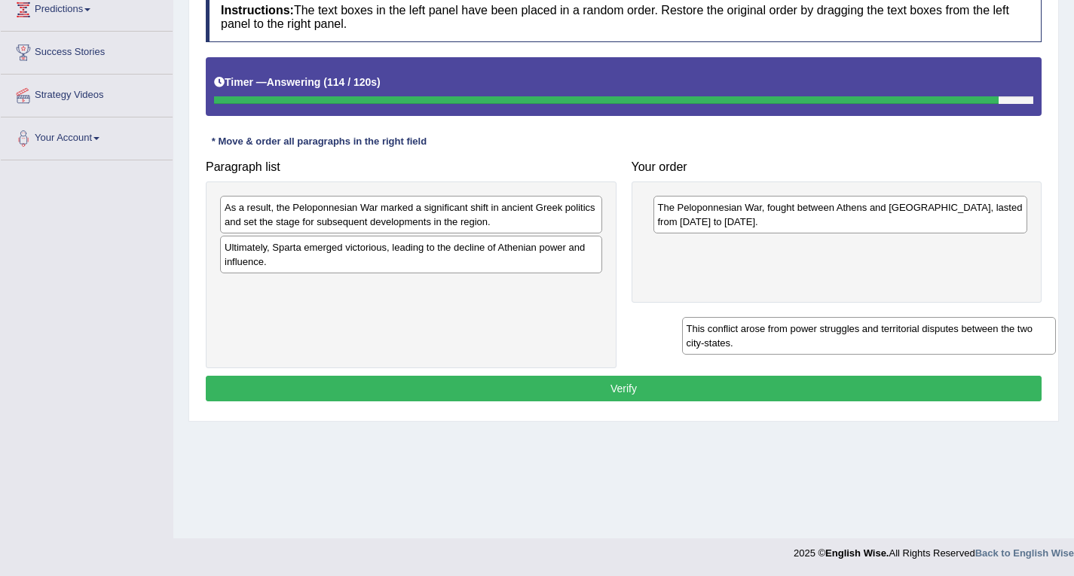
drag, startPoint x: 726, startPoint y: 257, endPoint x: 742, endPoint y: 356, distance: 100.7
click at [747, 352] on div "This conflict arose from power struggles and territorial disputes between the t…" at bounding box center [869, 336] width 374 height 38
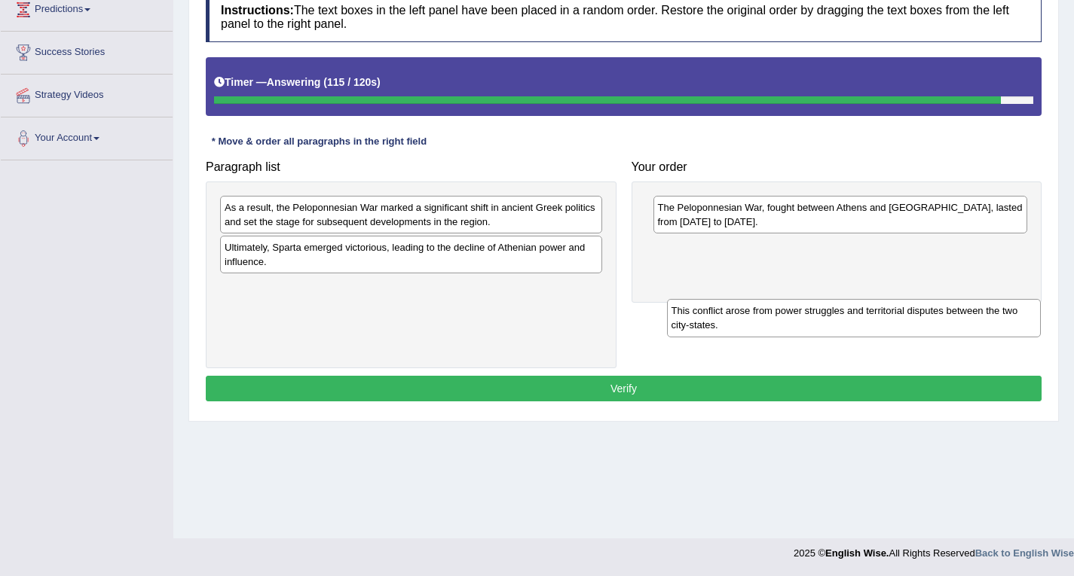
drag, startPoint x: 742, startPoint y: 356, endPoint x: 697, endPoint y: 346, distance: 46.4
click at [729, 362] on div "Paragraph list As a result, the Peloponnesian War marked a significant shift in…" at bounding box center [623, 260] width 851 height 215
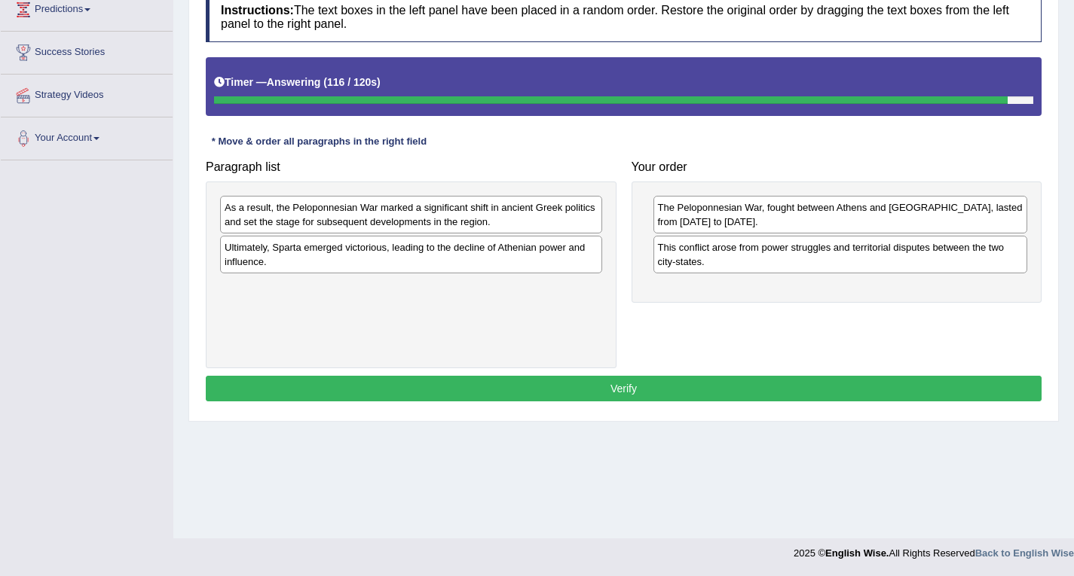
click at [686, 263] on div "This conflict arose from power struggles and territorial disputes between the t…" at bounding box center [840, 255] width 374 height 38
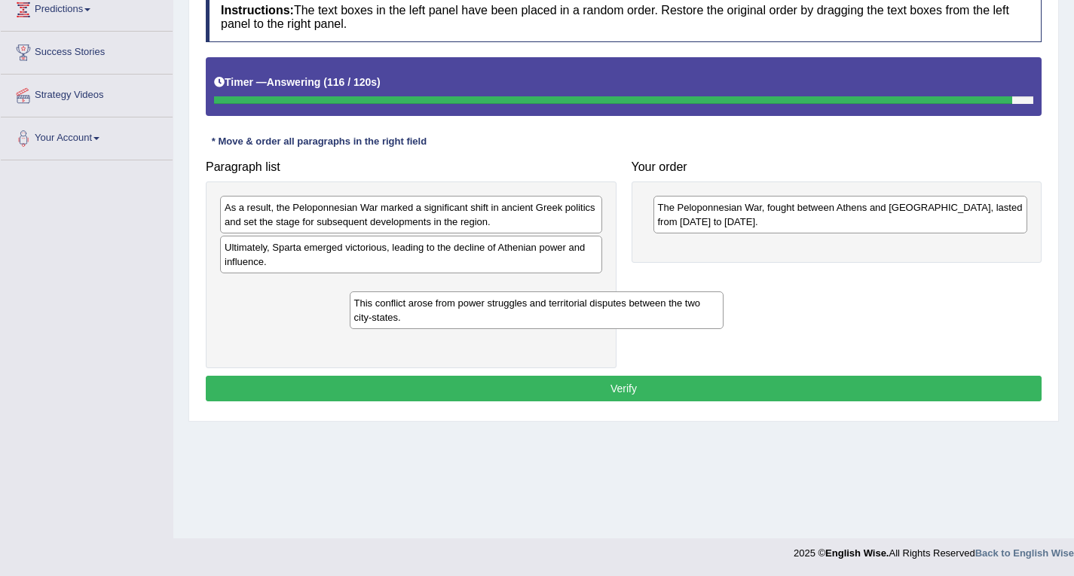
drag, startPoint x: 686, startPoint y: 263, endPoint x: 326, endPoint y: 318, distance: 364.4
click at [350, 319] on div "This conflict arose from power struggles and territorial disputes between the t…" at bounding box center [537, 311] width 374 height 38
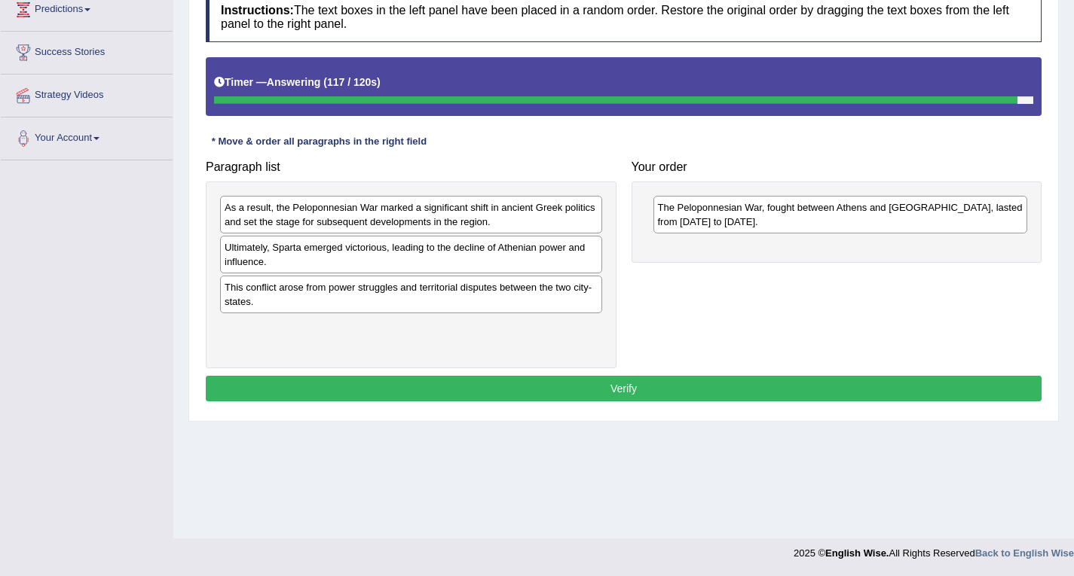
click at [423, 216] on div "As a result, the Peloponnesian War marked a significant shift in ancient Greek …" at bounding box center [411, 215] width 382 height 38
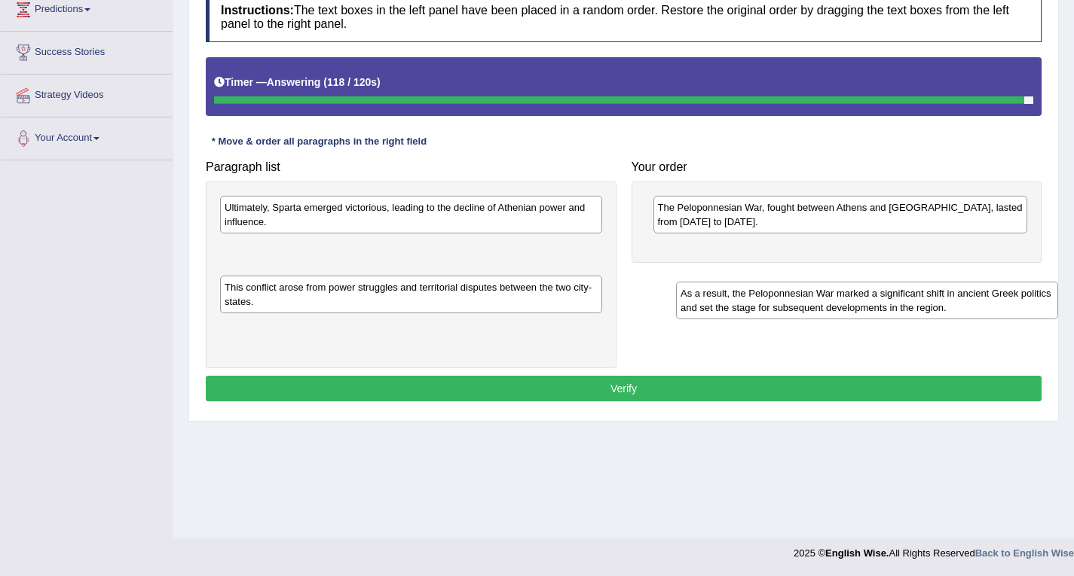
drag, startPoint x: 423, startPoint y: 216, endPoint x: 876, endPoint y: 294, distance: 459.6
click at [880, 298] on div "As a result, the Peloponnesian War marked a significant shift in ancient Greek …" at bounding box center [867, 301] width 382 height 38
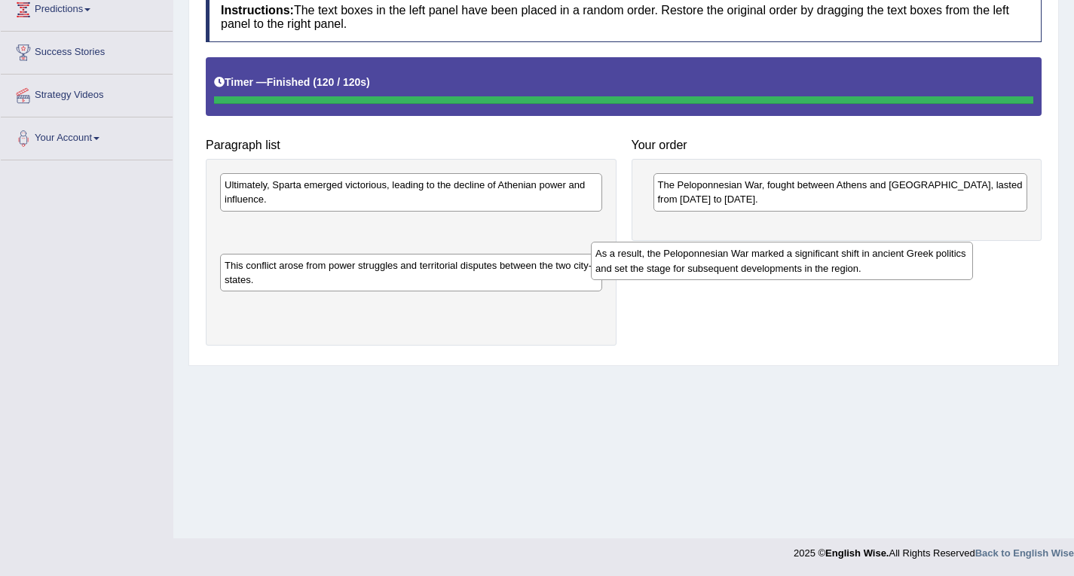
drag, startPoint x: 563, startPoint y: 258, endPoint x: 1001, endPoint y: 282, distance: 438.5
click at [1001, 283] on div "Paragraph list Ultimately, Sparta emerged victorious, leading to the decline of…" at bounding box center [623, 201] width 851 height 289
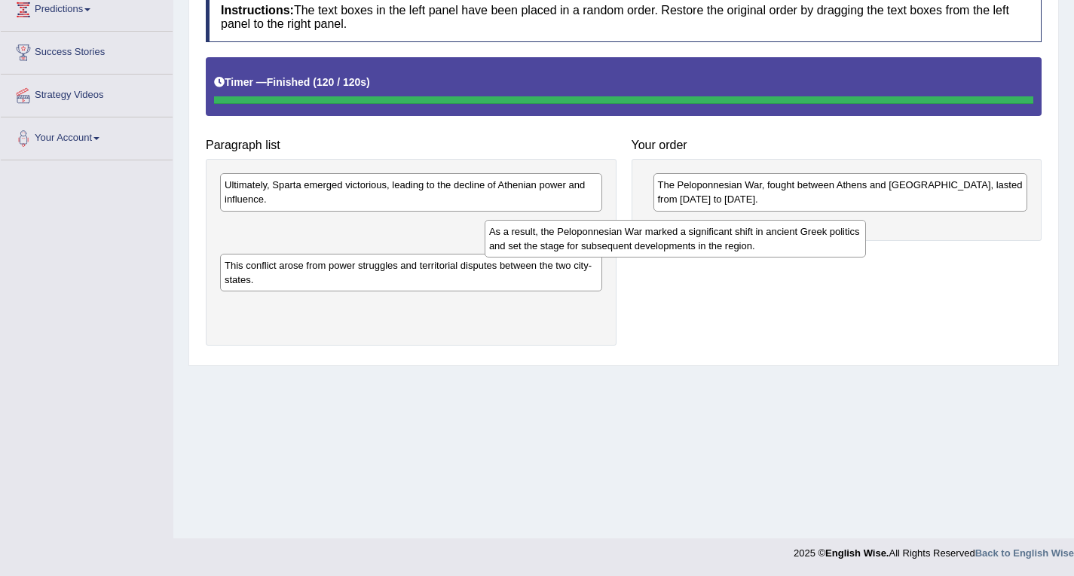
drag, startPoint x: 1001, startPoint y: 282, endPoint x: 1047, endPoint y: 271, distance: 47.2
click at [1041, 274] on div "Paragraph list Ultimately, Sparta emerged victorious, leading to the decline of…" at bounding box center [623, 201] width 851 height 289
click at [1045, 272] on div "Paragraph list Ultimately, Sparta emerged victorious, leading to the decline of…" at bounding box center [623, 201] width 851 height 289
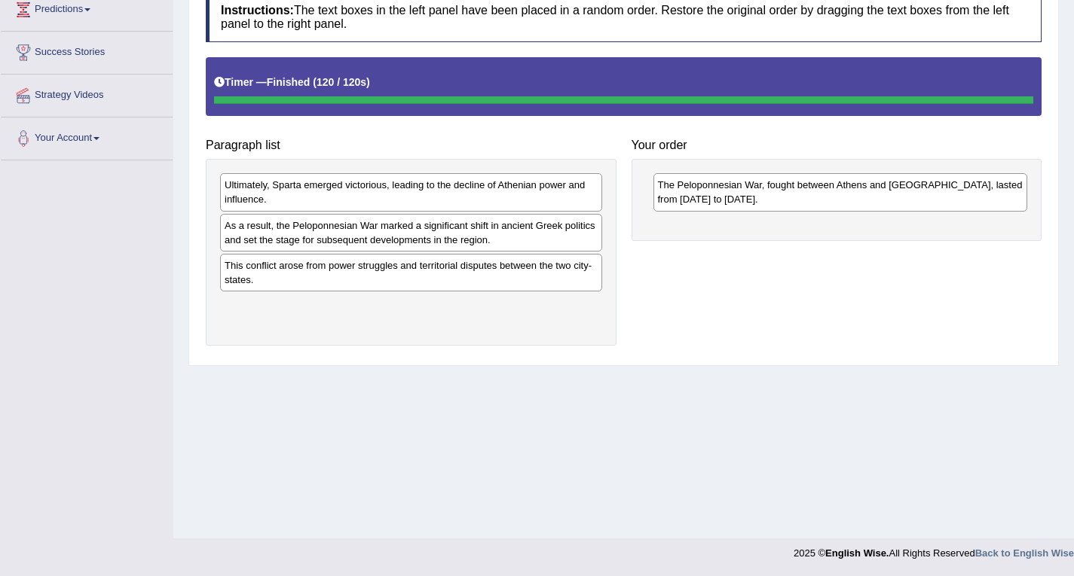
click at [591, 234] on div "As a result, the Peloponnesian War marked a significant shift in ancient Greek …" at bounding box center [411, 233] width 382 height 38
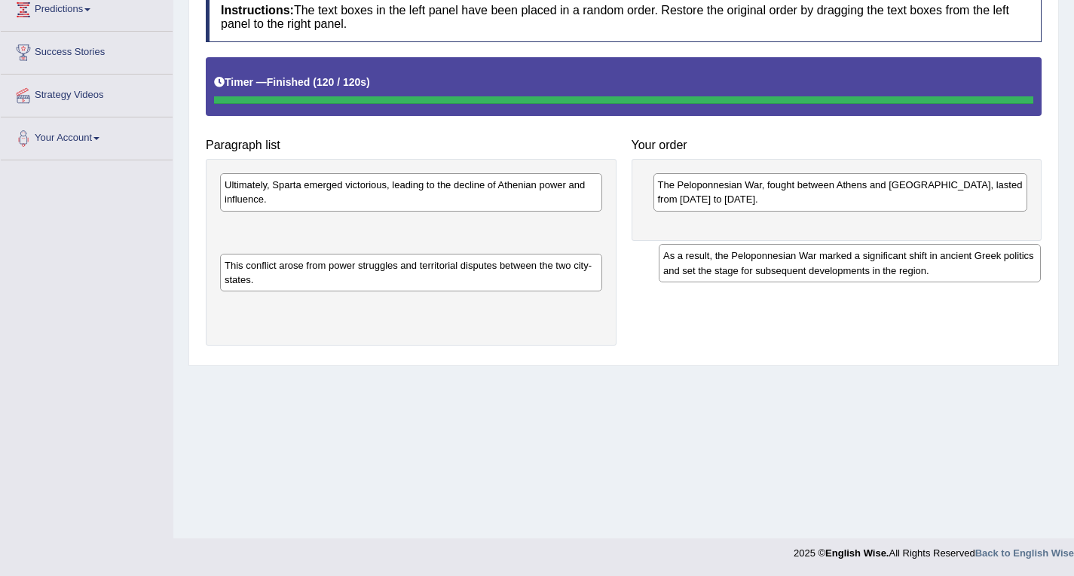
drag, startPoint x: 591, startPoint y: 234, endPoint x: 1084, endPoint y: 244, distance: 493.6
click at [1073, 244] on html "Toggle navigation Home Practice Questions Speaking Practice Read Aloud Repeat S…" at bounding box center [537, 73] width 1074 height 576
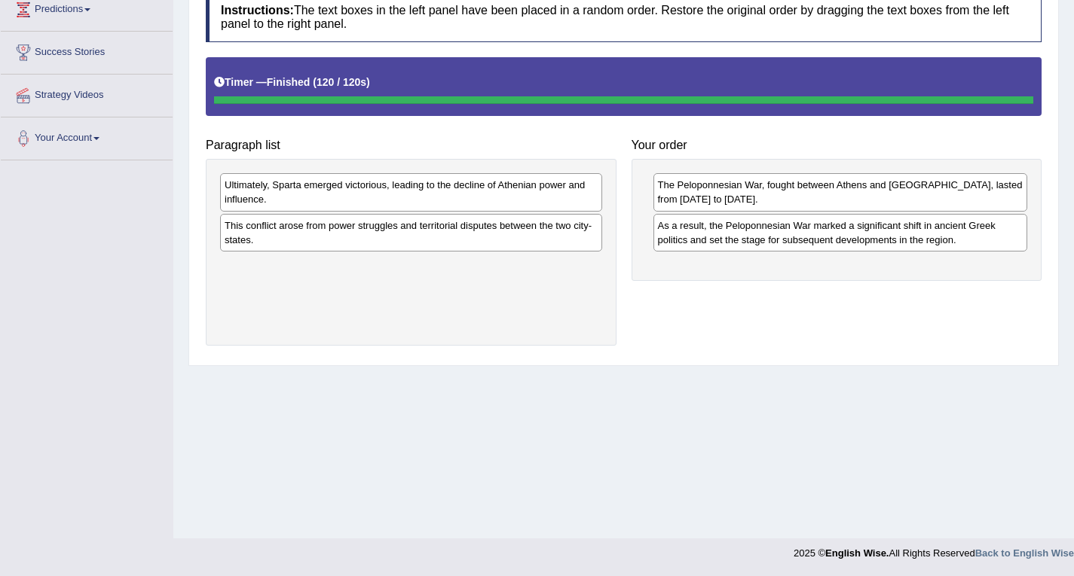
click at [573, 191] on div "Ultimately, Sparta emerged victorious, leading to the decline of Athenian power…" at bounding box center [411, 192] width 382 height 38
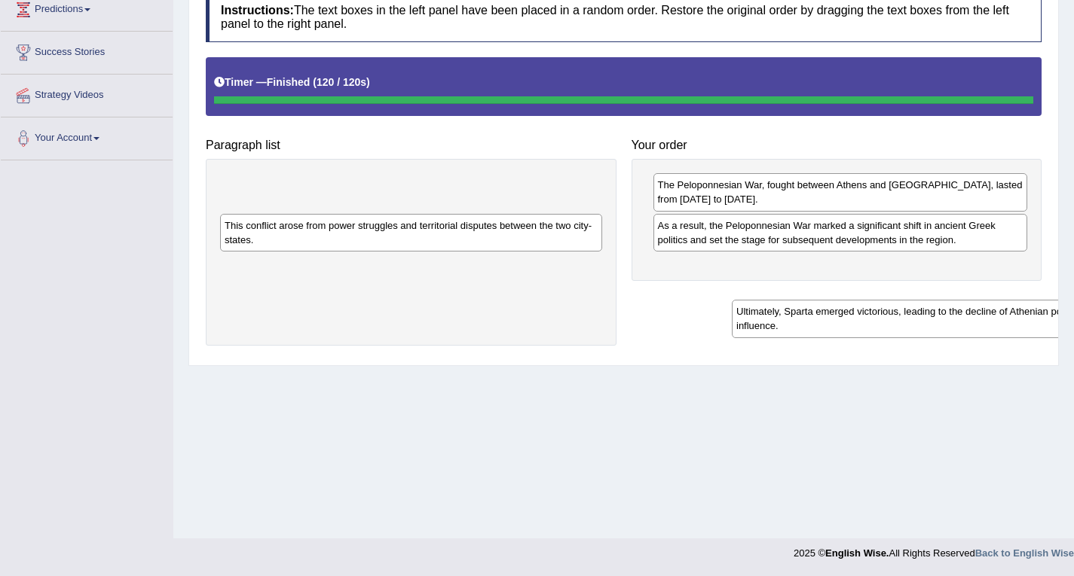
drag, startPoint x: 573, startPoint y: 191, endPoint x: 1084, endPoint y: 310, distance: 525.1
click at [1073, 310] on html "Toggle navigation Home Practice Questions Speaking Practice Read Aloud Repeat S…" at bounding box center [537, 73] width 1074 height 576
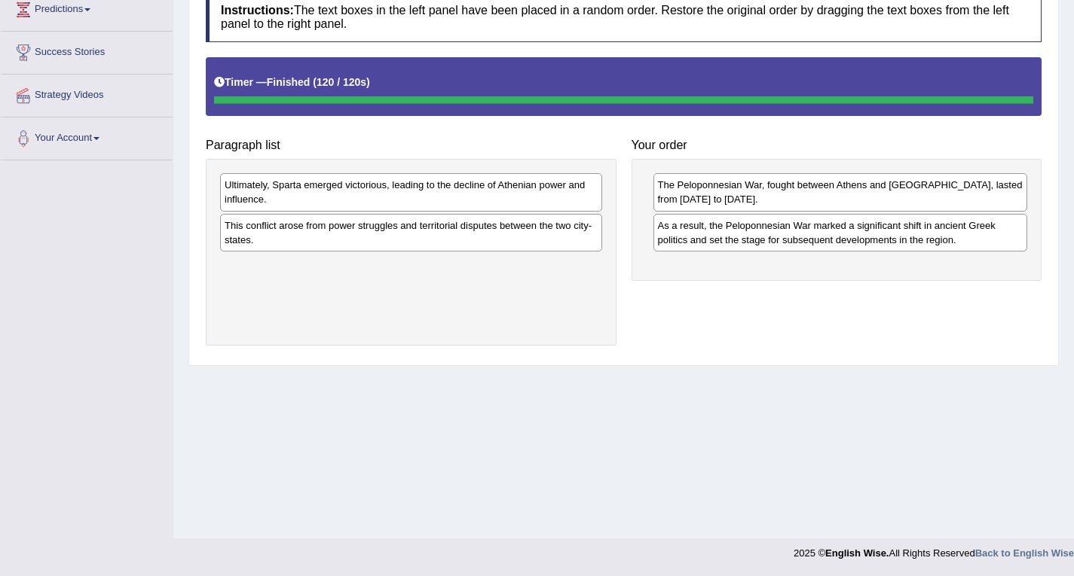
click at [480, 234] on div "This conflict arose from power struggles and territorial disputes between the t…" at bounding box center [411, 233] width 382 height 38
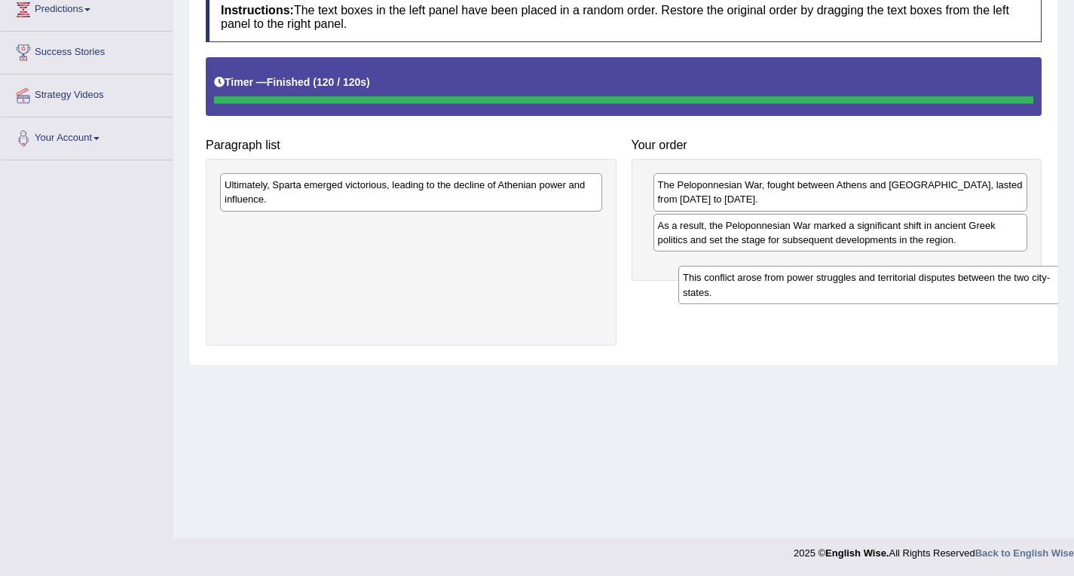
drag, startPoint x: 480, startPoint y: 234, endPoint x: 938, endPoint y: 287, distance: 461.2
click at [938, 287] on div "This conflict arose from power struggles and territorial disputes between the t…" at bounding box center [869, 285] width 382 height 38
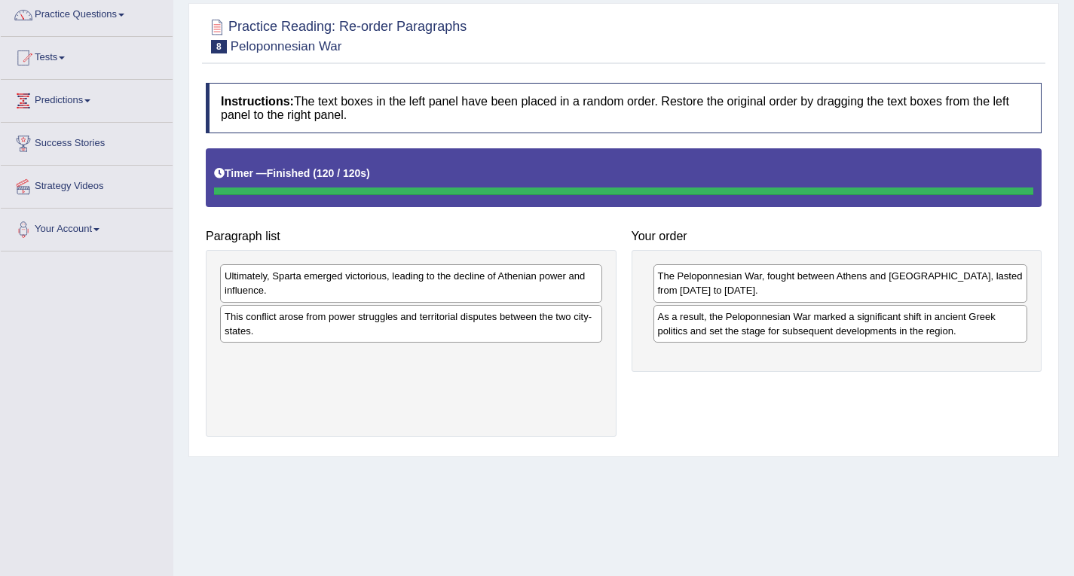
scroll to position [0, 0]
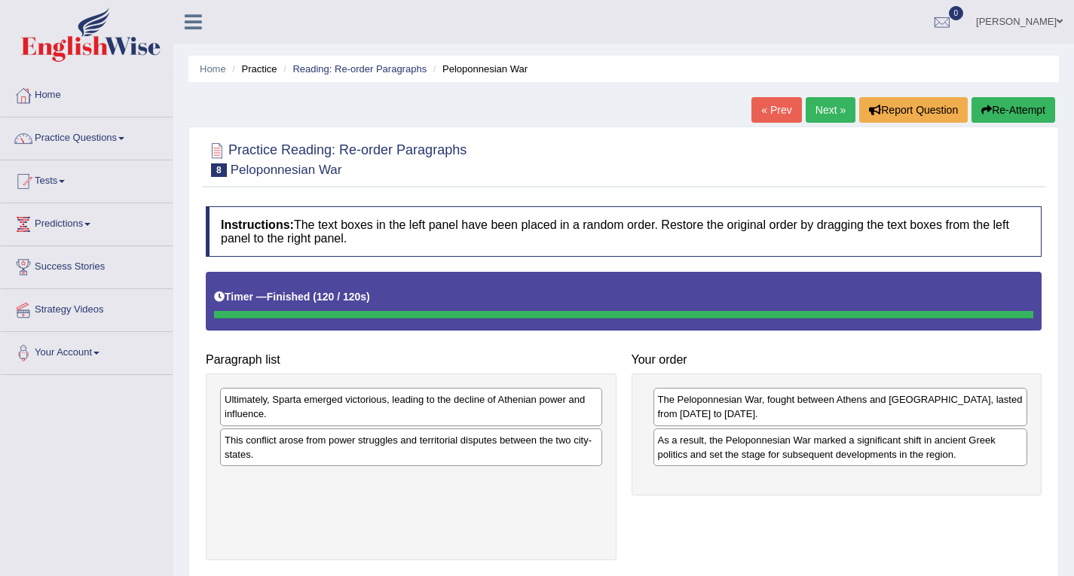
click at [817, 108] on link "Next »" at bounding box center [831, 110] width 50 height 26
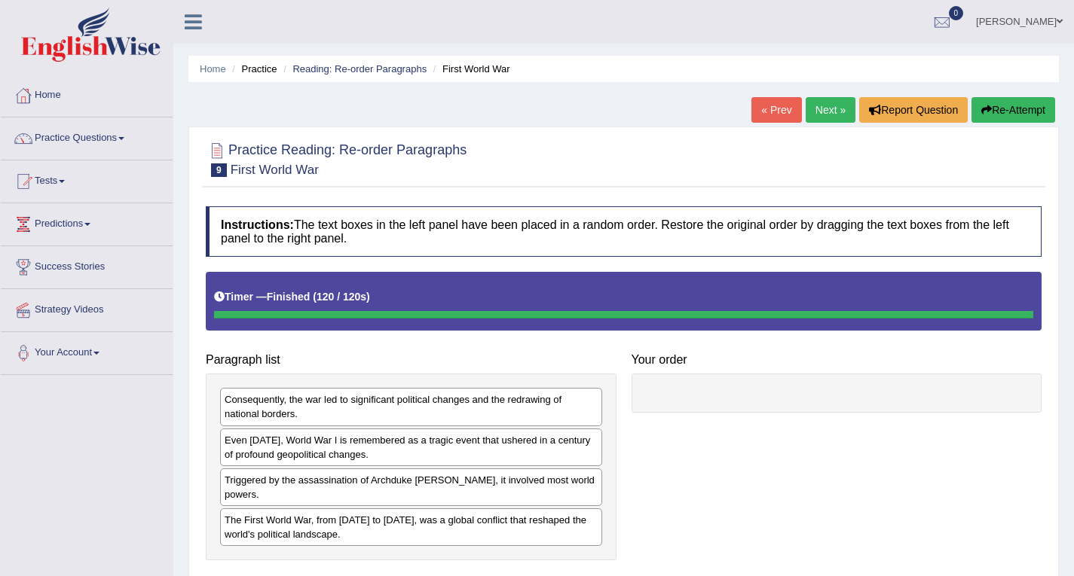
click at [1024, 103] on button "Re-Attempt" at bounding box center [1013, 110] width 84 height 26
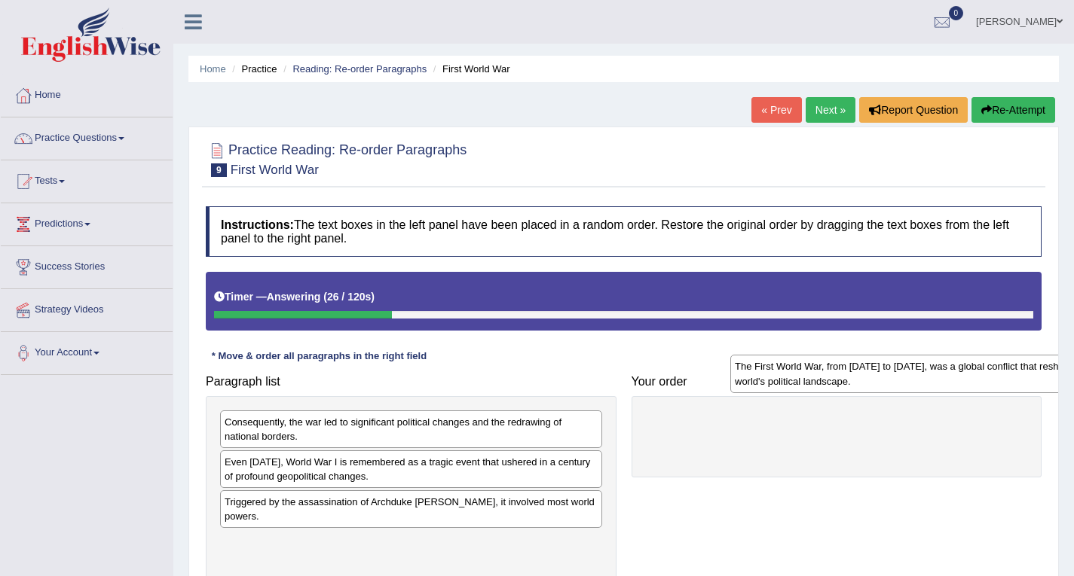
drag, startPoint x: 323, startPoint y: 558, endPoint x: 833, endPoint y: 382, distance: 539.5
click at [833, 382] on div "The First World War, from [DATE] to [DATE], was a global conflict that reshaped…" at bounding box center [921, 374] width 382 height 38
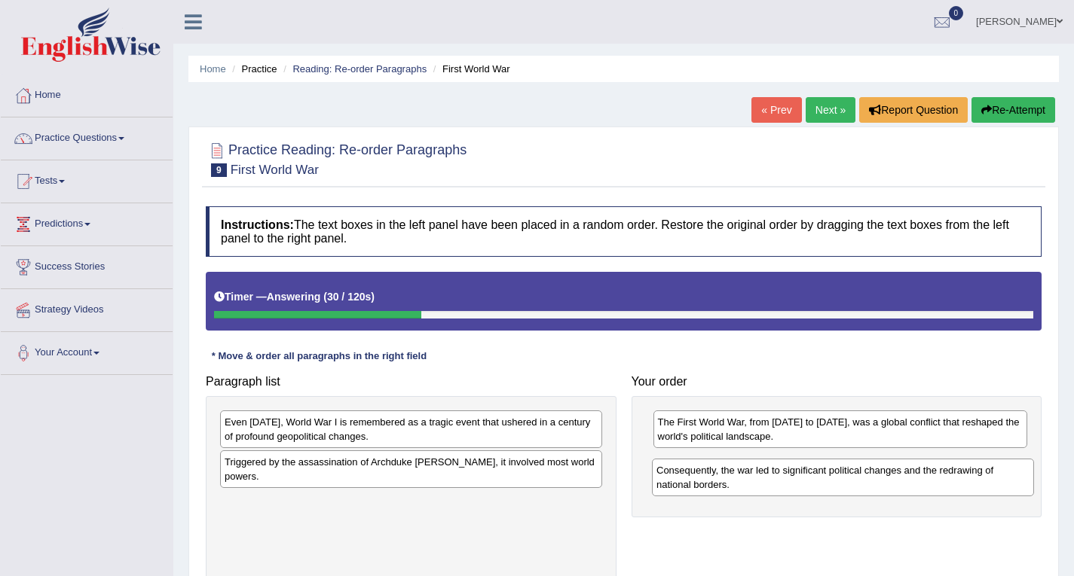
drag, startPoint x: 374, startPoint y: 422, endPoint x: 806, endPoint y: 470, distance: 434.4
click at [806, 470] on div "Consequently, the war led to significant political changes and the redrawing of…" at bounding box center [843, 478] width 382 height 38
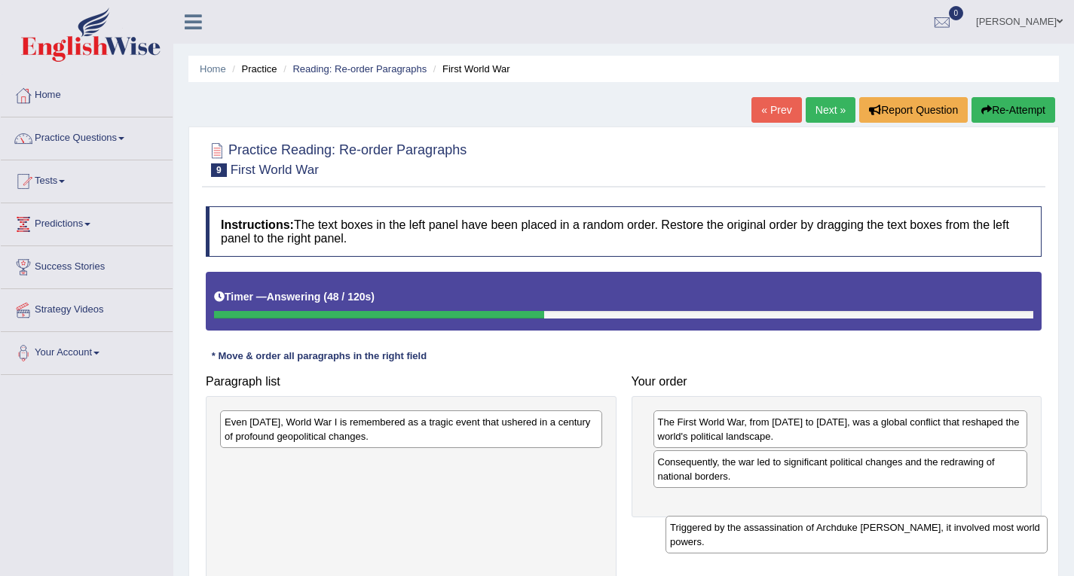
drag, startPoint x: 426, startPoint y: 472, endPoint x: 871, endPoint y: 519, distance: 447.8
click at [871, 520] on div "Triggered by the assassination of Archduke [PERSON_NAME], it involved most worl…" at bounding box center [856, 535] width 382 height 38
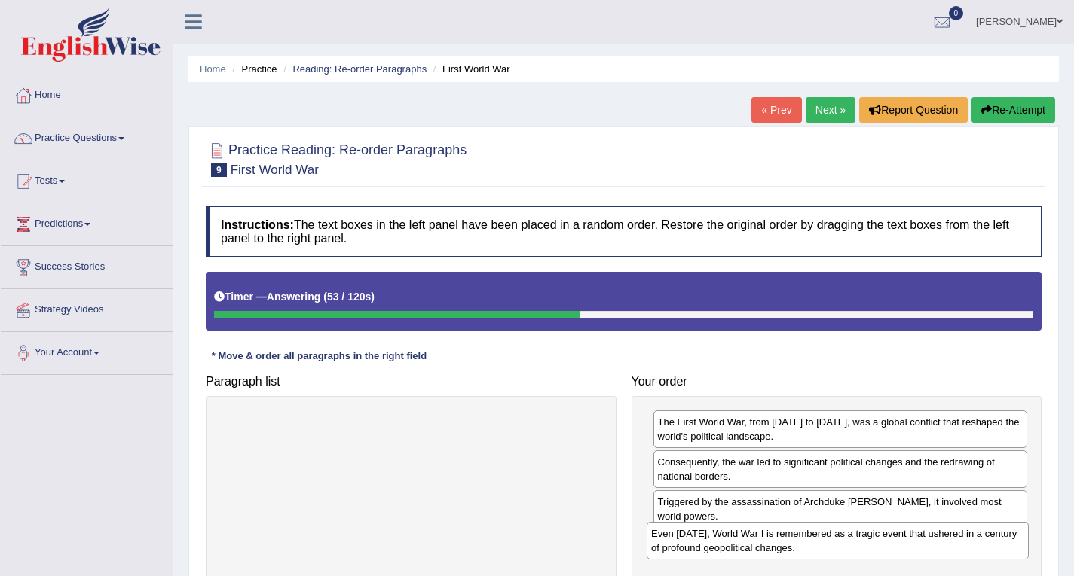
drag, startPoint x: 579, startPoint y: 442, endPoint x: 1008, endPoint y: 553, distance: 443.0
click at [1008, 553] on div "Even [DATE], World War I is remembered as a tragic event that ushered in a cent…" at bounding box center [838, 541] width 382 height 38
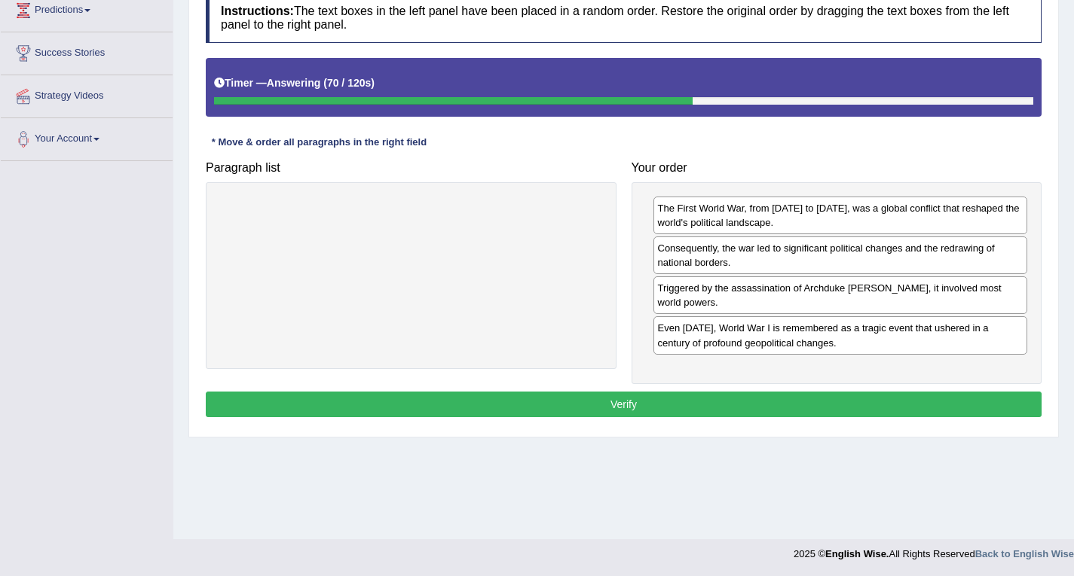
scroll to position [215, 0]
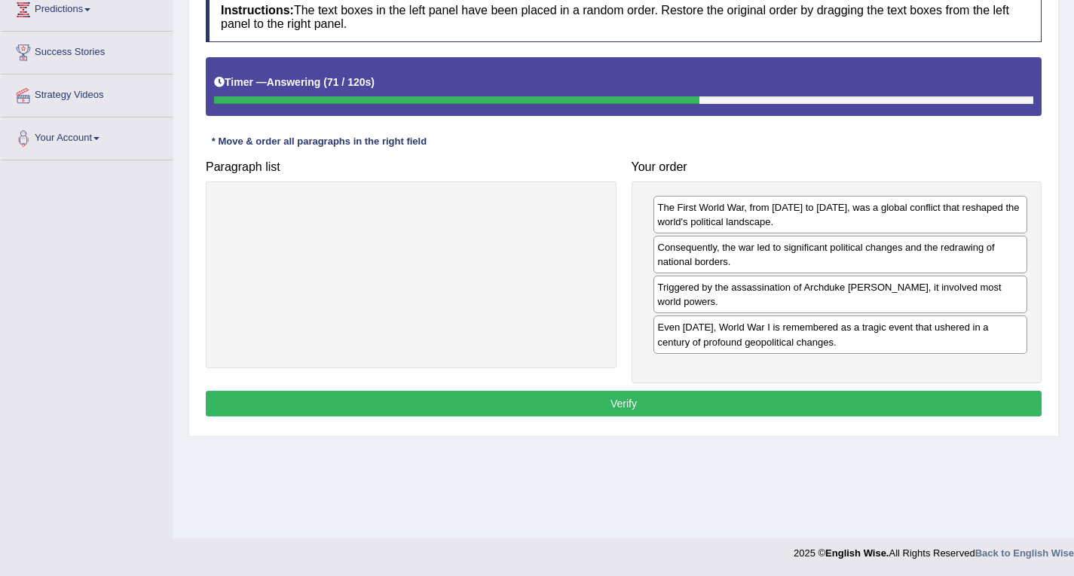
click at [613, 415] on button "Verify" at bounding box center [624, 404] width 836 height 26
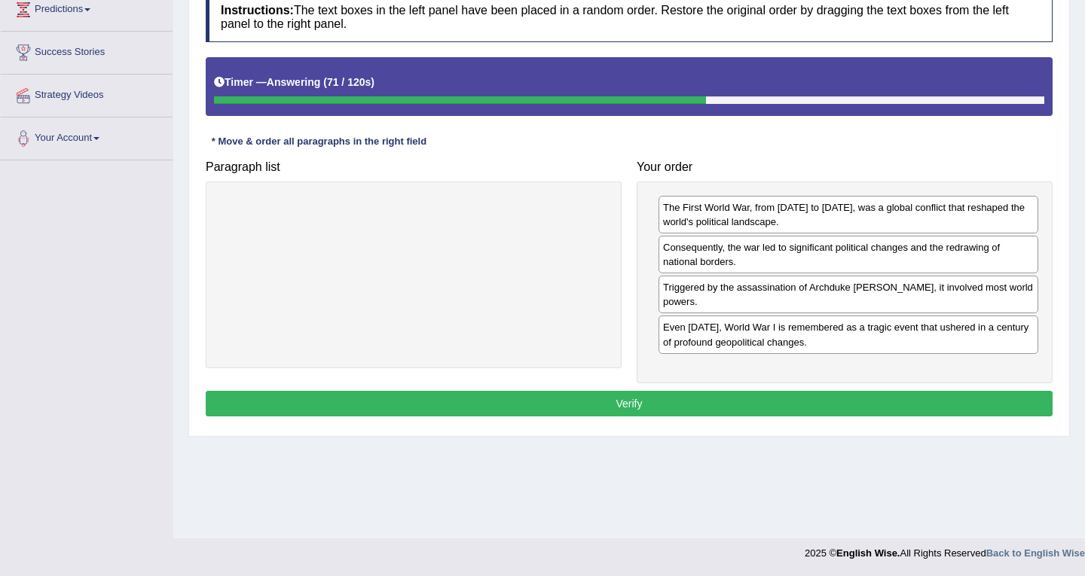
click at [613, 415] on div "Home Practice Reading: Re-order Paragraphs First World War « Prev Next » Report…" at bounding box center [629, 162] width 912 height 754
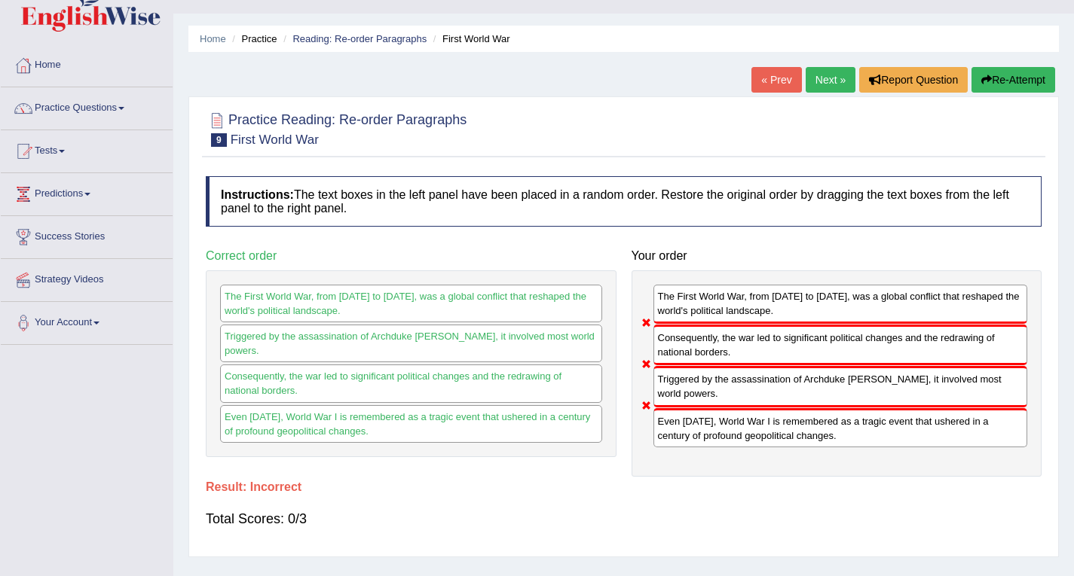
scroll to position [0, 0]
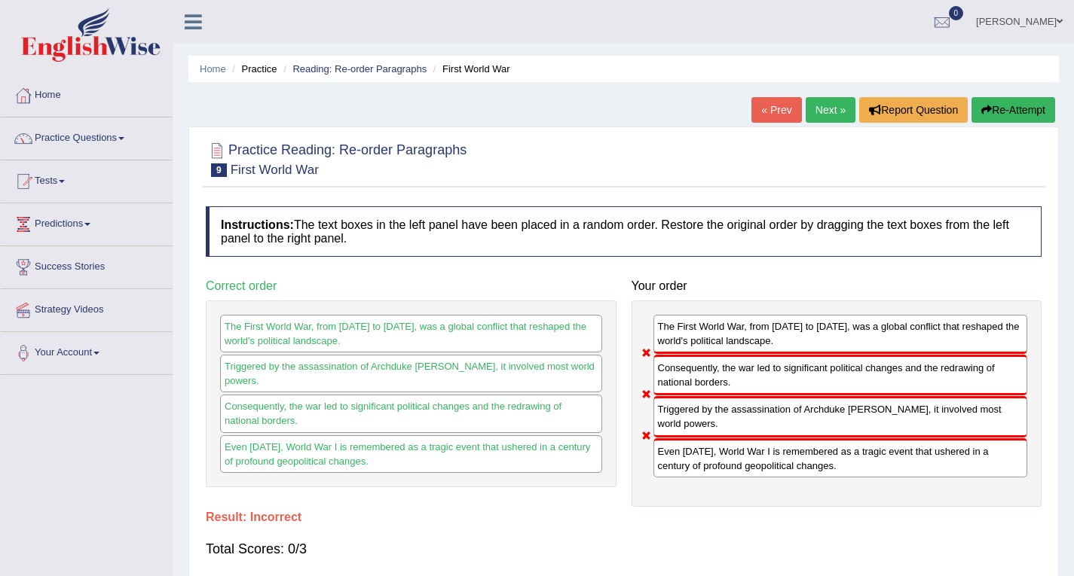
click at [989, 111] on button "Re-Attempt" at bounding box center [1013, 110] width 84 height 26
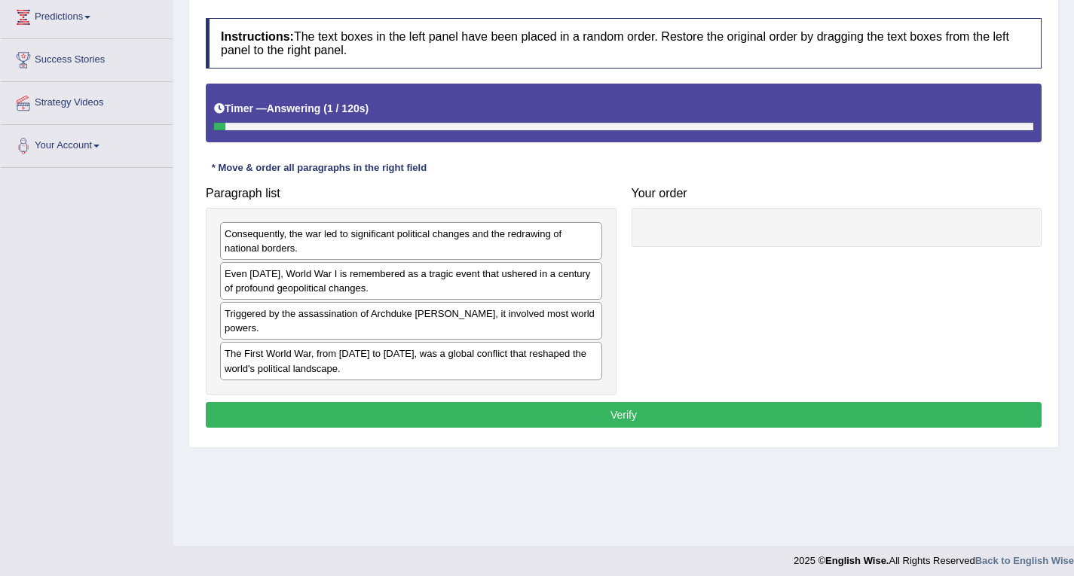
scroll to position [215, 0]
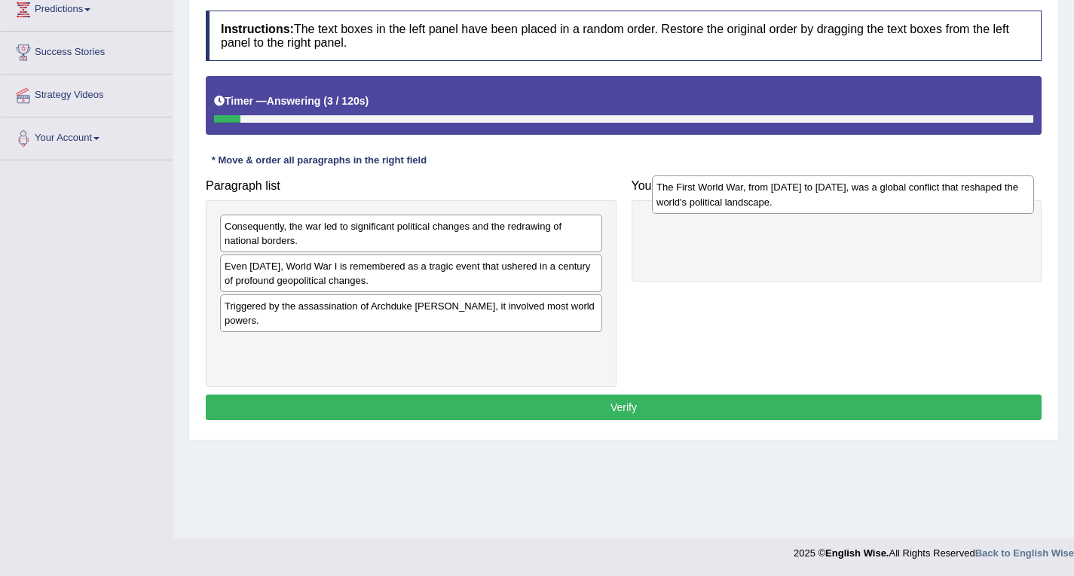
drag, startPoint x: 390, startPoint y: 353, endPoint x: 832, endPoint y: 188, distance: 471.1
click at [829, 190] on div "The First World War, from [DATE] to [DATE], was a global conflict that reshaped…" at bounding box center [843, 195] width 382 height 38
click at [834, 186] on div "The First World War, from [DATE] to [DATE], was a global conflict that reshaped…" at bounding box center [843, 195] width 382 height 38
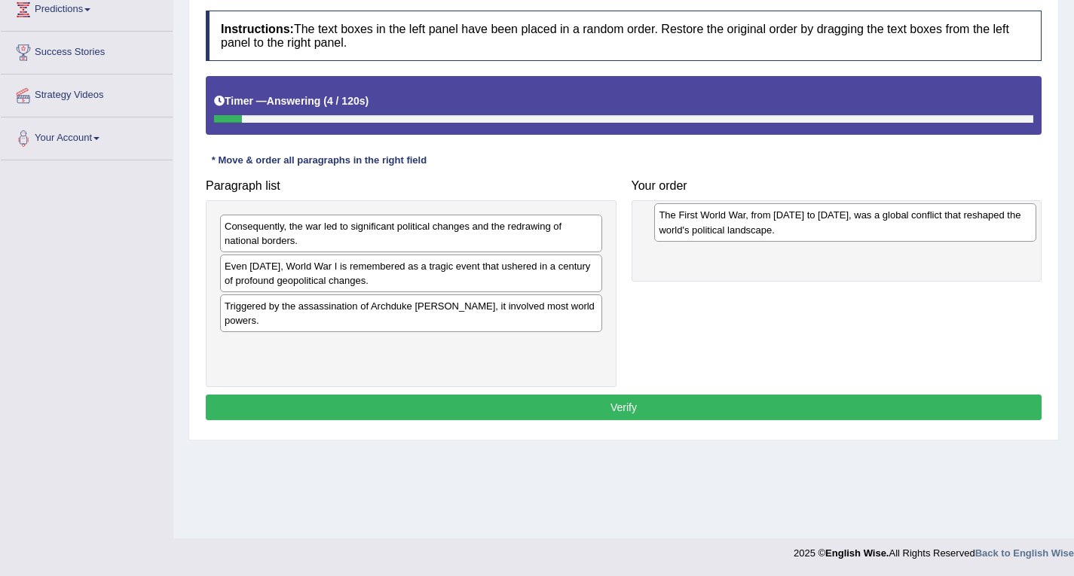
click at [838, 182] on div "Paragraph list Consequently, the war led to significant political changes and t…" at bounding box center [623, 279] width 851 height 215
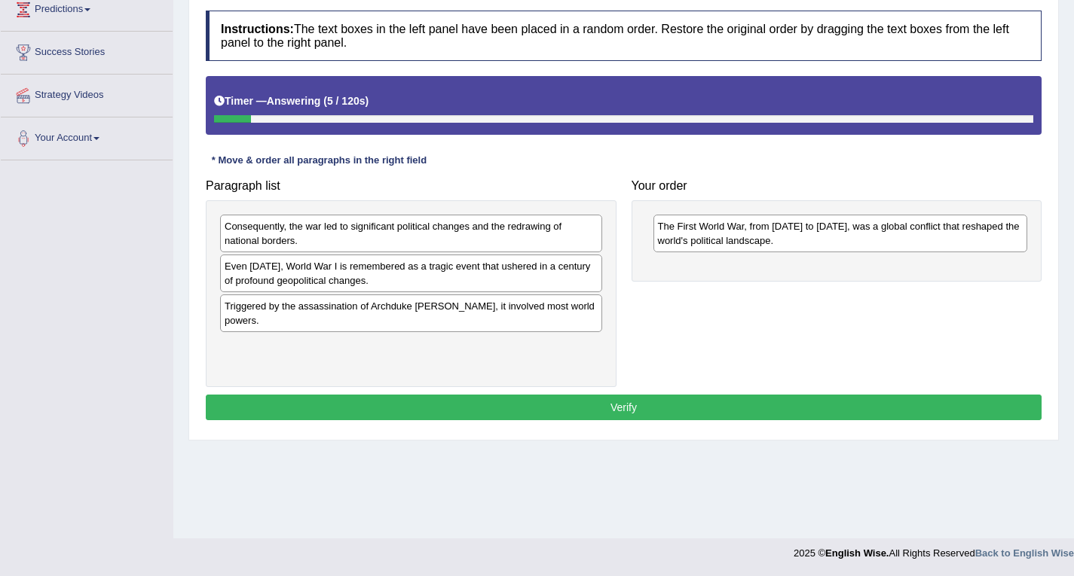
click at [544, 280] on div "Even [DATE], World War I is remembered as a tragic event that ushered in a cent…" at bounding box center [411, 274] width 382 height 38
drag, startPoint x: 544, startPoint y: 280, endPoint x: 754, endPoint y: 319, distance: 213.2
click at [604, 292] on div "Even [DATE], World War I is remembered as a tragic event that ushered in a cent…" at bounding box center [413, 274] width 382 height 38
drag, startPoint x: 754, startPoint y: 319, endPoint x: 922, endPoint y: 341, distance: 169.4
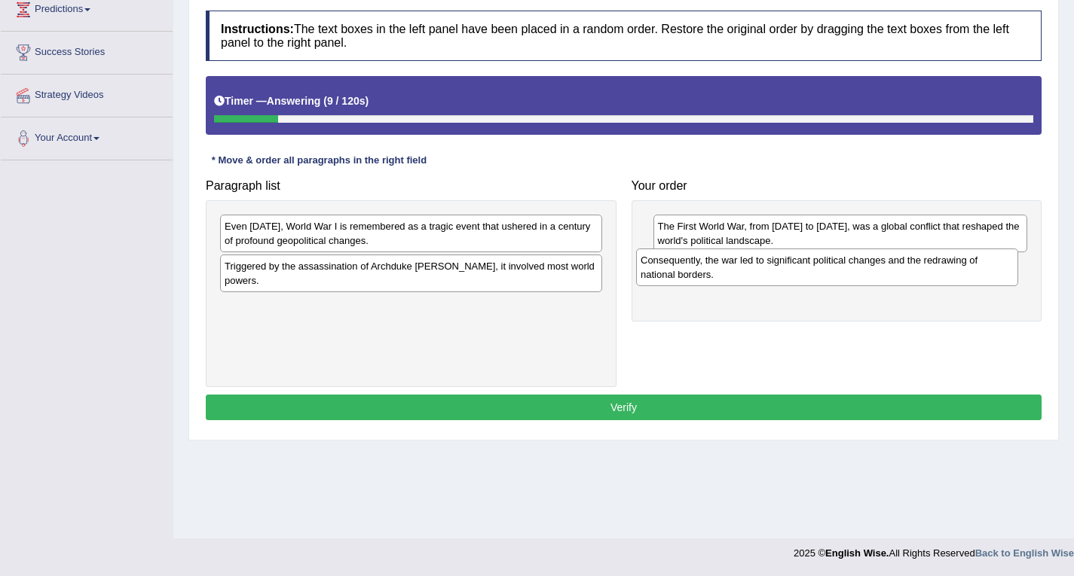
drag, startPoint x: 576, startPoint y: 235, endPoint x: 992, endPoint y: 267, distance: 418.0
click at [992, 267] on div "Consequently, the war led to significant political changes and the redrawing of…" at bounding box center [827, 268] width 382 height 38
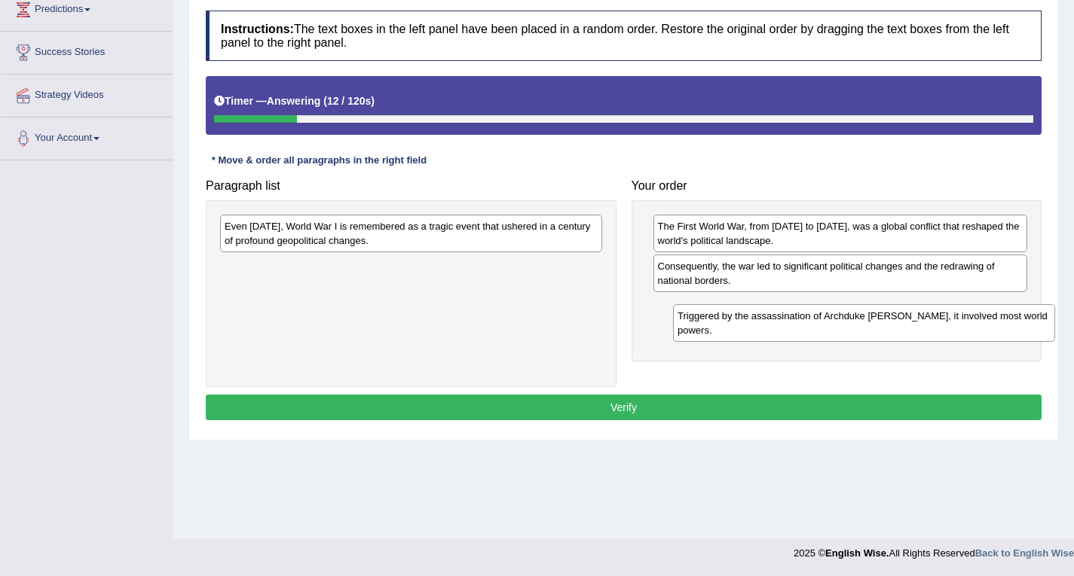
drag, startPoint x: 517, startPoint y: 270, endPoint x: 970, endPoint y: 317, distance: 455.3
click at [970, 317] on div "Triggered by the assassination of Archduke [PERSON_NAME], it involved most worl…" at bounding box center [864, 323] width 382 height 38
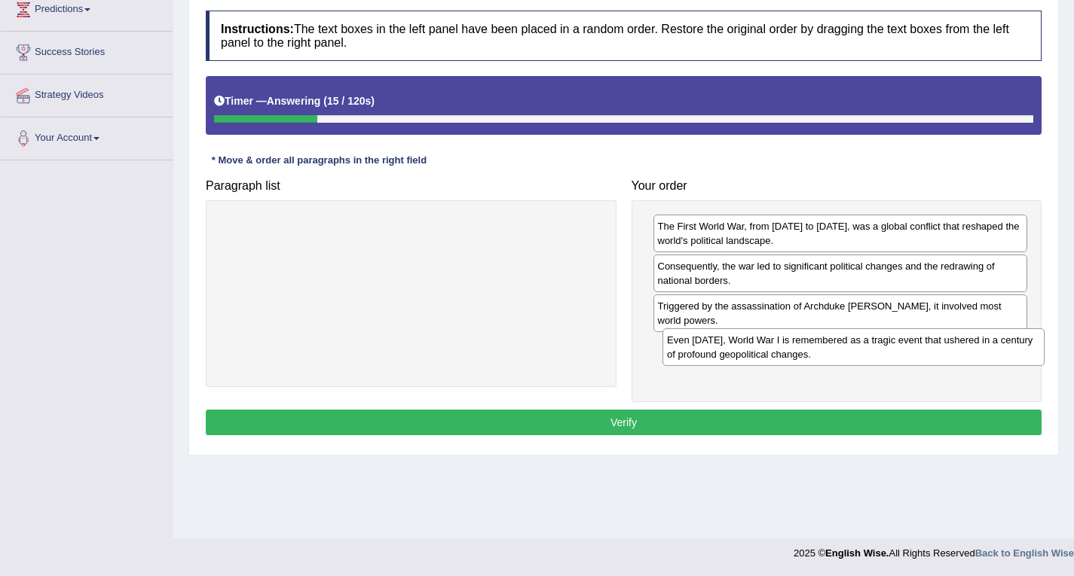
drag, startPoint x: 592, startPoint y: 242, endPoint x: 1035, endPoint y: 356, distance: 456.7
click at [1035, 356] on div "Even [DATE], World War I is remembered as a tragic event that ushered in a cent…" at bounding box center [853, 348] width 382 height 38
click at [660, 426] on button "Verify" at bounding box center [624, 423] width 836 height 26
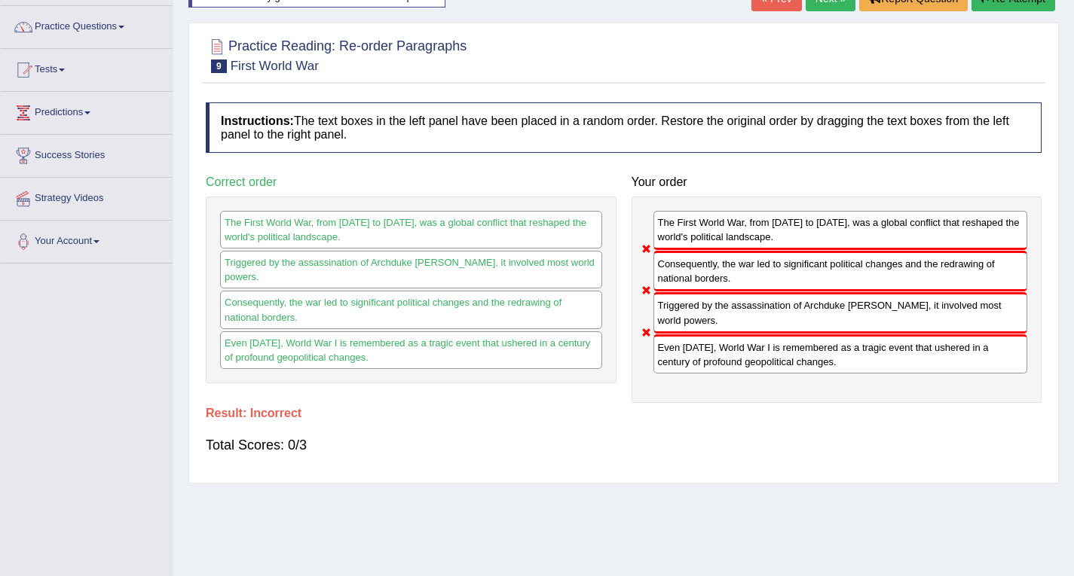
scroll to position [0, 0]
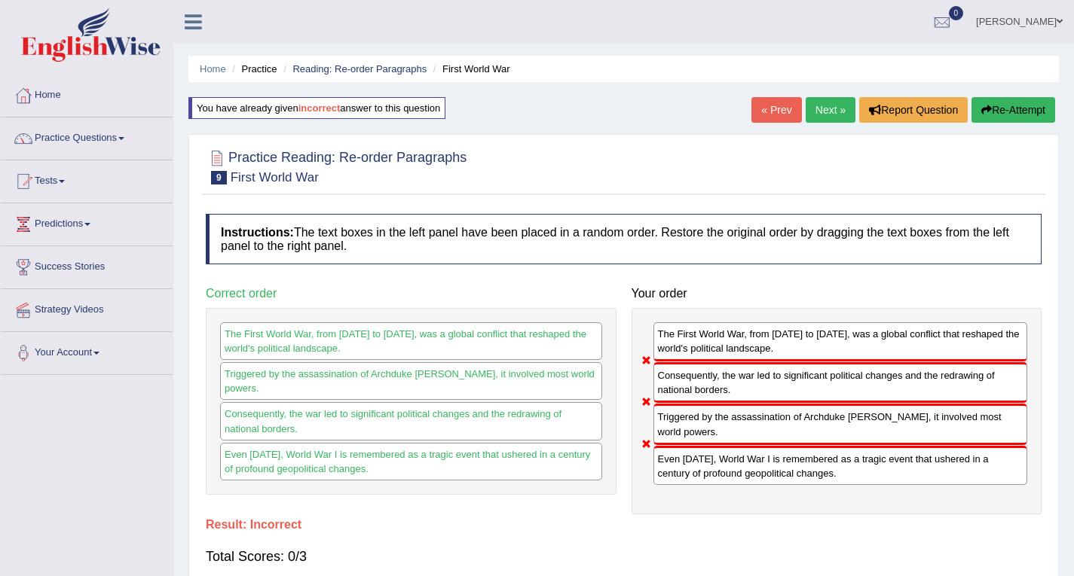
click at [820, 105] on link "Next »" at bounding box center [831, 110] width 50 height 26
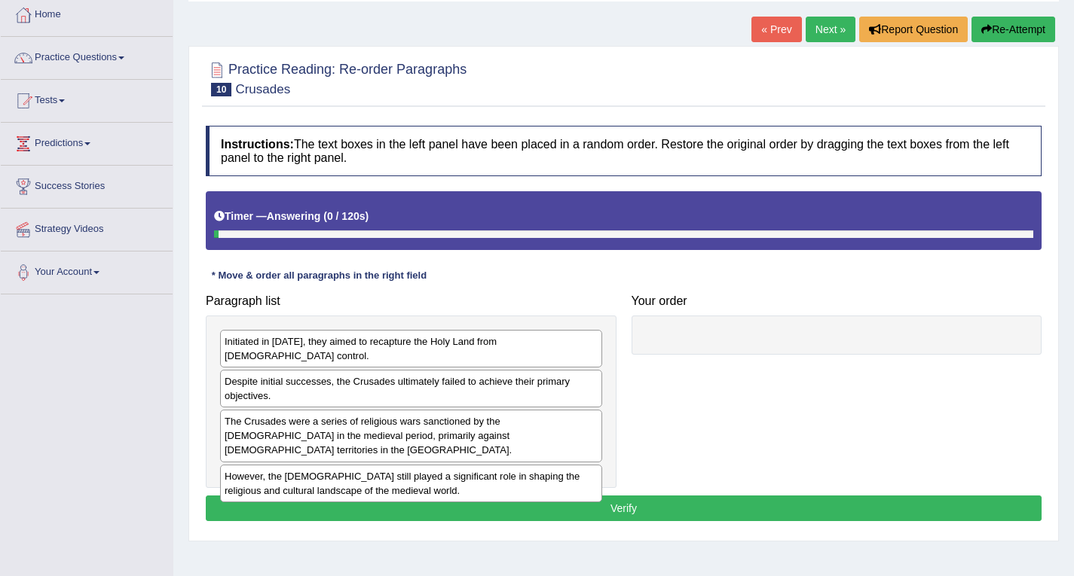
scroll to position [215, 0]
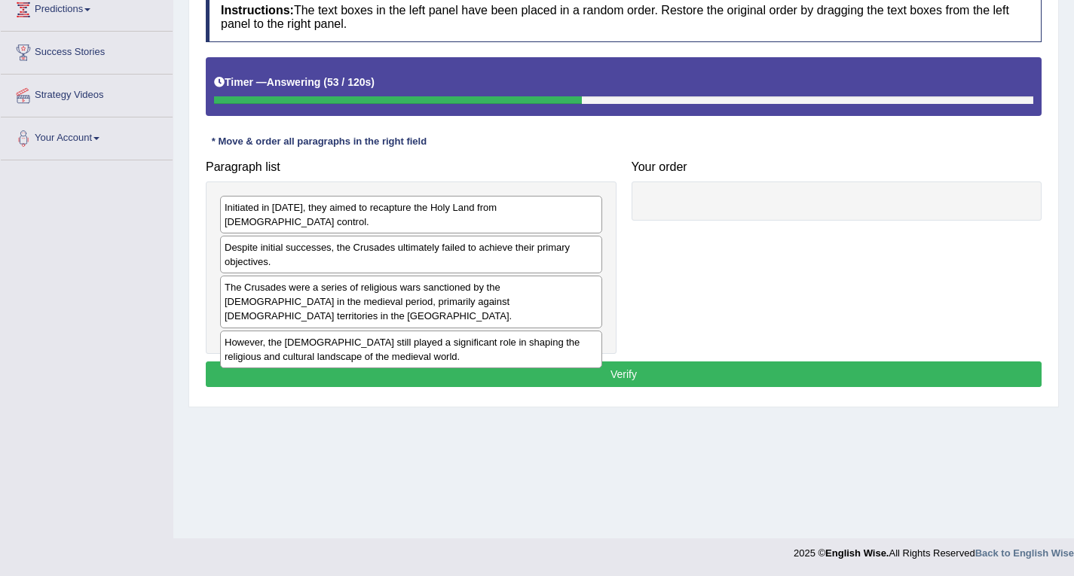
click at [331, 280] on div "The Crusades were a series of religious wars sanctioned by the Latin Church in …" at bounding box center [411, 302] width 382 height 52
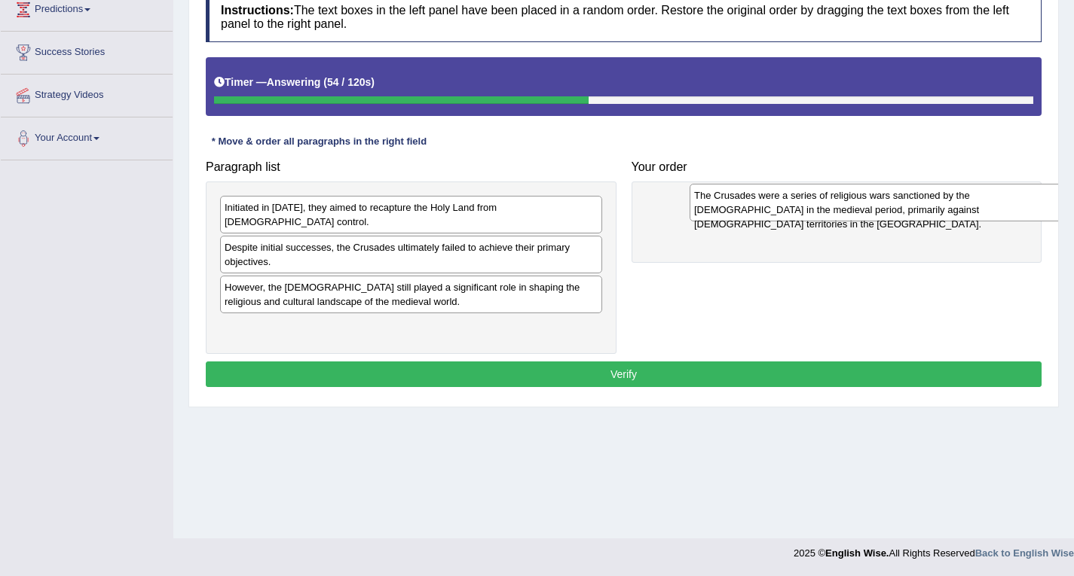
drag, startPoint x: 331, startPoint y: 280, endPoint x: 796, endPoint y: 198, distance: 472.9
click at [798, 201] on div "The Crusades were a series of religious wars sanctioned by the Latin Church in …" at bounding box center [880, 203] width 382 height 38
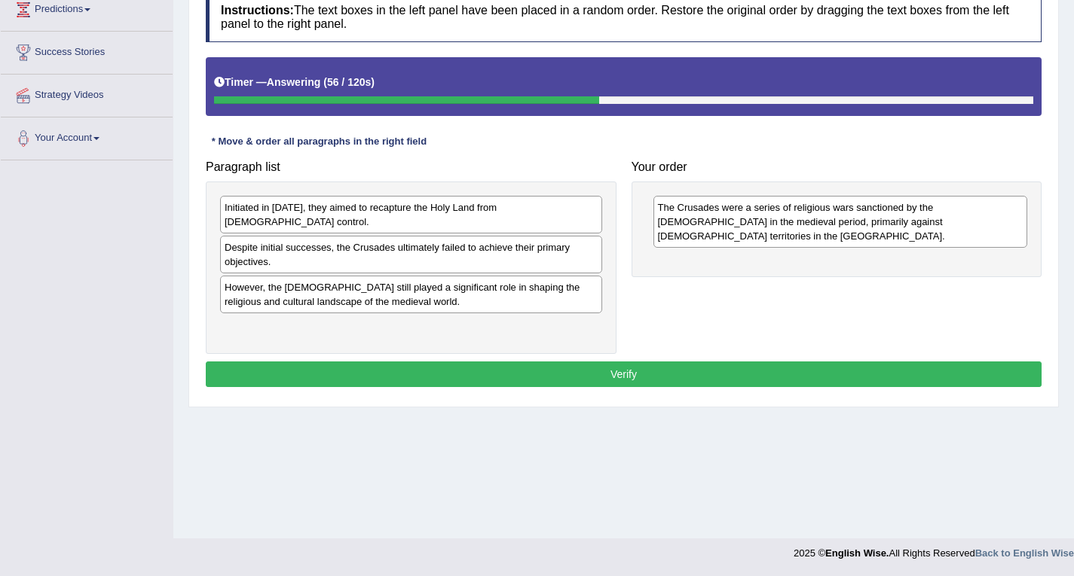
click at [550, 209] on div "Initiated in 1095, they aimed to recapture the Holy Land from Muslim control." at bounding box center [411, 215] width 382 height 38
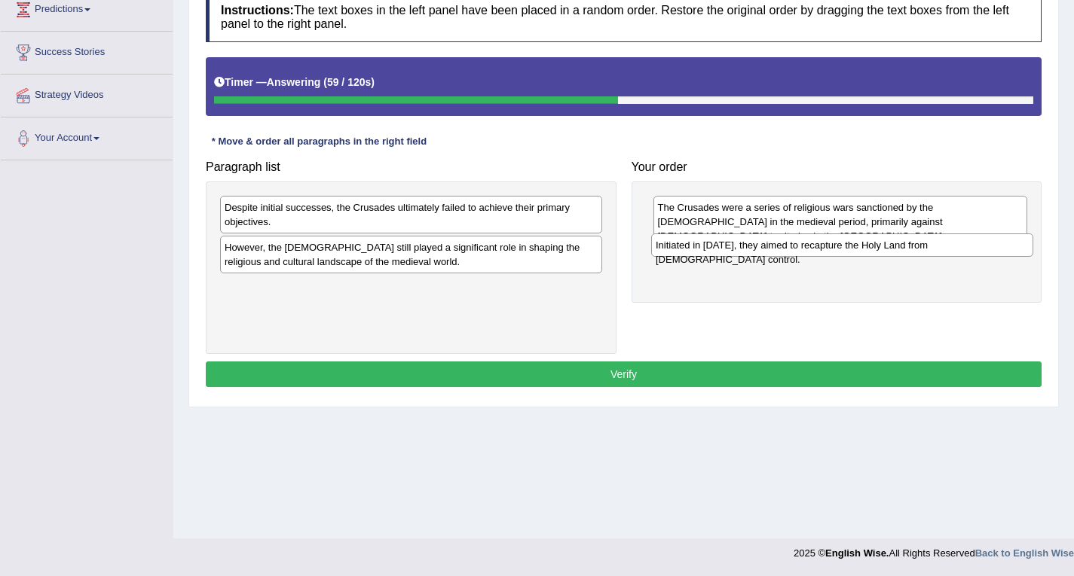
drag, startPoint x: 550, startPoint y: 209, endPoint x: 983, endPoint y: 244, distance: 434.7
click at [983, 244] on div "Initiated in 1095, they aimed to recapture the Holy Land from Muslim control." at bounding box center [842, 245] width 382 height 23
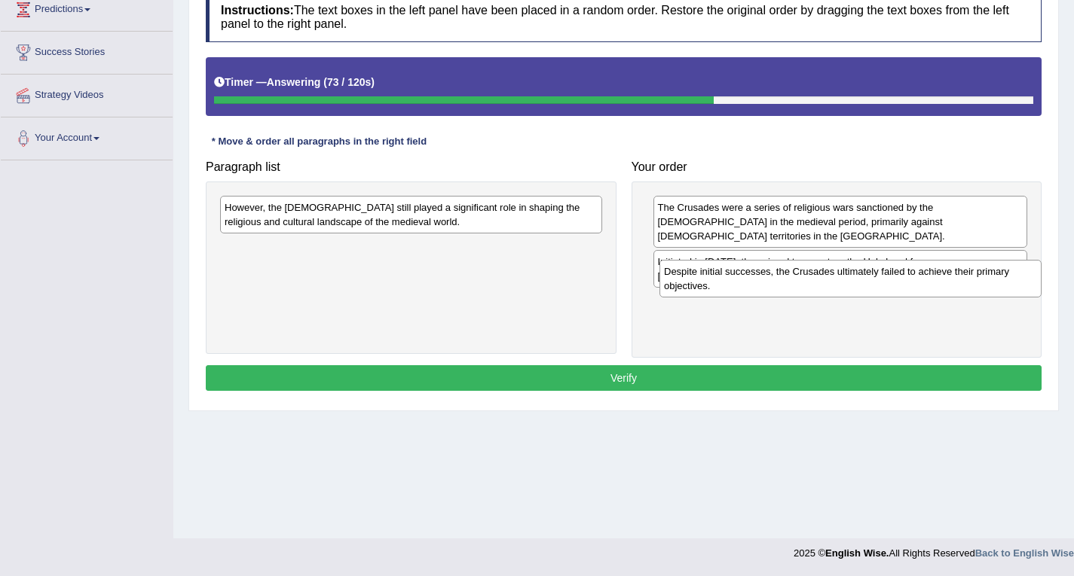
drag, startPoint x: 349, startPoint y: 218, endPoint x: 788, endPoint y: 282, distance: 443.9
click at [788, 282] on div "Despite initial successes, the Crusades ultimately failed to achieve their prim…" at bounding box center [850, 279] width 382 height 38
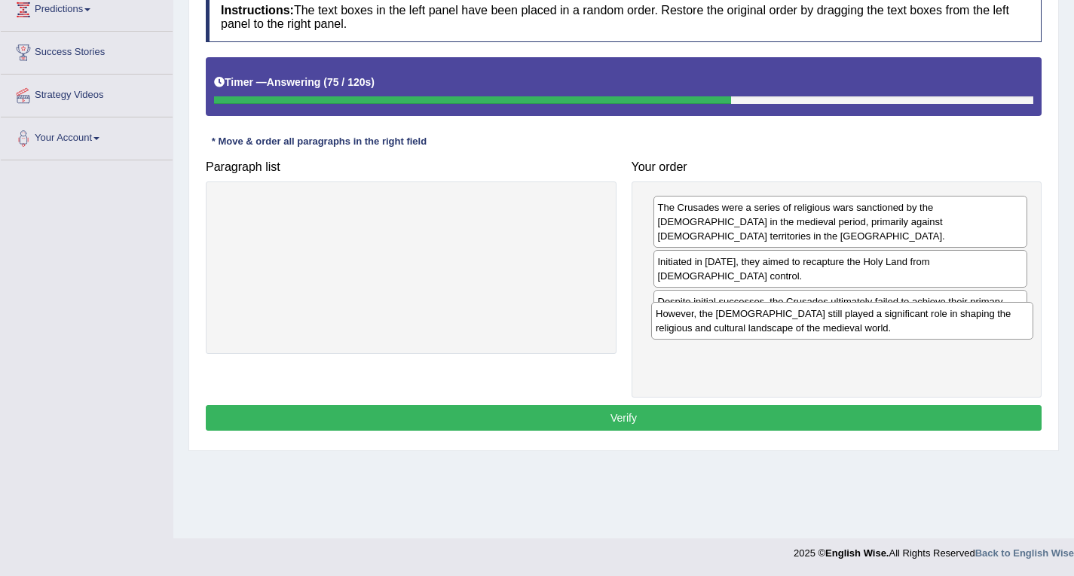
drag, startPoint x: 565, startPoint y: 213, endPoint x: 996, endPoint y: 319, distance: 443.9
click at [996, 319] on div "However, the Crusades still played a significant role in shaping the religious …" at bounding box center [842, 321] width 382 height 38
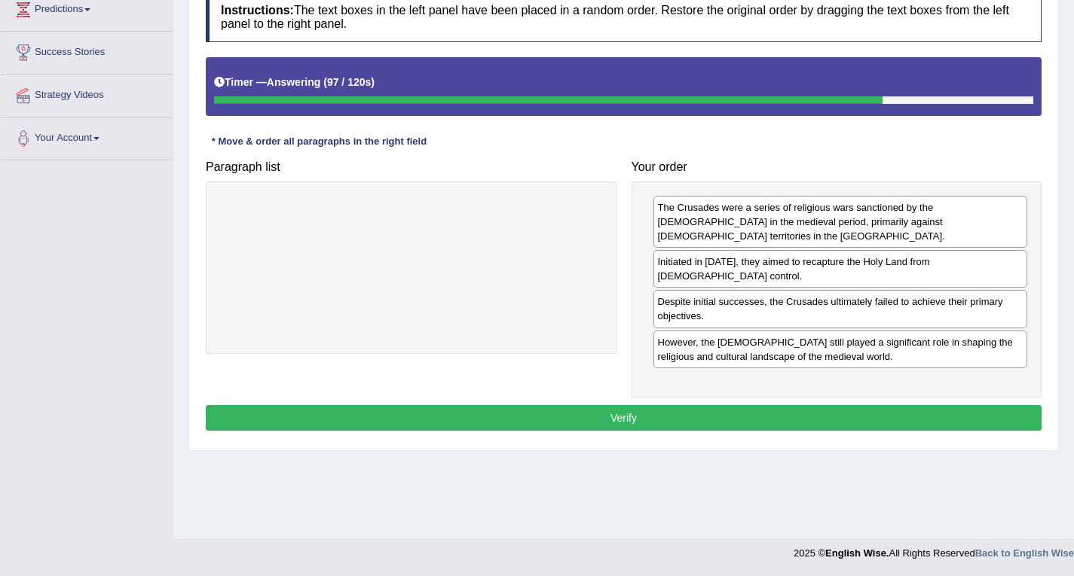
click at [644, 405] on button "Verify" at bounding box center [624, 418] width 836 height 26
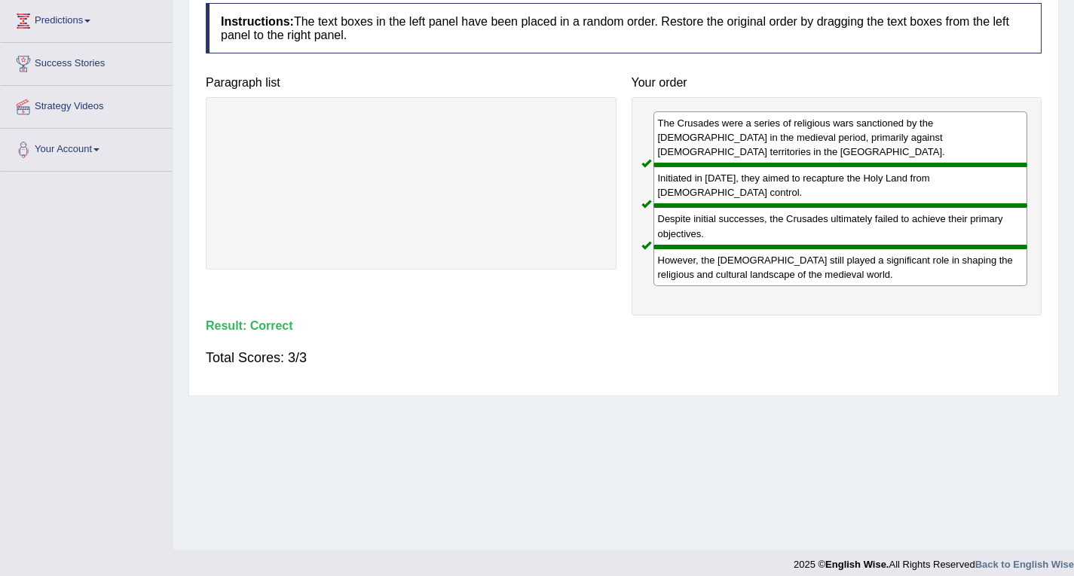
scroll to position [0, 0]
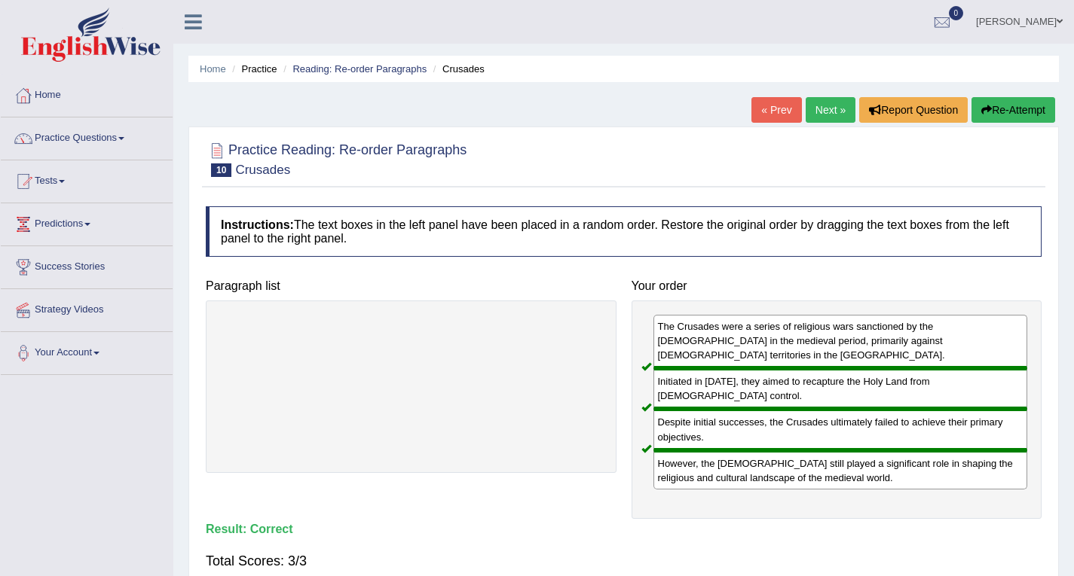
click at [829, 110] on link "Next »" at bounding box center [831, 110] width 50 height 26
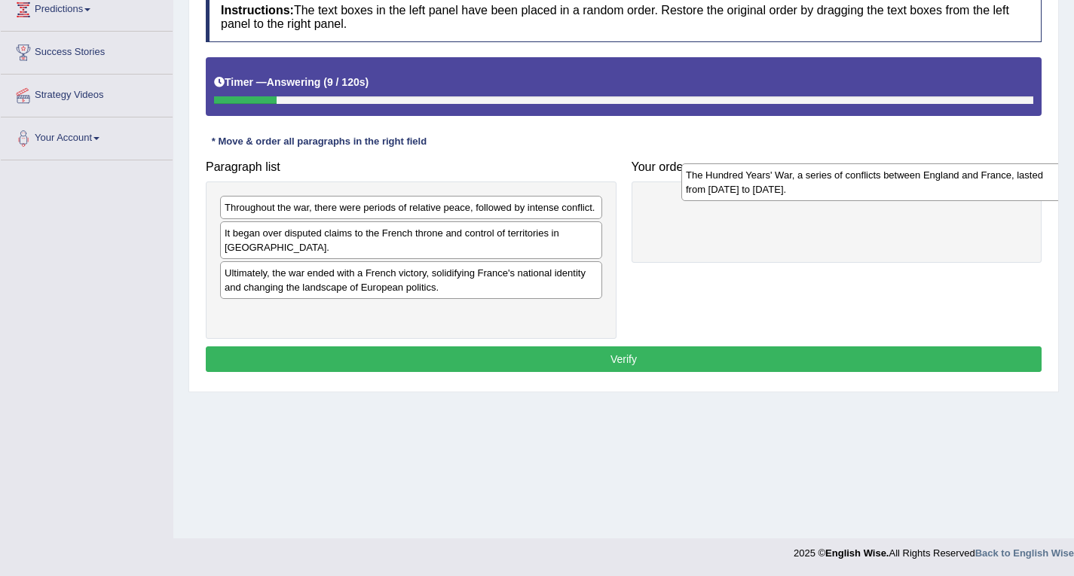
drag, startPoint x: 243, startPoint y: 309, endPoint x: 705, endPoint y: 185, distance: 477.4
click at [705, 185] on div "The Hundred Years' War, a series of conflicts between England and France, laste…" at bounding box center [872, 183] width 382 height 38
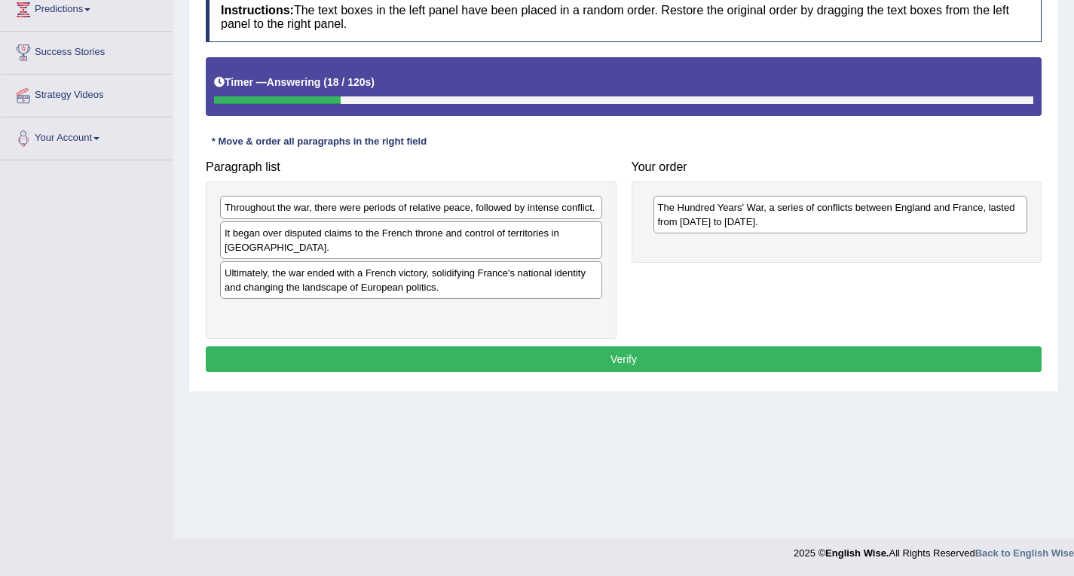
click at [362, 210] on div "Throughout the war, there were periods of relative peace, followed by intense c…" at bounding box center [411, 207] width 382 height 23
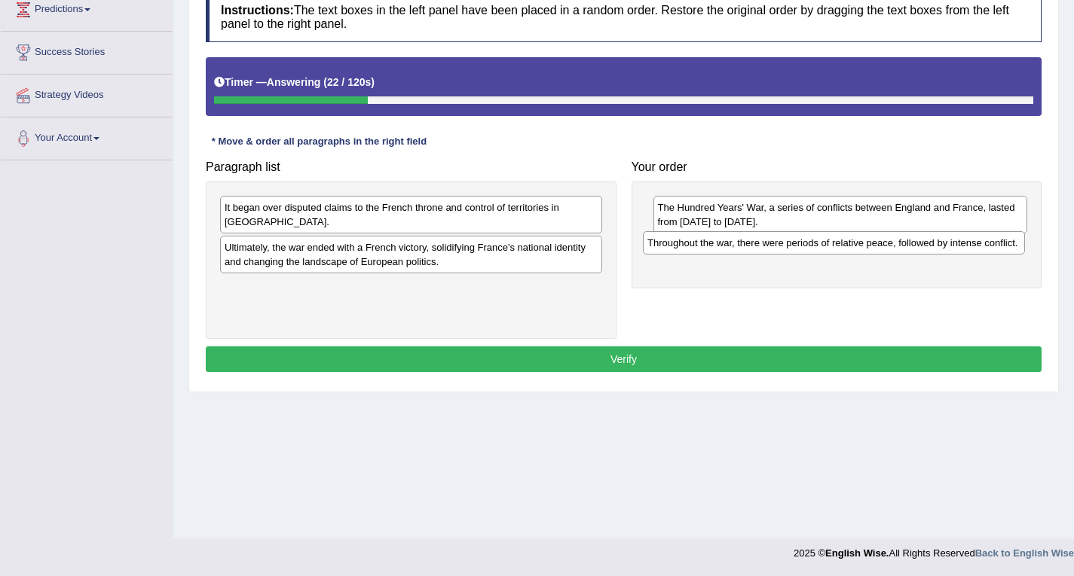
drag, startPoint x: 362, startPoint y: 210, endPoint x: 784, endPoint y: 246, distance: 424.2
click at [784, 246] on div "Throughout the war, there were periods of relative peace, followed by intense c…" at bounding box center [834, 242] width 382 height 23
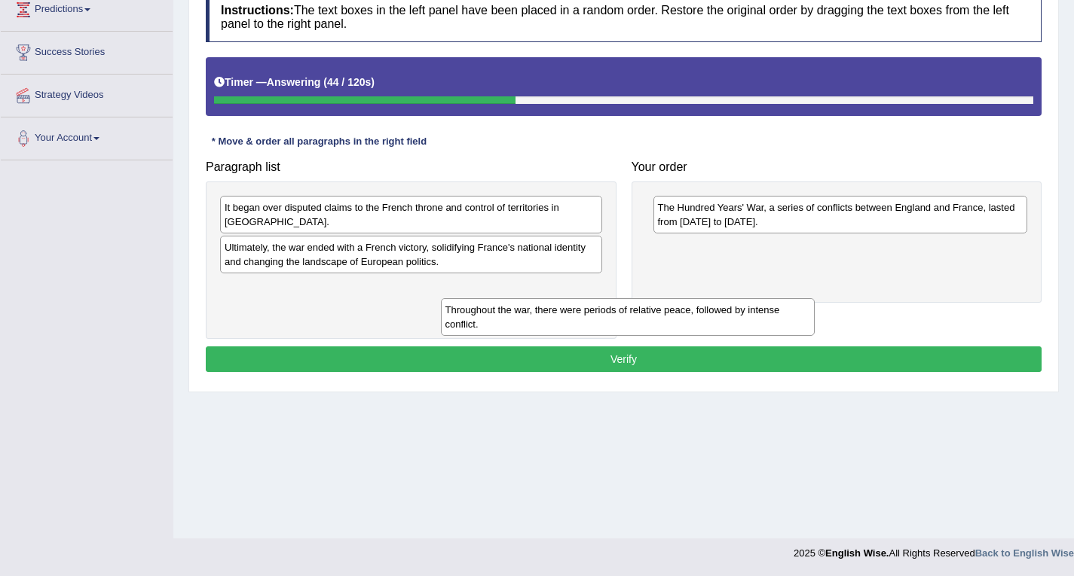
drag, startPoint x: 716, startPoint y: 264, endPoint x: 411, endPoint y: 303, distance: 307.7
click at [441, 307] on div "Throughout the war, there were periods of relative peace, followed by intense c…" at bounding box center [628, 317] width 374 height 38
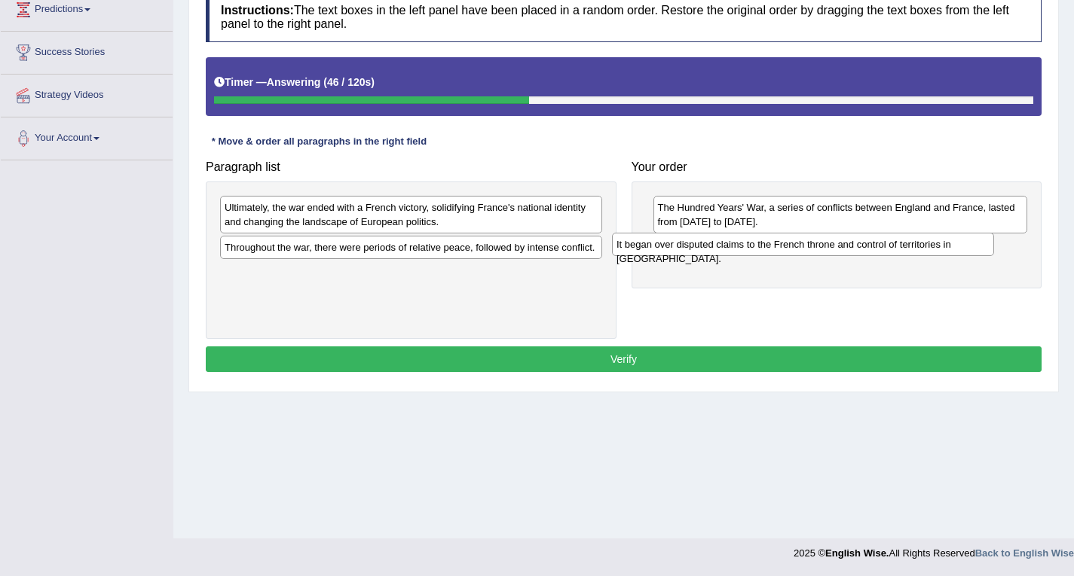
drag, startPoint x: 512, startPoint y: 209, endPoint x: 906, endPoint y: 244, distance: 394.9
click at [906, 245] on div "It began over disputed claims to the French throne and control of territories i…" at bounding box center [803, 244] width 382 height 23
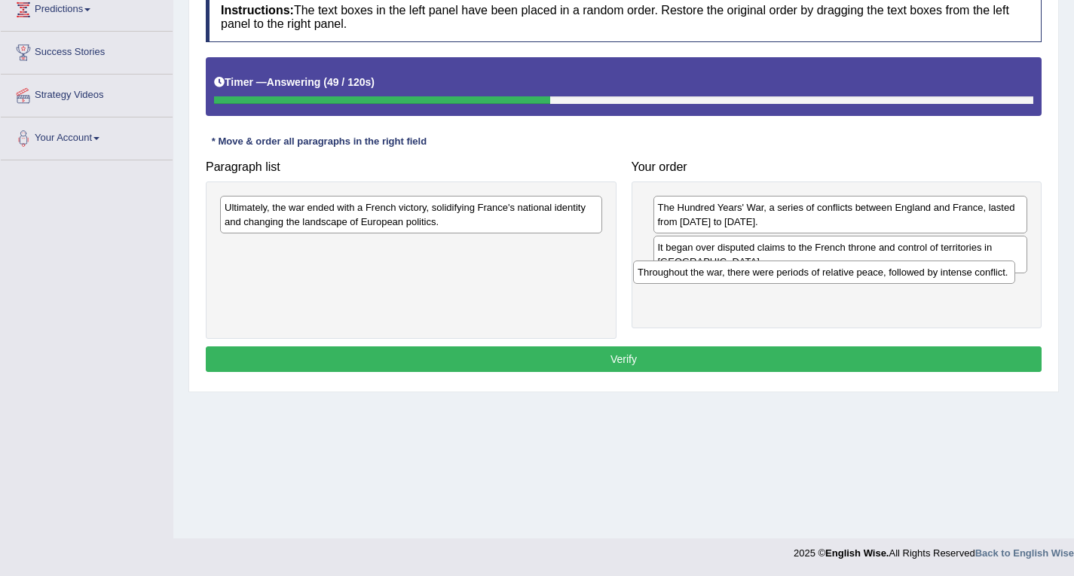
drag, startPoint x: 567, startPoint y: 249, endPoint x: 986, endPoint y: 272, distance: 418.9
click at [983, 272] on div "Throughout the war, there were periods of relative peace, followed by intense c…" at bounding box center [824, 272] width 382 height 23
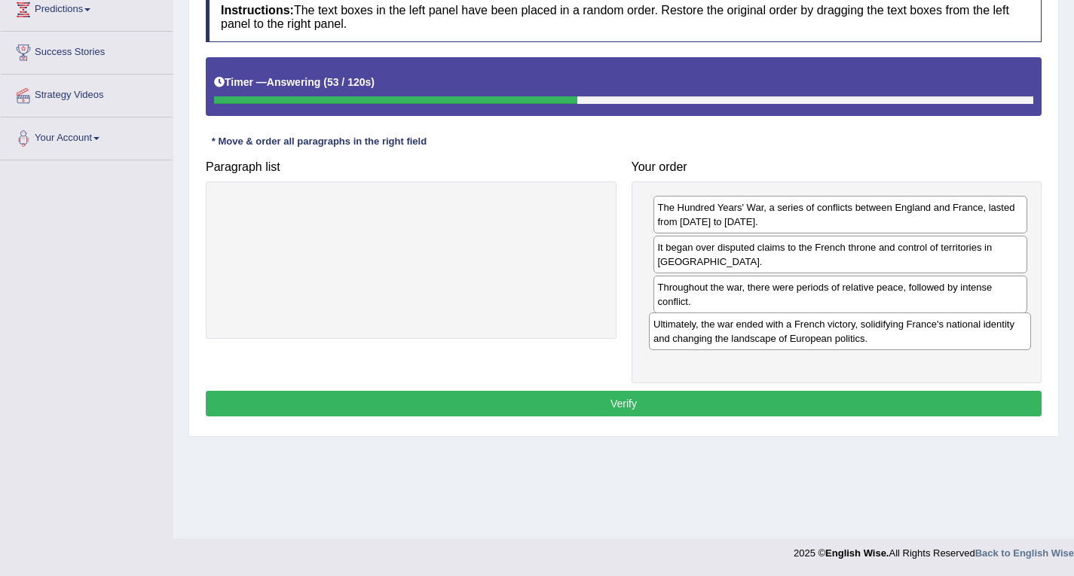
drag, startPoint x: 500, startPoint y: 219, endPoint x: 929, endPoint y: 336, distance: 444.4
click at [929, 336] on div "Ultimately, the war ended with a French victory, solidifying France's national …" at bounding box center [840, 332] width 382 height 38
click at [750, 397] on button "Verify" at bounding box center [624, 404] width 836 height 26
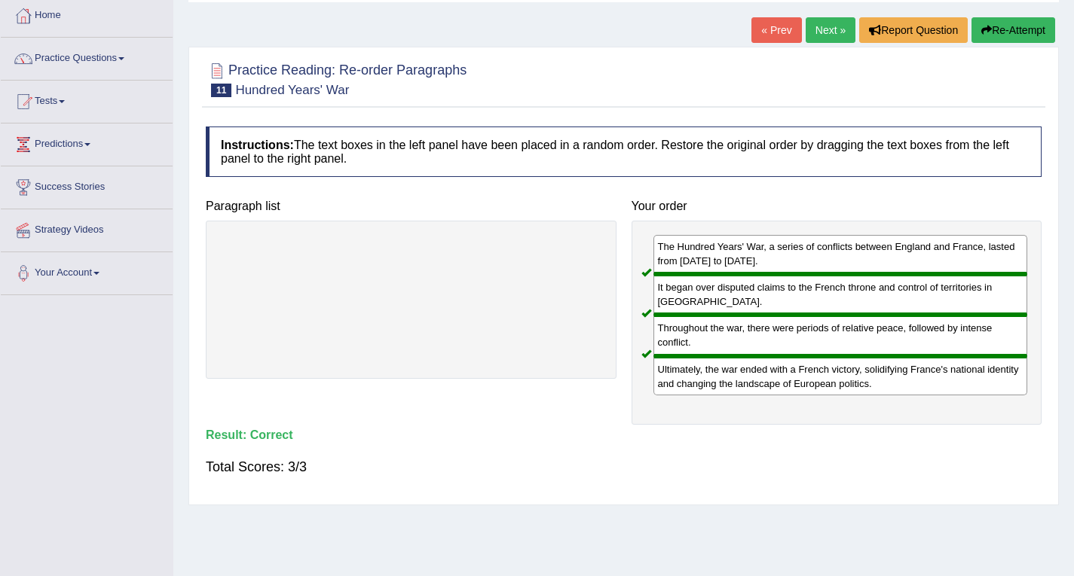
scroll to position [64, 0]
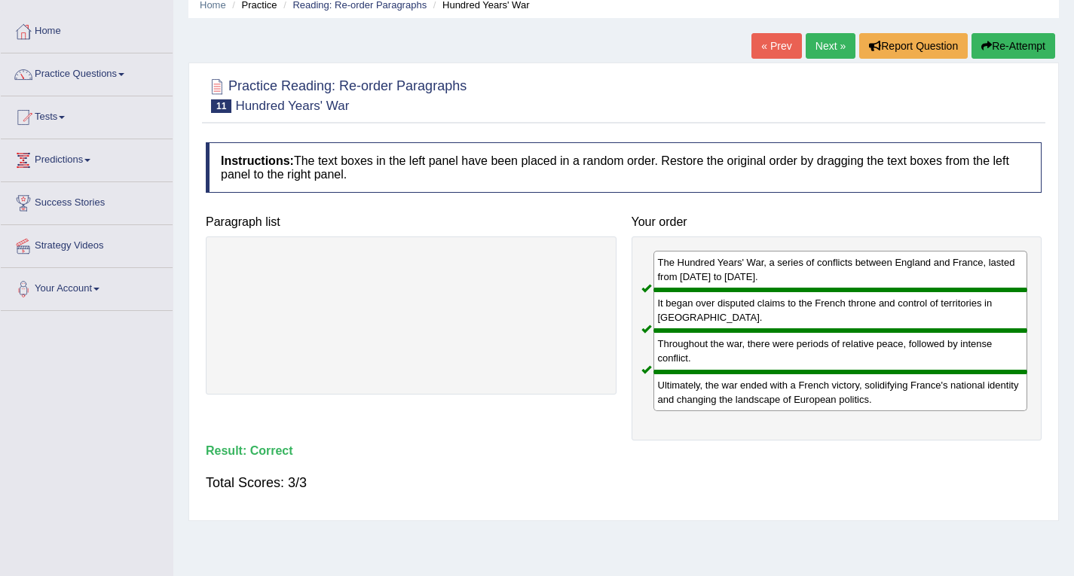
click at [833, 44] on link "Next »" at bounding box center [831, 46] width 50 height 26
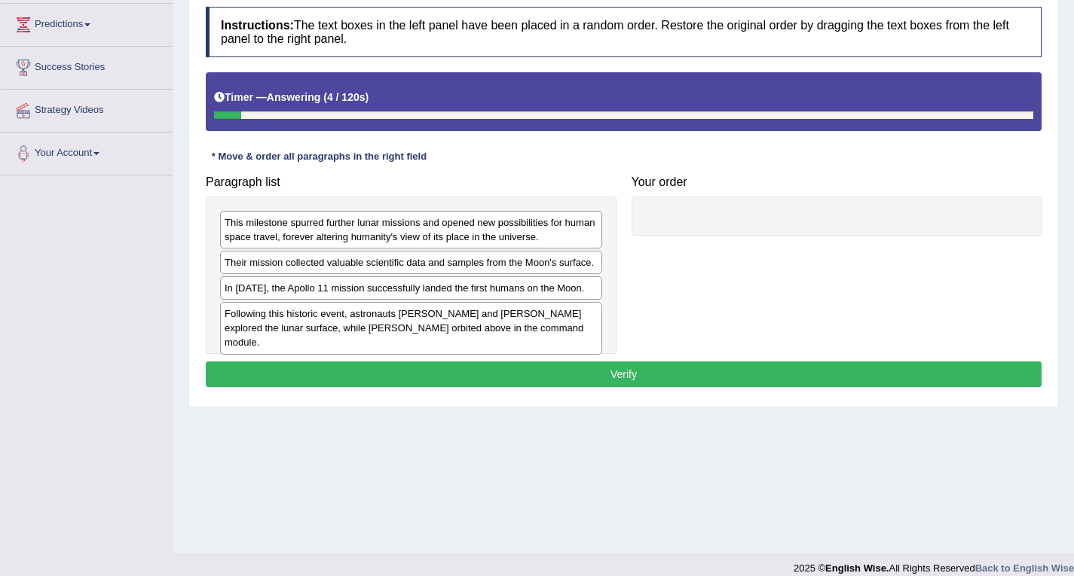
scroll to position [215, 0]
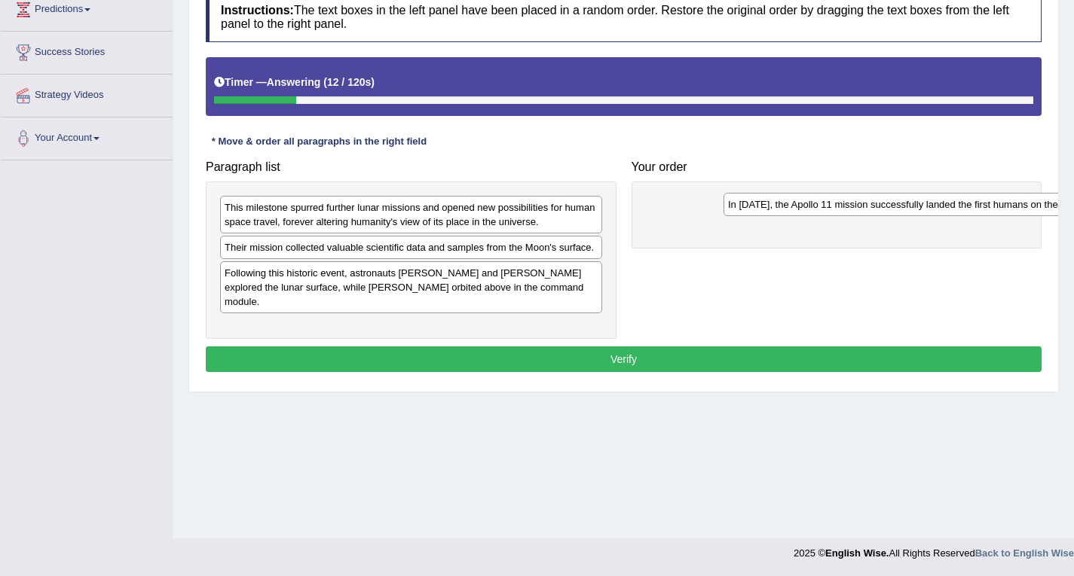
drag, startPoint x: 265, startPoint y: 277, endPoint x: 771, endPoint y: 197, distance: 511.9
click at [771, 199] on div "In 1969, the Apollo 11 mission successfully landed the first humans on the Moon." at bounding box center [914, 204] width 382 height 23
click at [771, 197] on div "In 1969, the Apollo 11 mission successfully landed the first humans on the Moon." at bounding box center [914, 204] width 382 height 23
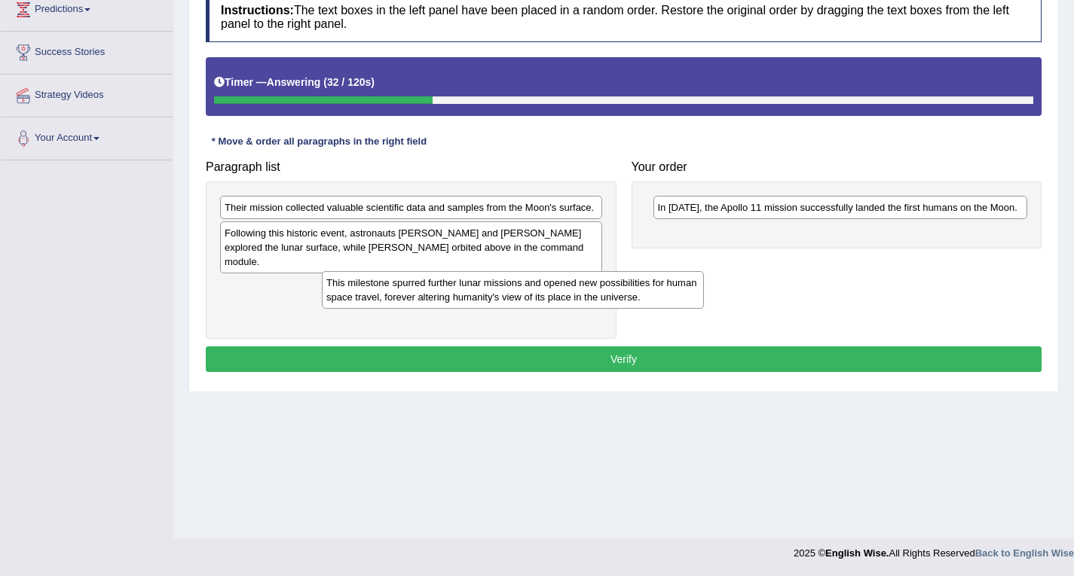
drag, startPoint x: 476, startPoint y: 218, endPoint x: 574, endPoint y: 293, distance: 123.6
click at [574, 293] on div "This milestone spurred further lunar missions and opened new possibilities for …" at bounding box center [513, 290] width 382 height 38
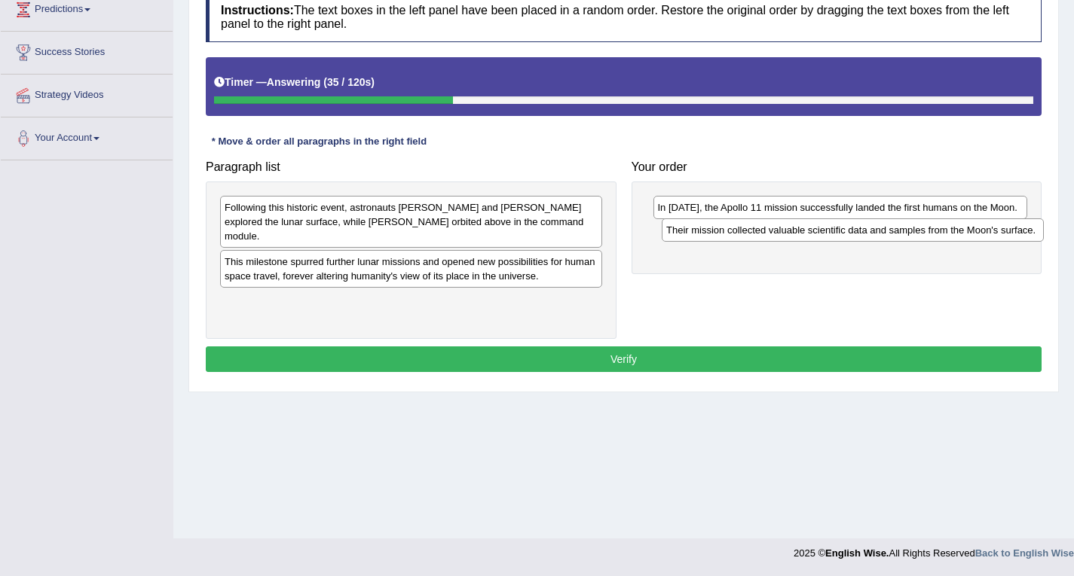
drag, startPoint x: 540, startPoint y: 210, endPoint x: 981, endPoint y: 233, distance: 442.1
click at [981, 233] on div "Their mission collected valuable scientific data and samples from the Moon's su…" at bounding box center [853, 230] width 382 height 23
click at [983, 233] on div "Their mission collected valuable scientific data and samples from the Moon's su…" at bounding box center [853, 230] width 382 height 23
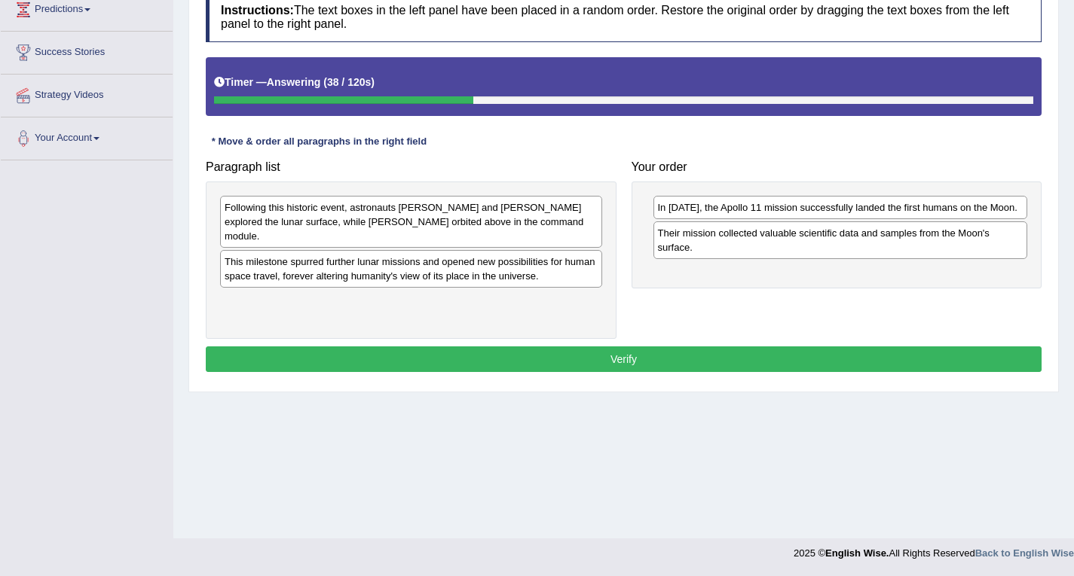
click at [298, 255] on div "This milestone spurred further lunar missions and opened new possibilities for …" at bounding box center [411, 269] width 382 height 38
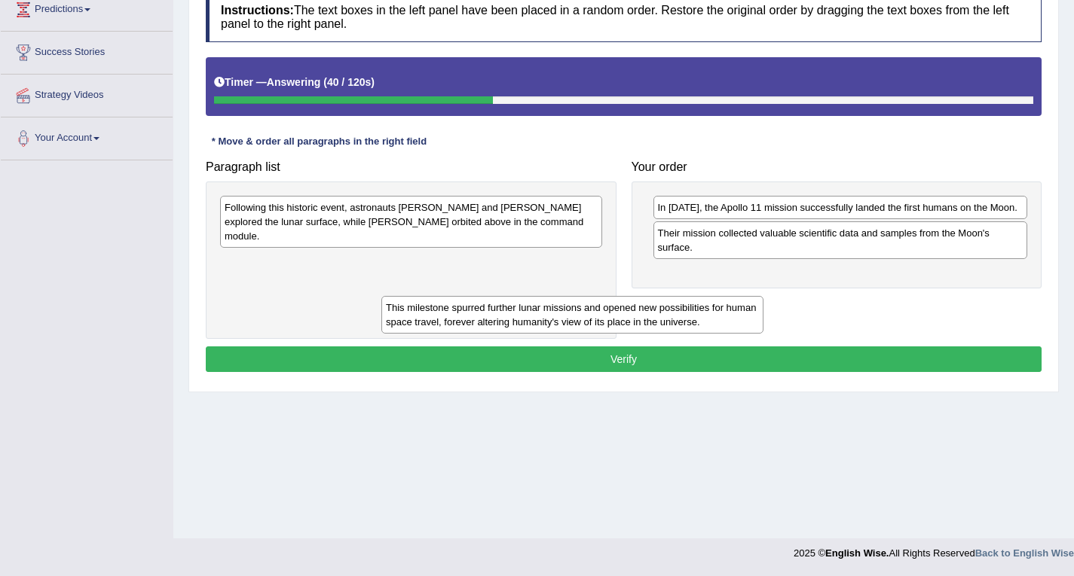
drag, startPoint x: 298, startPoint y: 255, endPoint x: 460, endPoint y: 316, distance: 172.2
click at [460, 316] on div "This milestone spurred further lunar missions and opened new possibilities for …" at bounding box center [572, 315] width 382 height 38
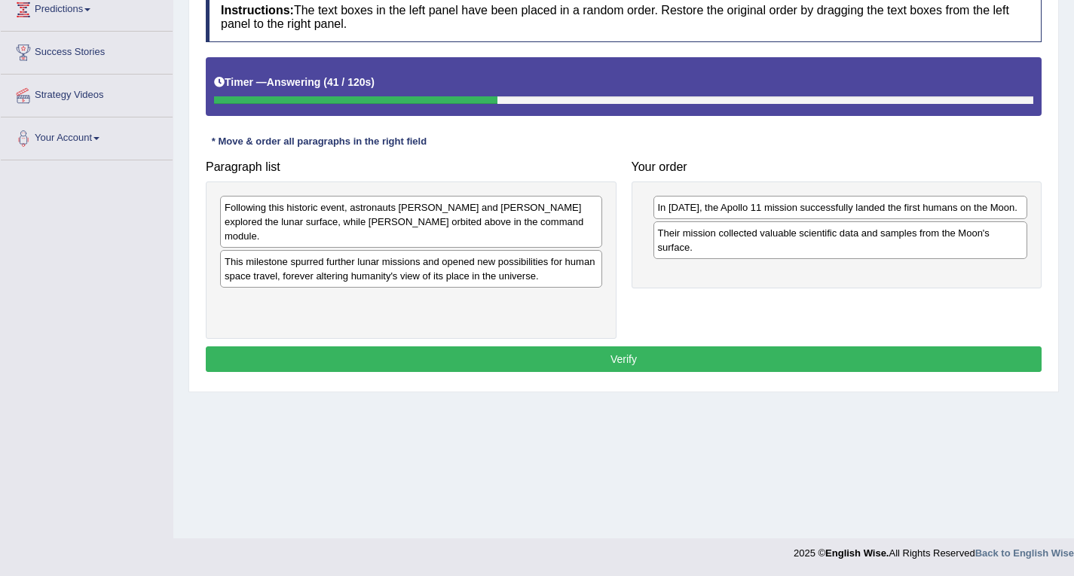
drag, startPoint x: 577, startPoint y: 304, endPoint x: 654, endPoint y: 290, distance: 78.0
click at [356, 213] on div "Following this historic event, astronauts Neil Armstrong and Buzz Aldrin explor…" at bounding box center [411, 222] width 382 height 52
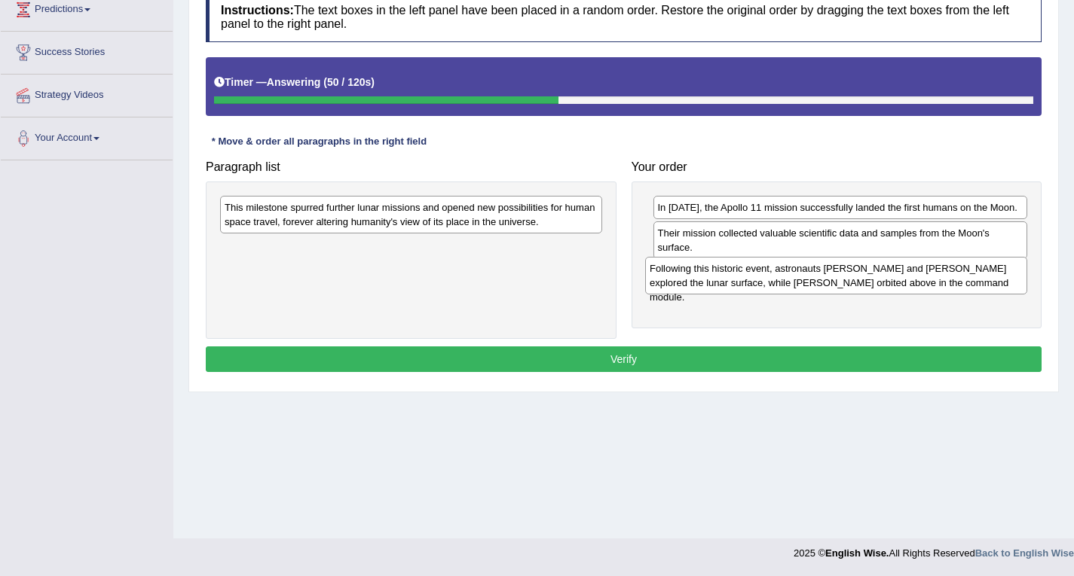
drag, startPoint x: 356, startPoint y: 213, endPoint x: 781, endPoint y: 274, distance: 429.3
click at [781, 274] on div "Following this historic event, astronauts Neil Armstrong and Buzz Aldrin explor…" at bounding box center [836, 276] width 382 height 38
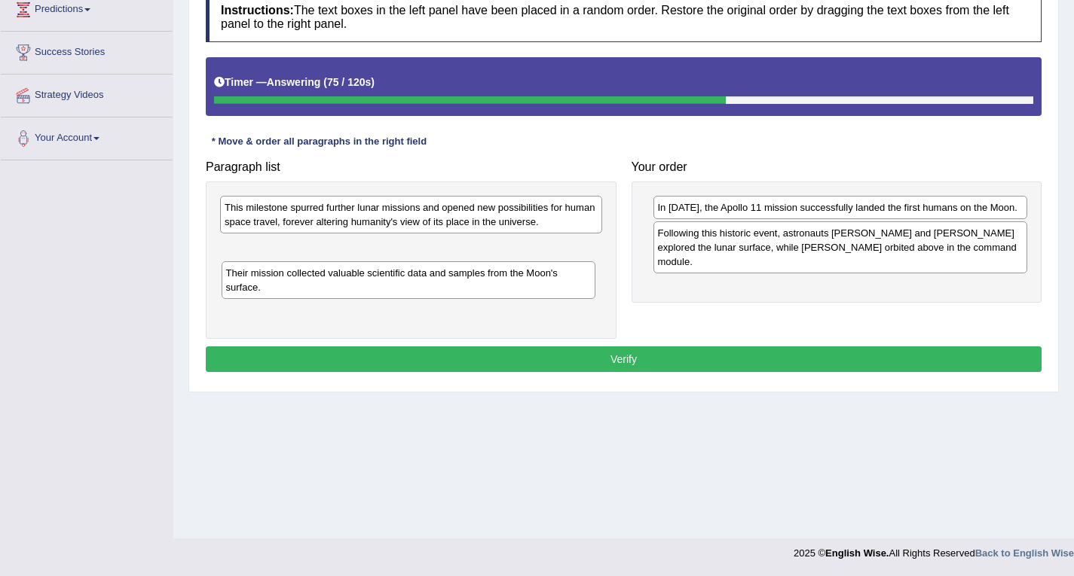
drag, startPoint x: 752, startPoint y: 254, endPoint x: 273, endPoint y: 292, distance: 480.8
click at [276, 292] on div "Their mission collected valuable scientific data and samples from the Moon's su…" at bounding box center [409, 280] width 374 height 38
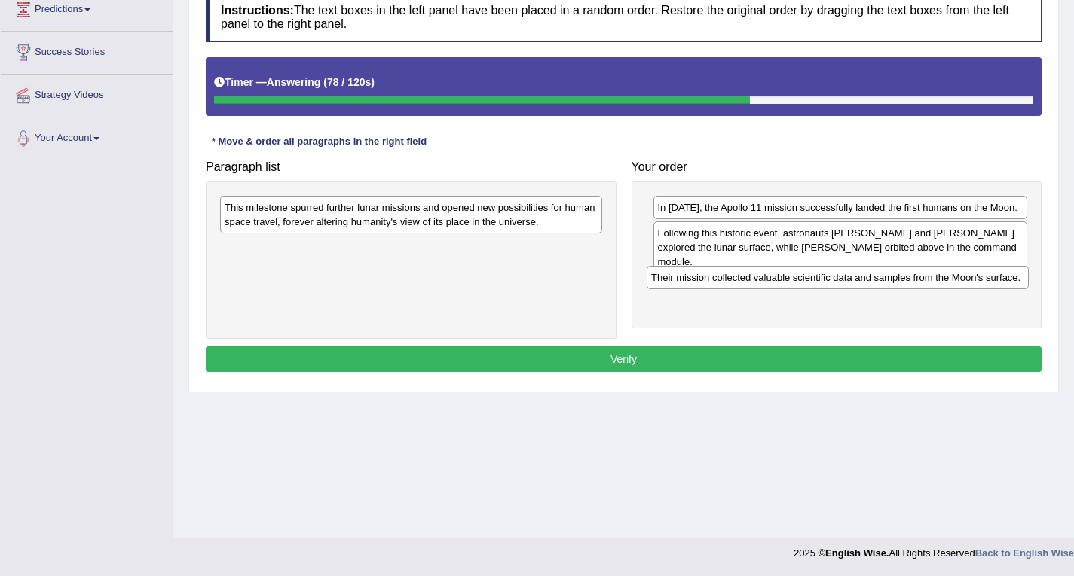
drag, startPoint x: 356, startPoint y: 249, endPoint x: 783, endPoint y: 280, distance: 427.6
click at [783, 280] on div "Their mission collected valuable scientific data and samples from the Moon's su…" at bounding box center [838, 277] width 382 height 23
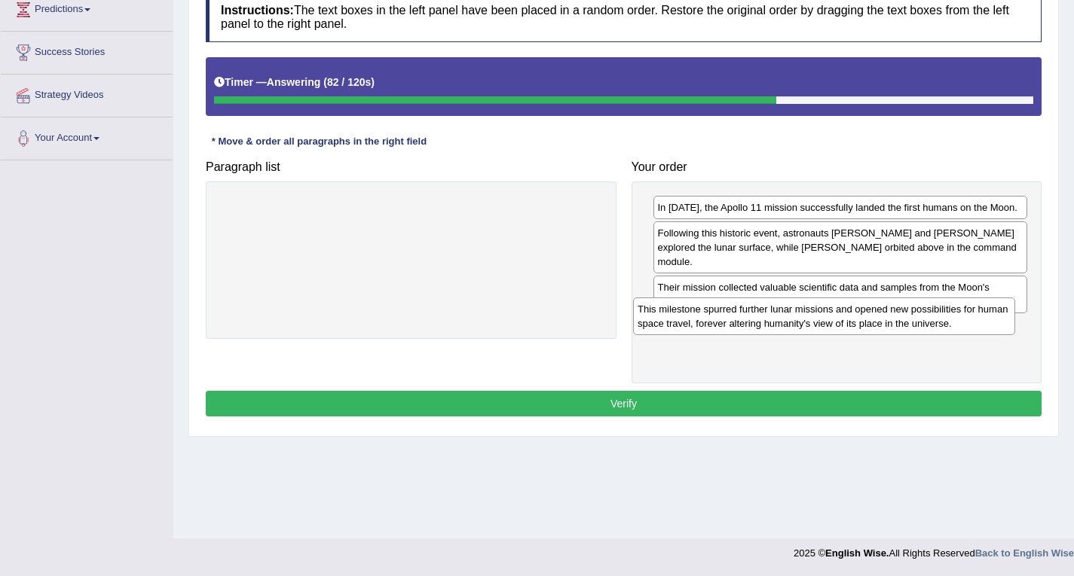
drag, startPoint x: 584, startPoint y: 222, endPoint x: 1022, endPoint y: 341, distance: 453.7
click at [1015, 335] on div "This milestone spurred further lunar missions and opened new possibilities for …" at bounding box center [824, 317] width 382 height 38
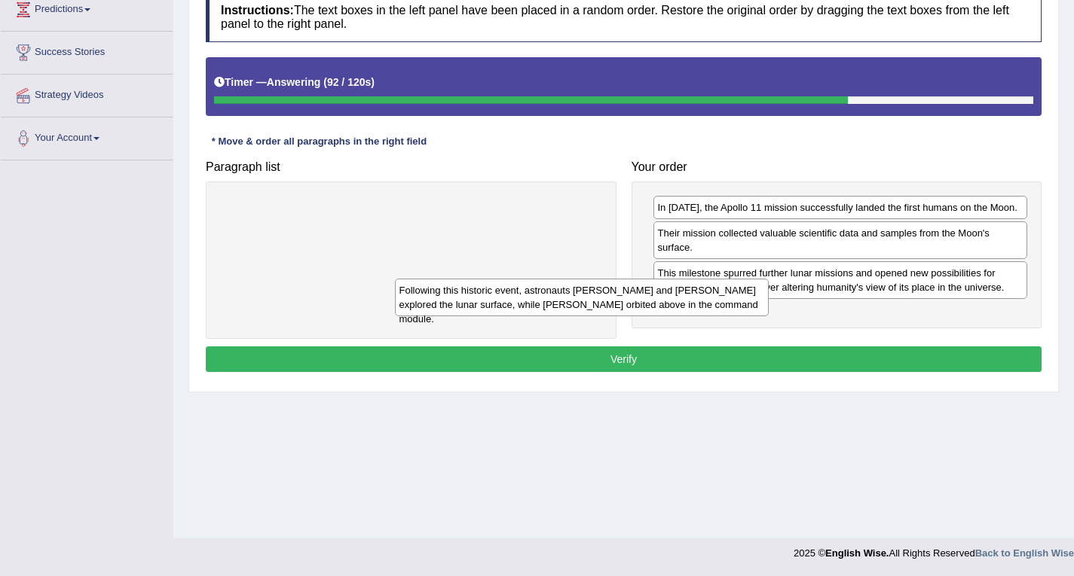
drag, startPoint x: 679, startPoint y: 262, endPoint x: 294, endPoint y: 264, distance: 385.0
click at [395, 279] on div "Following this historic event, astronauts Neil Armstrong and Buzz Aldrin explor…" at bounding box center [582, 298] width 374 height 38
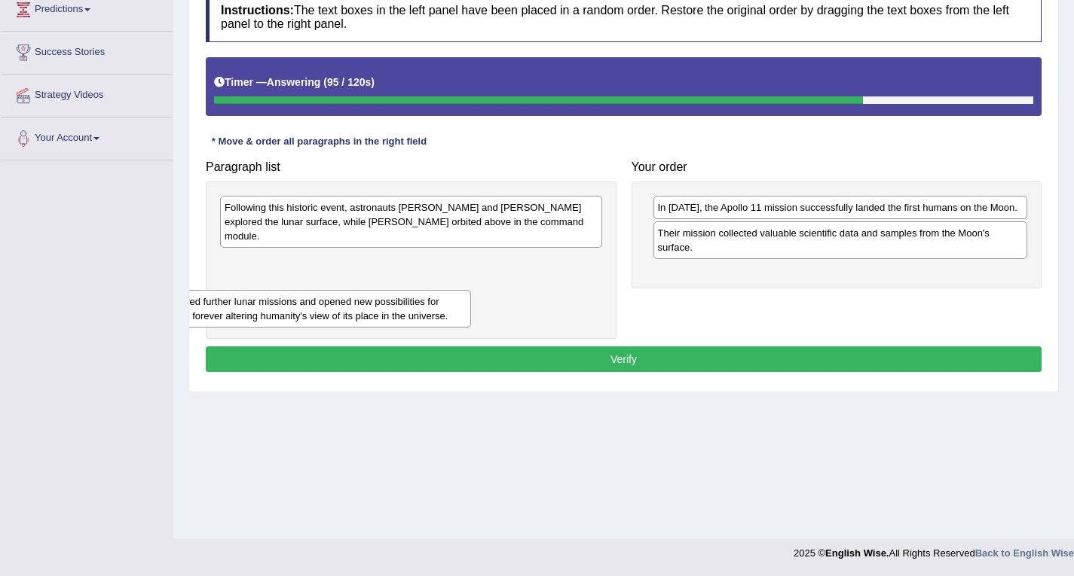
drag, startPoint x: 722, startPoint y: 280, endPoint x: 154, endPoint y: 285, distance: 568.2
click at [147, 305] on div "Toggle navigation Home Practice Questions Speaking Practice Read Aloud Repeat S…" at bounding box center [537, 177] width 1074 height 784
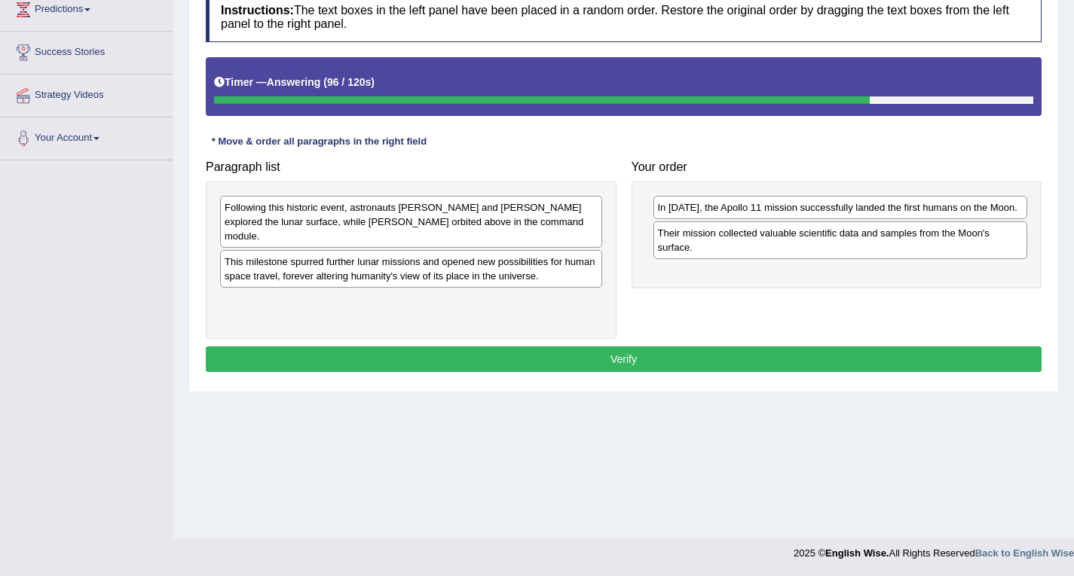
click at [474, 216] on div "Following this historic event, astronauts Neil Armstrong and Buzz Aldrin explor…" at bounding box center [411, 222] width 382 height 52
drag, startPoint x: 474, startPoint y: 216, endPoint x: 665, endPoint y: 252, distance: 194.0
click at [602, 246] on div "Following this historic event, astronauts Neil Armstrong and Buzz Aldrin explor…" at bounding box center [411, 222] width 382 height 52
drag, startPoint x: 665, startPoint y: 252, endPoint x: 568, endPoint y: 264, distance: 97.2
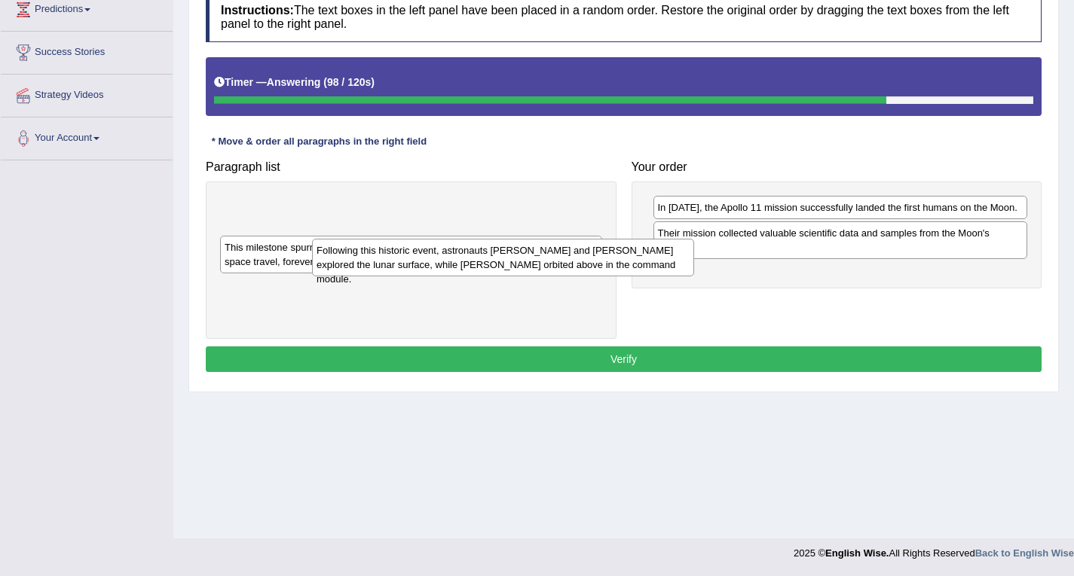
drag, startPoint x: 553, startPoint y: 214, endPoint x: 802, endPoint y: 312, distance: 267.3
click at [686, 274] on div "Following this historic event, astronauts Neil Armstrong and Buzz Aldrin explor…" at bounding box center [503, 258] width 382 height 38
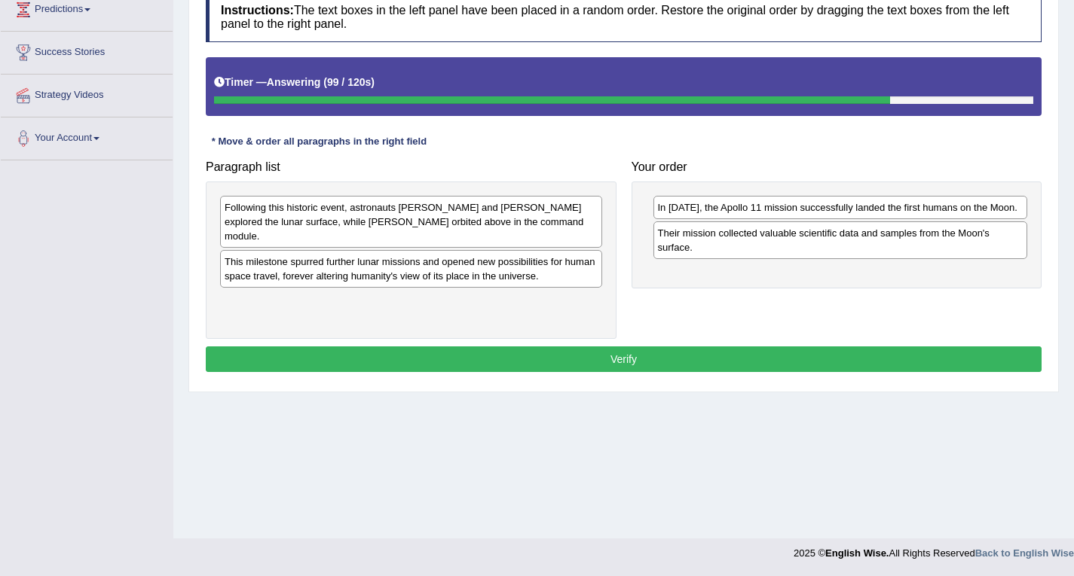
drag, startPoint x: 802, startPoint y: 312, endPoint x: 631, endPoint y: 283, distance: 172.8
click at [585, 210] on div "Following this historic event, astronauts Neil Armstrong and Buzz Aldrin explor…" at bounding box center [411, 222] width 382 height 52
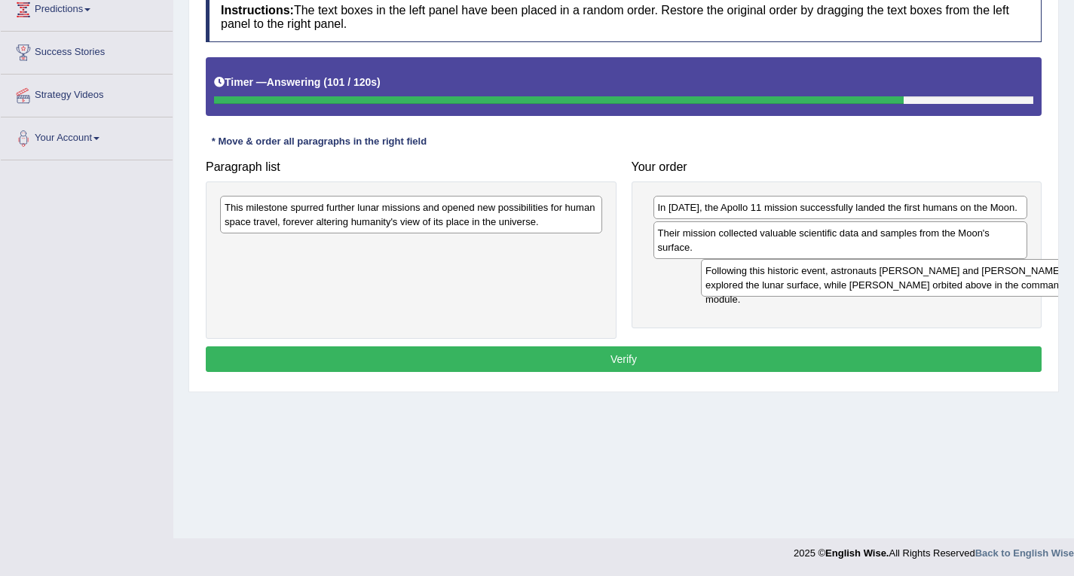
drag, startPoint x: 616, startPoint y: 226, endPoint x: 1066, endPoint y: 274, distance: 452.3
click at [1066, 274] on div "Home Practice Reading: Re-order Paragraphs Moon Landing « Prev Next » Report Qu…" at bounding box center [623, 162] width 900 height 754
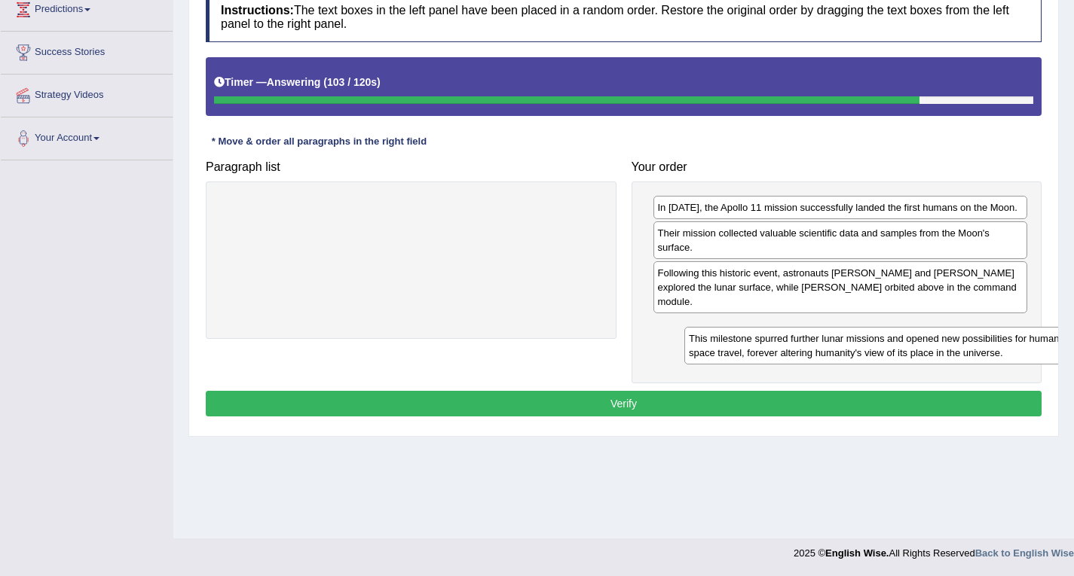
drag, startPoint x: 460, startPoint y: 217, endPoint x: 929, endPoint y: 340, distance: 484.5
click at [929, 340] on div "This milestone spurred further lunar missions and opened new possibilities for …" at bounding box center [875, 346] width 382 height 38
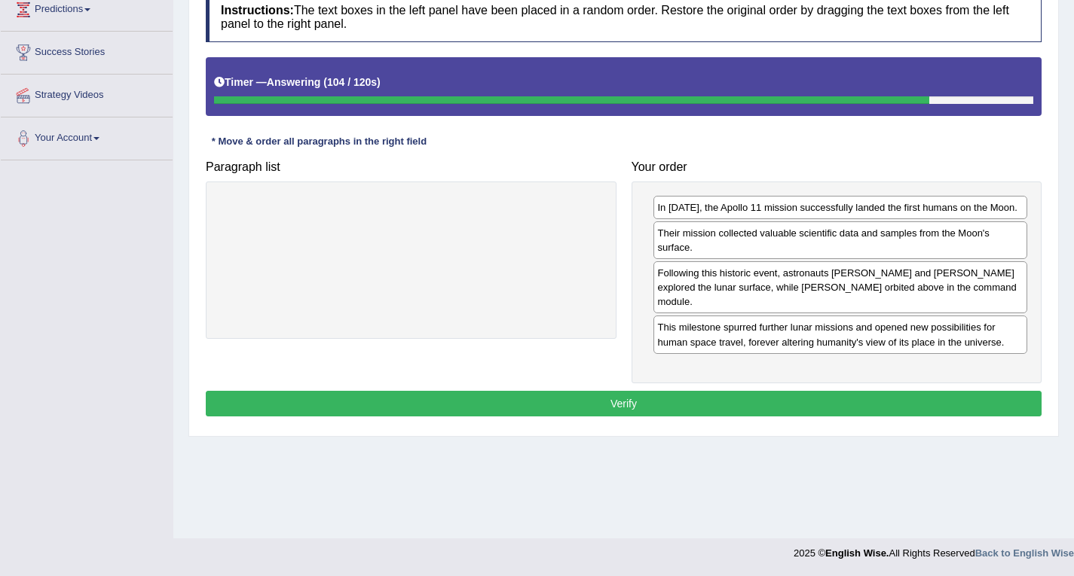
click at [572, 393] on button "Verify" at bounding box center [624, 404] width 836 height 26
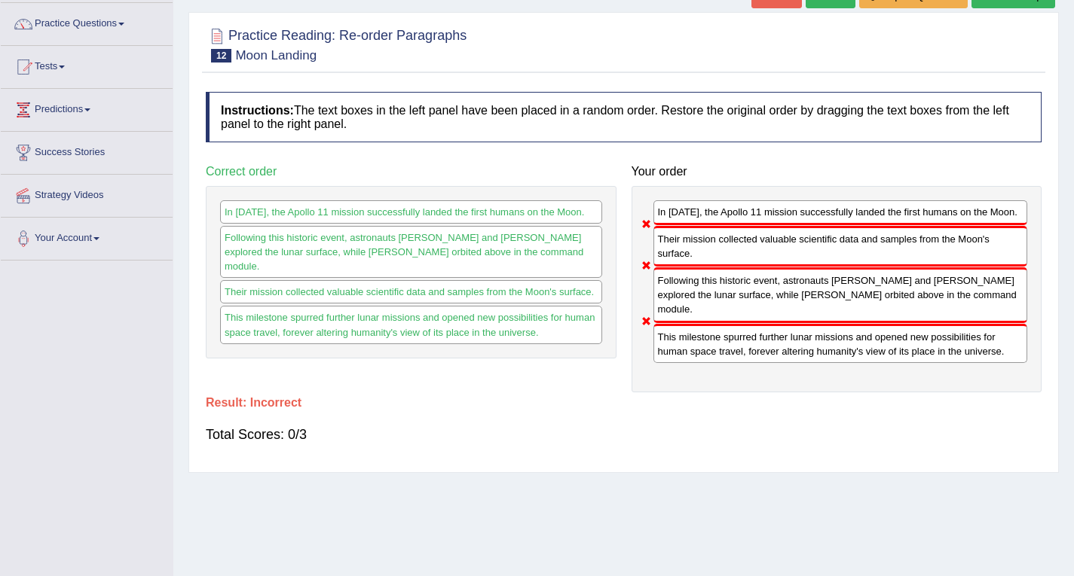
scroll to position [0, 0]
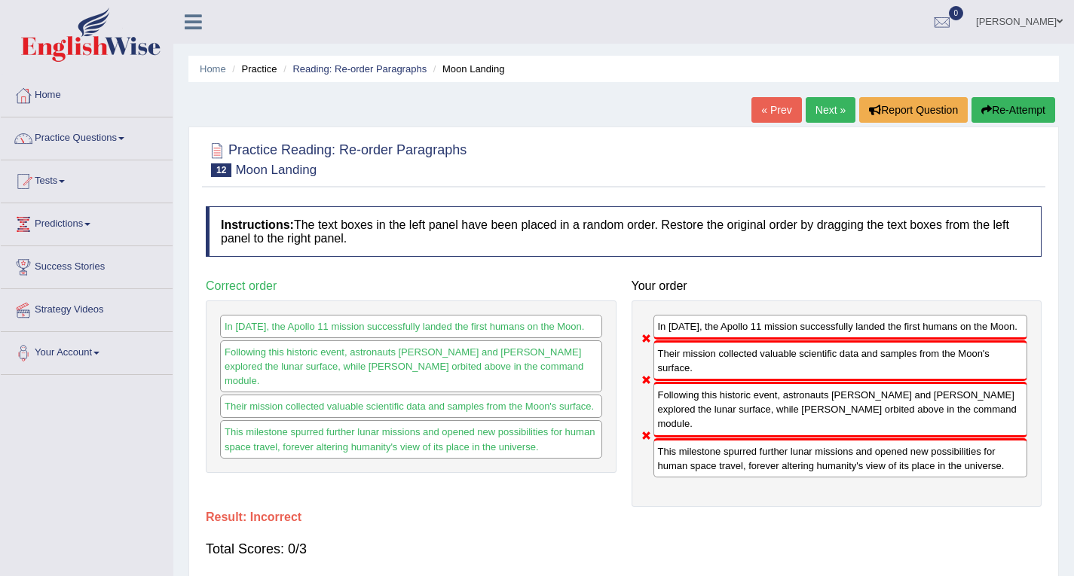
drag, startPoint x: 1013, startPoint y: 110, endPoint x: 900, endPoint y: 139, distance: 117.3
click at [1010, 111] on button "Re-Attempt" at bounding box center [1013, 110] width 84 height 26
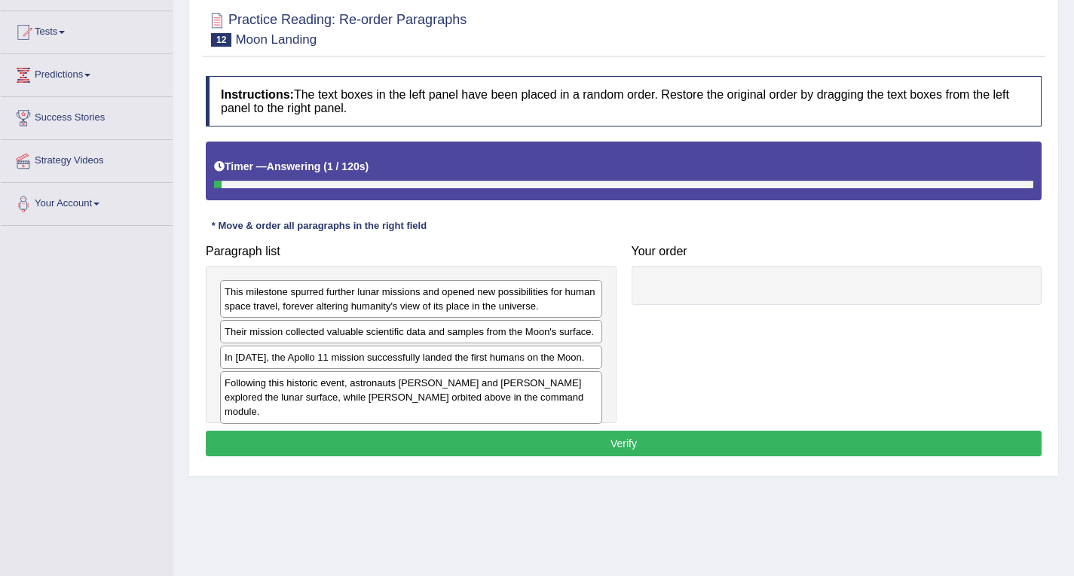
scroll to position [151, 0]
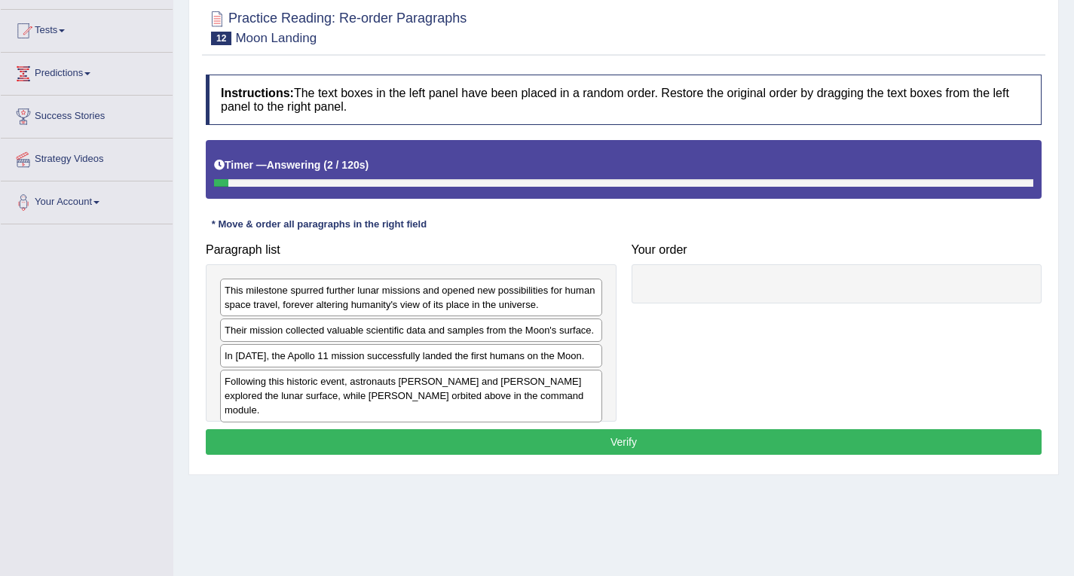
click at [271, 359] on div "In [DATE], the Apollo 11 mission successfully landed the first humans on the Mo…" at bounding box center [411, 355] width 382 height 23
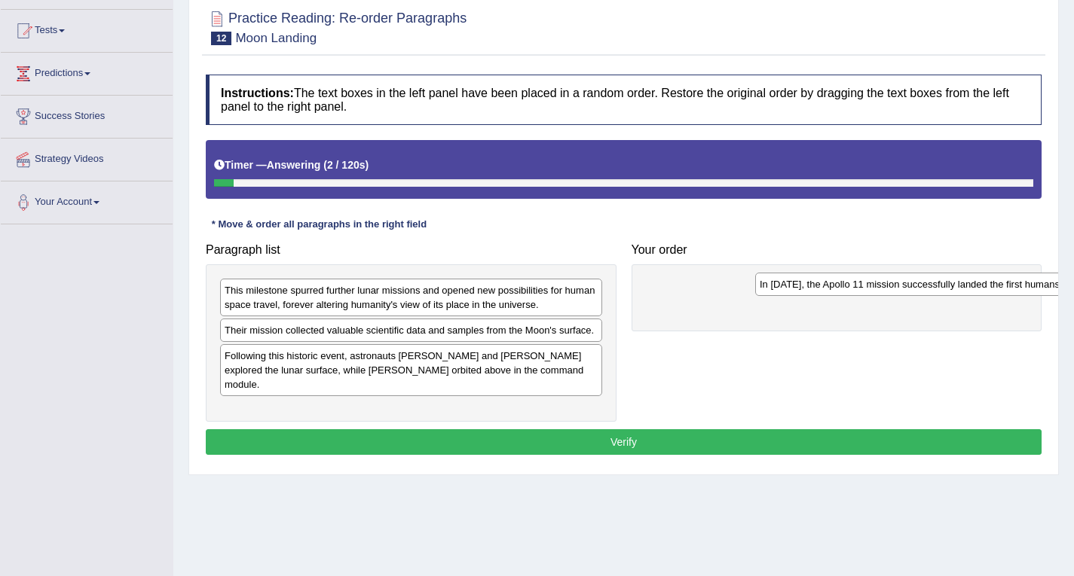
drag, startPoint x: 271, startPoint y: 359, endPoint x: 827, endPoint y: 275, distance: 562.3
click at [822, 279] on div "In [DATE], the Apollo 11 mission successfully landed the first humans on the Mo…" at bounding box center [946, 284] width 382 height 23
click at [278, 364] on div "Following this historic event, astronauts Neil Armstrong and Buzz Aldrin explor…" at bounding box center [411, 370] width 382 height 52
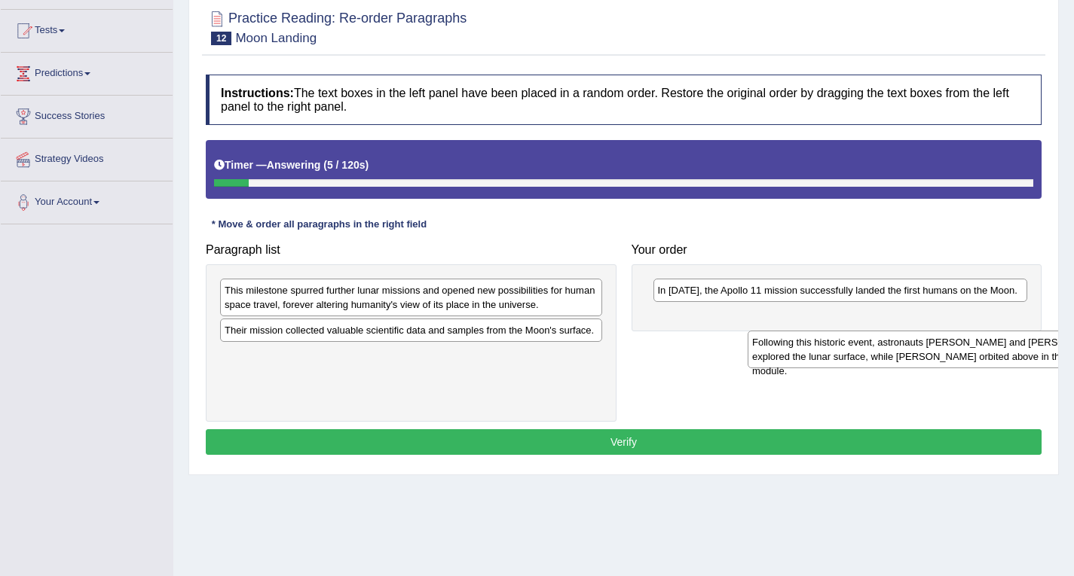
drag, startPoint x: 294, startPoint y: 364, endPoint x: 807, endPoint y: 350, distance: 513.3
click at [807, 350] on div "Following this historic event, astronauts Neil Armstrong and Buzz Aldrin explor…" at bounding box center [938, 350] width 382 height 38
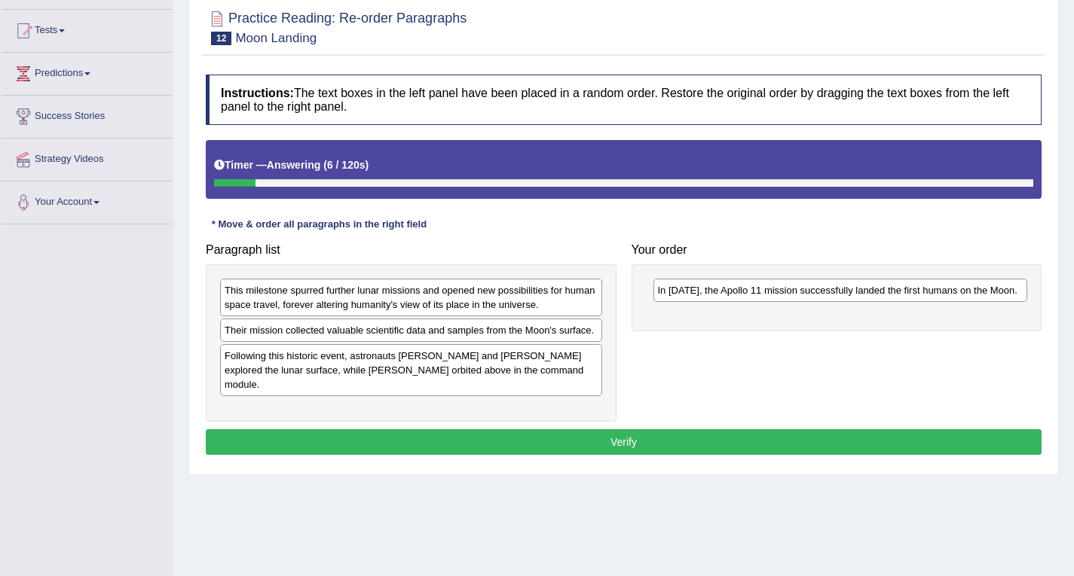
click at [369, 359] on div "Following this historic event, astronauts Neil Armstrong and Buzz Aldrin explor…" at bounding box center [411, 370] width 382 height 52
drag, startPoint x: 370, startPoint y: 359, endPoint x: 836, endPoint y: 317, distance: 468.3
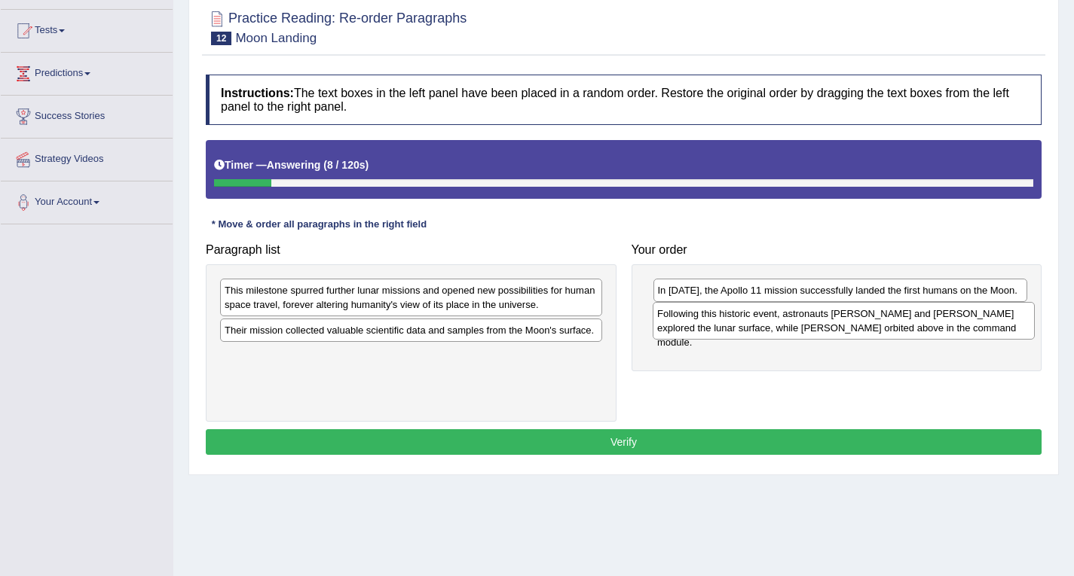
drag, startPoint x: 571, startPoint y: 350, endPoint x: 1030, endPoint y: 301, distance: 461.4
click at [1030, 302] on div "Following this historic event, astronauts Neil Armstrong and Buzz Aldrin explor…" at bounding box center [844, 321] width 382 height 38
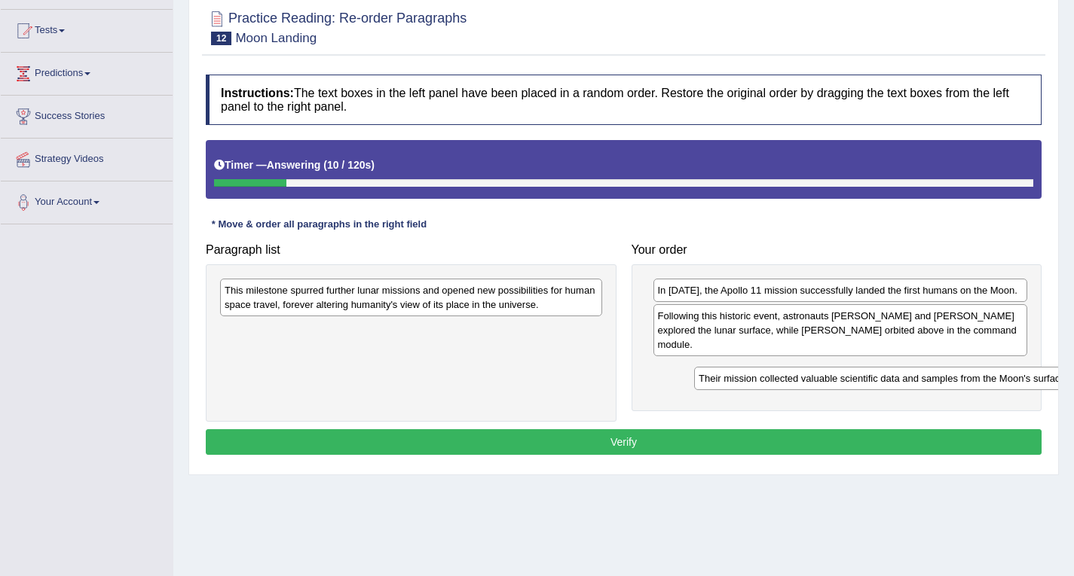
drag, startPoint x: 361, startPoint y: 332, endPoint x: 891, endPoint y: 374, distance: 532.2
click at [891, 374] on div "Their mission collected valuable scientific data and samples from the Moon's su…" at bounding box center [885, 378] width 382 height 23
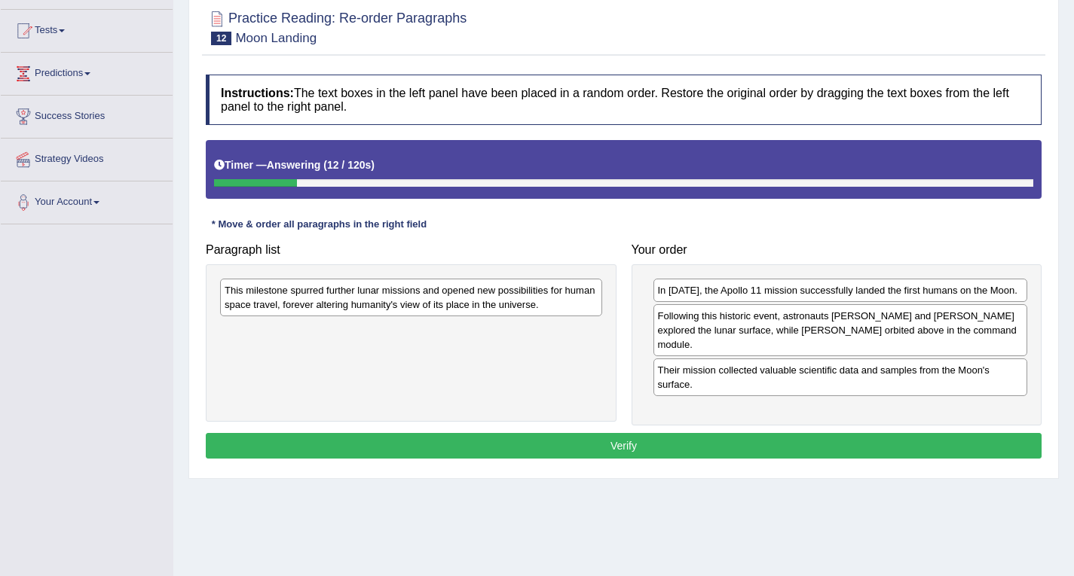
click at [445, 291] on div "This milestone spurred further lunar missions and opened new possibilities for …" at bounding box center [411, 298] width 382 height 38
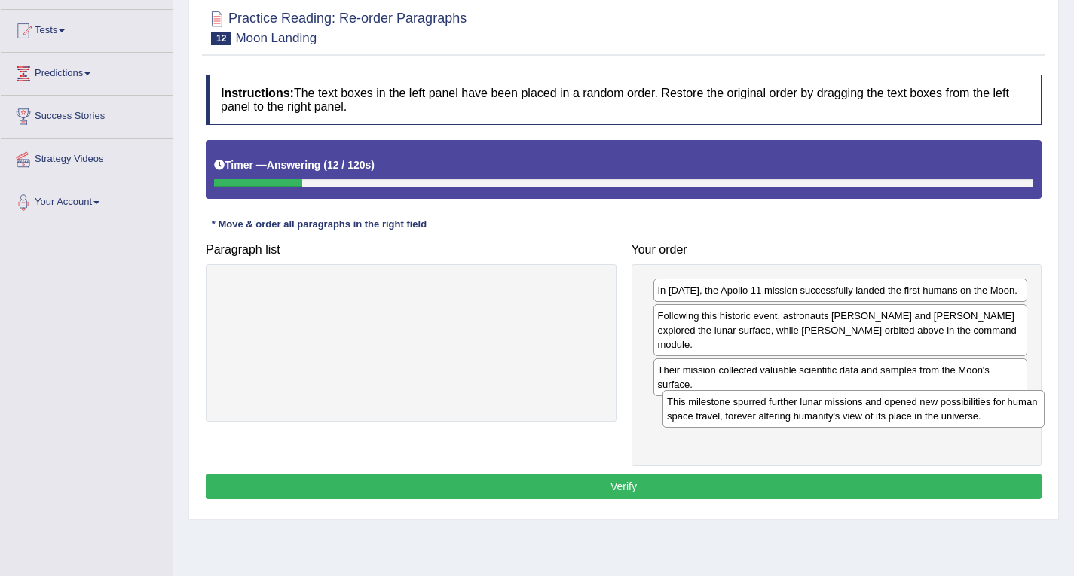
drag, startPoint x: 445, startPoint y: 291, endPoint x: 919, endPoint y: 405, distance: 487.6
click at [898, 403] on div "This milestone spurred further lunar missions and opened new possibilities for …" at bounding box center [853, 409] width 382 height 38
click at [577, 474] on button "Verify" at bounding box center [624, 487] width 836 height 26
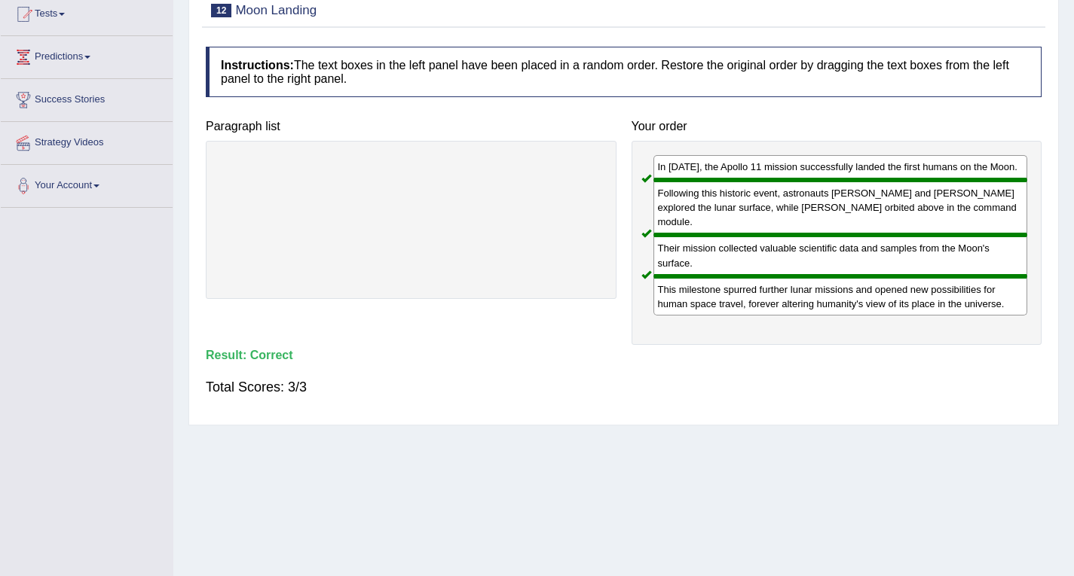
scroll to position [0, 0]
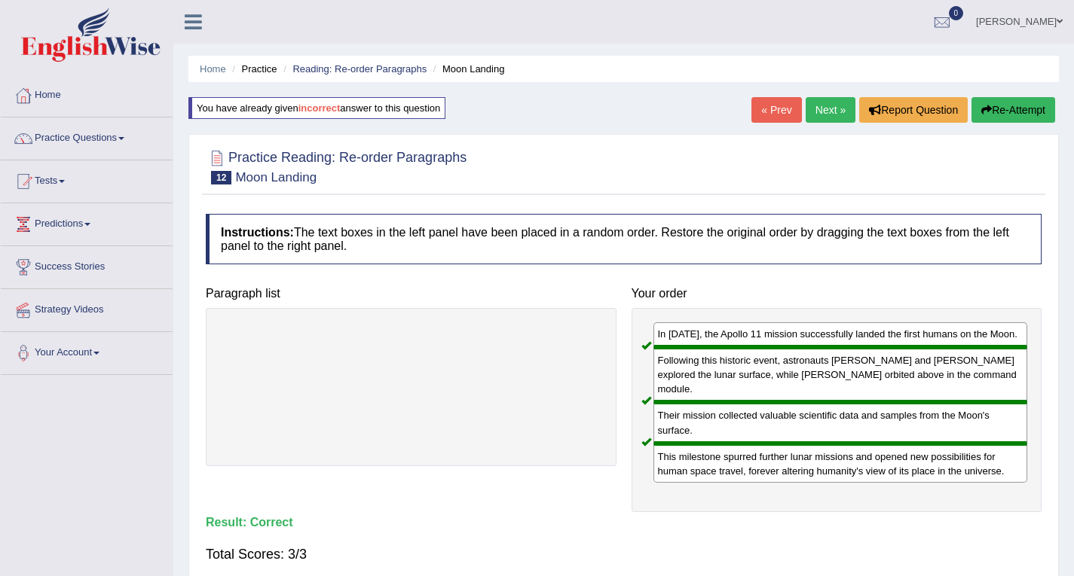
click at [831, 105] on link "Next »" at bounding box center [831, 110] width 50 height 26
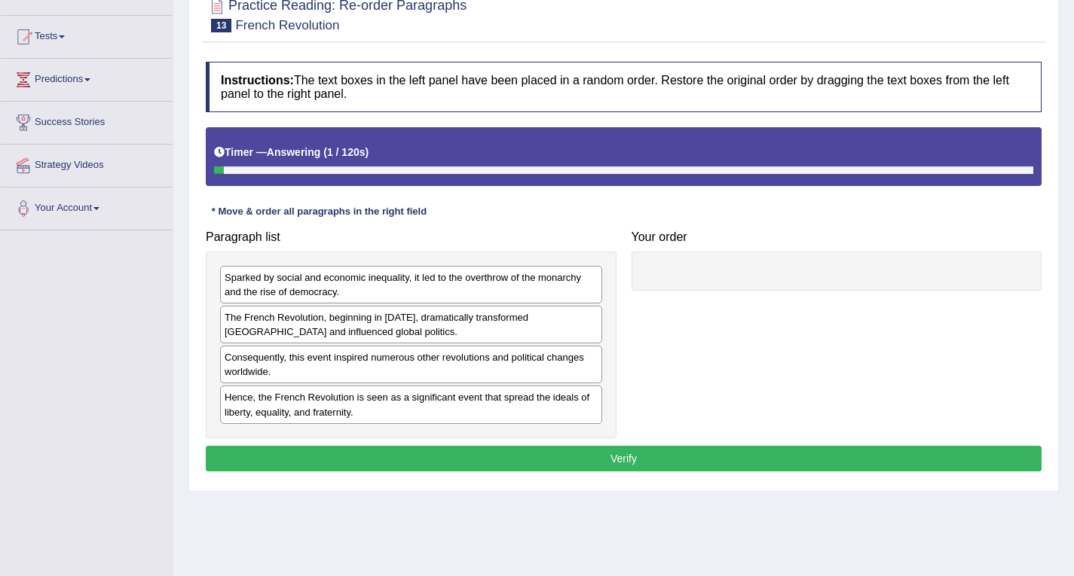
scroll to position [151, 0]
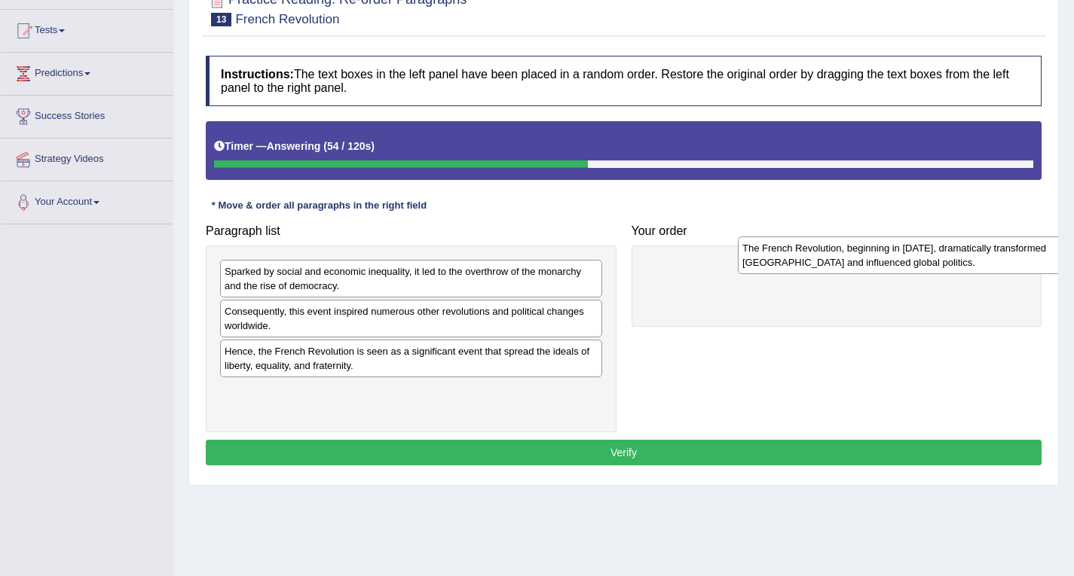
drag, startPoint x: 354, startPoint y: 320, endPoint x: 872, endPoint y: 257, distance: 521.5
click at [872, 257] on div "The French Revolution, beginning in [DATE], dramatically transformed [GEOGRAPHI…" at bounding box center [929, 256] width 382 height 38
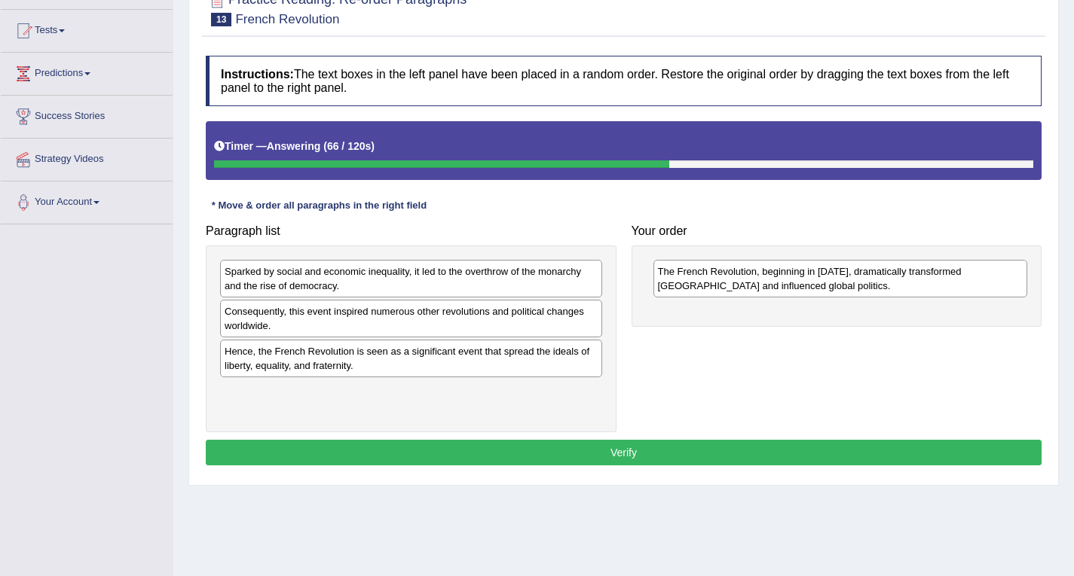
click at [406, 283] on div "Sparked by social and economic inequality, it led to the overthrow of the monar…" at bounding box center [411, 279] width 382 height 38
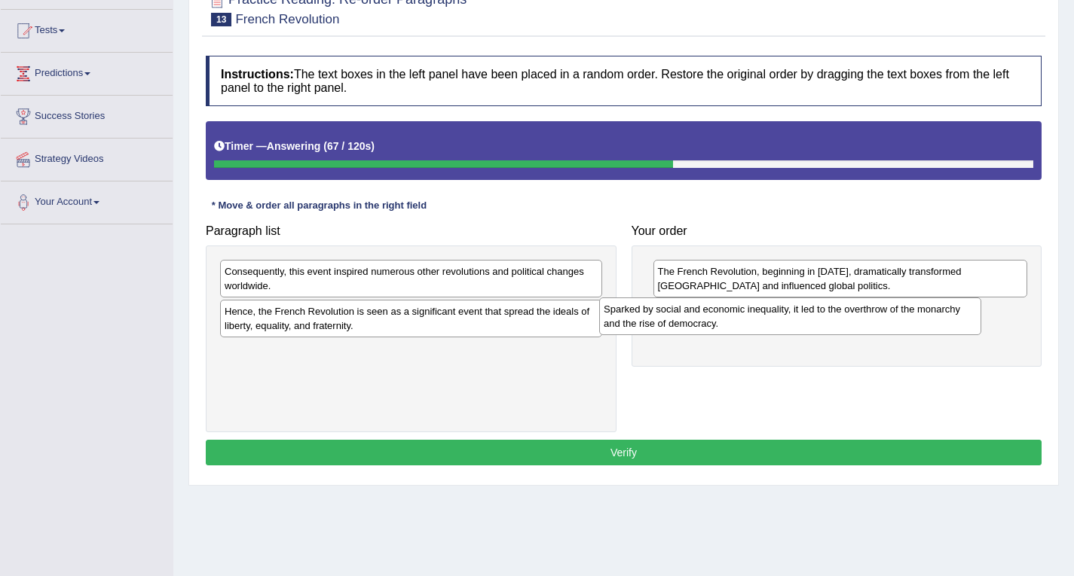
drag, startPoint x: 406, startPoint y: 283, endPoint x: 785, endPoint y: 321, distance: 380.9
click at [785, 321] on div "Sparked by social and economic inequality, it led to the overthrow of the monar…" at bounding box center [790, 317] width 382 height 38
click at [524, 279] on div "Consequently, this event inspired numerous other revolutions and political chan…" at bounding box center [411, 279] width 382 height 38
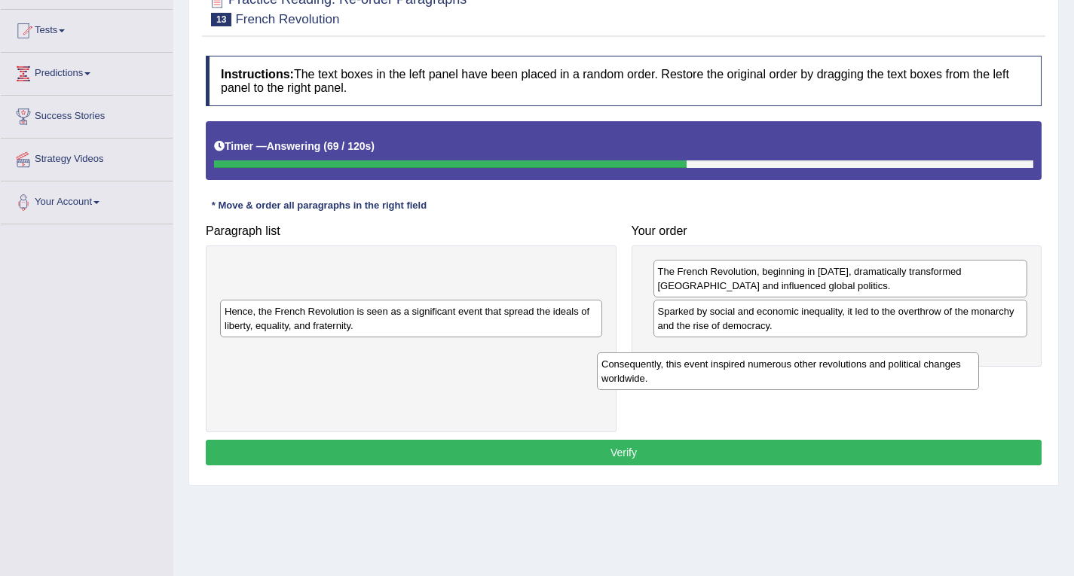
drag, startPoint x: 524, startPoint y: 279, endPoint x: 922, endPoint y: 368, distance: 406.9
click at [922, 368] on div "Consequently, this event inspired numerous other revolutions and political chan…" at bounding box center [788, 372] width 382 height 38
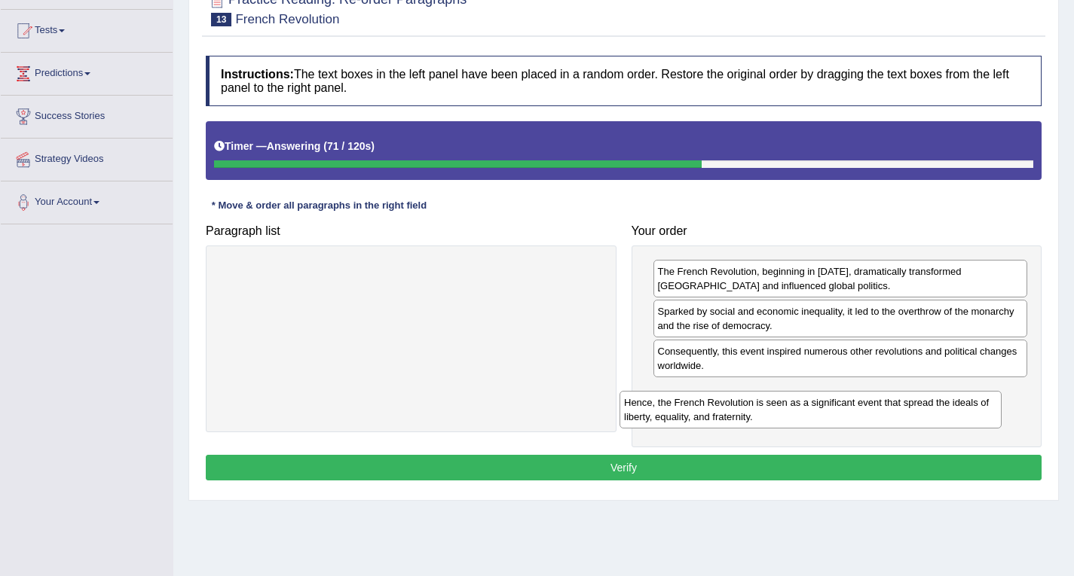
drag, startPoint x: 516, startPoint y: 276, endPoint x: 930, endPoint y: 396, distance: 430.9
click at [929, 404] on div "Hence, the French Revolution is seen as a significant event that spread the ide…" at bounding box center [810, 410] width 382 height 38
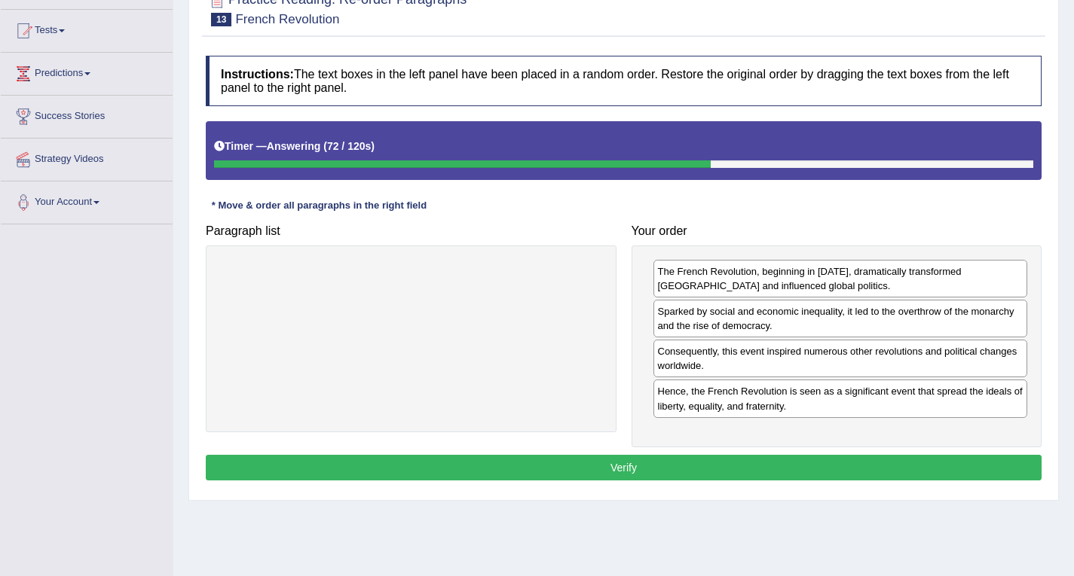
click at [684, 466] on button "Verify" at bounding box center [624, 468] width 836 height 26
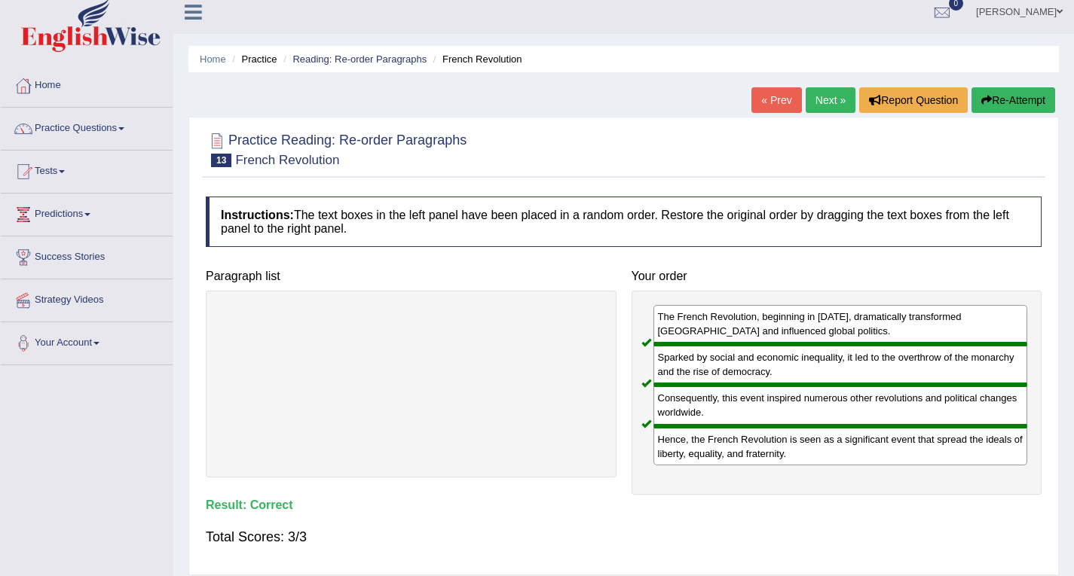
scroll to position [0, 0]
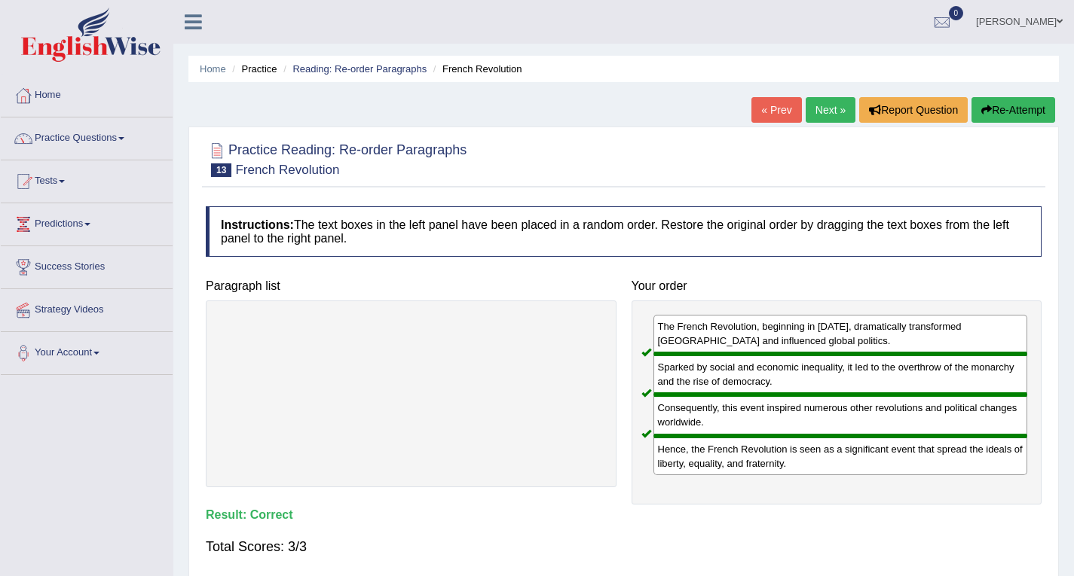
click at [833, 112] on link "Next »" at bounding box center [831, 110] width 50 height 26
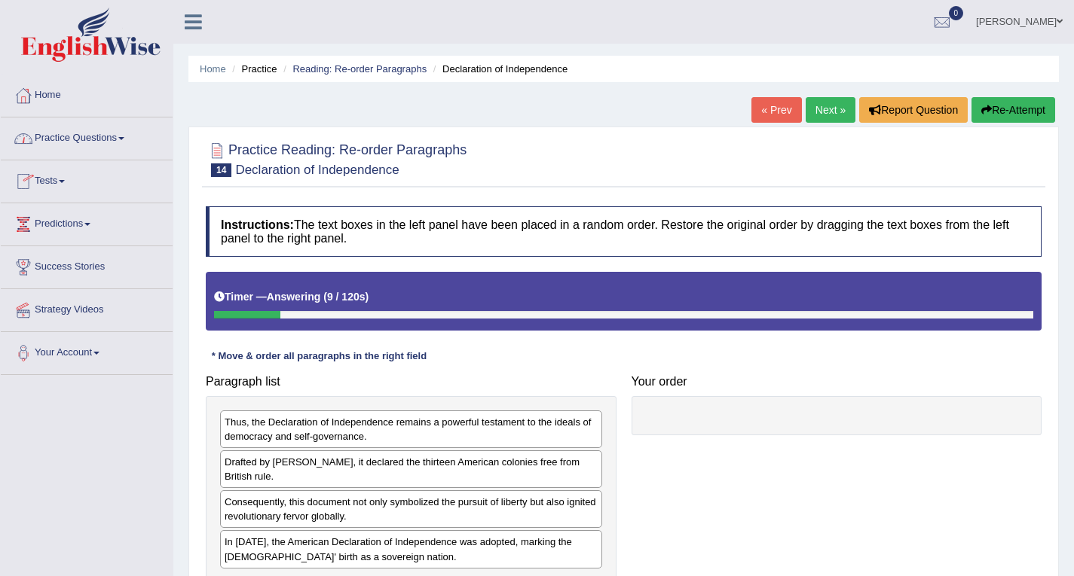
click at [122, 138] on link "Practice Questions" at bounding box center [87, 137] width 172 height 38
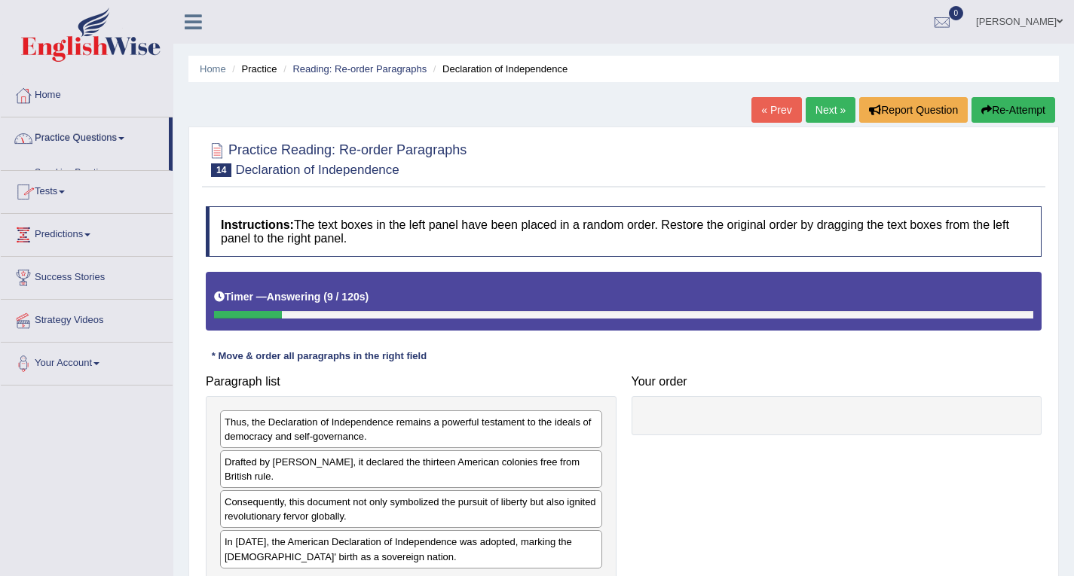
click at [122, 138] on link "Practice Questions" at bounding box center [85, 137] width 168 height 38
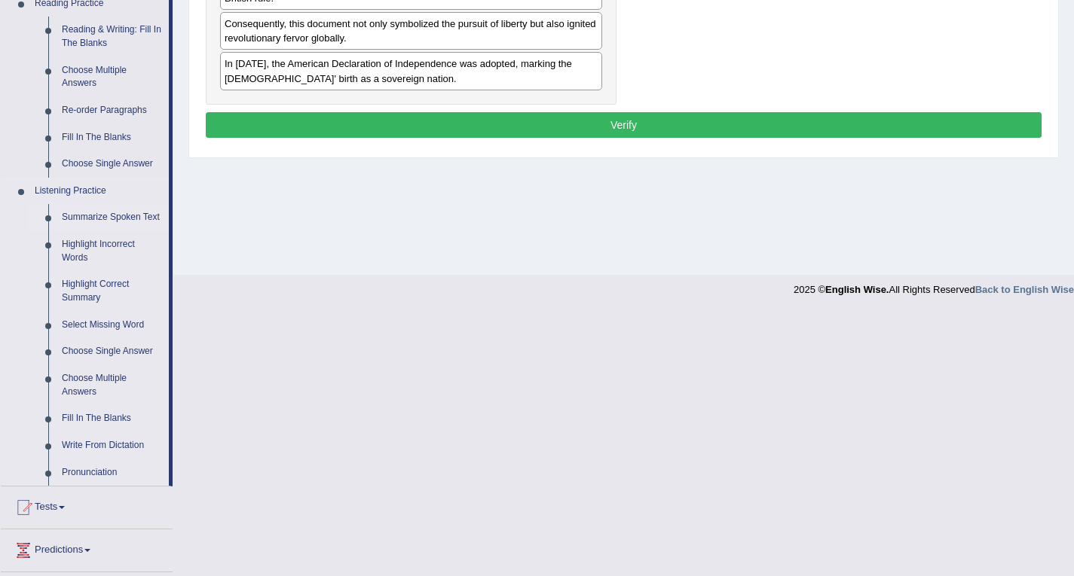
scroll to position [452, 0]
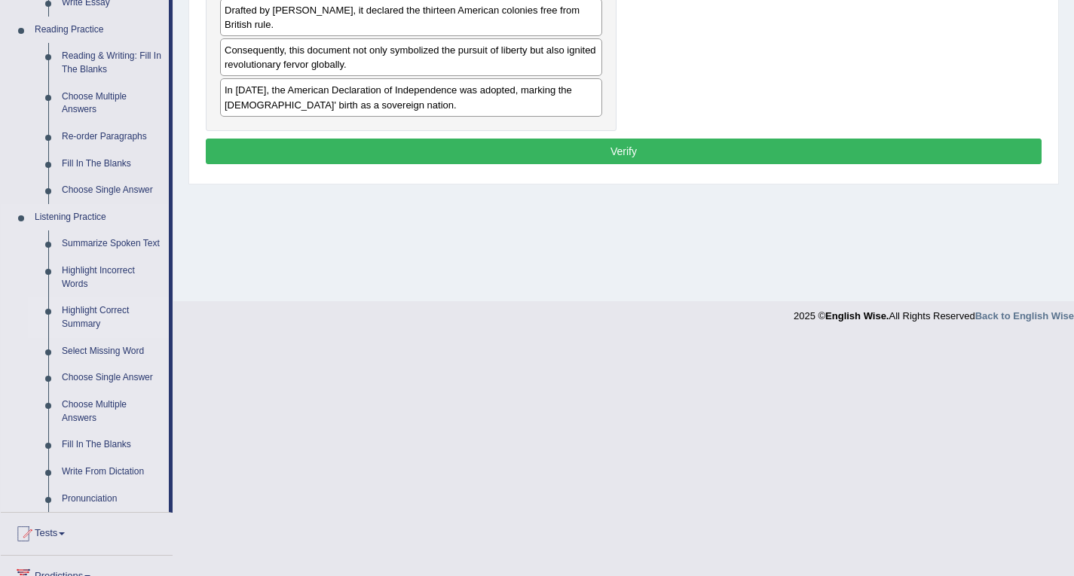
click at [105, 310] on link "Highlight Correct Summary" at bounding box center [112, 318] width 114 height 40
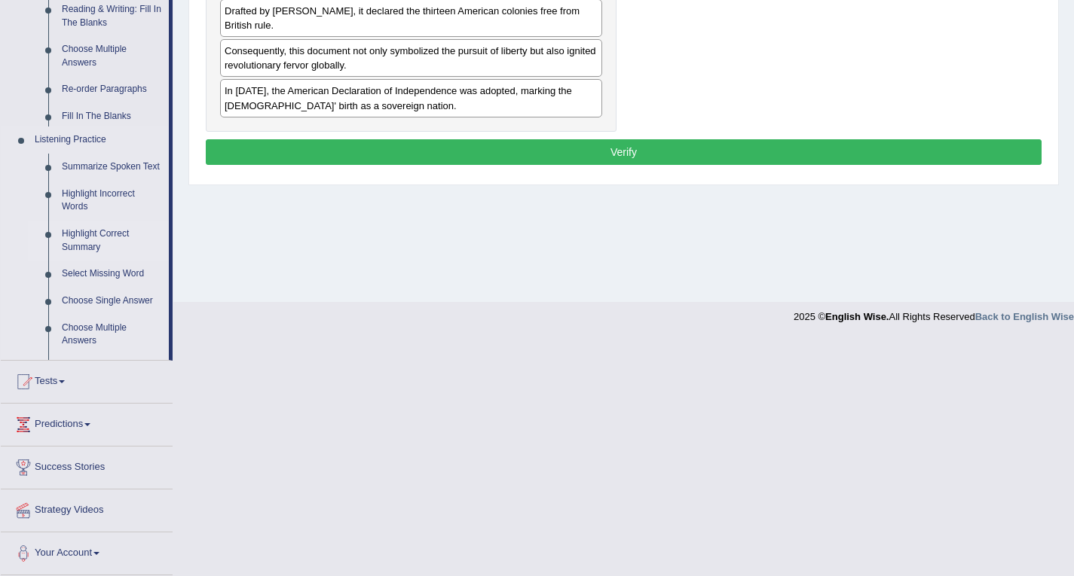
scroll to position [311, 0]
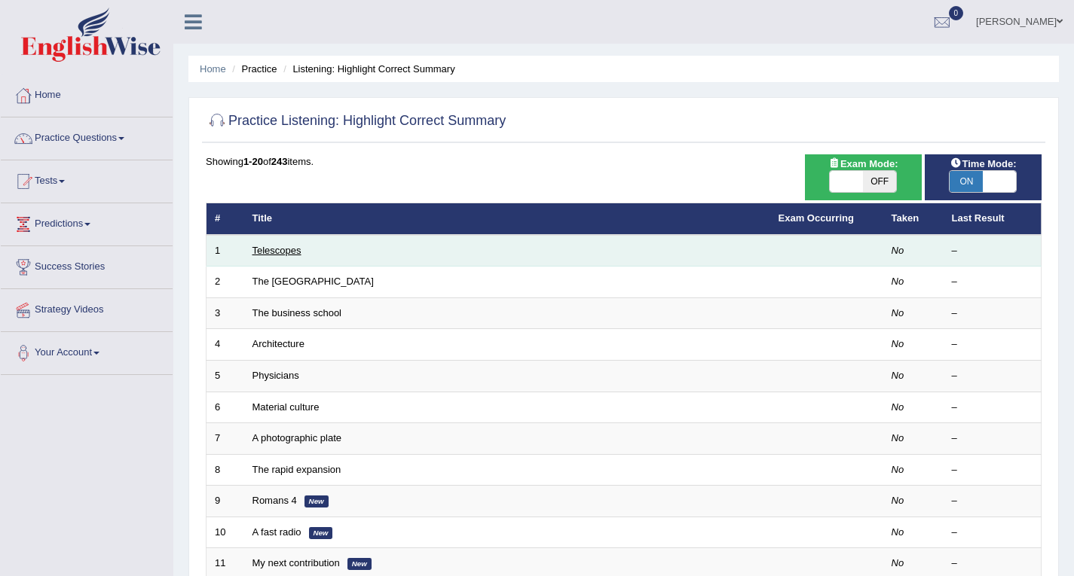
click at [282, 249] on link "Telescopes" at bounding box center [276, 250] width 49 height 11
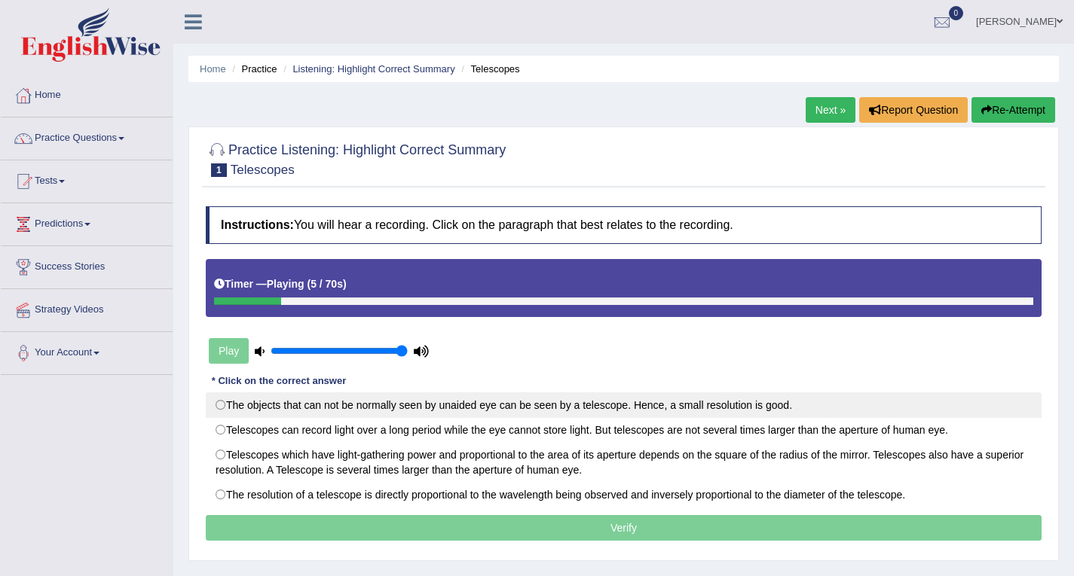
scroll to position [75, 0]
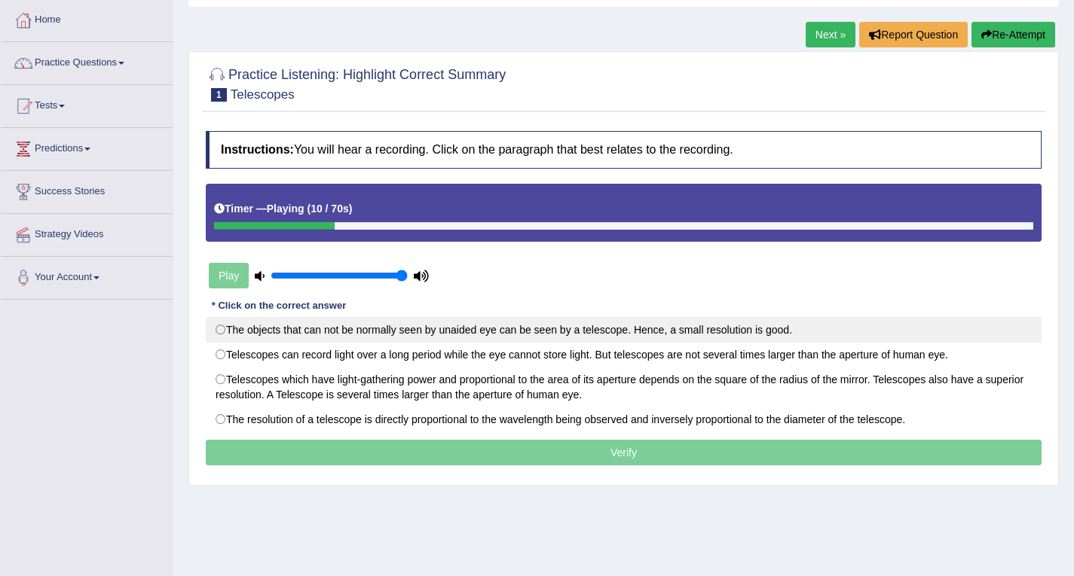
click at [469, 332] on label "The objects that can not be normally seen by unaided eye can be seen by a teles…" at bounding box center [624, 330] width 836 height 26
radio input "true"
click at [469, 332] on label "The objects that can not be normally seen by unaided eye can be seen by a teles…" at bounding box center [624, 330] width 836 height 26
click at [488, 331] on label "The objects that can not be normally seen by unaided eye can be seen by a teles…" at bounding box center [624, 330] width 836 height 26
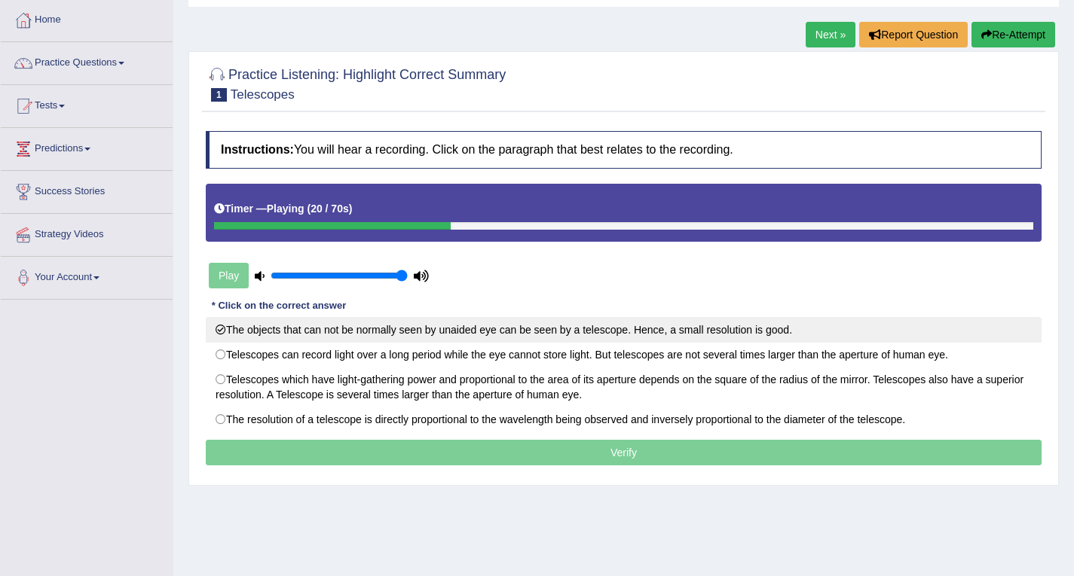
click at [222, 326] on label "The objects that can not be normally seen by unaided eye can be seen by a teles…" at bounding box center [624, 330] width 836 height 26
click at [216, 331] on label "The objects that can not be normally seen by unaided eye can be seen by a teles…" at bounding box center [624, 330] width 836 height 26
click at [225, 332] on label "The objects that can not be normally seen by unaided eye can be seen by a teles…" at bounding box center [624, 330] width 836 height 26
click at [445, 331] on label "The objects that can not be normally seen by unaided eye can be seen by a teles…" at bounding box center [624, 330] width 836 height 26
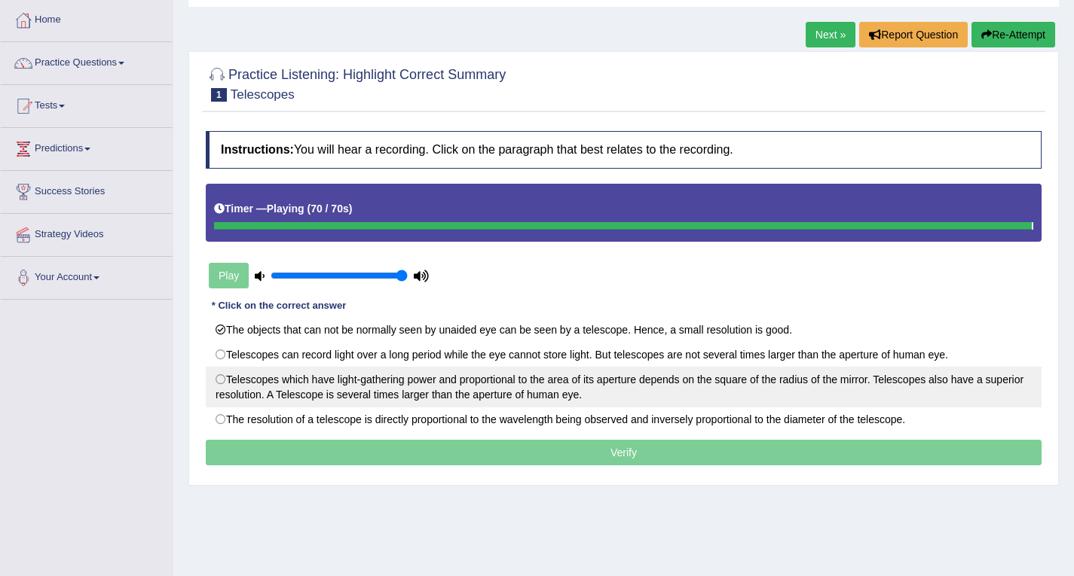
click at [220, 381] on label "Telescopes which have light-gathering power and proportional to the area of its…" at bounding box center [624, 387] width 836 height 41
radio input "true"
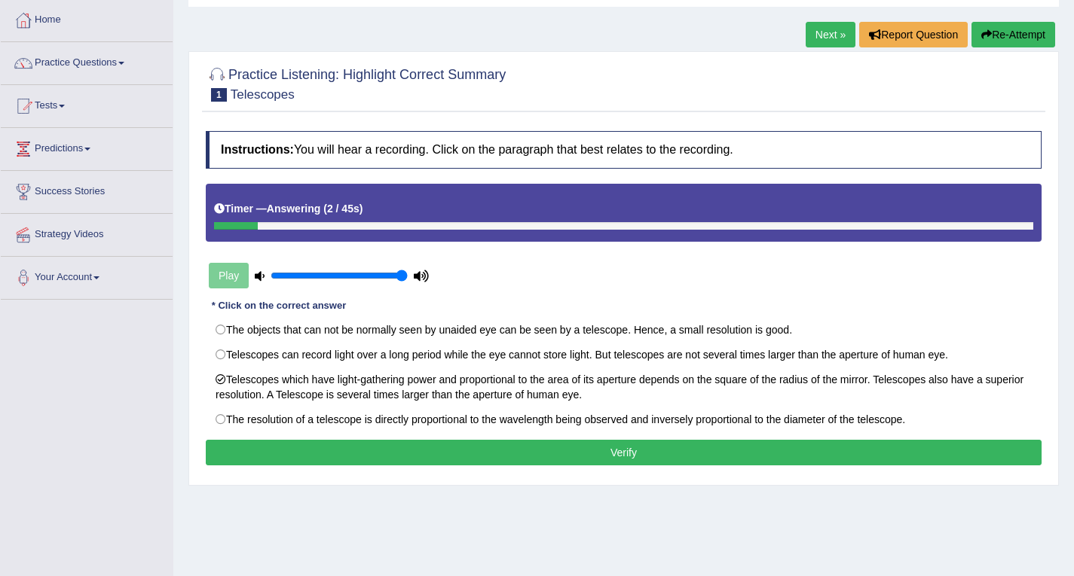
click at [605, 457] on button "Verify" at bounding box center [624, 453] width 836 height 26
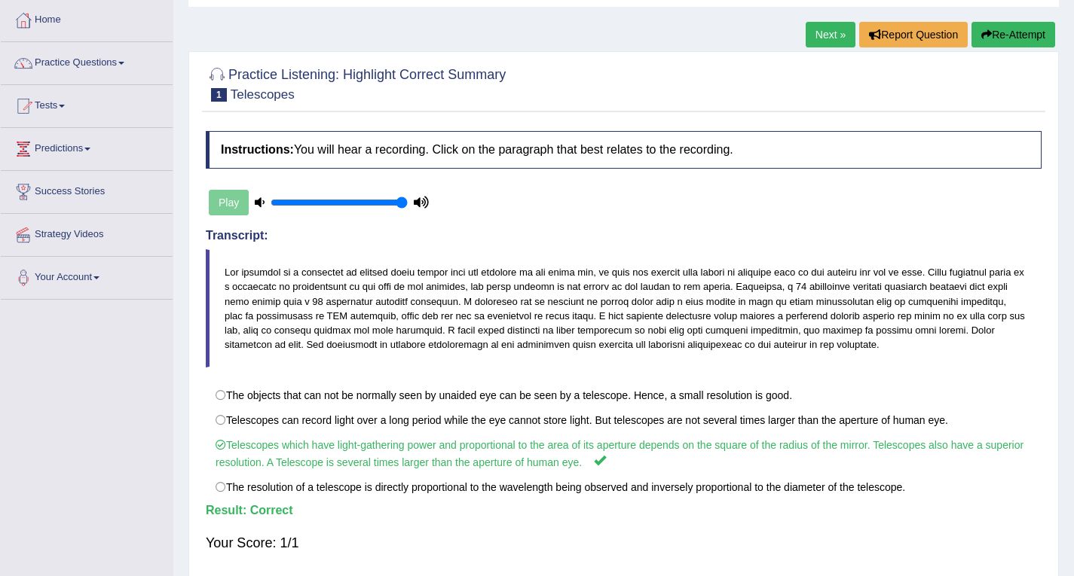
click at [821, 37] on link "Next »" at bounding box center [831, 35] width 50 height 26
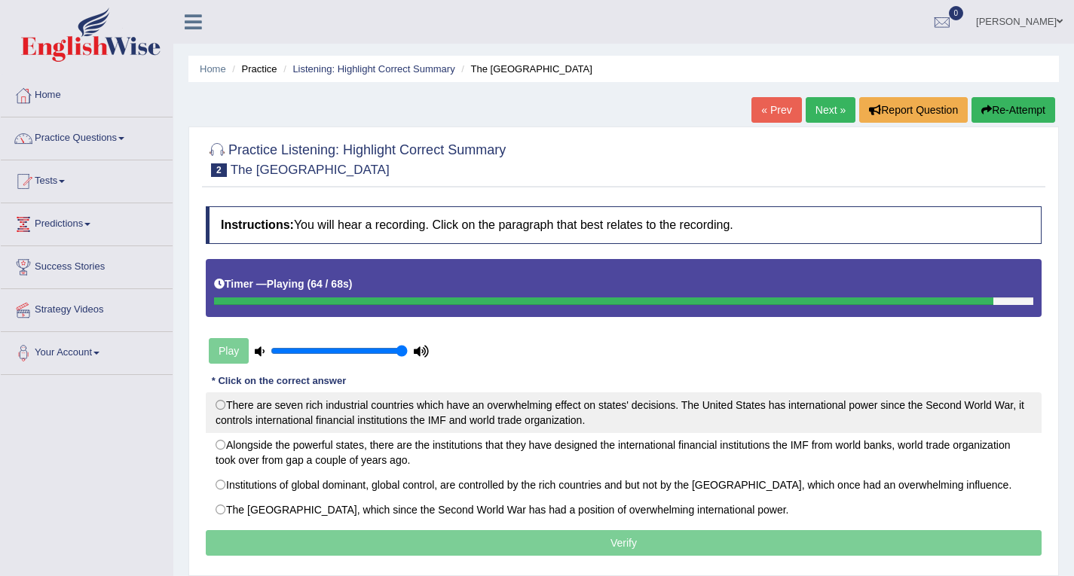
click at [220, 405] on label "There are seven rich industrial countries which have an overwhelming effect on …" at bounding box center [624, 413] width 836 height 41
radio input "true"
click at [220, 405] on label "There are seven rich industrial countries which have an overwhelming effect on …" at bounding box center [624, 413] width 836 height 41
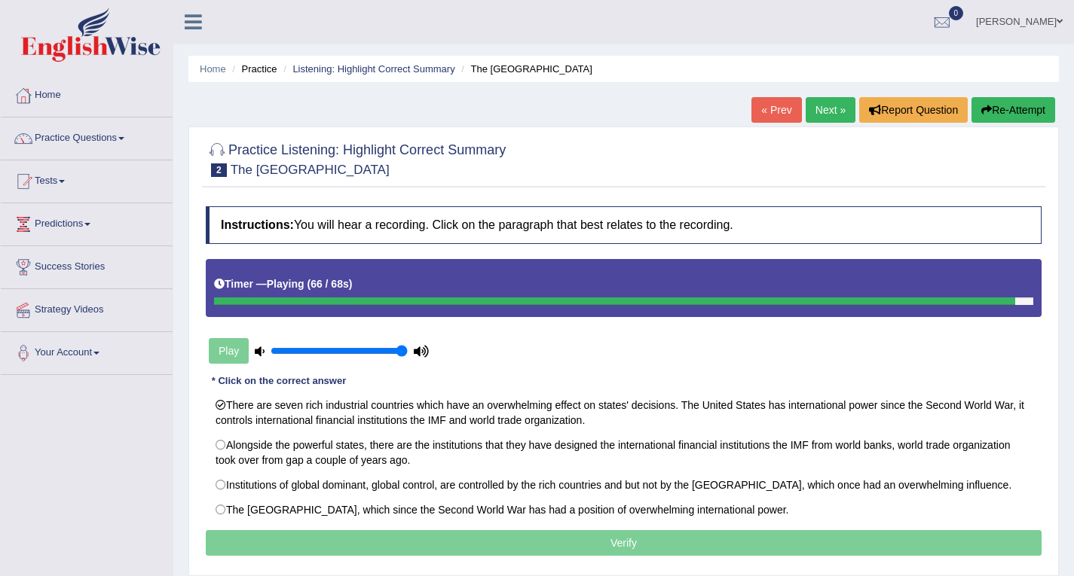
click at [493, 543] on p "Verify" at bounding box center [624, 543] width 836 height 26
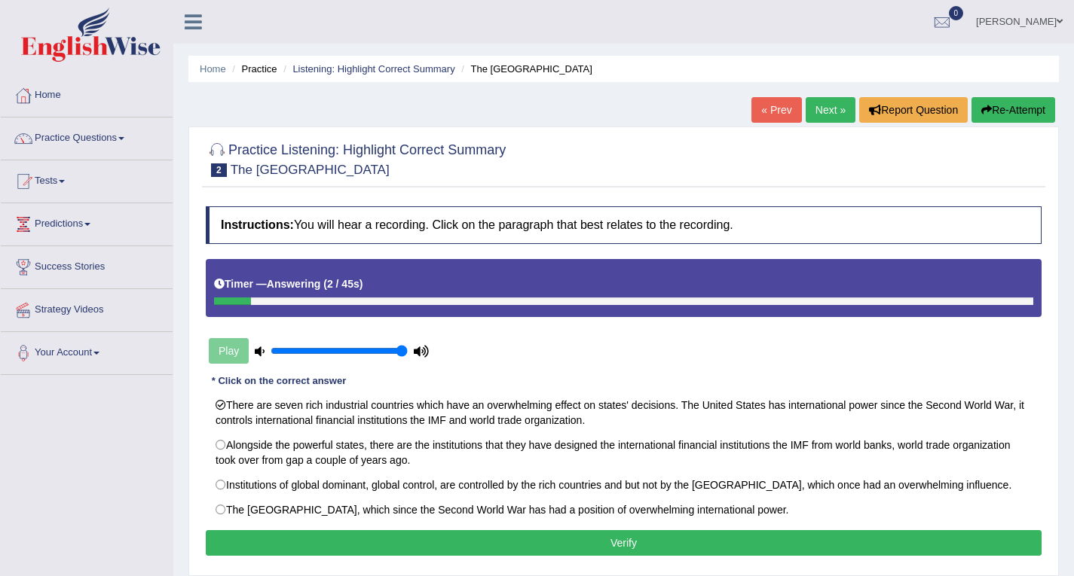
click at [606, 550] on button "Verify" at bounding box center [624, 543] width 836 height 26
click at [606, 550] on div "Home Practice Listening: Highlight Correct Summary The United States « Prev Nex…" at bounding box center [623, 377] width 900 height 754
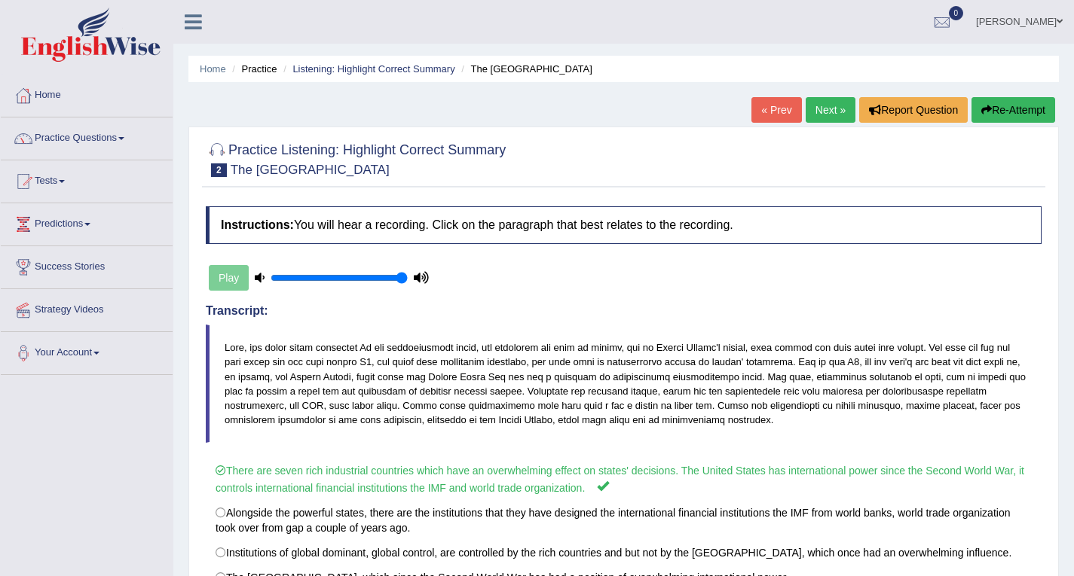
click at [827, 110] on link "Next »" at bounding box center [831, 110] width 50 height 26
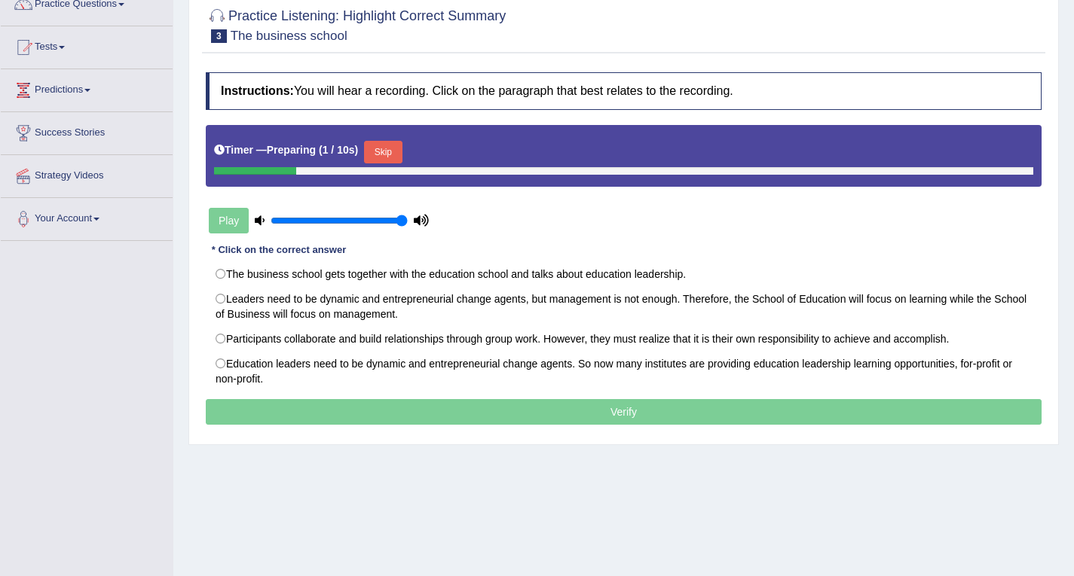
scroll to position [151, 0]
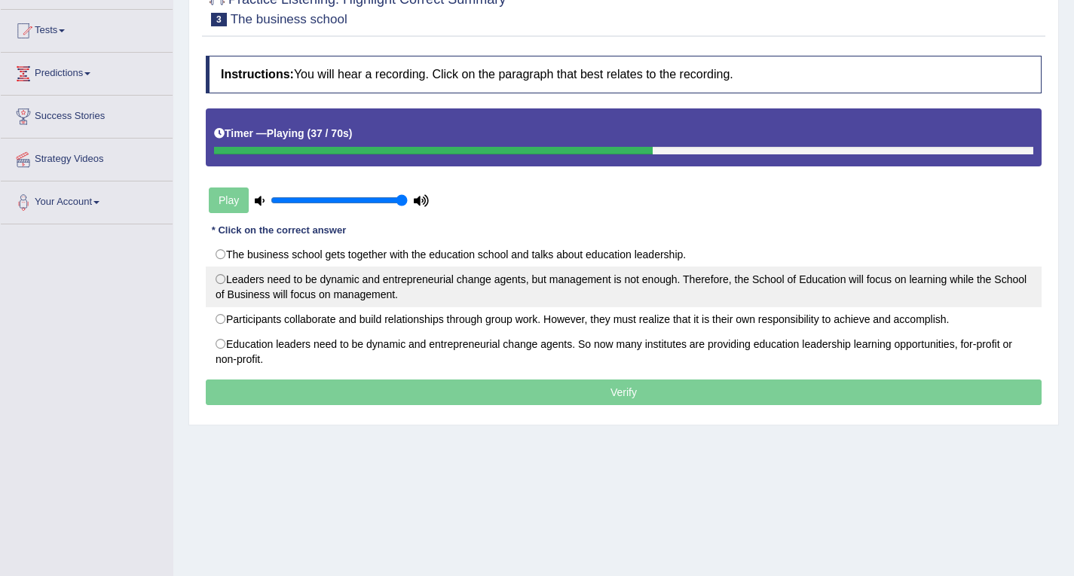
click at [224, 279] on label "Leaders need to be dynamic and entrepreneurial change agents, but management is…" at bounding box center [624, 287] width 836 height 41
radio input "true"
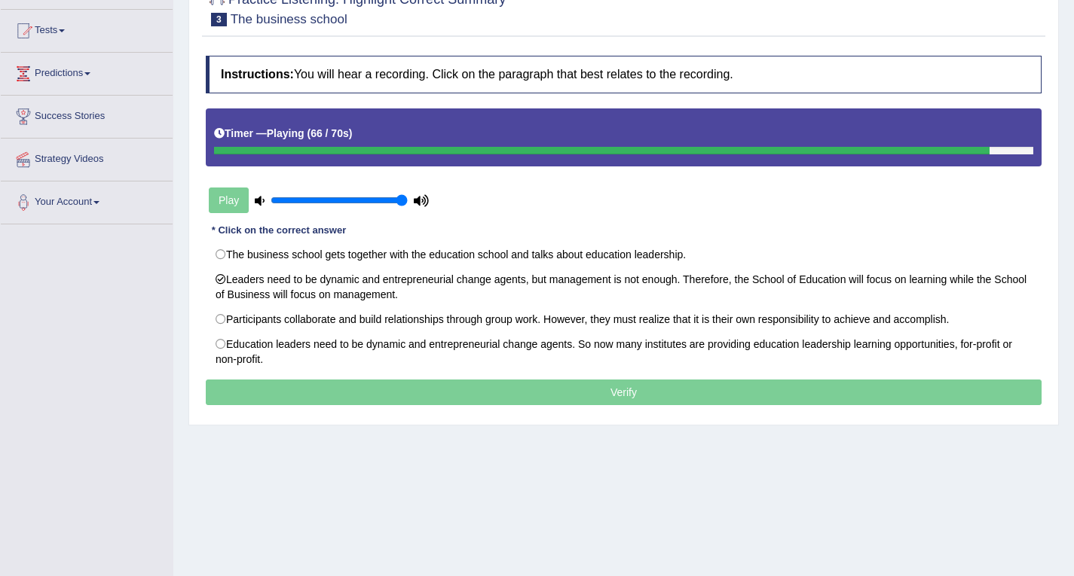
click at [625, 395] on p "Verify" at bounding box center [624, 393] width 836 height 26
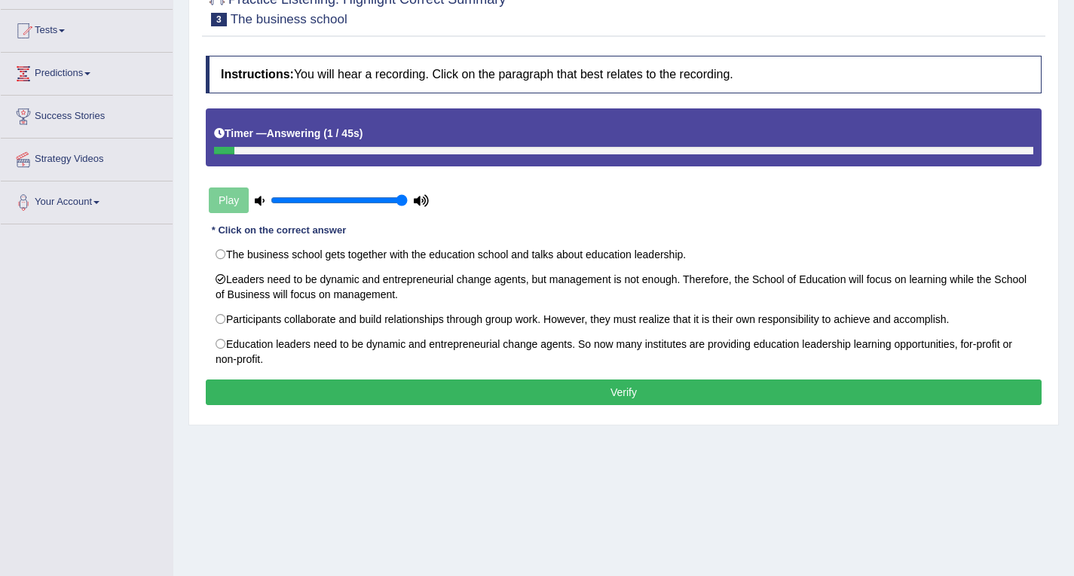
click at [625, 395] on button "Verify" at bounding box center [624, 393] width 836 height 26
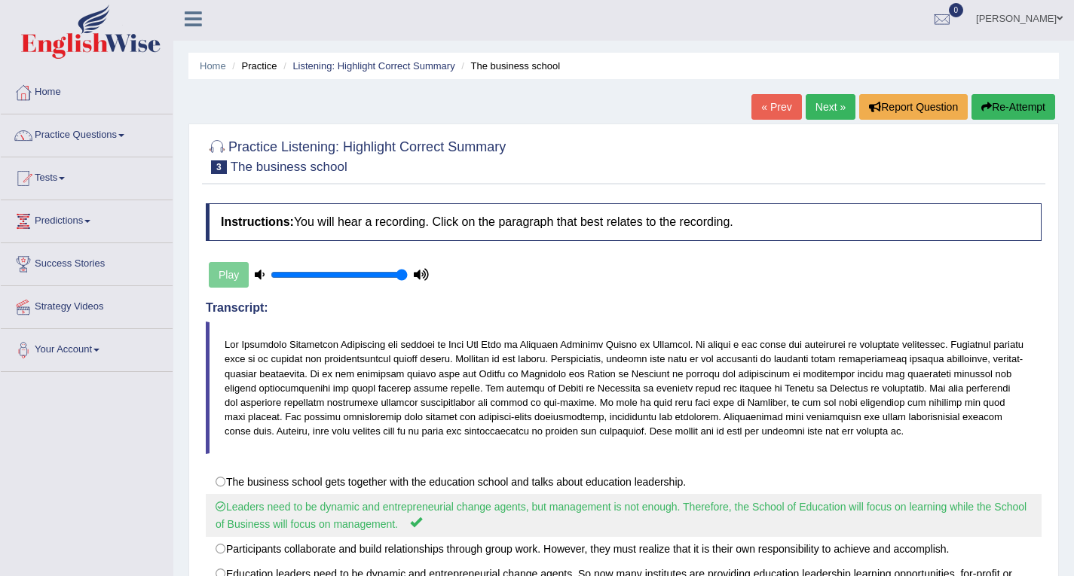
scroll to position [0, 0]
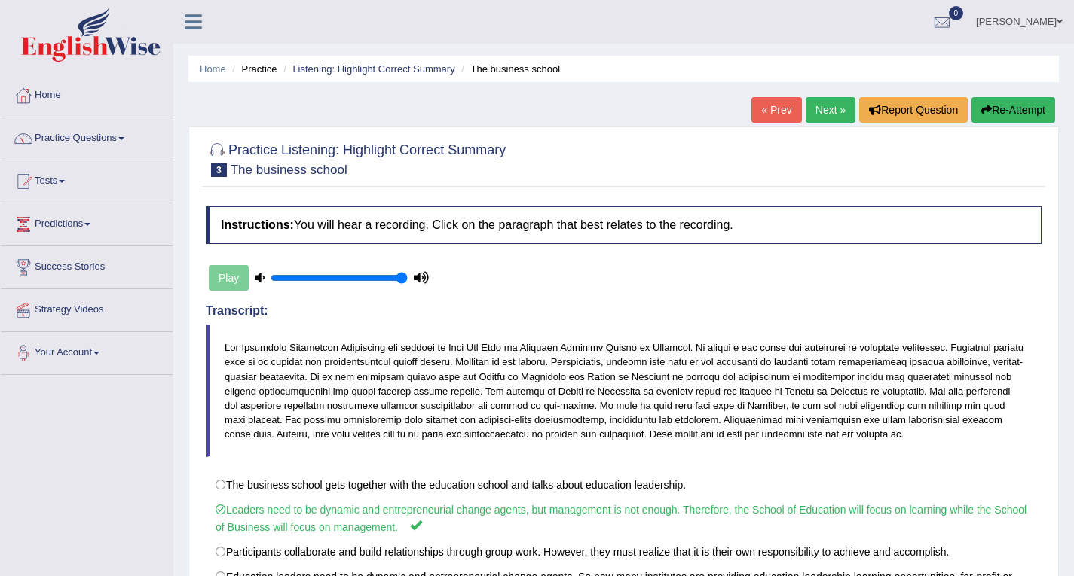
click at [819, 112] on link "Next »" at bounding box center [831, 110] width 50 height 26
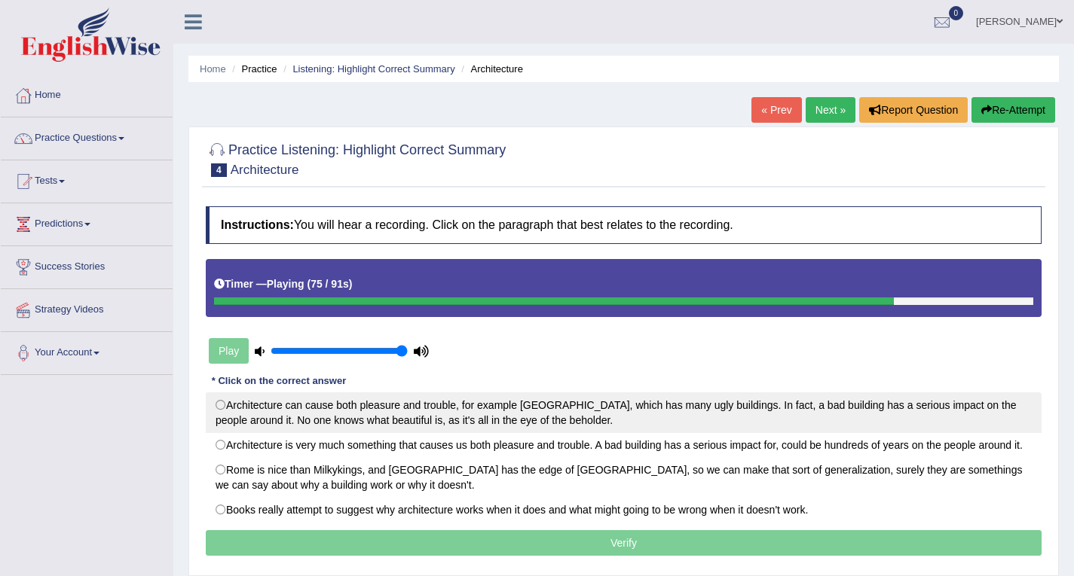
click at [221, 405] on label "Architecture can cause both pleasure and trouble, for example [GEOGRAPHIC_DATA]…" at bounding box center [624, 413] width 836 height 41
radio input "true"
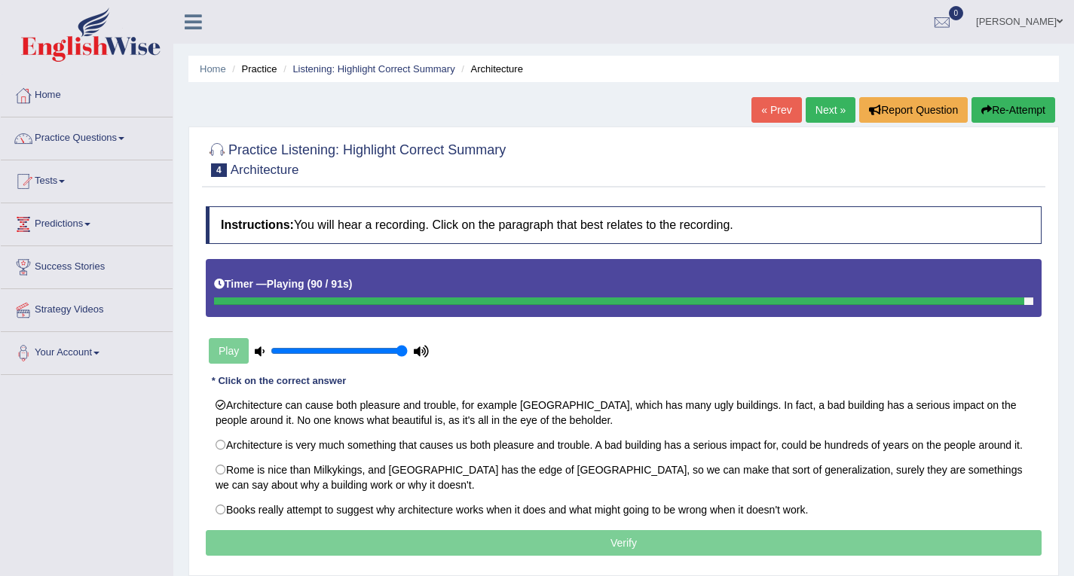
click at [616, 544] on p "Verify" at bounding box center [624, 543] width 836 height 26
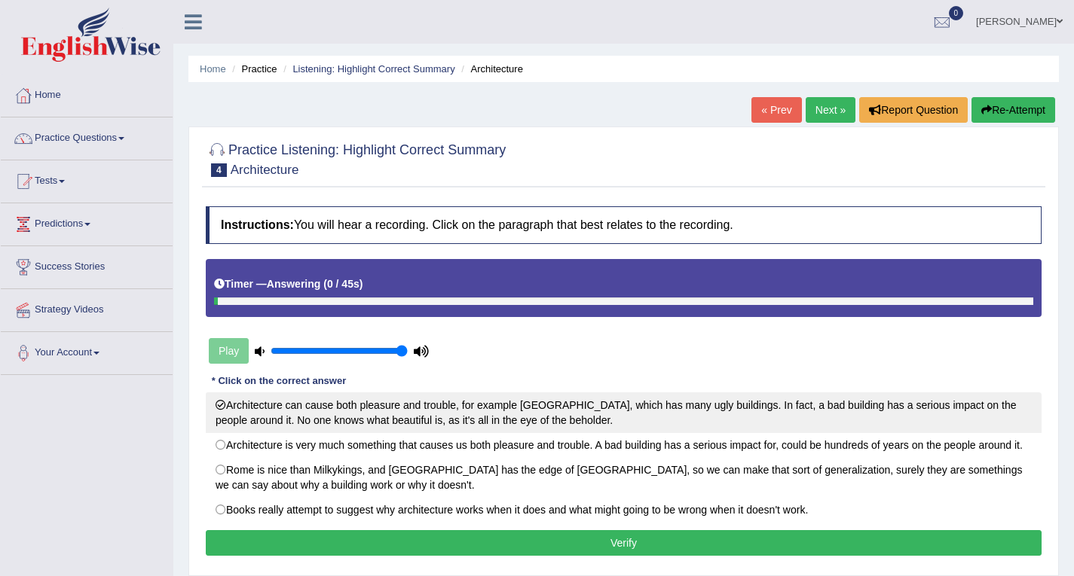
click at [217, 404] on label "Architecture can cause both pleasure and trouble, for example [GEOGRAPHIC_DATA]…" at bounding box center [624, 413] width 836 height 41
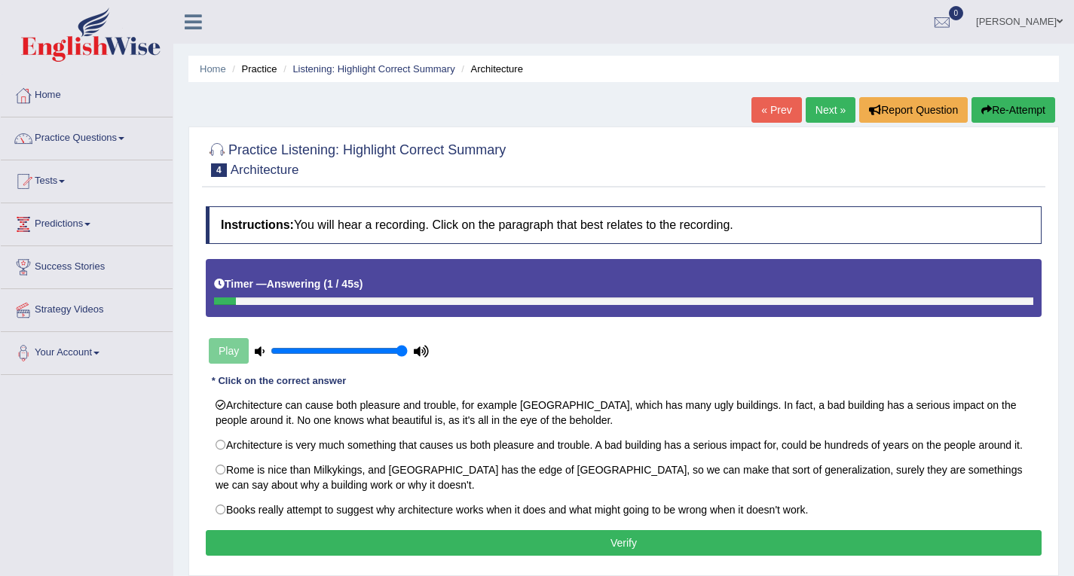
click at [625, 542] on button "Verify" at bounding box center [624, 543] width 836 height 26
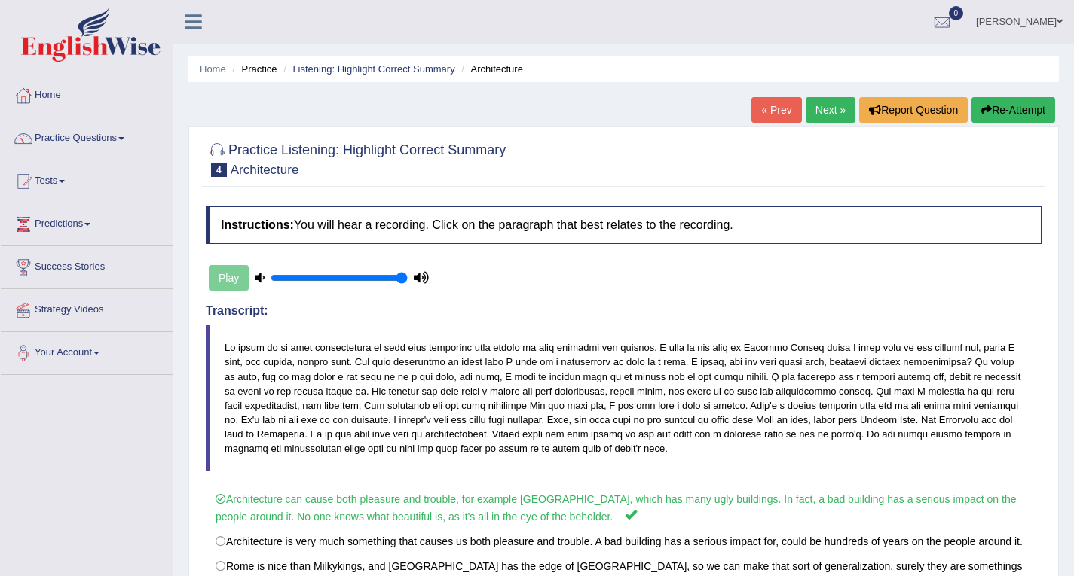
click at [841, 111] on link "Next »" at bounding box center [831, 110] width 50 height 26
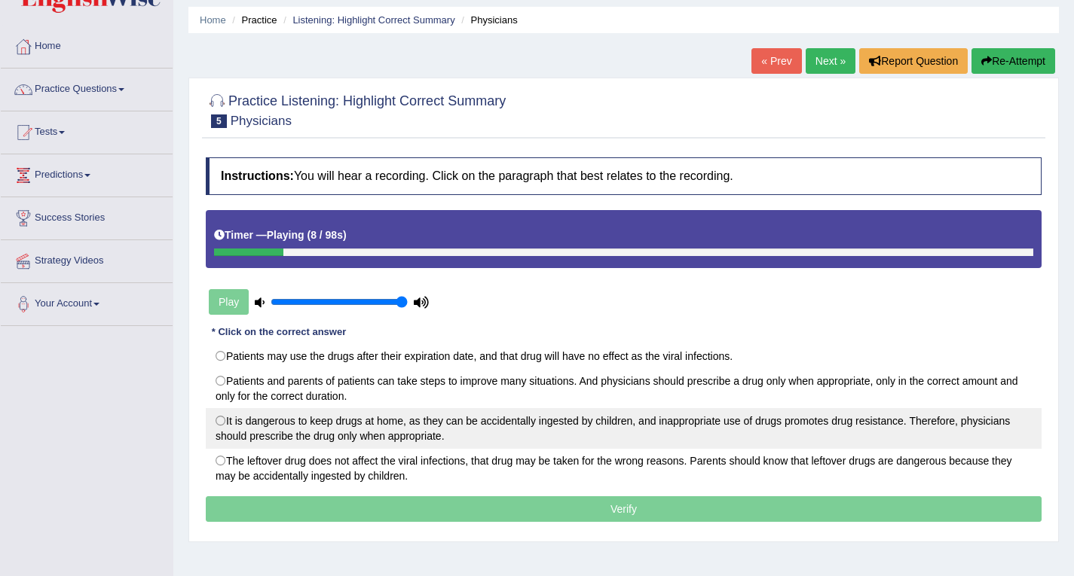
scroll to position [75, 0]
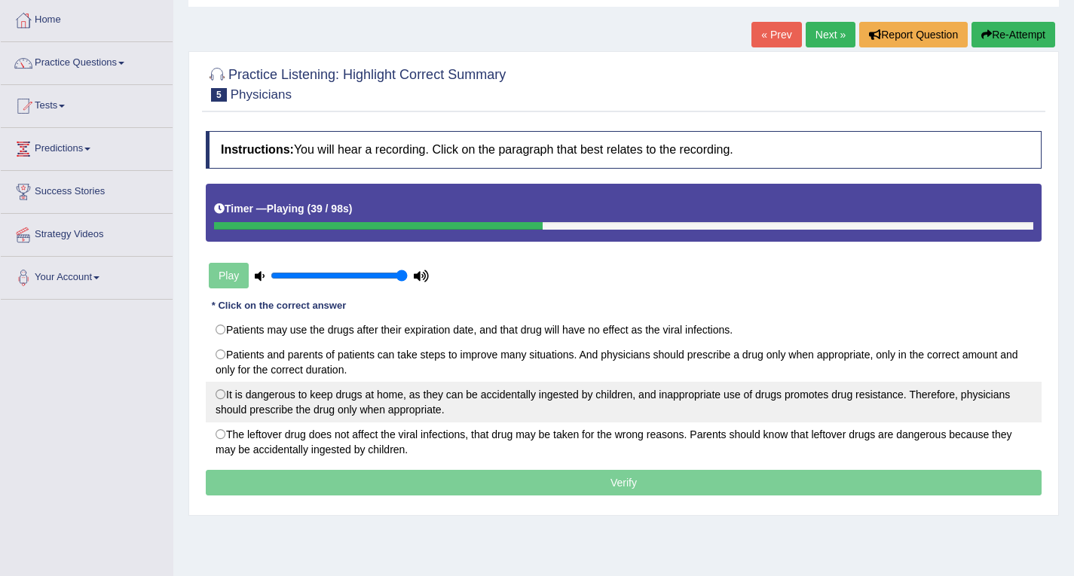
click at [225, 398] on label "It is dangerous to keep drugs at home, as they can be accidentally ingested by …" at bounding box center [624, 402] width 836 height 41
radio input "true"
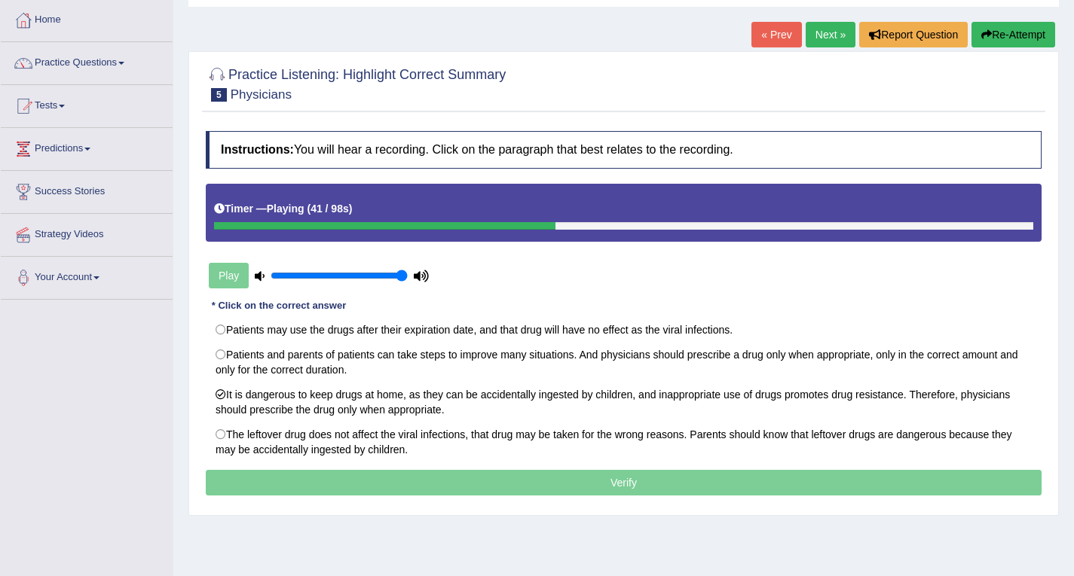
click at [497, 493] on p "Verify" at bounding box center [624, 483] width 836 height 26
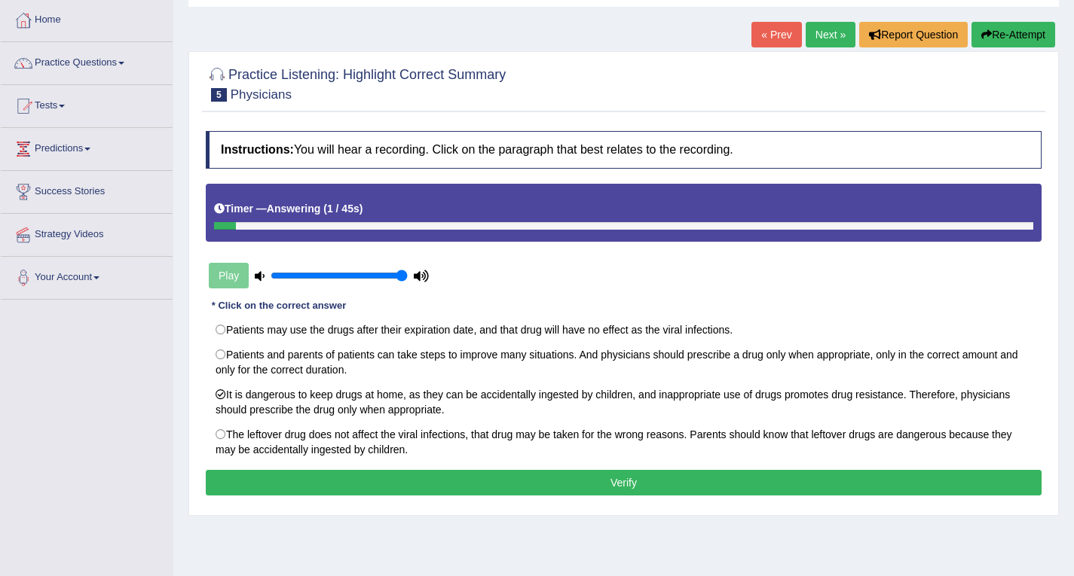
click at [628, 488] on button "Verify" at bounding box center [624, 483] width 836 height 26
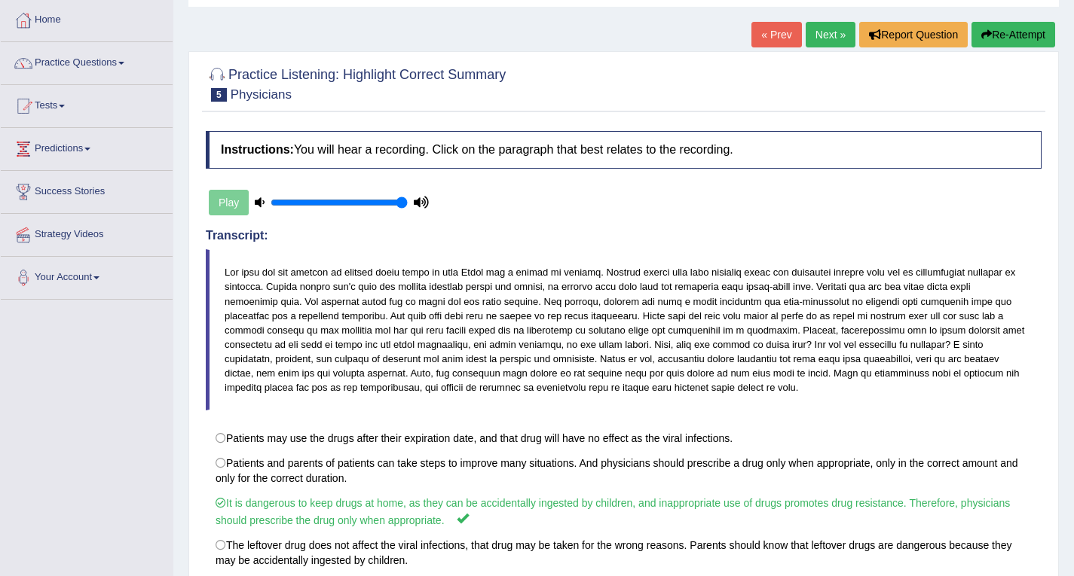
click at [830, 38] on link "Next »" at bounding box center [831, 35] width 50 height 26
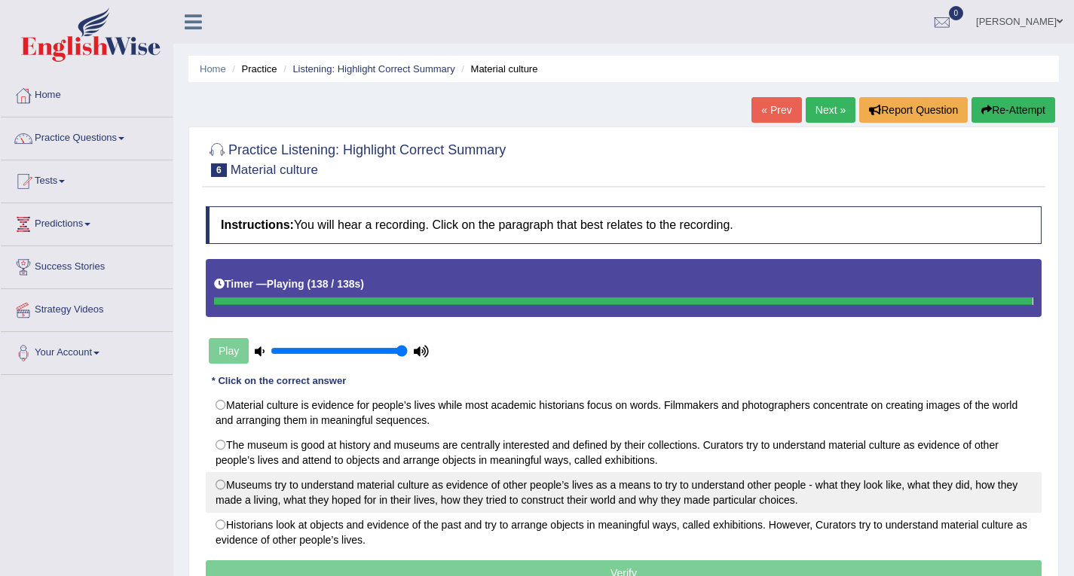
click at [221, 486] on label "Museums try to understand material culture as evidence of other people’s lives …" at bounding box center [624, 492] width 836 height 41
radio input "true"
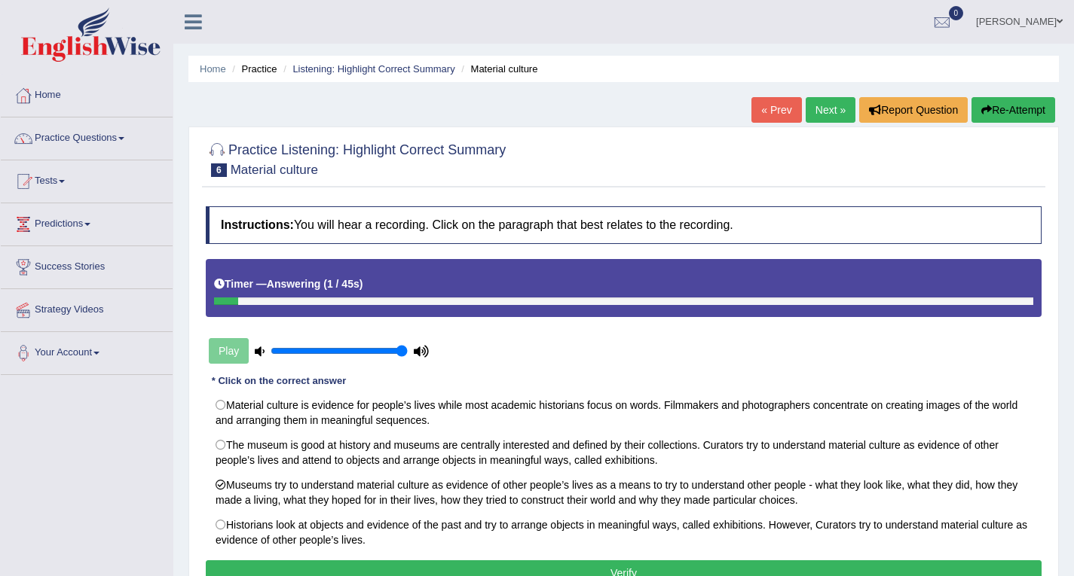
click at [443, 571] on button "Verify" at bounding box center [624, 574] width 836 height 26
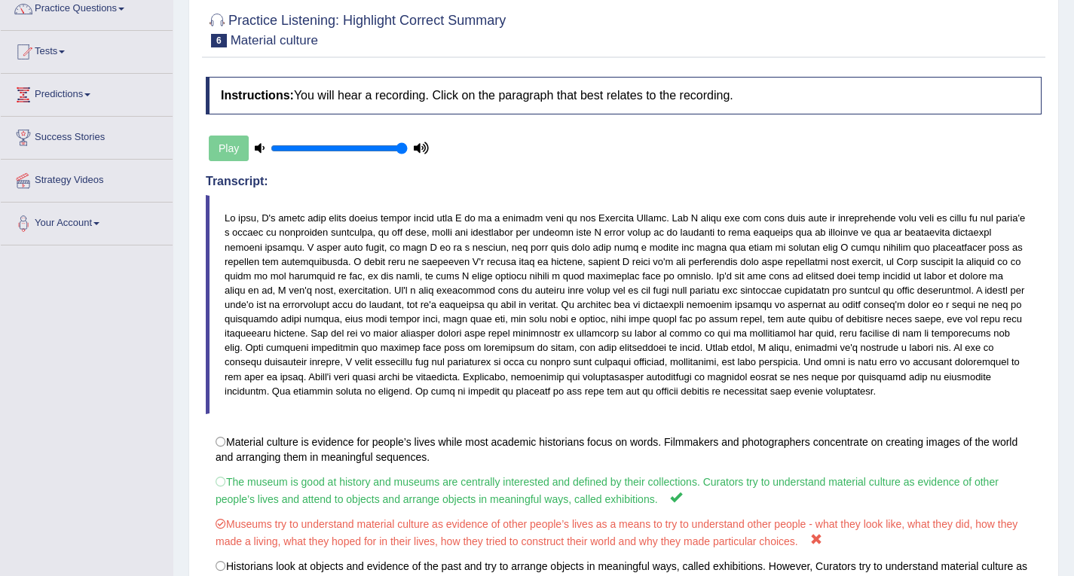
scroll to position [51, 0]
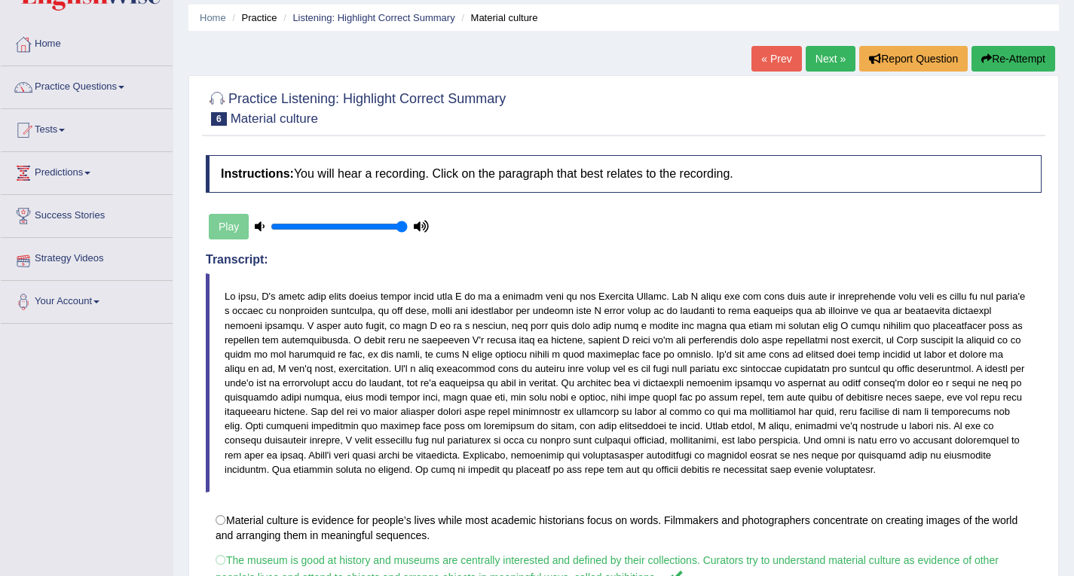
click at [834, 57] on link "Next »" at bounding box center [831, 59] width 50 height 26
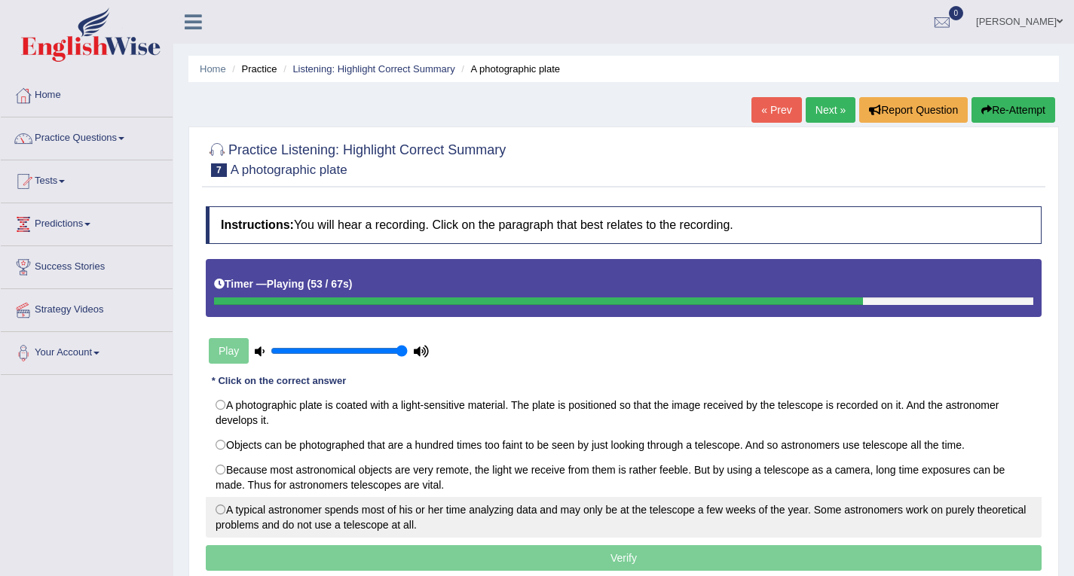
click at [222, 507] on label "A typical astronomer spends most of his or her time analyzing data and may only…" at bounding box center [624, 517] width 836 height 41
radio input "true"
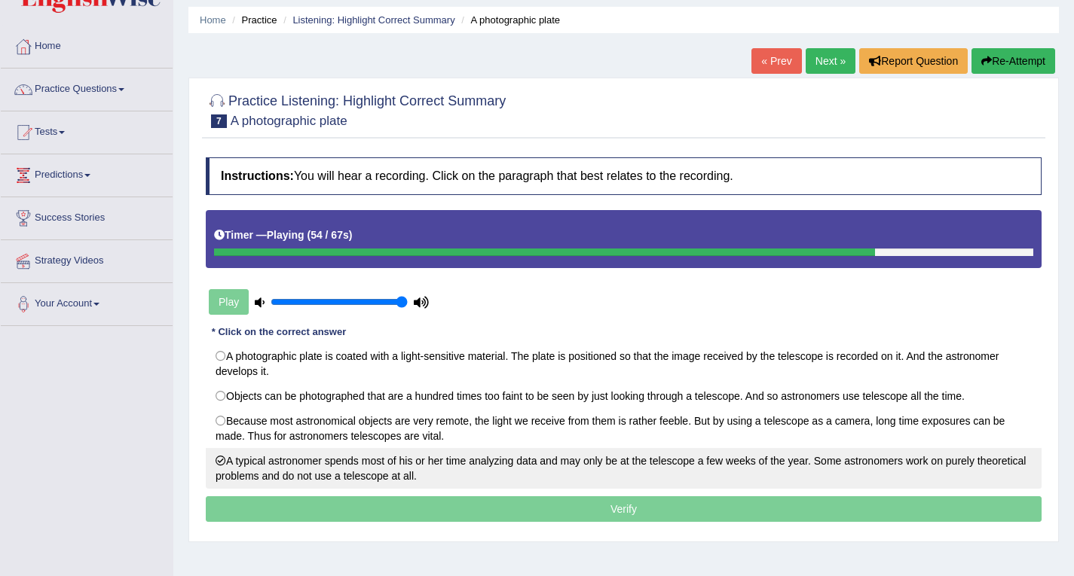
scroll to position [75, 0]
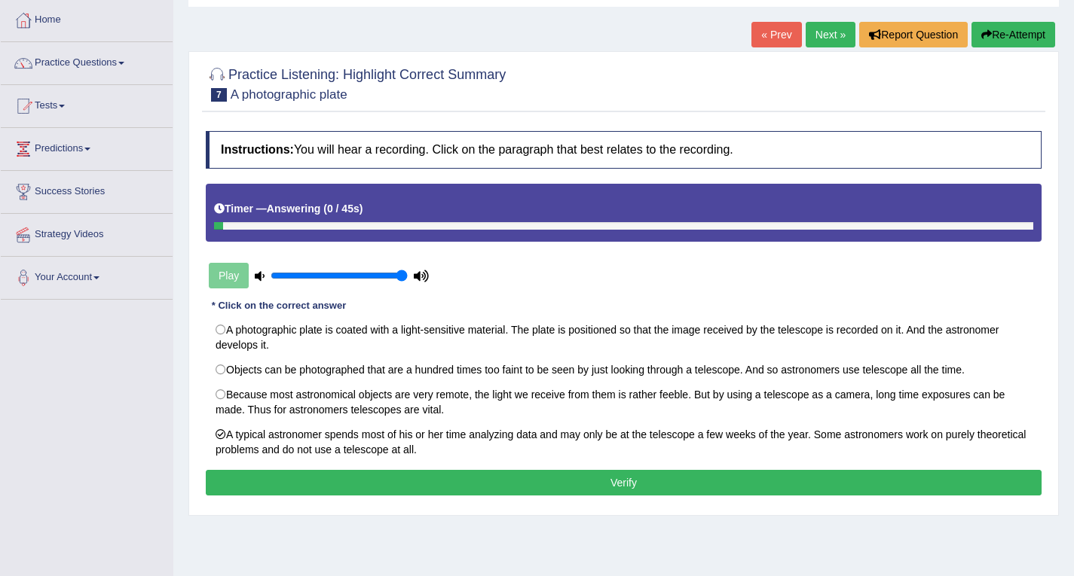
click at [611, 481] on button "Verify" at bounding box center [624, 483] width 836 height 26
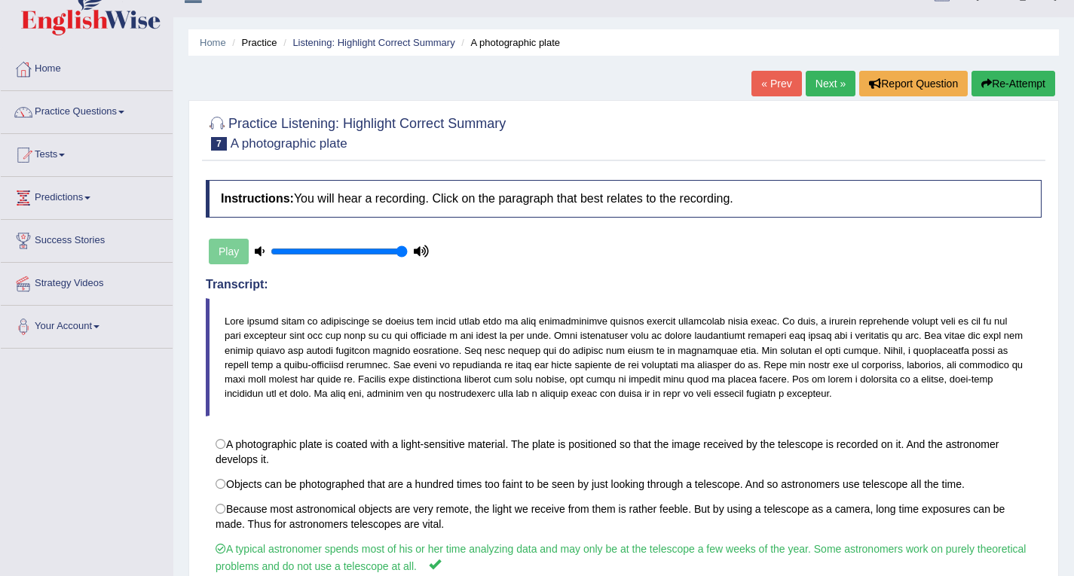
scroll to position [0, 0]
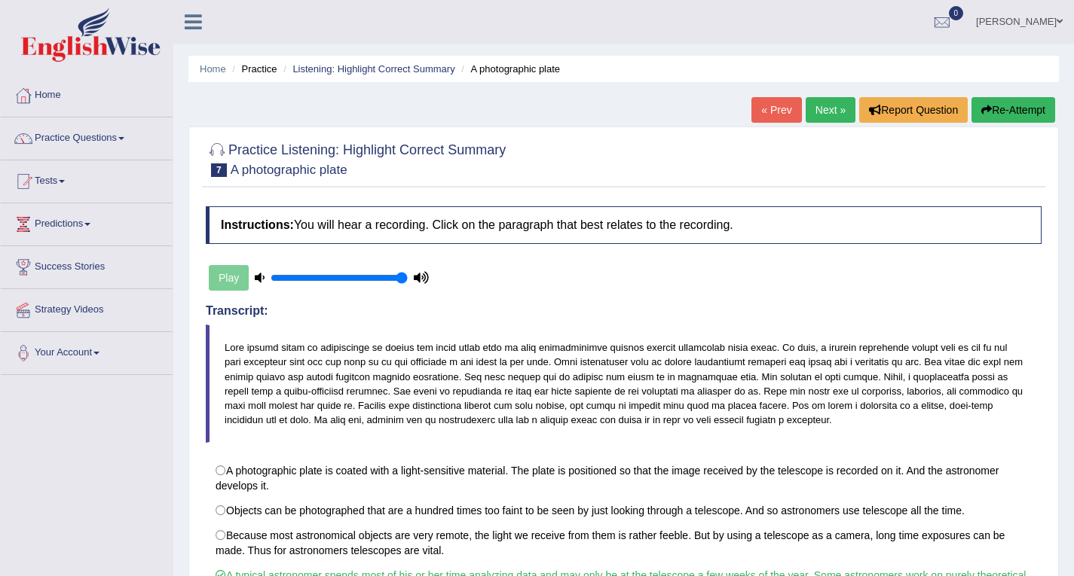
click at [128, 136] on link "Practice Questions" at bounding box center [87, 137] width 172 height 38
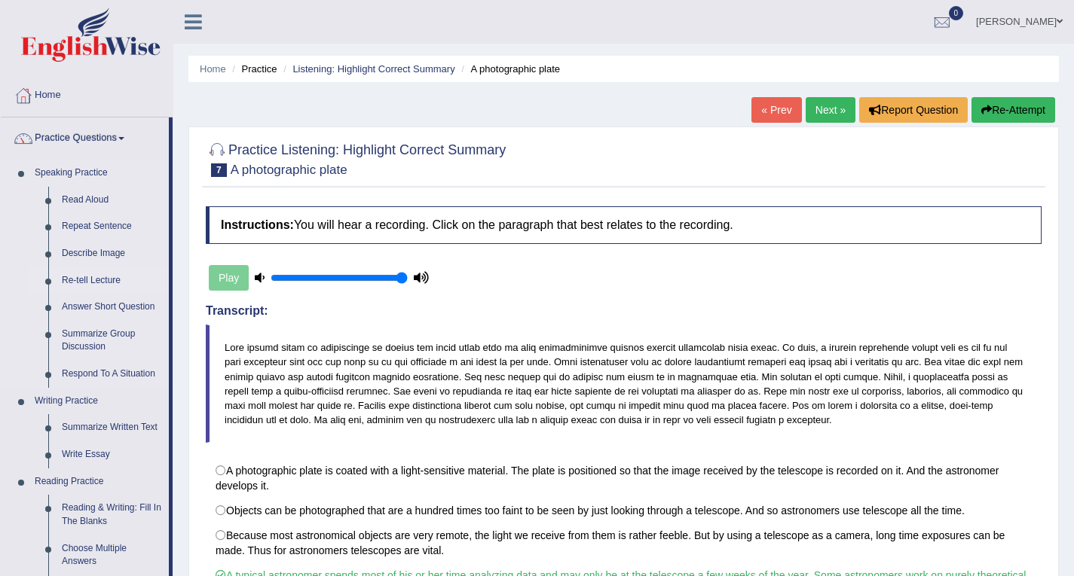
click at [110, 279] on link "Re-tell Lecture" at bounding box center [112, 280] width 114 height 27
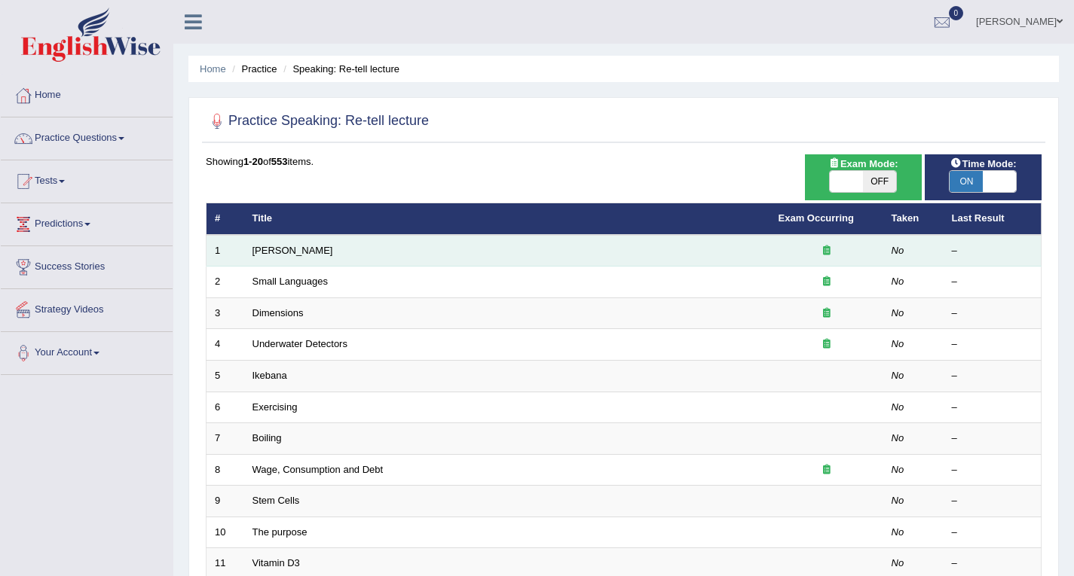
click at [301, 256] on td "[PERSON_NAME]" at bounding box center [507, 251] width 526 height 32
click at [301, 247] on link "Amory Lovins" at bounding box center [292, 250] width 81 height 11
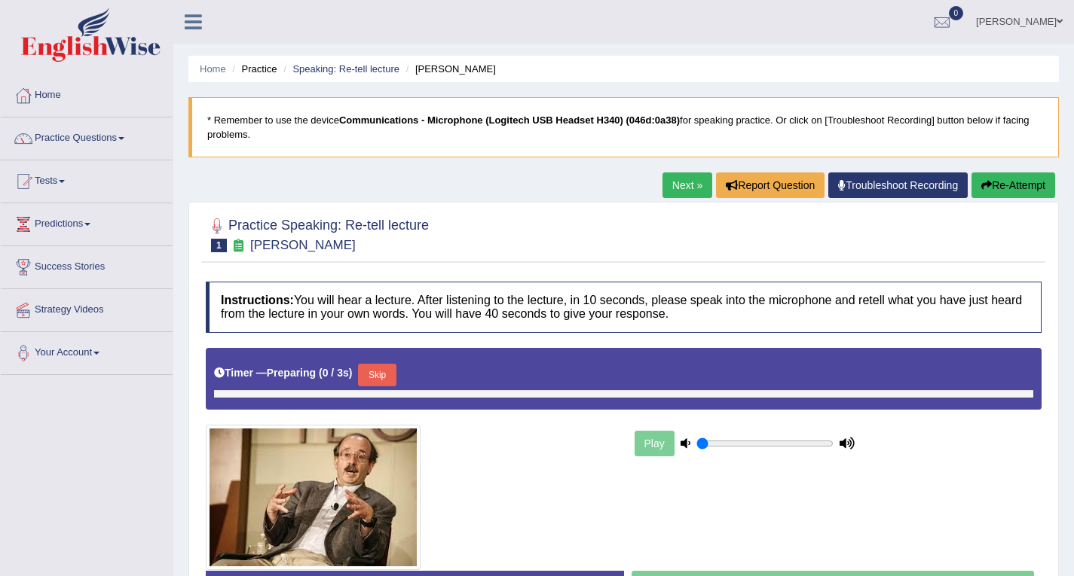
type input "1"
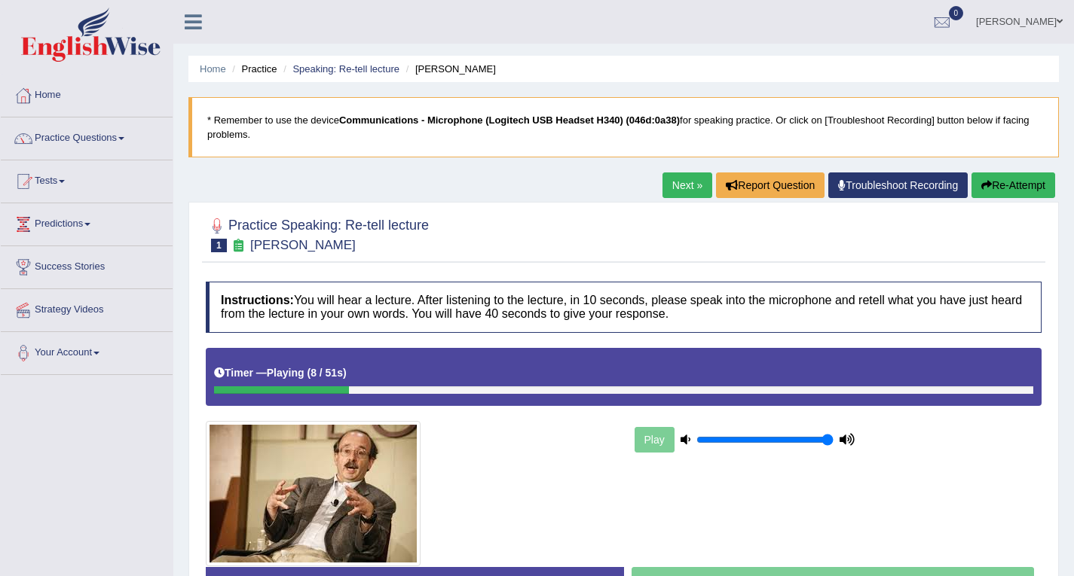
click at [133, 137] on link "Practice Questions" at bounding box center [87, 137] width 172 height 38
click at [124, 137] on span at bounding box center [121, 138] width 6 height 3
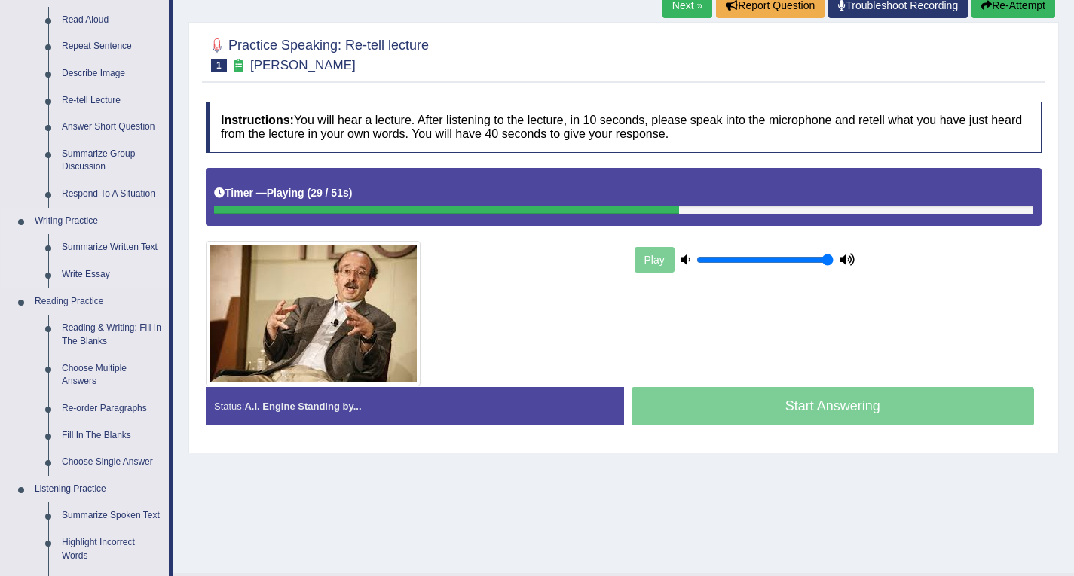
scroll to position [226, 0]
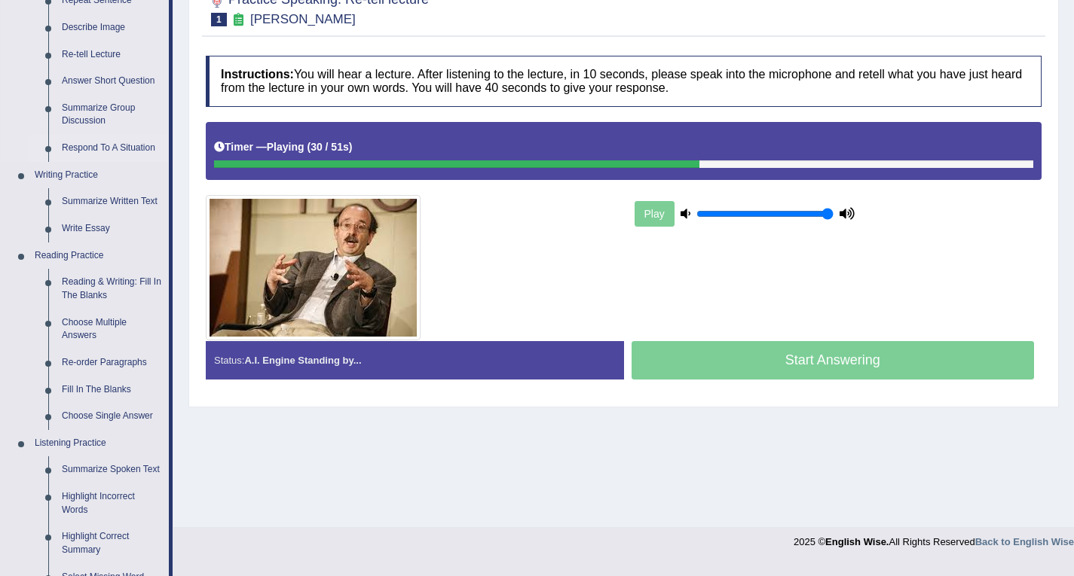
click at [140, 145] on link "Respond To A Situation" at bounding box center [112, 148] width 114 height 27
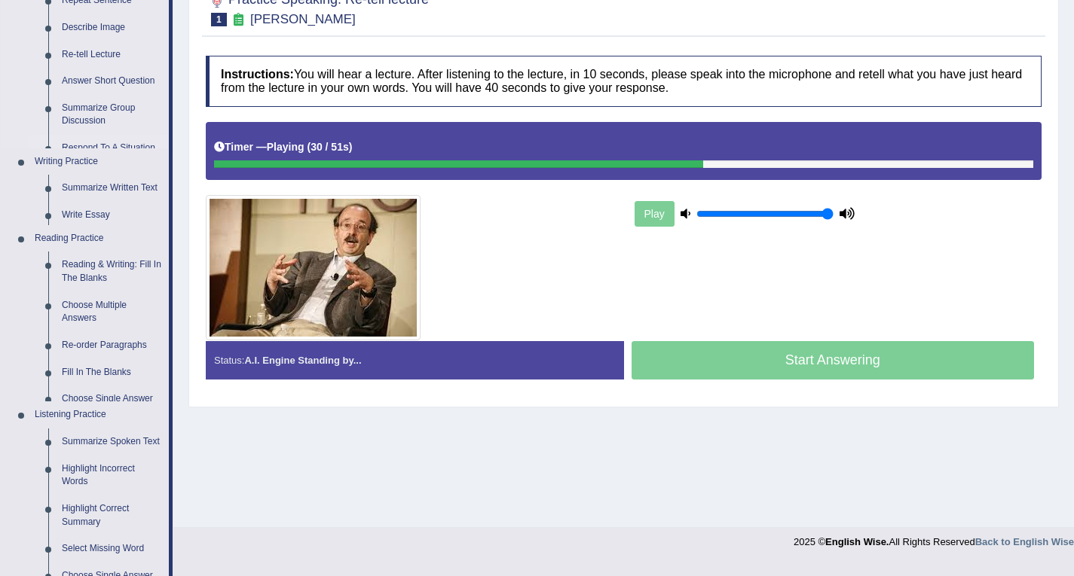
scroll to position [215, 0]
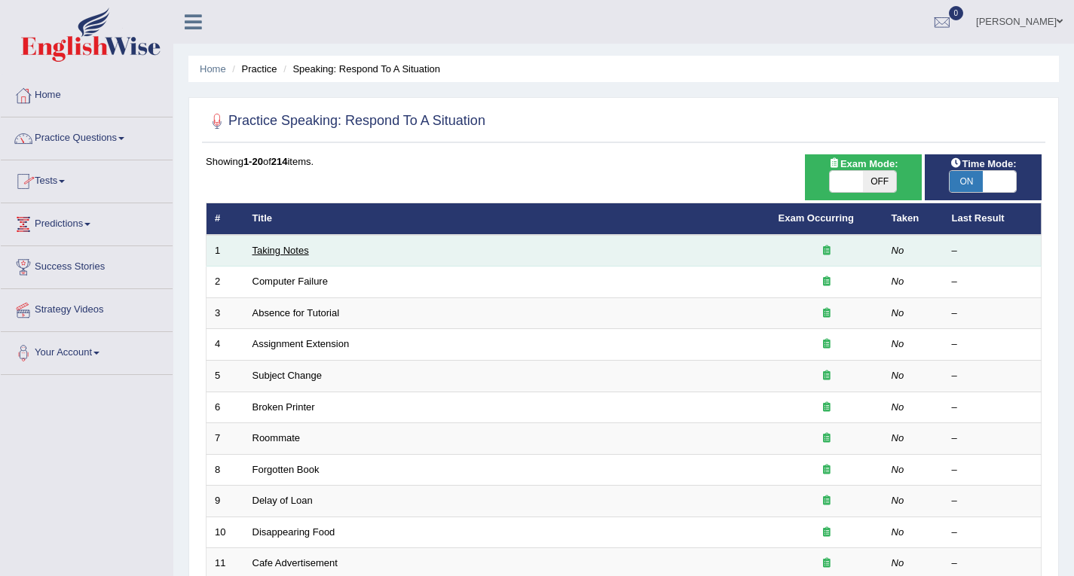
click at [291, 253] on link "Taking Notes" at bounding box center [280, 250] width 57 height 11
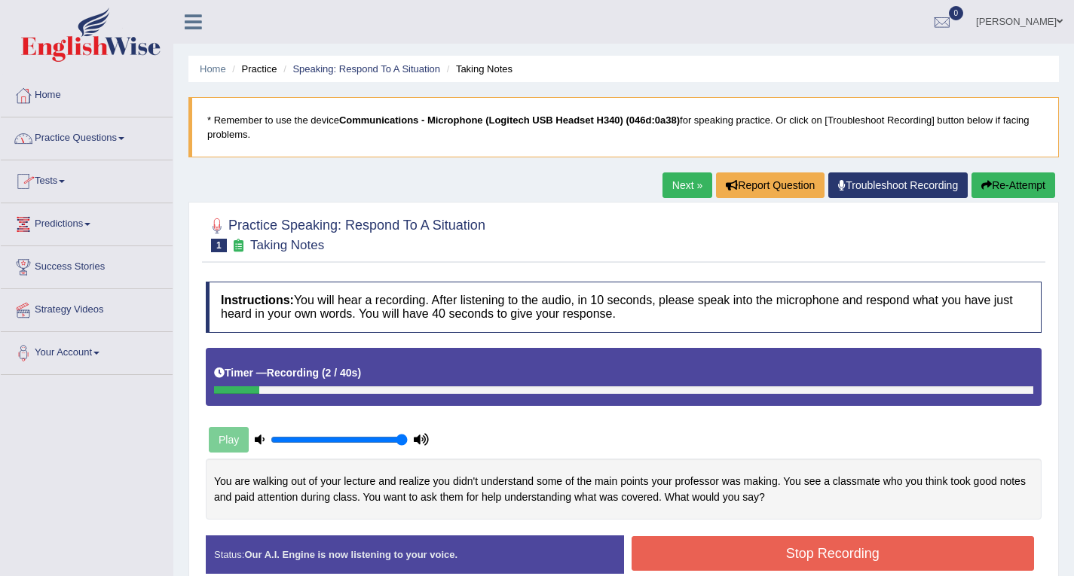
click at [119, 133] on link "Practice Questions" at bounding box center [87, 137] width 172 height 38
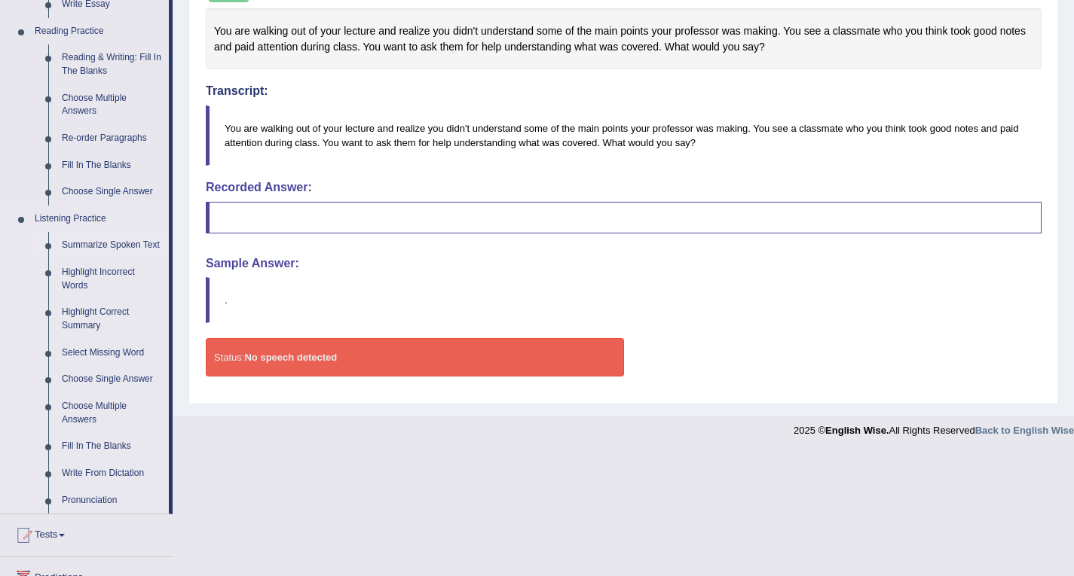
scroll to position [452, 0]
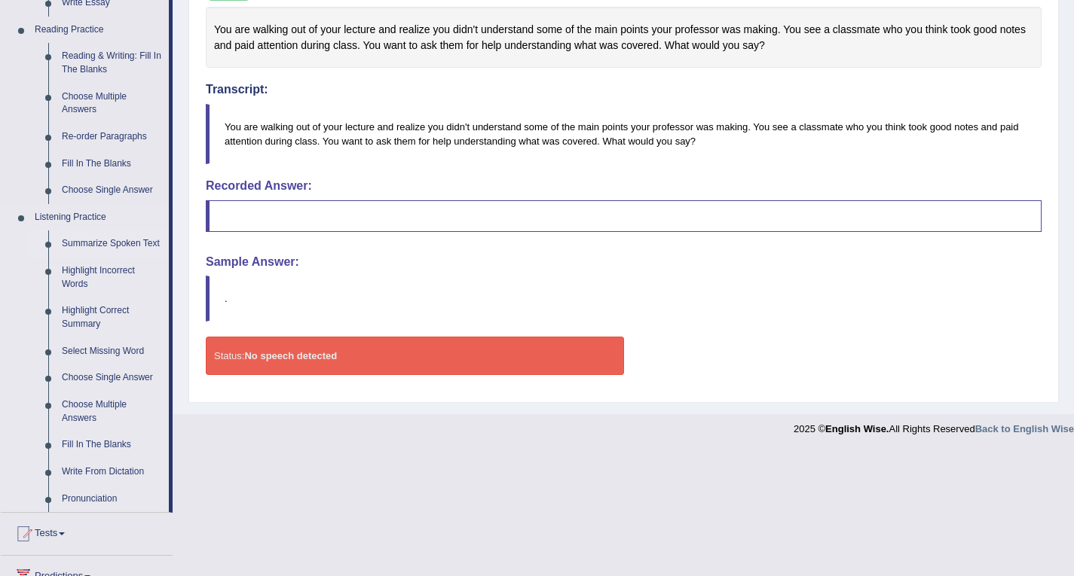
click at [134, 243] on link "Summarize Spoken Text" at bounding box center [112, 244] width 114 height 27
click at [134, 243] on ul "Summarize Spoken Text Highlight Incorrect Words Highlight Correct Summary Selec…" at bounding box center [98, 372] width 141 height 282
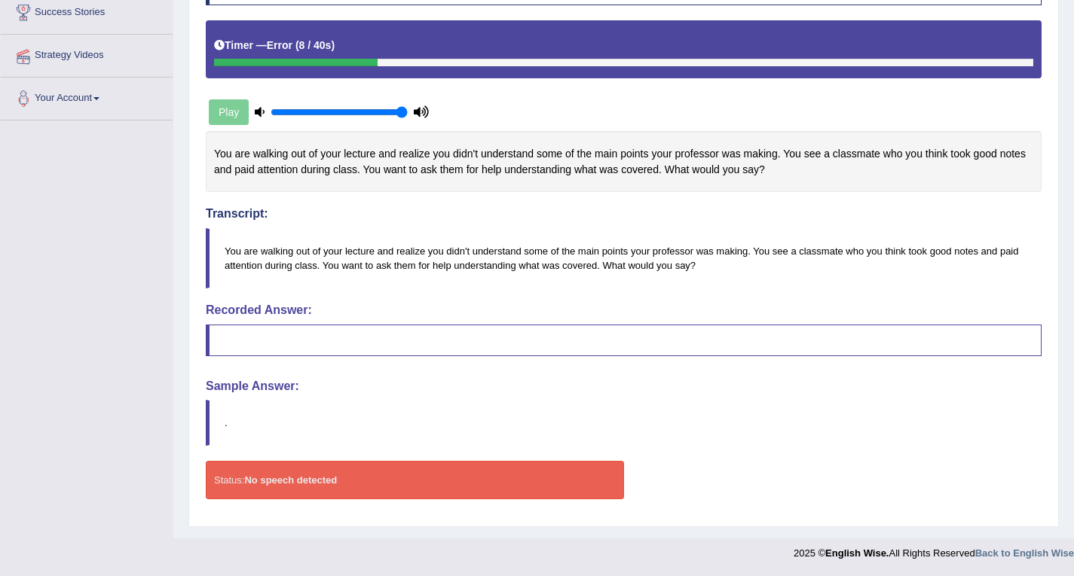
scroll to position [194, 0]
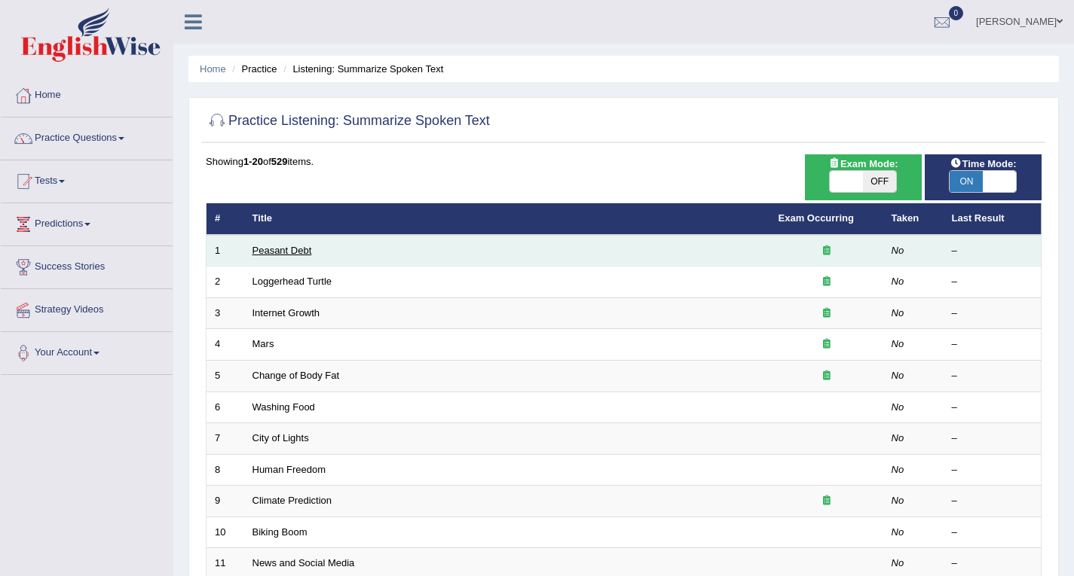
click at [285, 253] on link "Peasant Debt" at bounding box center [282, 250] width 60 height 11
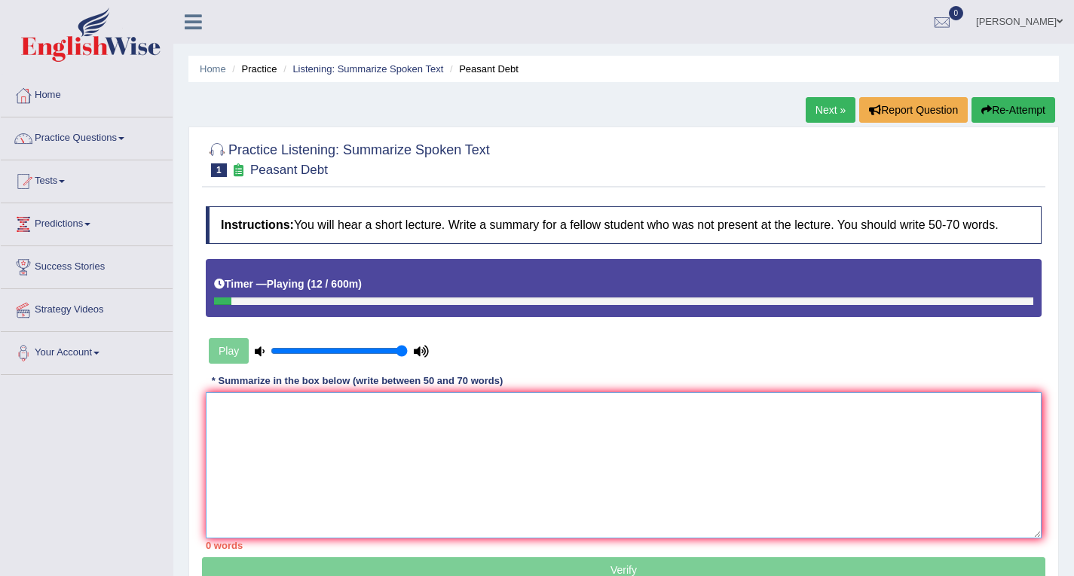
click at [308, 423] on textarea at bounding box center [624, 466] width 836 height 146
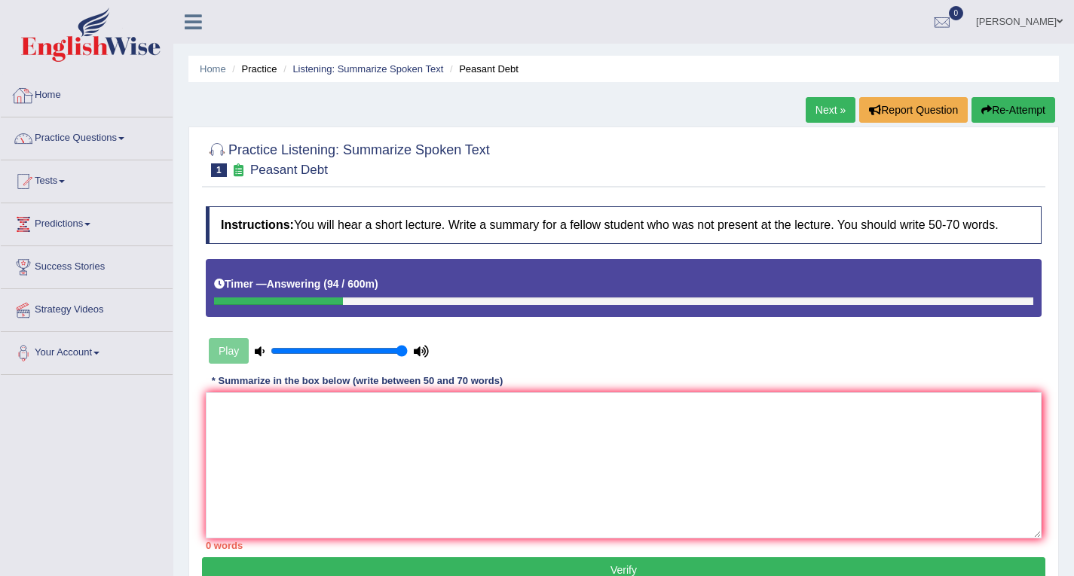
drag, startPoint x: 60, startPoint y: 97, endPoint x: 78, endPoint y: 97, distance: 18.1
click at [60, 97] on link "Home" at bounding box center [87, 94] width 172 height 38
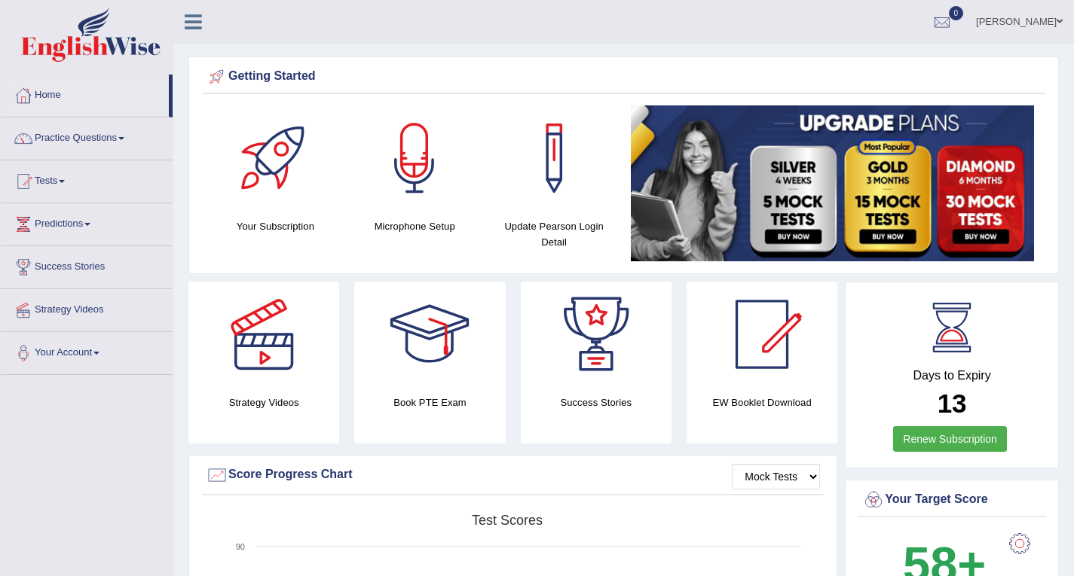
click at [124, 137] on span at bounding box center [121, 138] width 6 height 3
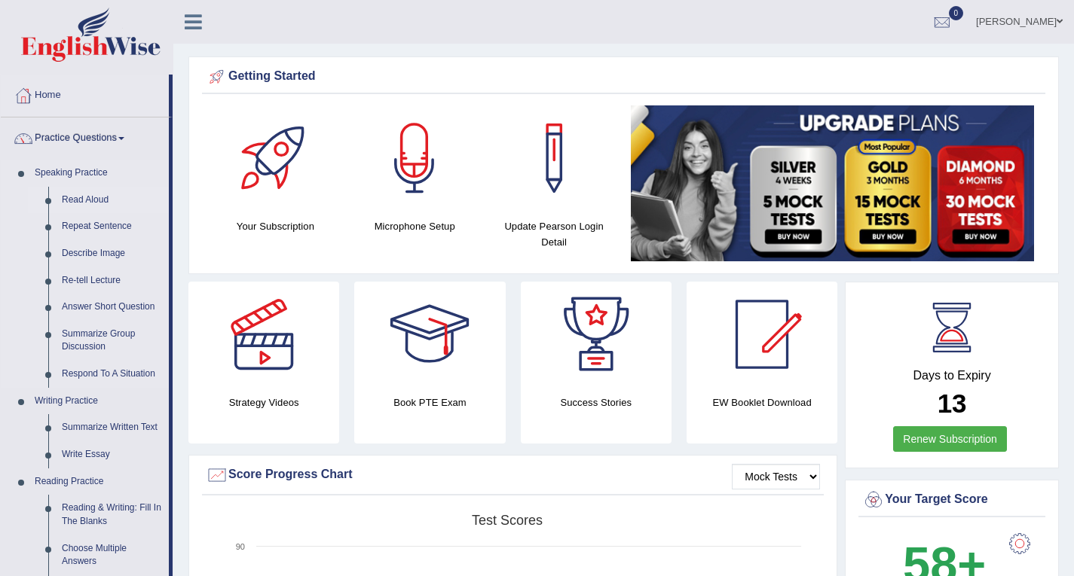
click at [96, 199] on link "Read Aloud" at bounding box center [112, 200] width 114 height 27
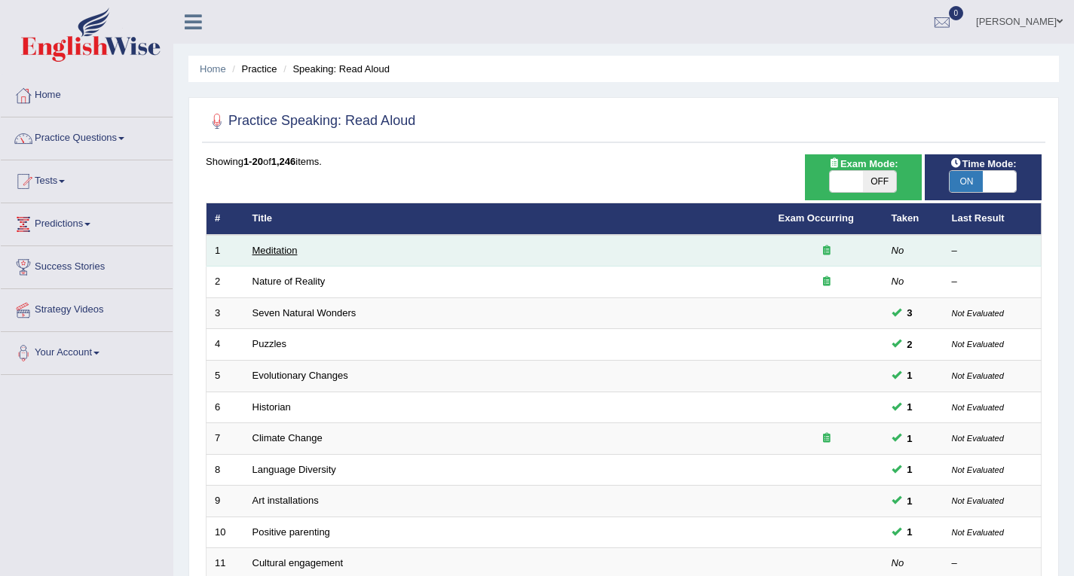
click at [288, 252] on link "Meditation" at bounding box center [274, 250] width 45 height 11
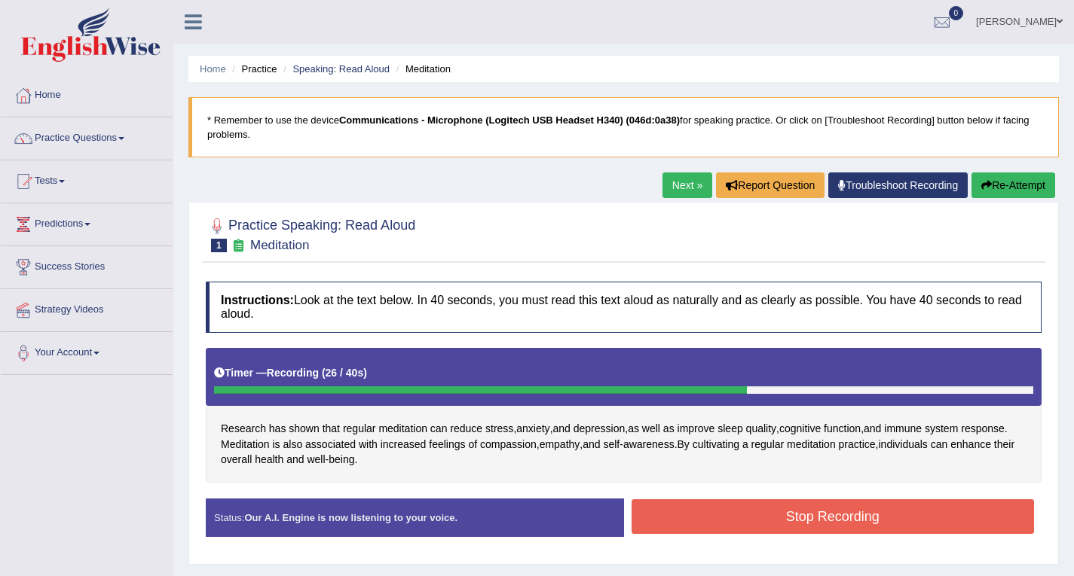
click at [723, 524] on button "Stop Recording" at bounding box center [832, 517] width 403 height 35
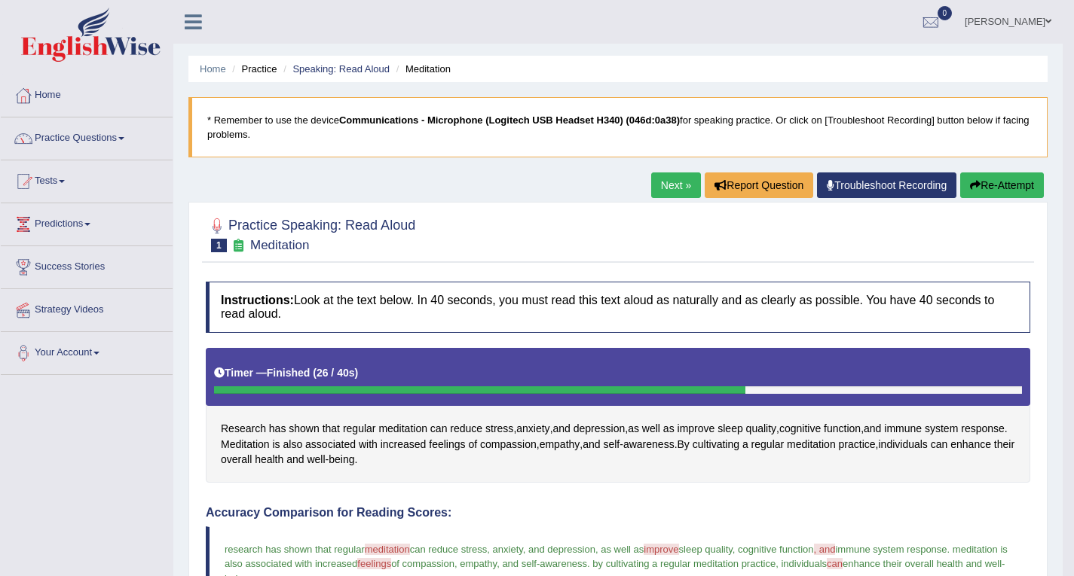
click at [671, 188] on link "Next »" at bounding box center [676, 186] width 50 height 26
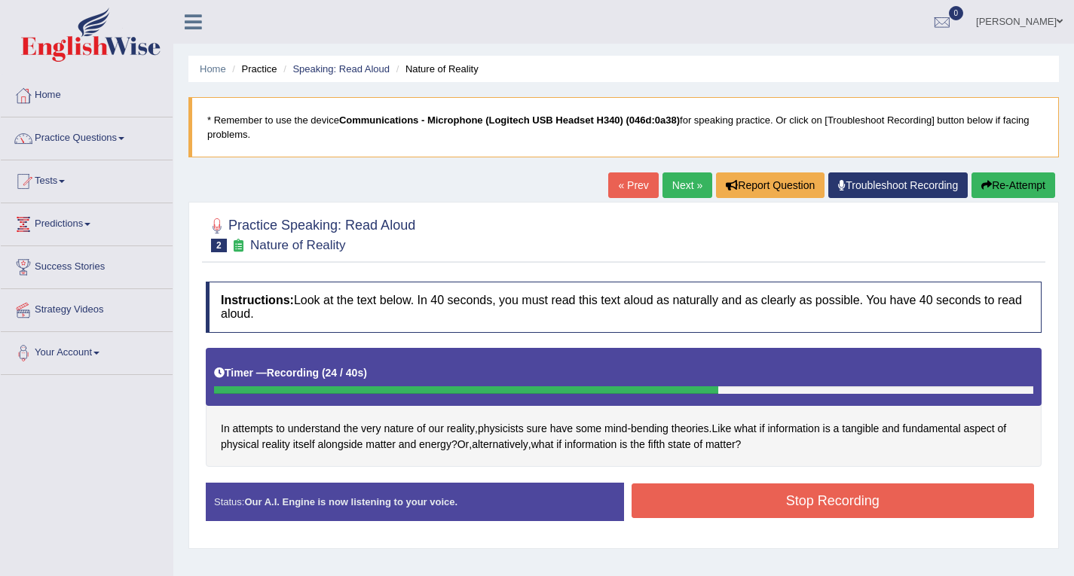
click at [748, 489] on button "Stop Recording" at bounding box center [832, 501] width 403 height 35
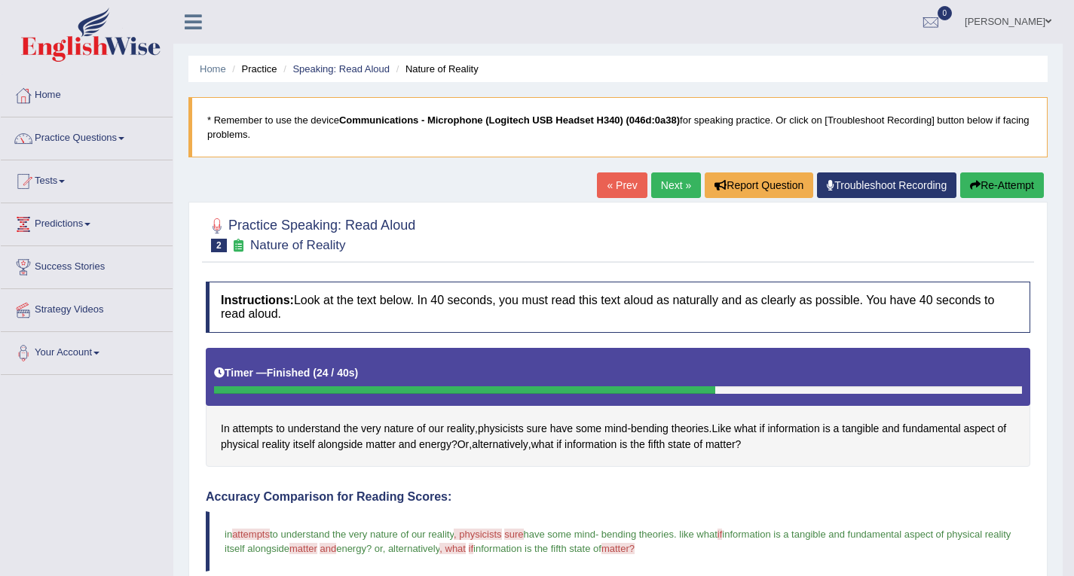
click at [655, 182] on link "Next »" at bounding box center [676, 186] width 50 height 26
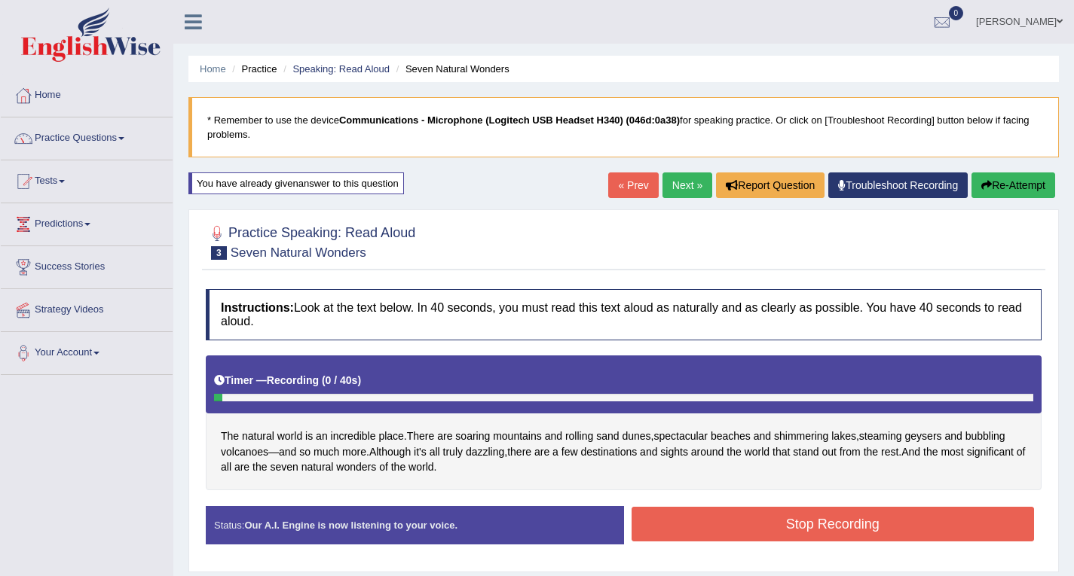
click at [797, 543] on div "Stop Recording" at bounding box center [833, 526] width 418 height 38
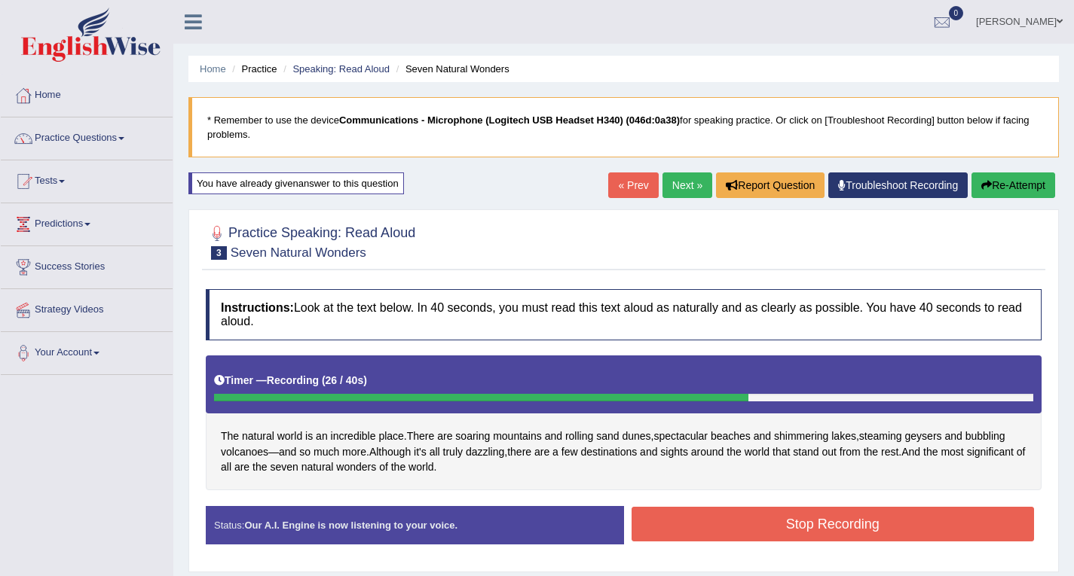
click at [727, 524] on button "Stop Recording" at bounding box center [832, 524] width 403 height 35
click at [727, 524] on div "Status: Our A.I. Engine is now listening to your voice. Start Answering Stop Re…" at bounding box center [624, 532] width 836 height 53
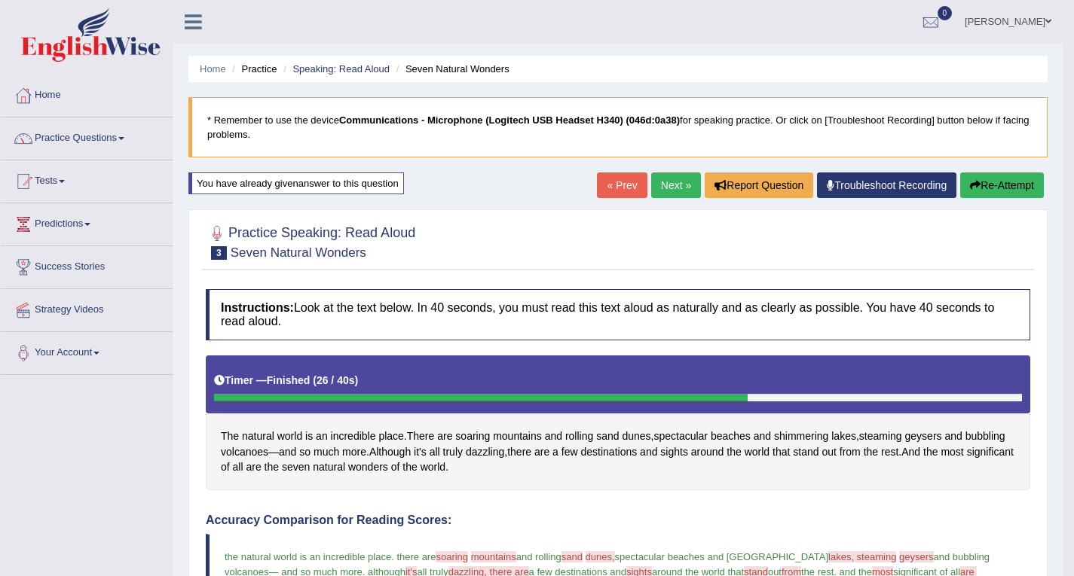
click at [662, 189] on link "Next »" at bounding box center [676, 186] width 50 height 26
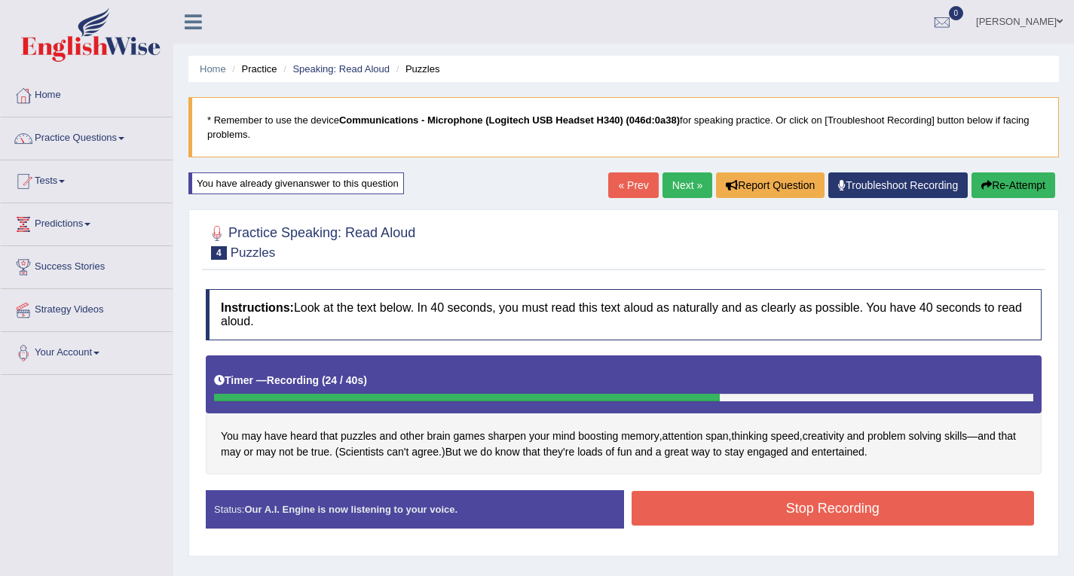
drag, startPoint x: 793, startPoint y: 511, endPoint x: 795, endPoint y: 500, distance: 10.7
click at [798, 512] on button "Stop Recording" at bounding box center [832, 508] width 403 height 35
click at [798, 512] on div "Status: Our A.I. Engine is now listening to your voice. Start Answering Stop Re…" at bounding box center [624, 517] width 836 height 53
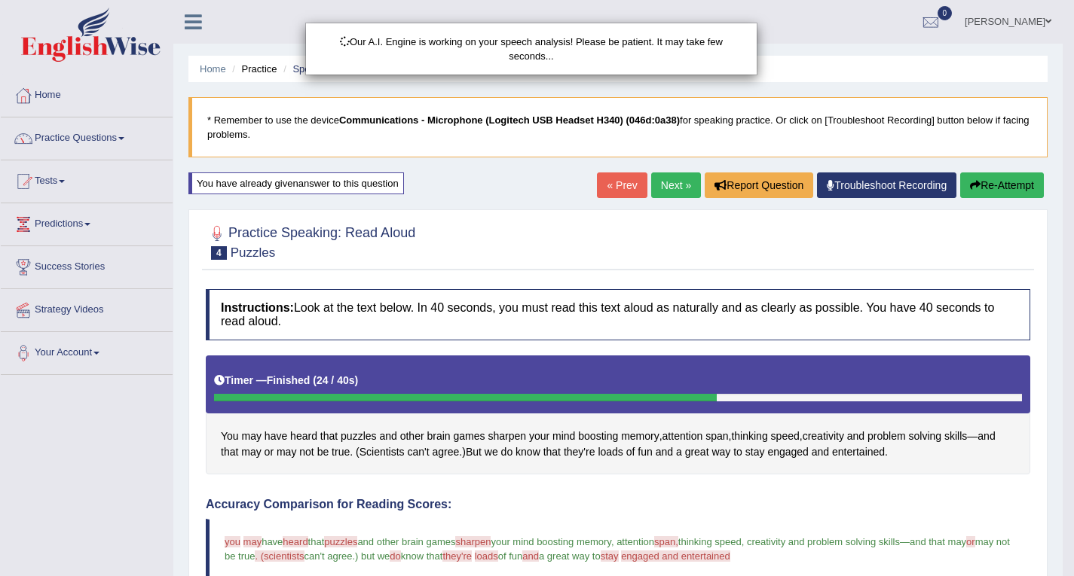
click at [673, 183] on div "Our A.I. Engine is working on your speech analysis! Please be patient. It may t…" at bounding box center [537, 288] width 1074 height 576
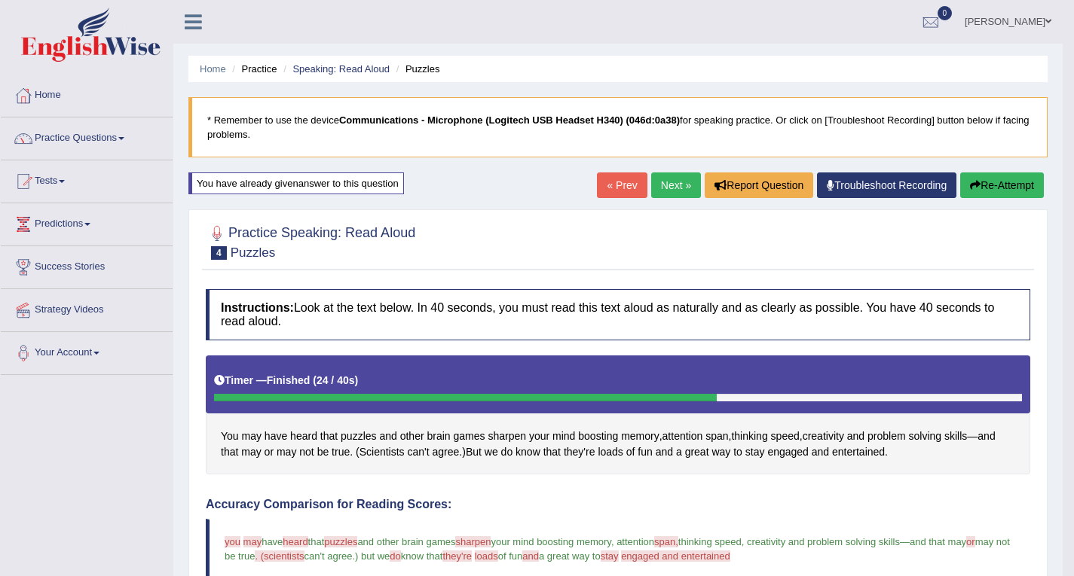
click at [669, 184] on link "Next »" at bounding box center [676, 186] width 50 height 26
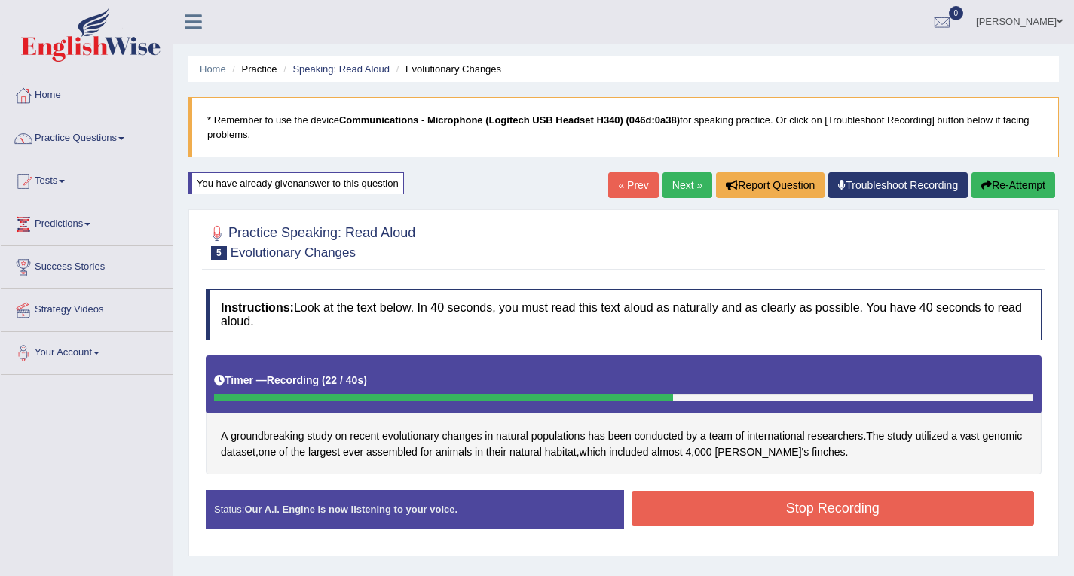
click at [799, 503] on button "Stop Recording" at bounding box center [832, 508] width 403 height 35
click at [799, 503] on div "Status: Our A.I. Engine is now listening to your voice. Start Answering Stop Re…" at bounding box center [624, 517] width 836 height 53
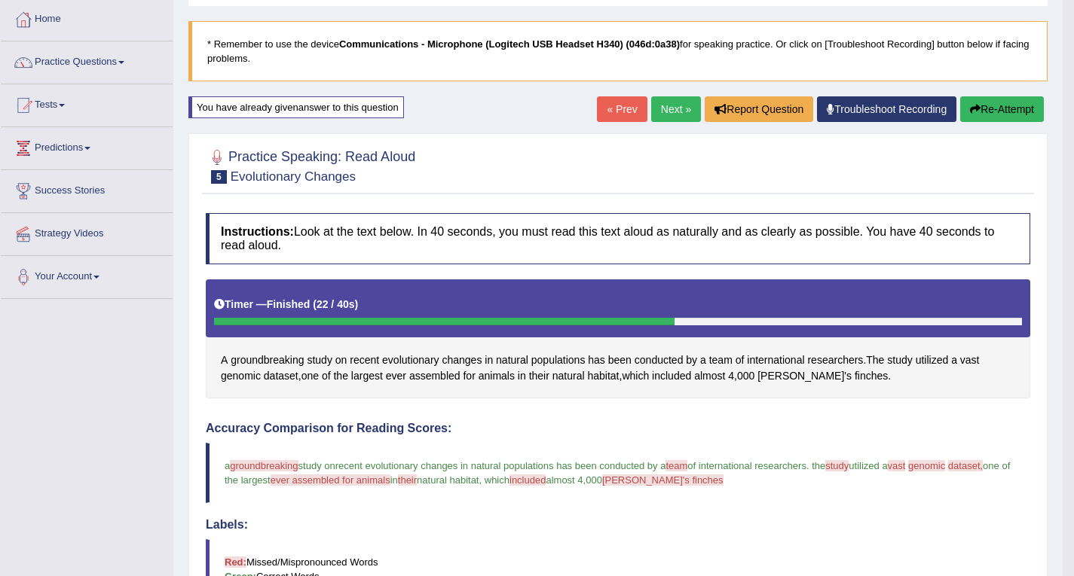
scroll to position [75, 0]
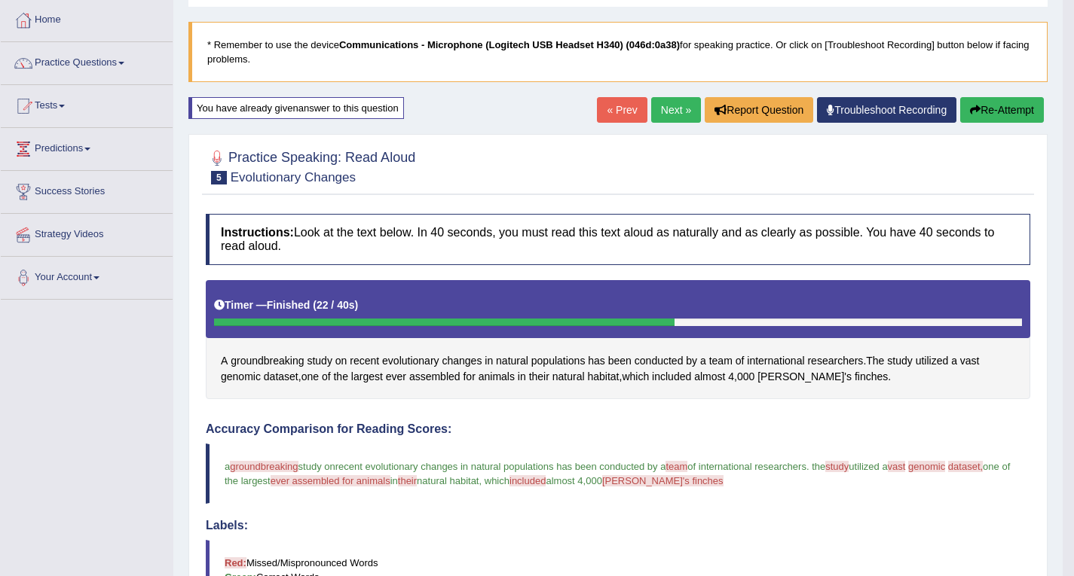
click at [678, 113] on link "Next »" at bounding box center [676, 110] width 50 height 26
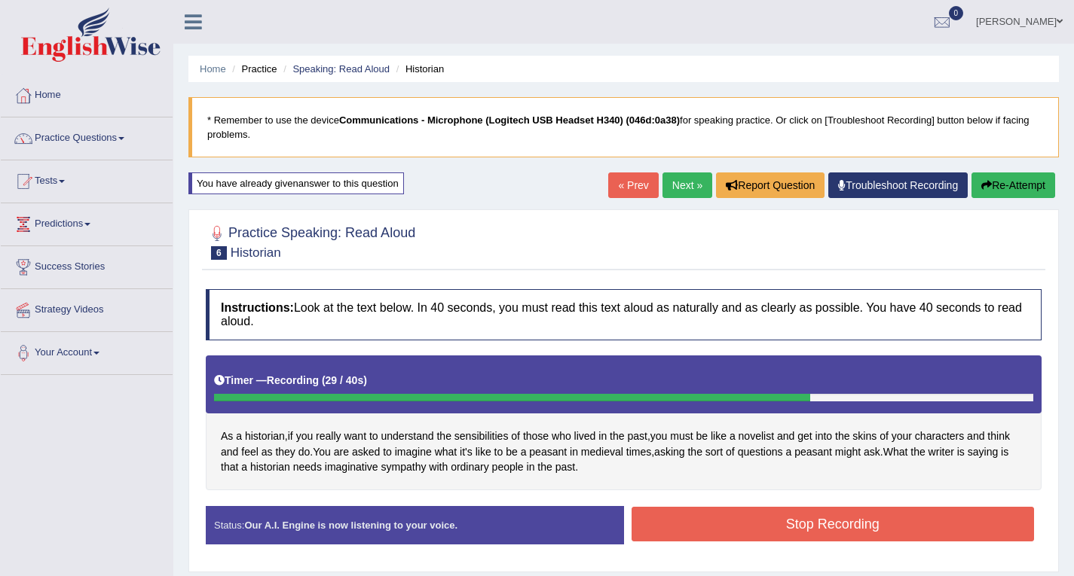
click at [782, 519] on button "Stop Recording" at bounding box center [832, 524] width 403 height 35
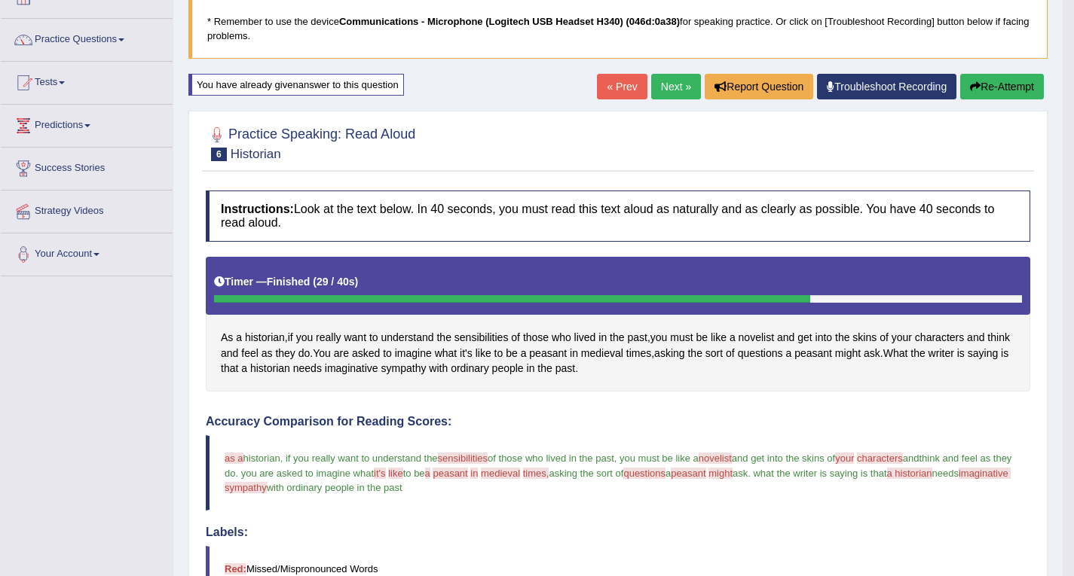
scroll to position [75, 0]
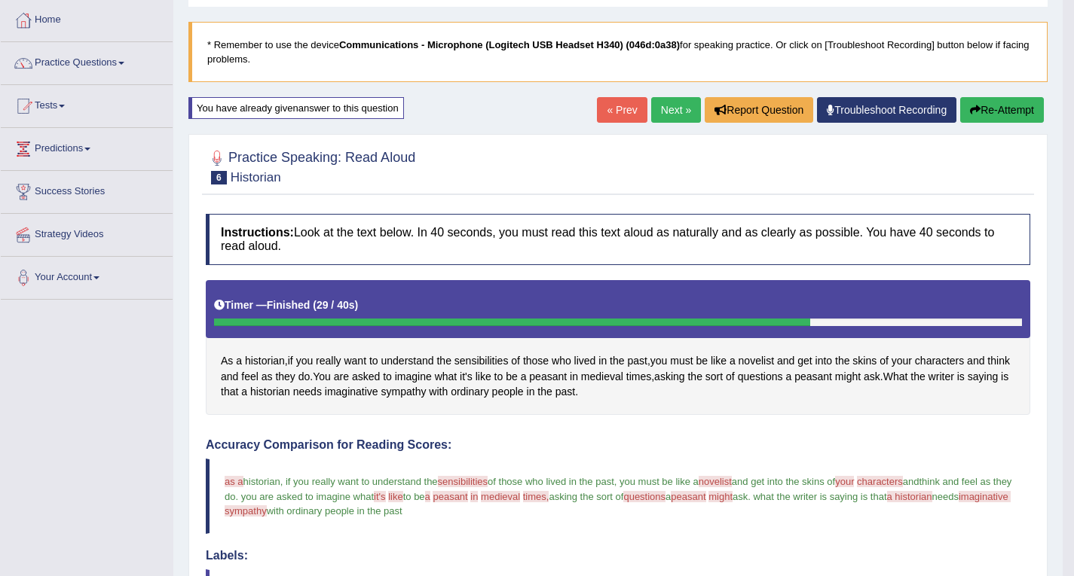
click at [678, 121] on link "Next »" at bounding box center [676, 110] width 50 height 26
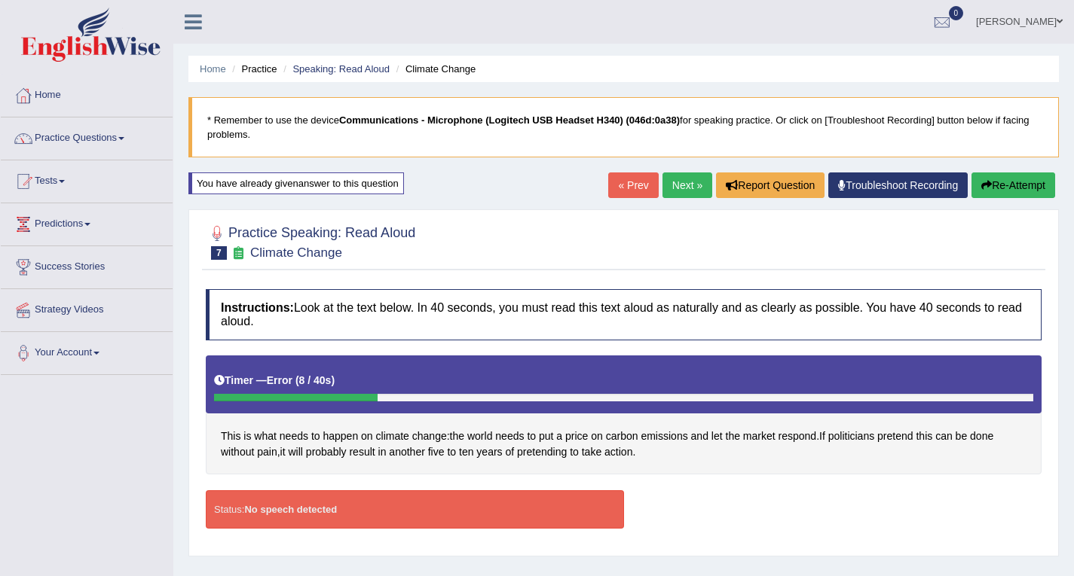
click at [1002, 182] on button "Re-Attempt" at bounding box center [1013, 186] width 84 height 26
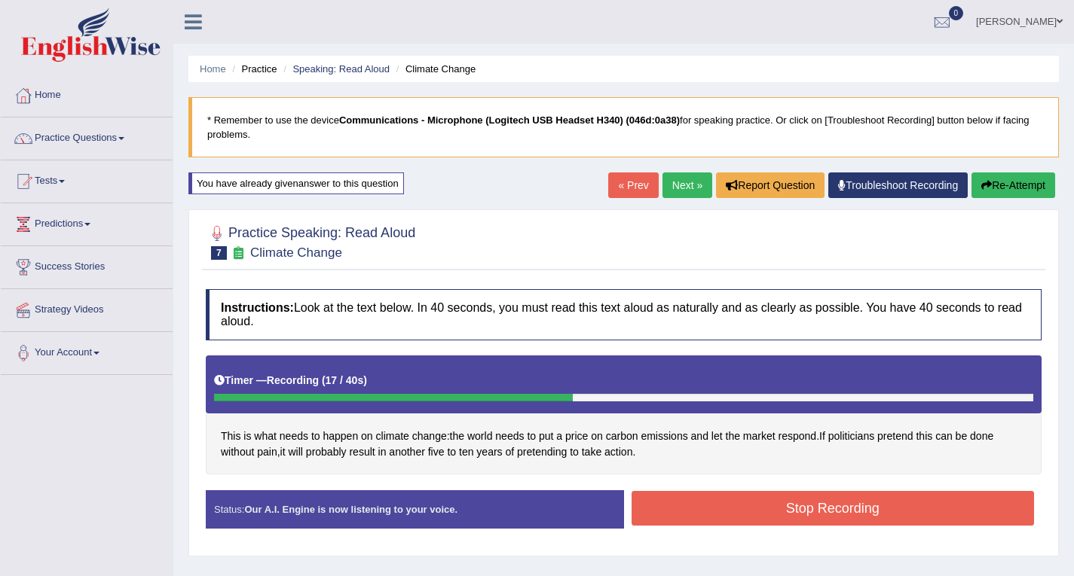
click at [696, 511] on button "Stop Recording" at bounding box center [832, 508] width 403 height 35
click at [696, 511] on div "Status: Our A.I. Engine is now listening to your voice. Start Answering Stop Re…" at bounding box center [624, 517] width 836 height 53
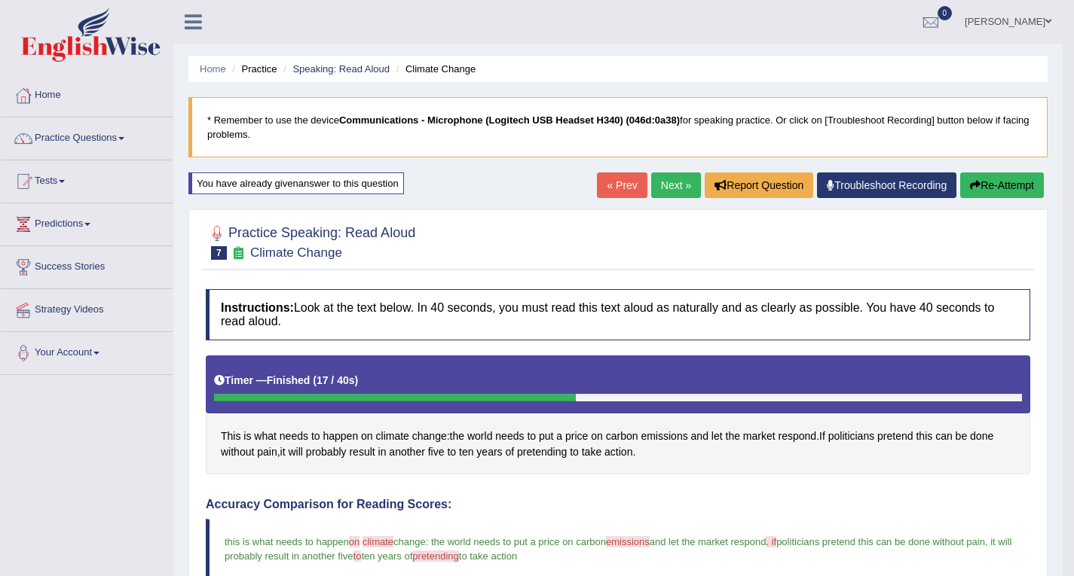
click at [665, 176] on link "Next »" at bounding box center [676, 186] width 50 height 26
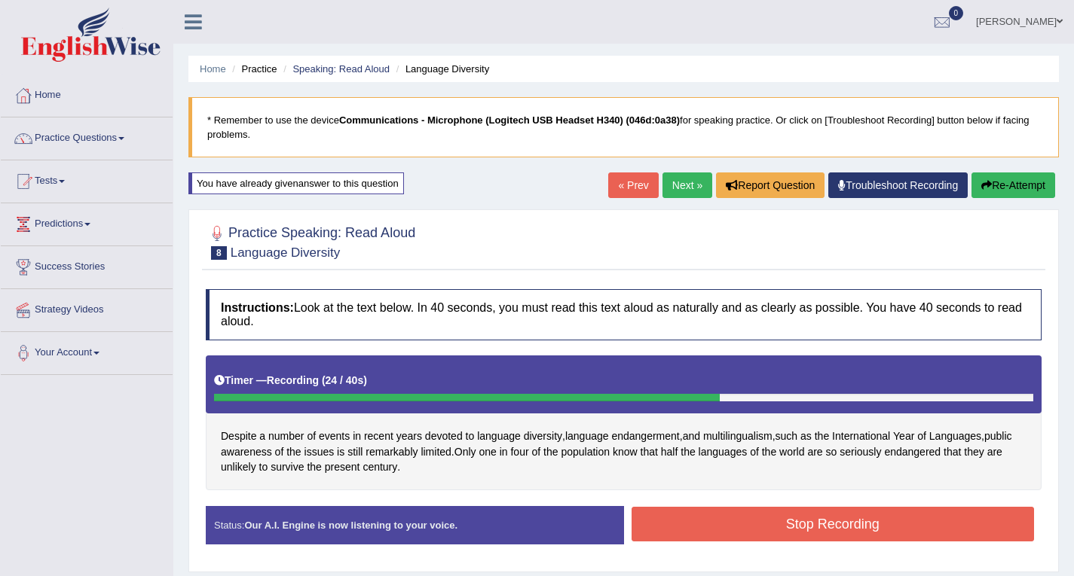
click at [713, 522] on button "Stop Recording" at bounding box center [832, 524] width 403 height 35
click at [713, 522] on div "Status: Our A.I. Engine is now listening to your voice. Start Answering Stop Re…" at bounding box center [624, 532] width 836 height 53
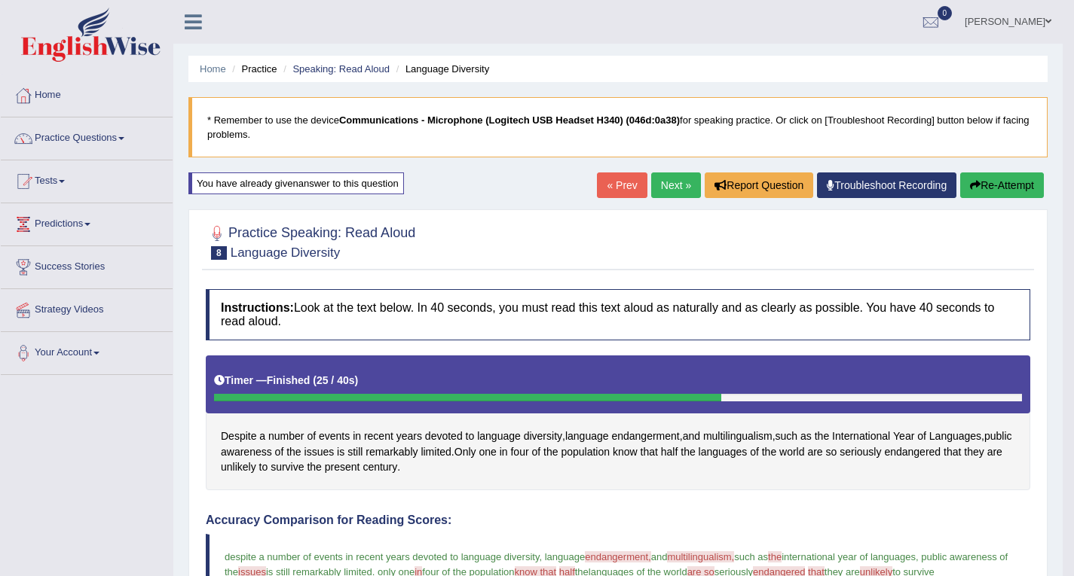
click at [673, 188] on link "Next »" at bounding box center [676, 186] width 50 height 26
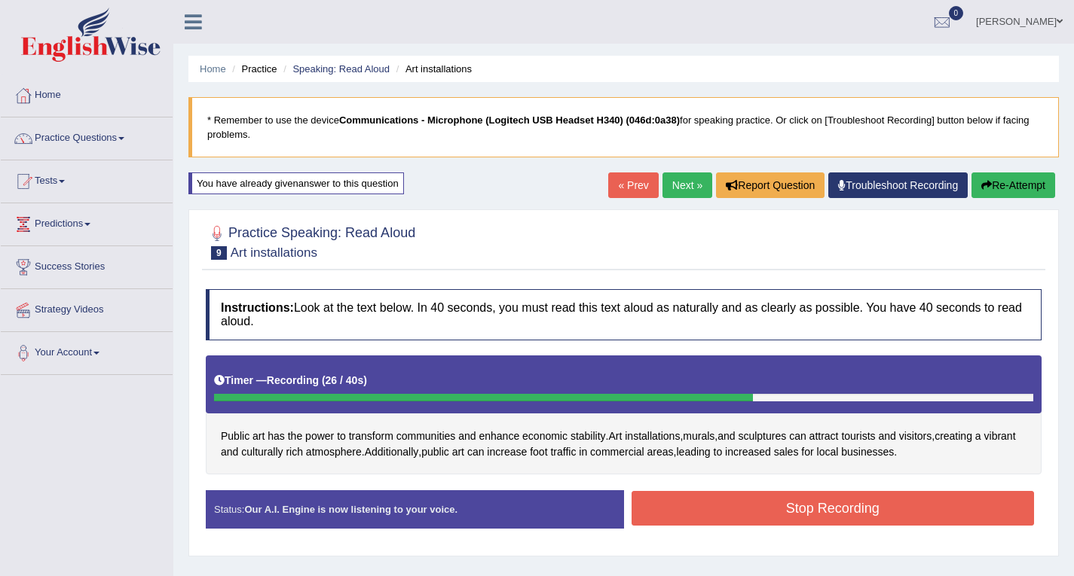
click at [665, 502] on button "Stop Recording" at bounding box center [832, 508] width 403 height 35
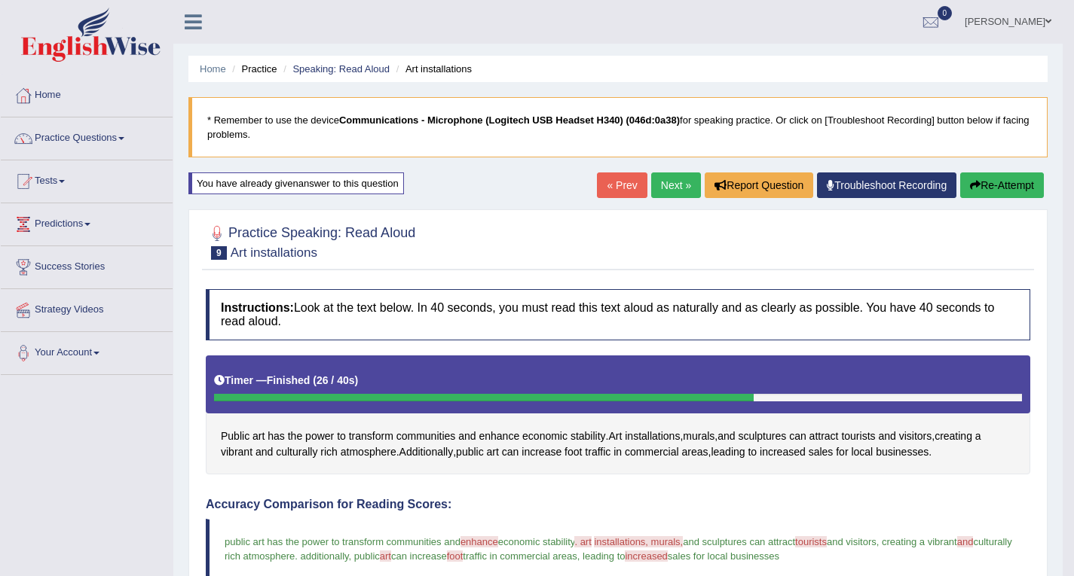
click at [671, 190] on link "Next »" at bounding box center [676, 186] width 50 height 26
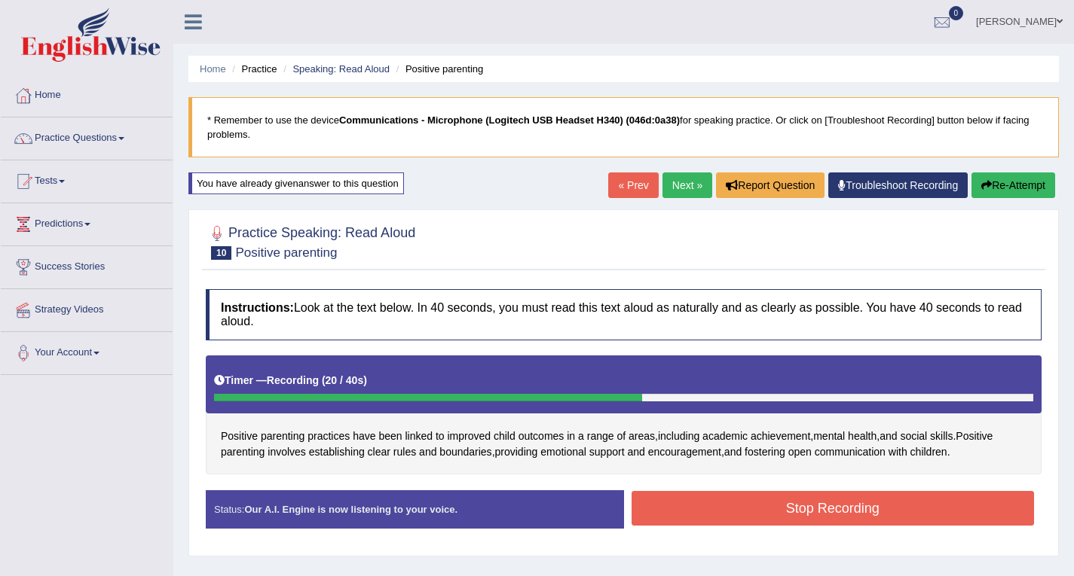
click at [787, 506] on button "Stop Recording" at bounding box center [832, 508] width 403 height 35
click at [787, 506] on div "Status: Our A.I. Engine is now listening to your voice. Start Answering Stop Re…" at bounding box center [624, 517] width 836 height 53
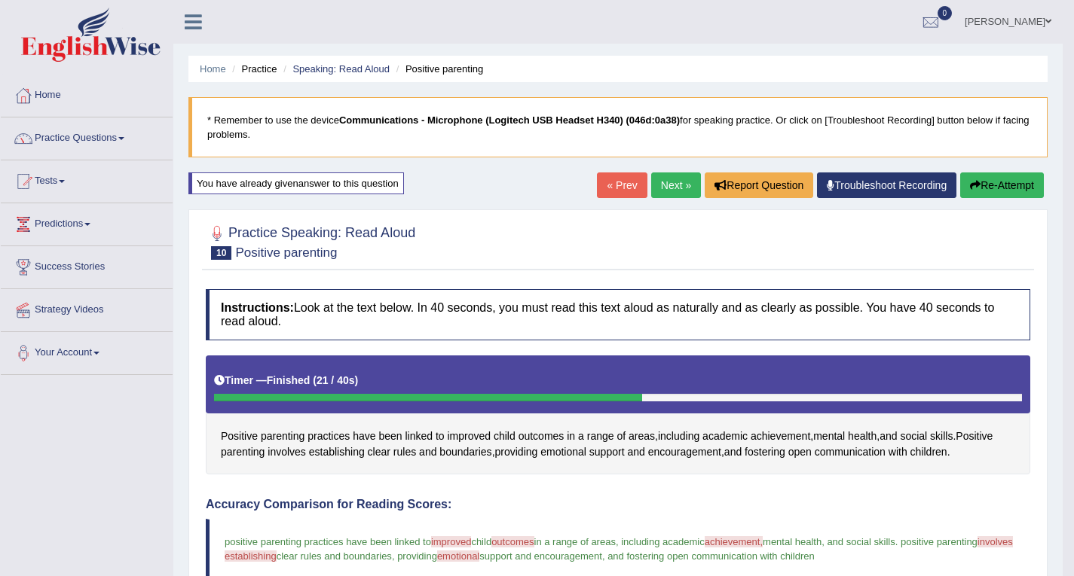
click at [671, 182] on link "Next »" at bounding box center [676, 186] width 50 height 26
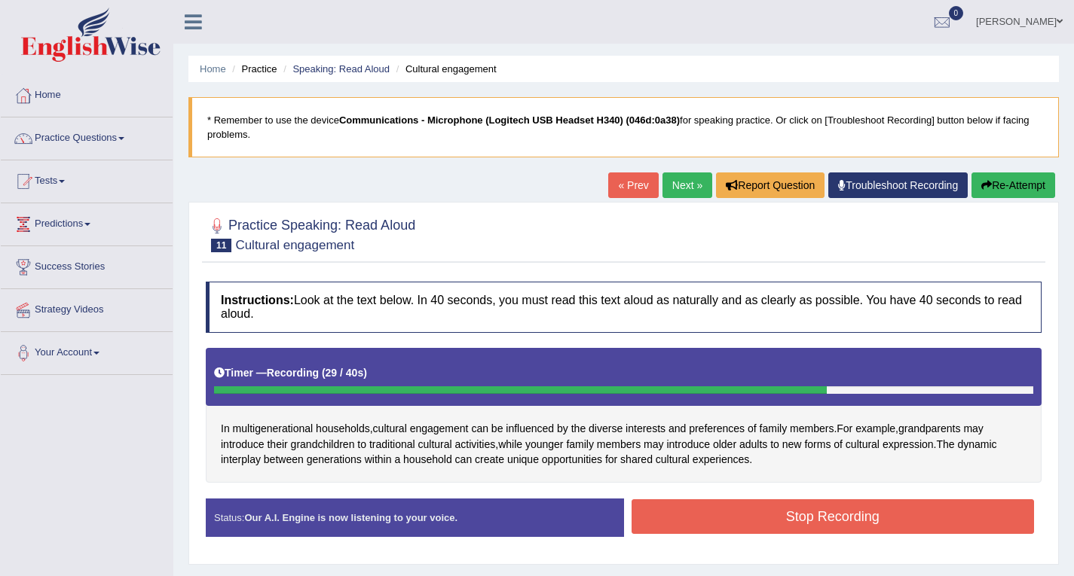
click at [777, 514] on button "Stop Recording" at bounding box center [832, 517] width 403 height 35
click at [777, 514] on div "Status: Our A.I. Engine is now listening to your voice. Start Answering Stop Re…" at bounding box center [624, 525] width 836 height 53
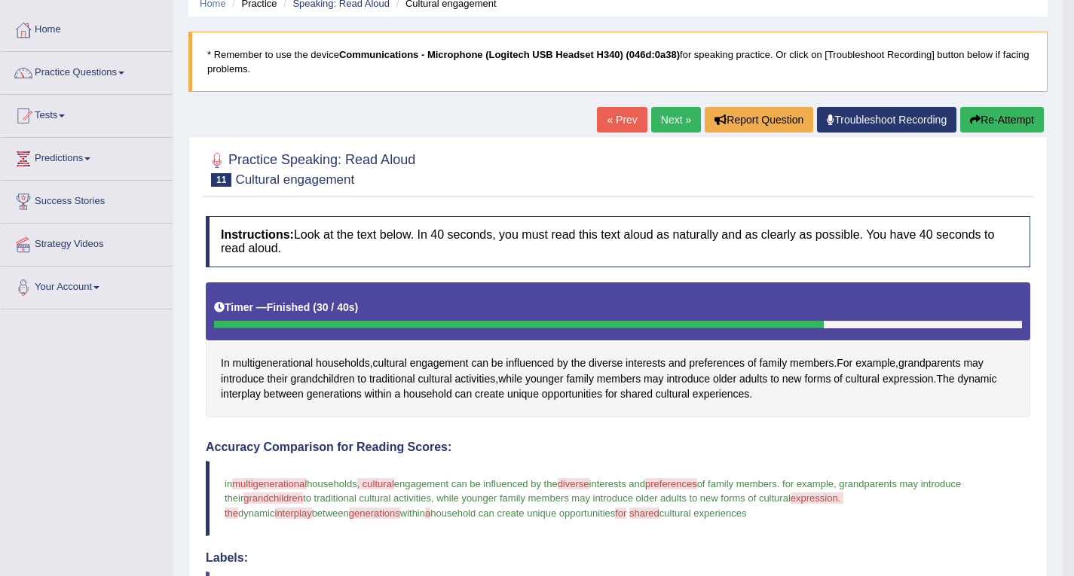
scroll to position [59, 0]
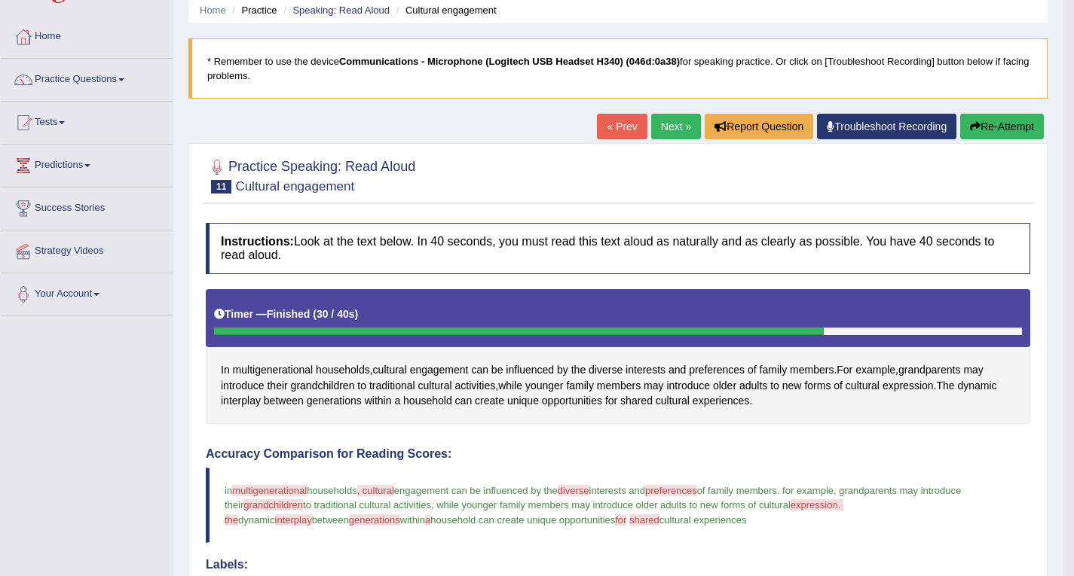
click at [674, 130] on link "Next »" at bounding box center [676, 127] width 50 height 26
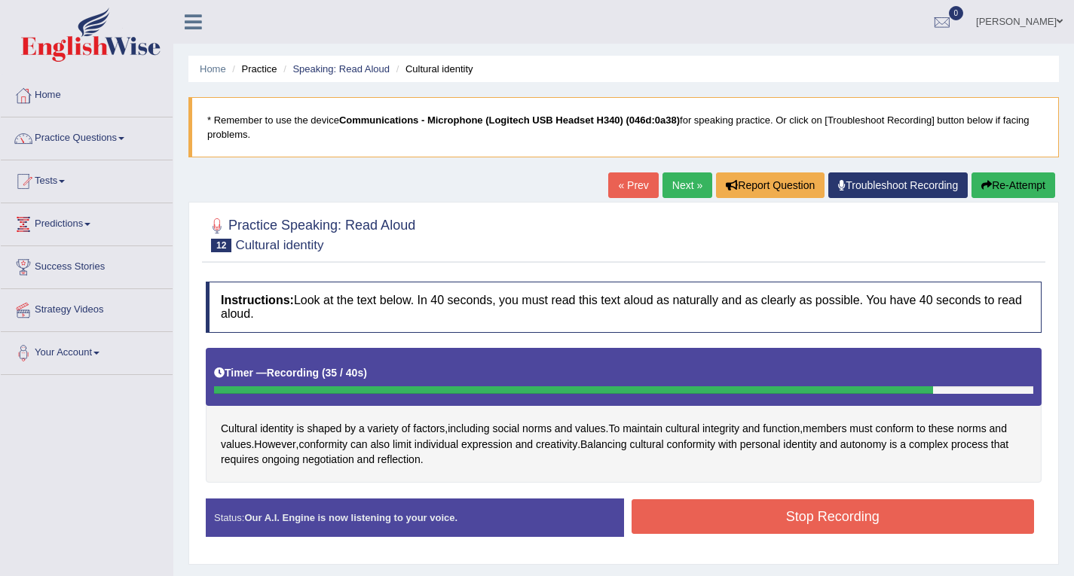
click at [814, 527] on button "Stop Recording" at bounding box center [832, 517] width 403 height 35
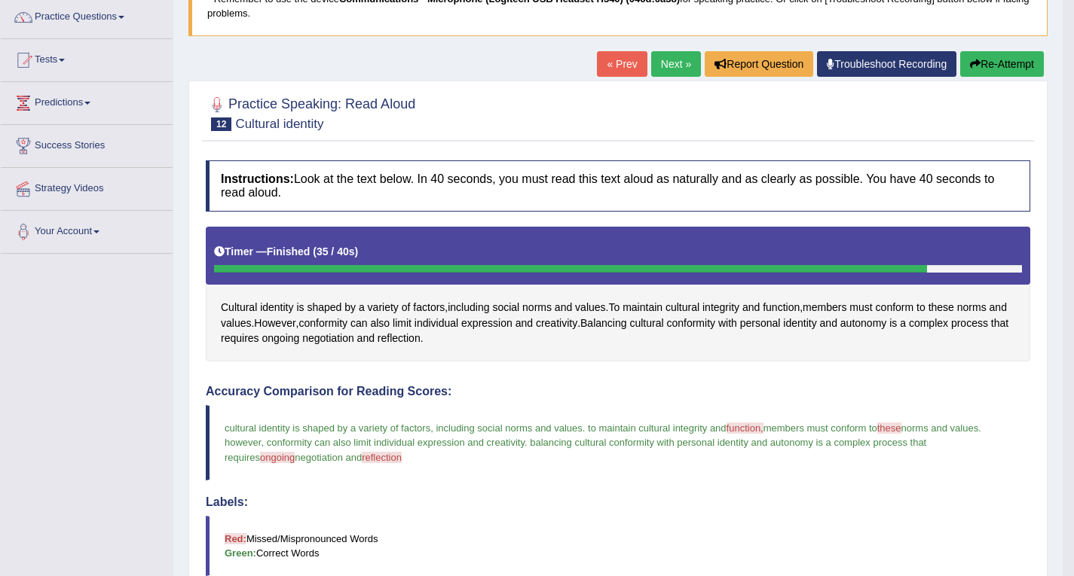
scroll to position [75, 0]
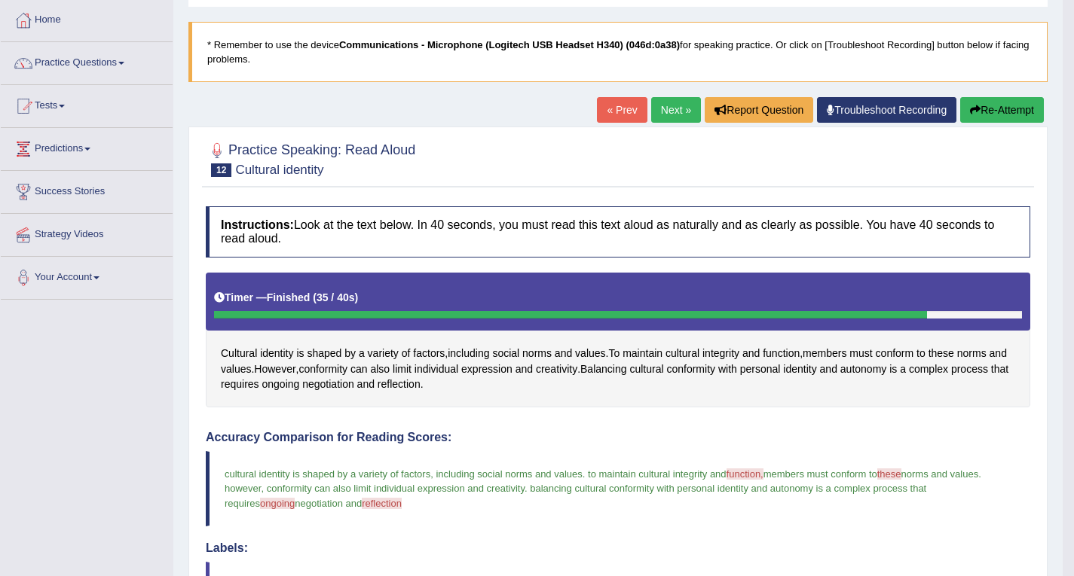
click at [671, 109] on link "Next »" at bounding box center [676, 110] width 50 height 26
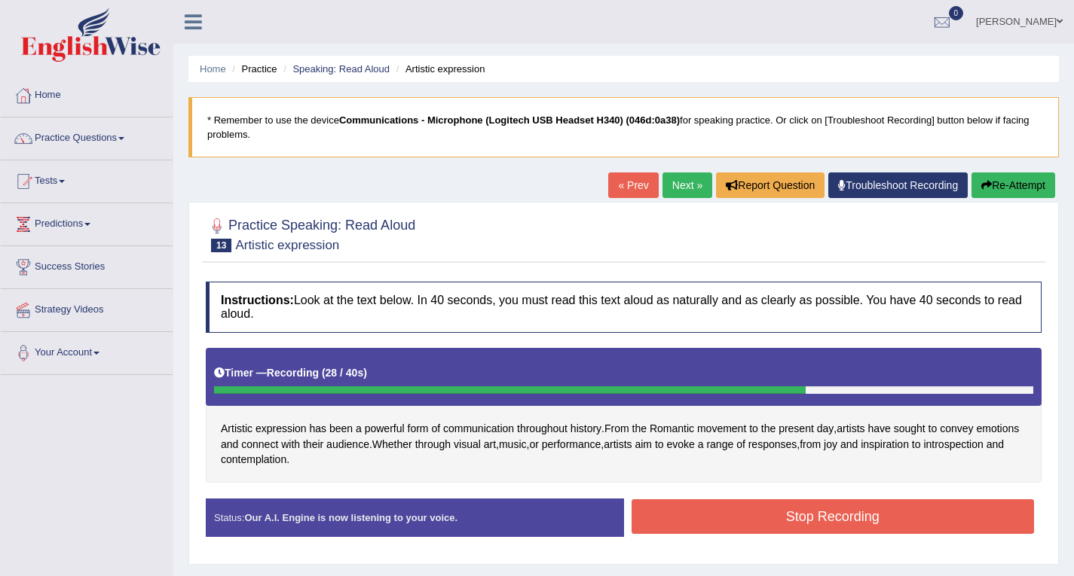
click at [682, 519] on button "Stop Recording" at bounding box center [832, 517] width 403 height 35
click at [682, 519] on div "Status: Our A.I. Engine is now listening to your voice. Start Answering Stop Re…" at bounding box center [624, 525] width 836 height 53
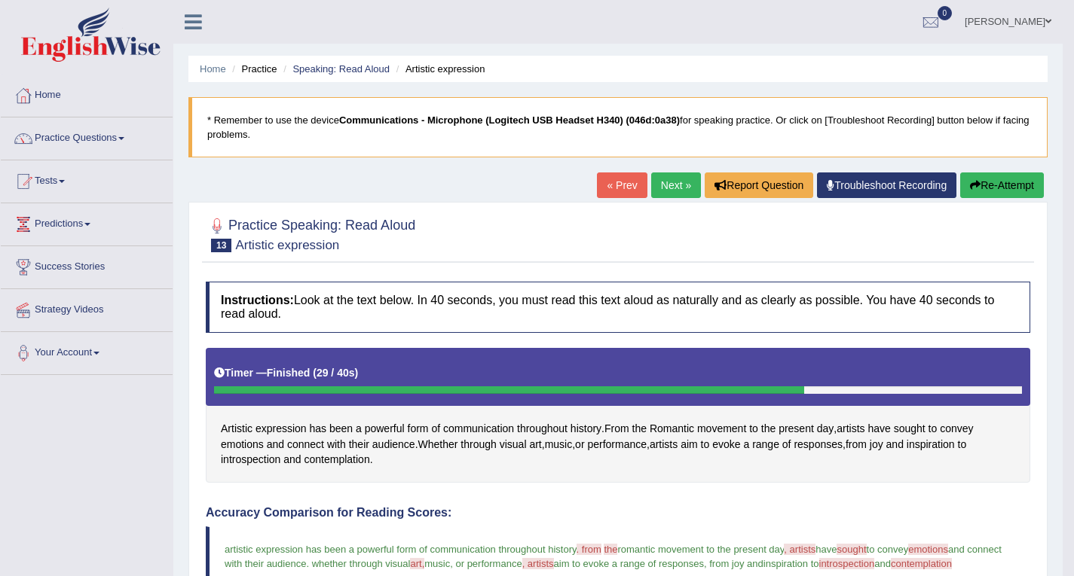
click at [677, 178] on link "Next »" at bounding box center [676, 186] width 50 height 26
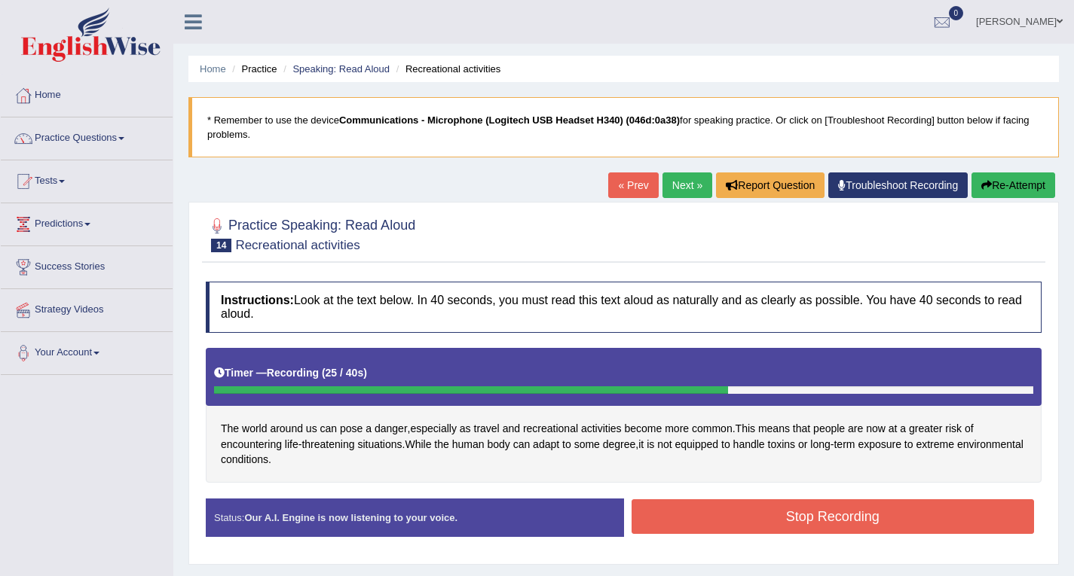
click at [682, 516] on button "Stop Recording" at bounding box center [832, 517] width 403 height 35
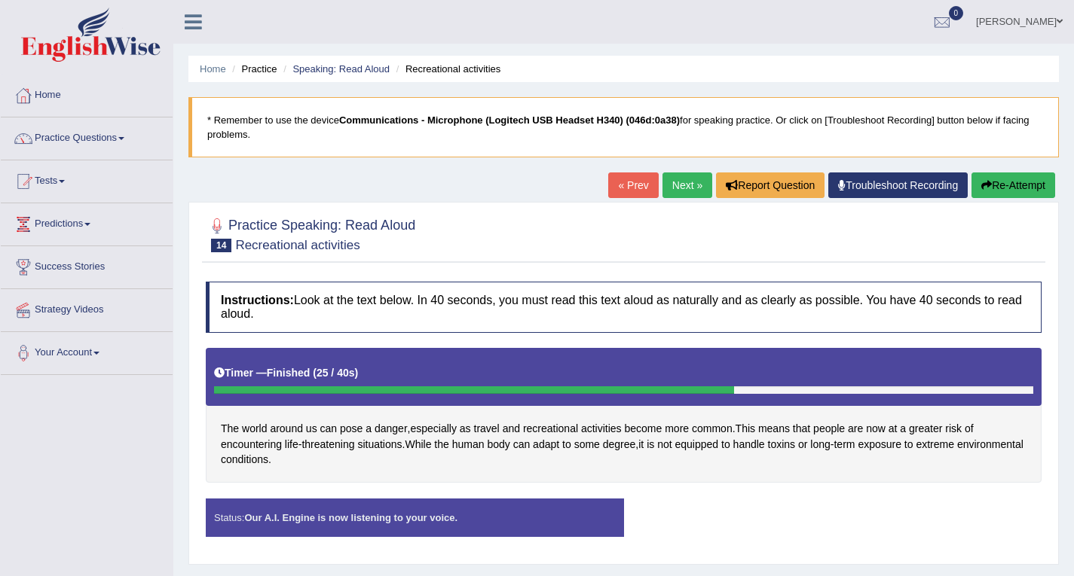
click at [682, 516] on div "Status: Our A.I. Engine is now listening to your voice. Start Answering Stop Re…" at bounding box center [624, 525] width 836 height 53
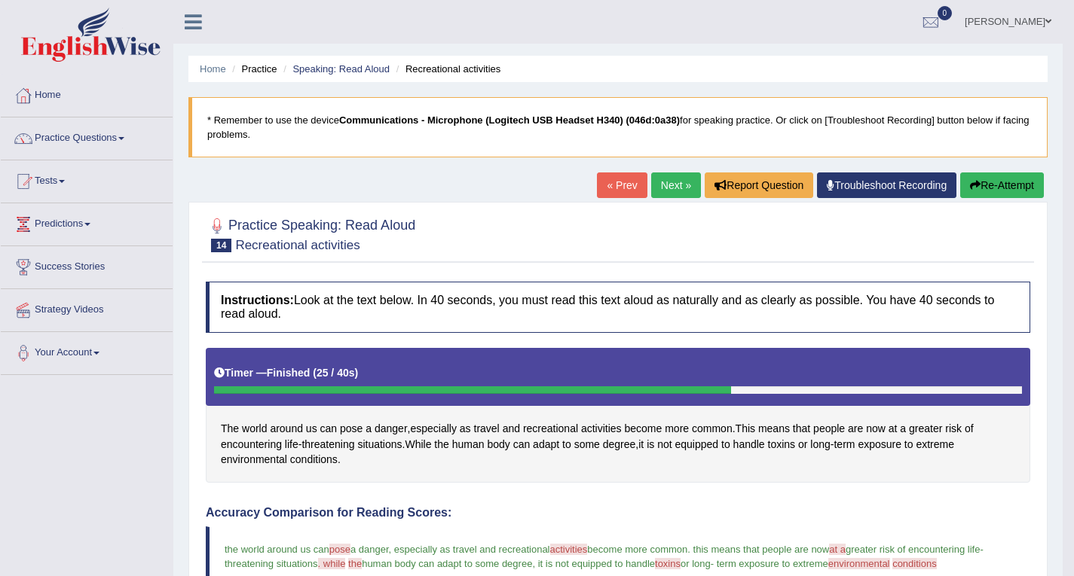
click at [668, 188] on link "Next »" at bounding box center [676, 186] width 50 height 26
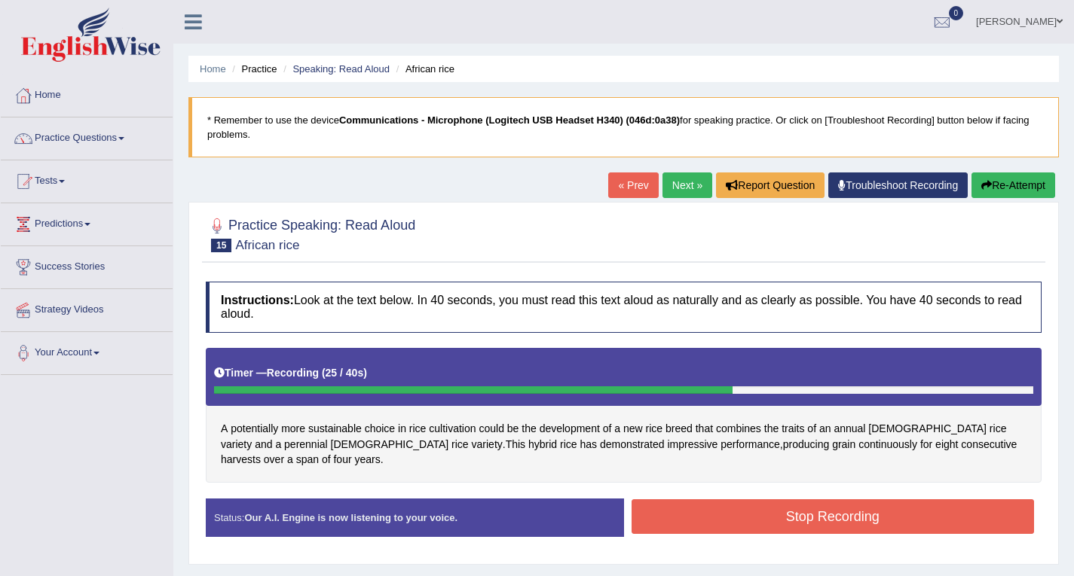
click at [797, 506] on button "Stop Recording" at bounding box center [832, 517] width 403 height 35
click at [797, 506] on div "Status: Our A.I. Engine is now listening to your voice. Start Answering Stop Re…" at bounding box center [624, 525] width 836 height 53
